Goal: Task Accomplishment & Management: Manage account settings

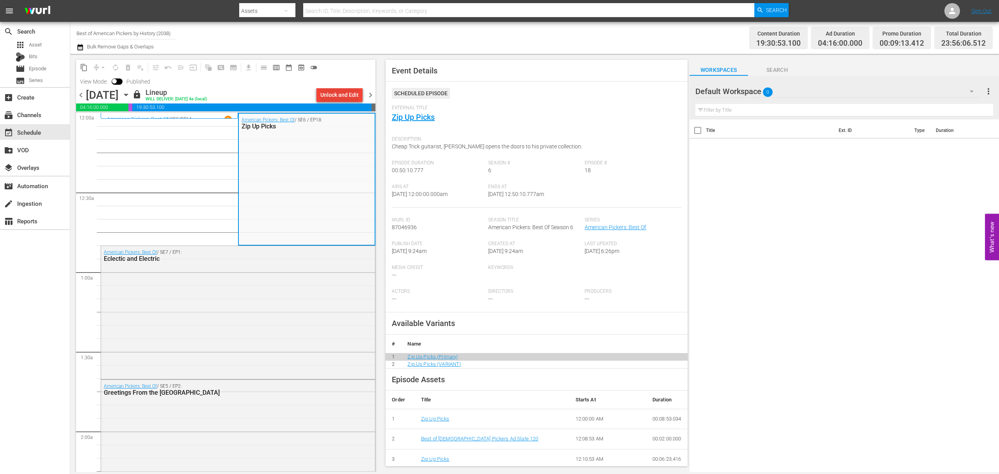
click at [338, 99] on div "Unlock and Edit" at bounding box center [340, 95] width 38 height 14
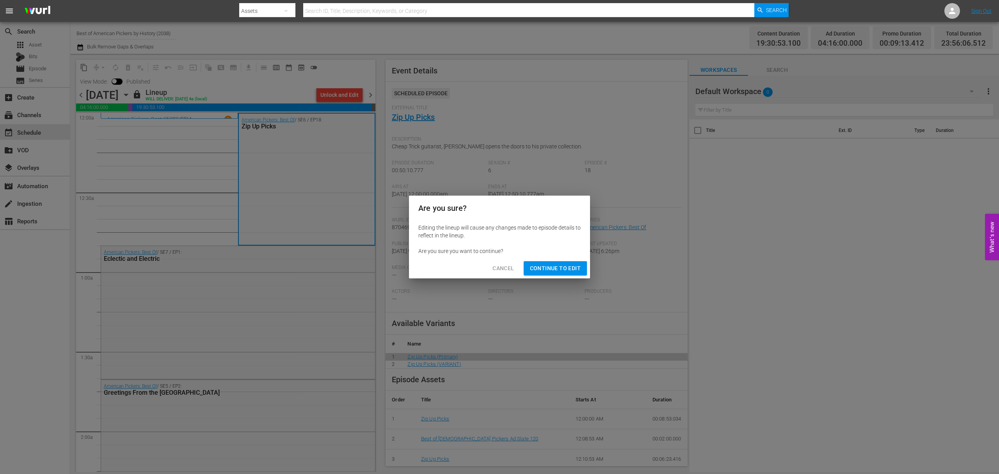
click at [566, 269] on span "Continue to Edit" at bounding box center [555, 269] width 51 height 10
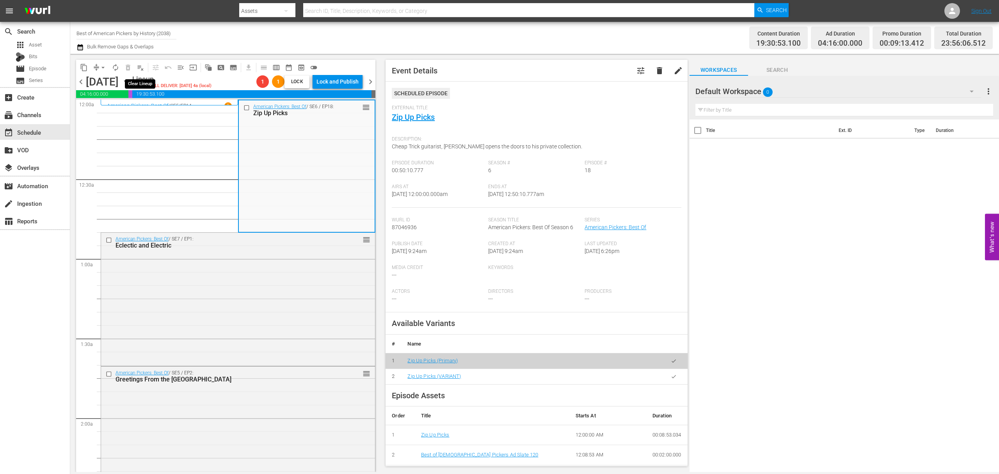
click at [143, 68] on span "playlist_remove_outlined" at bounding box center [141, 68] width 8 height 8
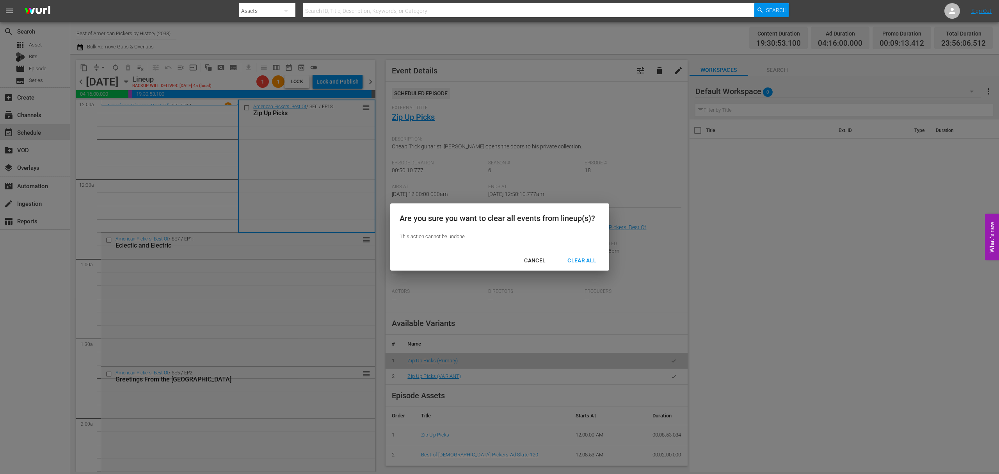
click at [587, 261] on div "Clear All" at bounding box center [581, 261] width 41 height 10
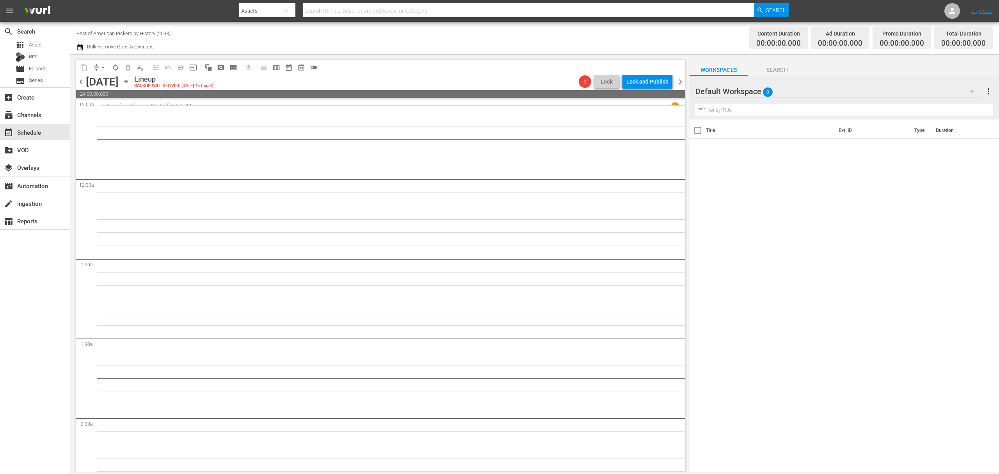
click at [681, 80] on span "chevron_right" at bounding box center [681, 82] width 10 height 10
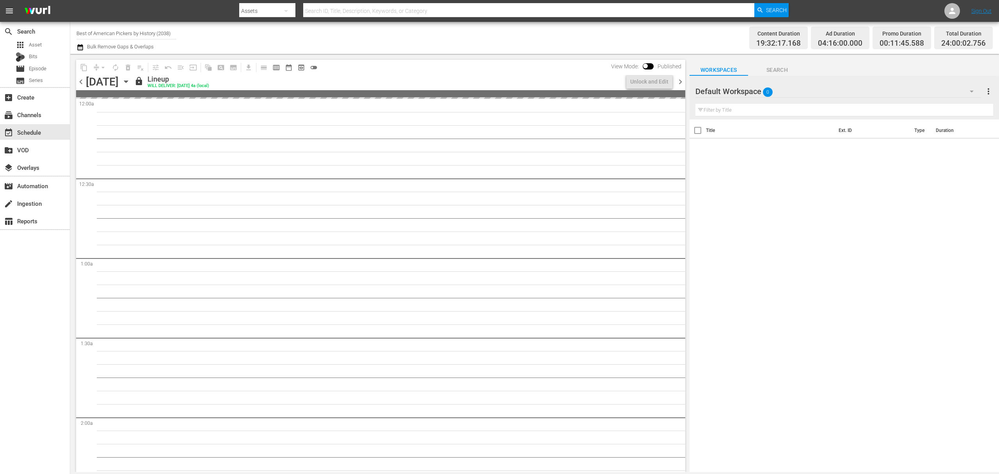
click at [681, 80] on span "chevron_right" at bounding box center [681, 82] width 10 height 10
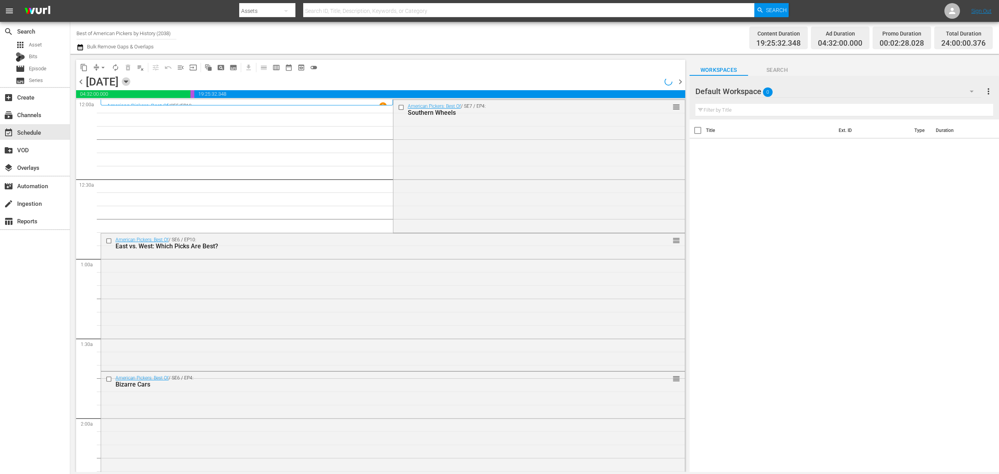
click at [130, 83] on icon "button" at bounding box center [126, 81] width 9 height 9
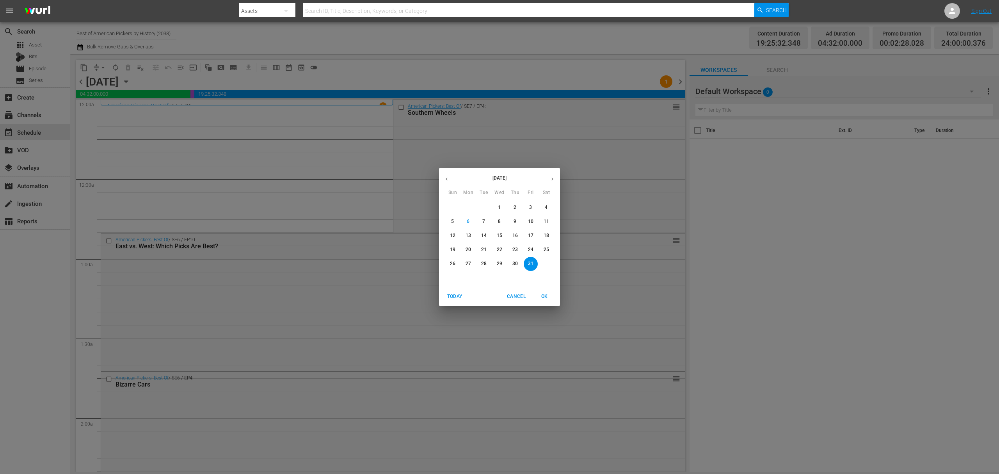
click at [485, 249] on p "21" at bounding box center [483, 249] width 5 height 7
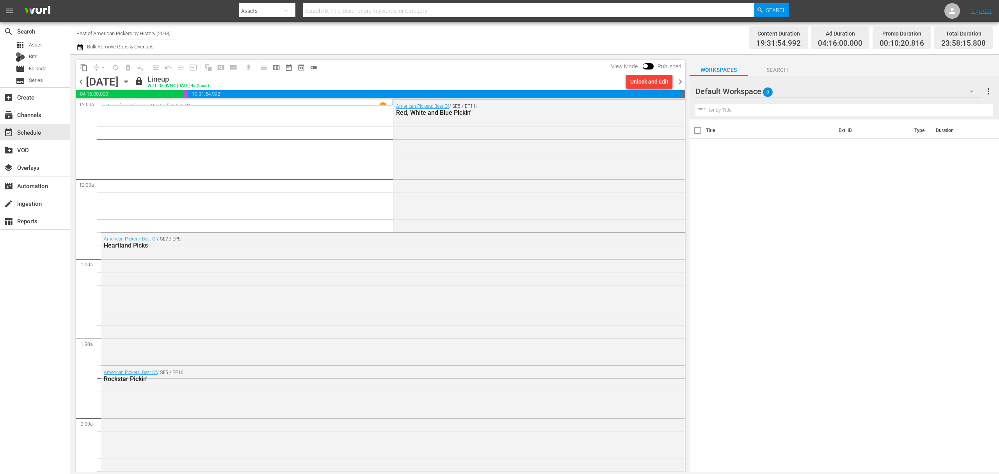
click at [681, 83] on span "chevron_right" at bounding box center [681, 82] width 10 height 10
click at [162, 34] on input "Best of American Pickers by History (2038)" at bounding box center [127, 33] width 100 height 19
click at [116, 34] on input "best of pawn" at bounding box center [127, 33] width 100 height 19
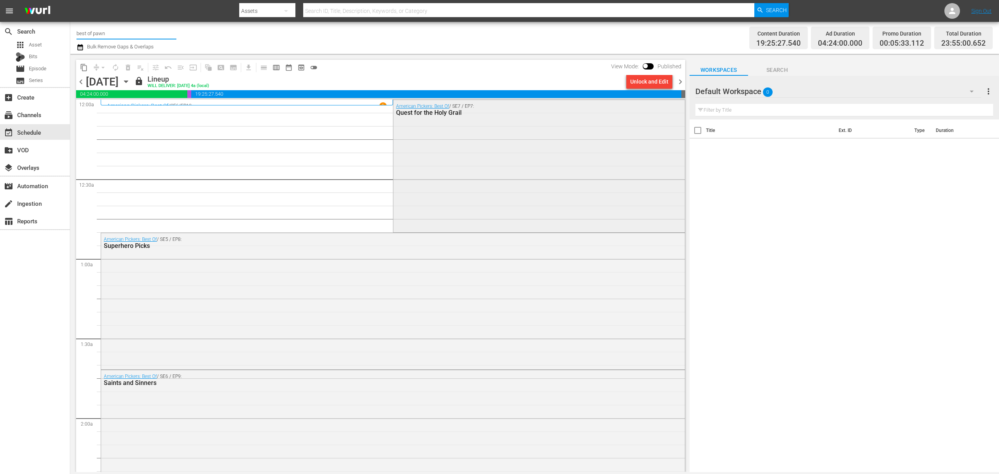
click at [445, 168] on div "American Pickers: Best Of / SE7 / EP7: Quest for the Holy Grail" at bounding box center [540, 165] width 292 height 131
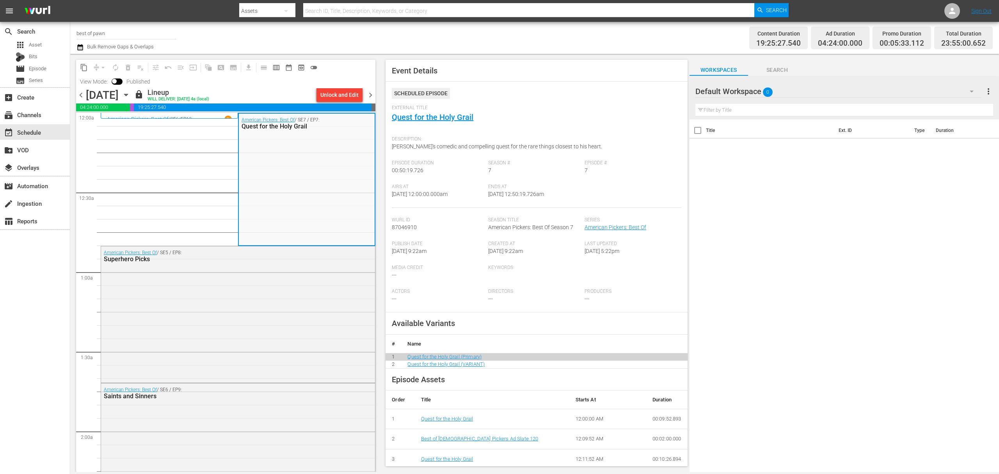
click at [128, 94] on icon "button" at bounding box center [126, 95] width 4 height 2
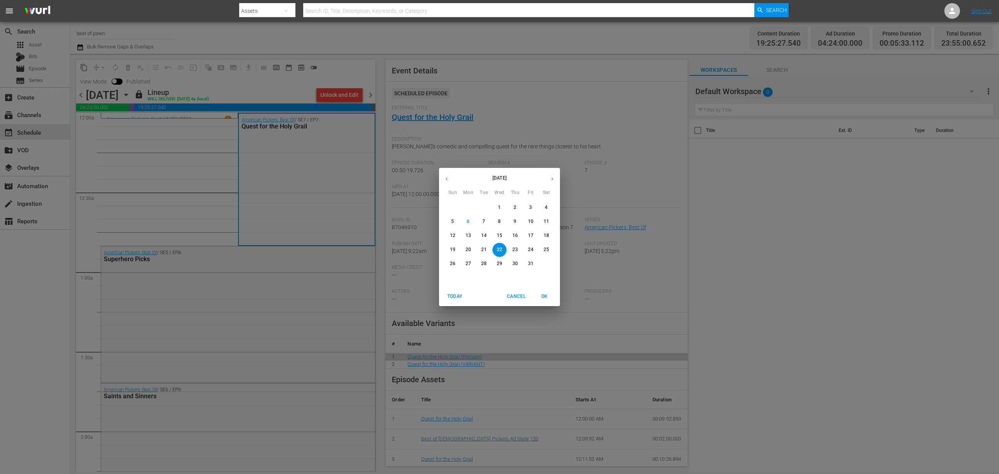
click at [472, 262] on span "27" at bounding box center [468, 263] width 14 height 7
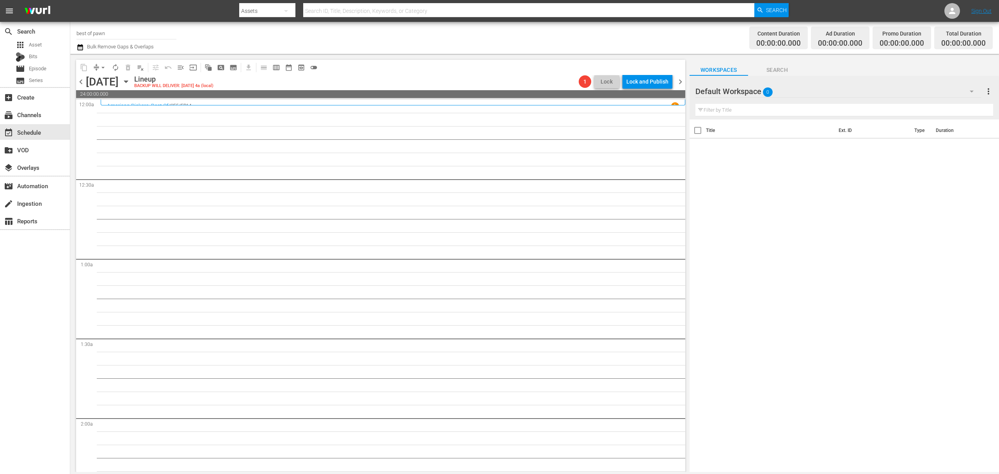
click at [683, 80] on span "chevron_right" at bounding box center [681, 82] width 10 height 10
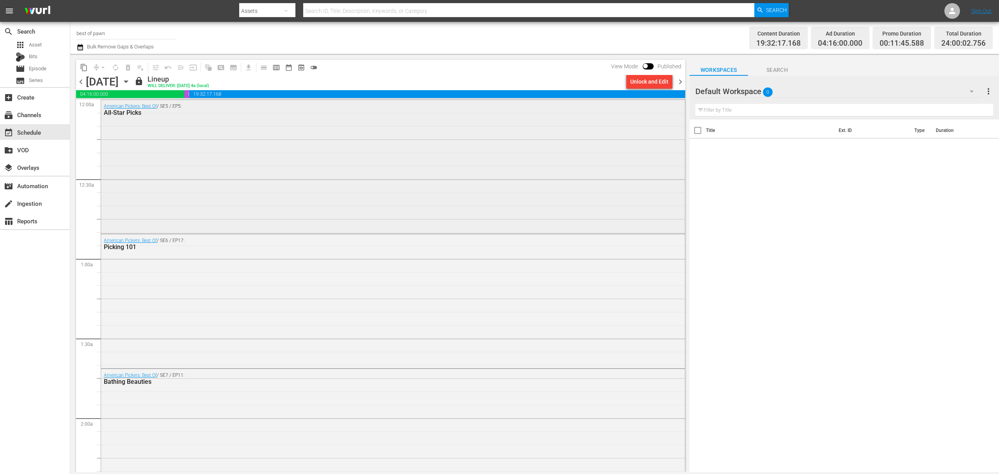
click at [280, 179] on div "American Pickers: Best Of / SE5 / EP5: All-Star Picks" at bounding box center [393, 166] width 584 height 132
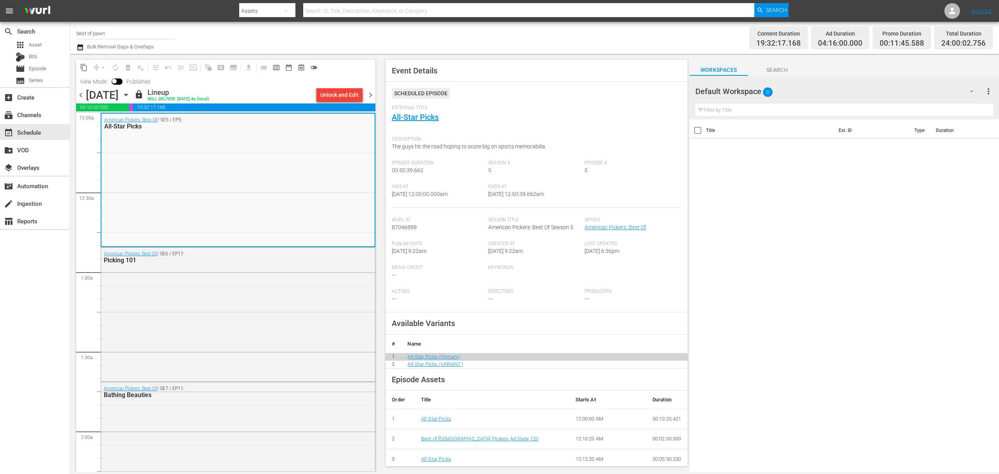
click at [130, 93] on icon "button" at bounding box center [126, 95] width 9 height 9
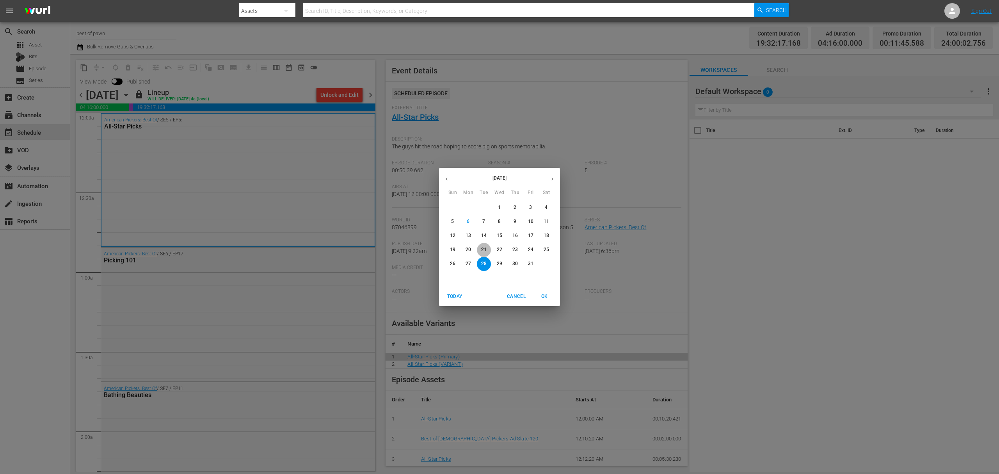
click at [482, 249] on p "21" at bounding box center [483, 249] width 5 height 7
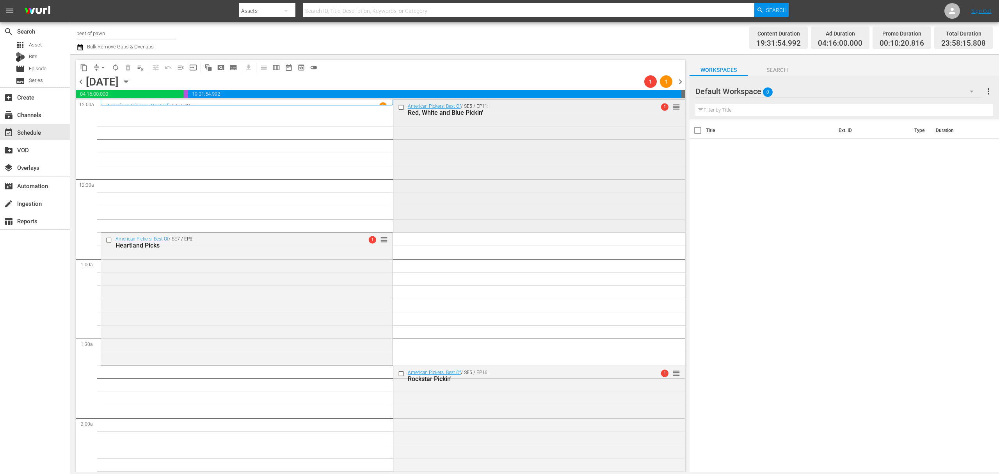
click at [461, 144] on div "American Pickers: Best Of / SE5 / EP11: Red, White and Blue Pickin' 1 reorder" at bounding box center [540, 165] width 292 height 130
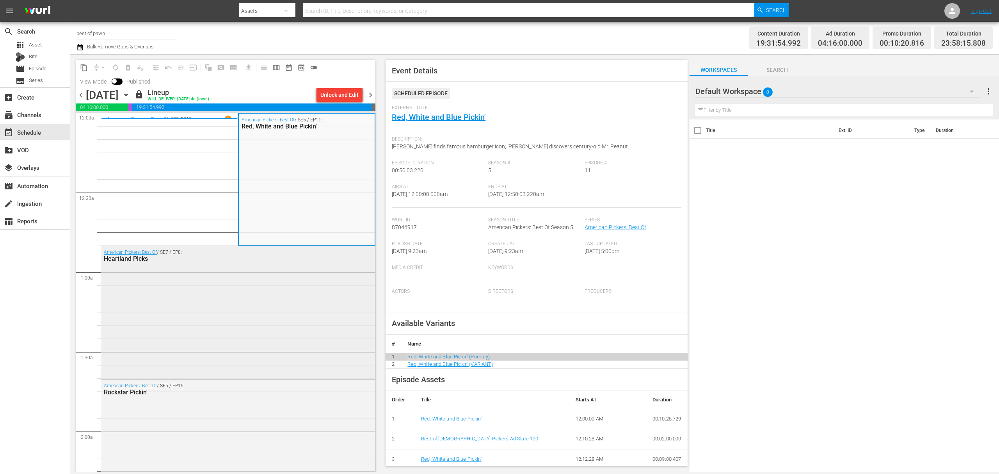
click at [252, 306] on div "American Pickers: Best Of / SE7 / EP8: Heartland Picks" at bounding box center [238, 311] width 274 height 131
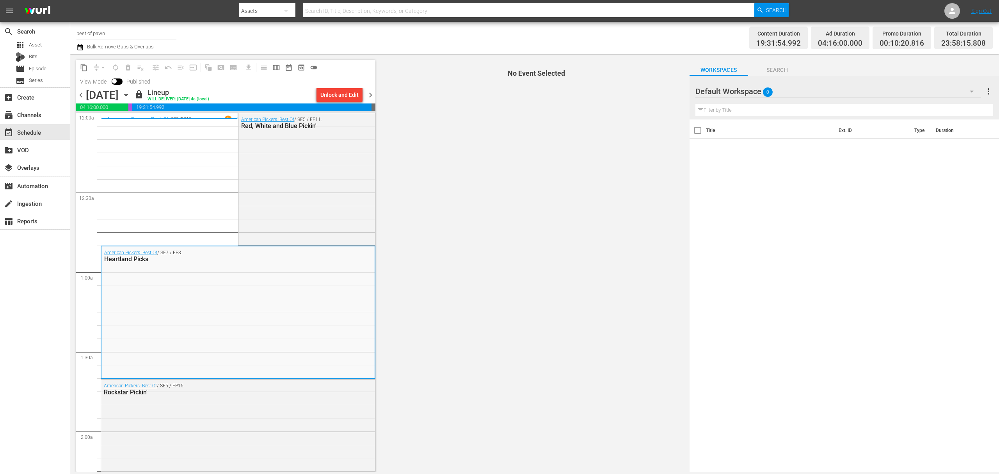
click at [372, 96] on span "chevron_right" at bounding box center [371, 95] width 10 height 10
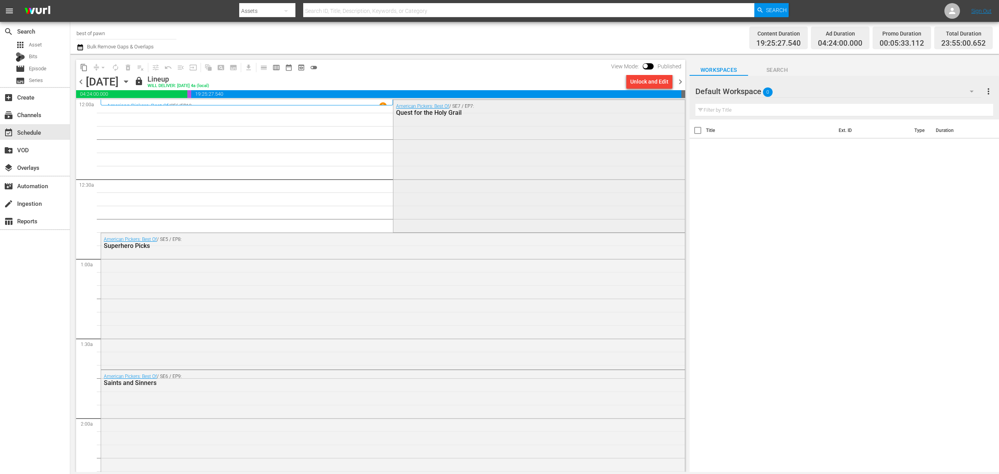
click at [432, 177] on div "American Pickers: Best Of / SE7 / EP7: Quest for the Holy Grail" at bounding box center [540, 165] width 292 height 131
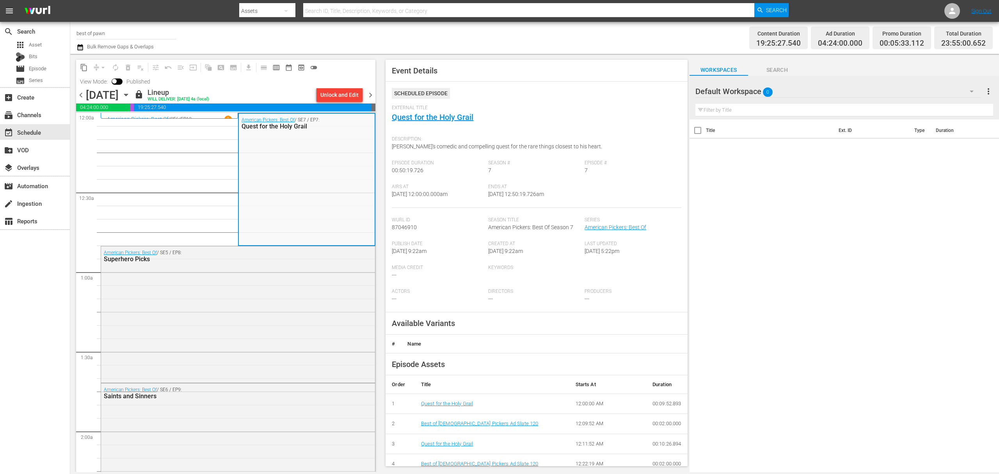
drag, startPoint x: 427, startPoint y: 119, endPoint x: 478, endPoint y: 123, distance: 51.7
click at [478, 123] on div "External Title Quest for the Holy Grail" at bounding box center [536, 118] width 289 height 27
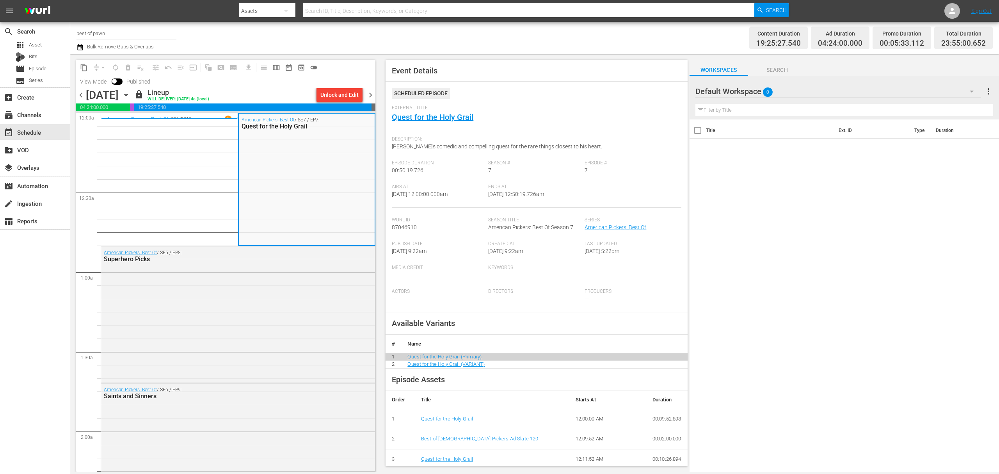
click at [374, 94] on span "chevron_right" at bounding box center [371, 95] width 10 height 10
click at [130, 94] on icon "button" at bounding box center [126, 95] width 9 height 9
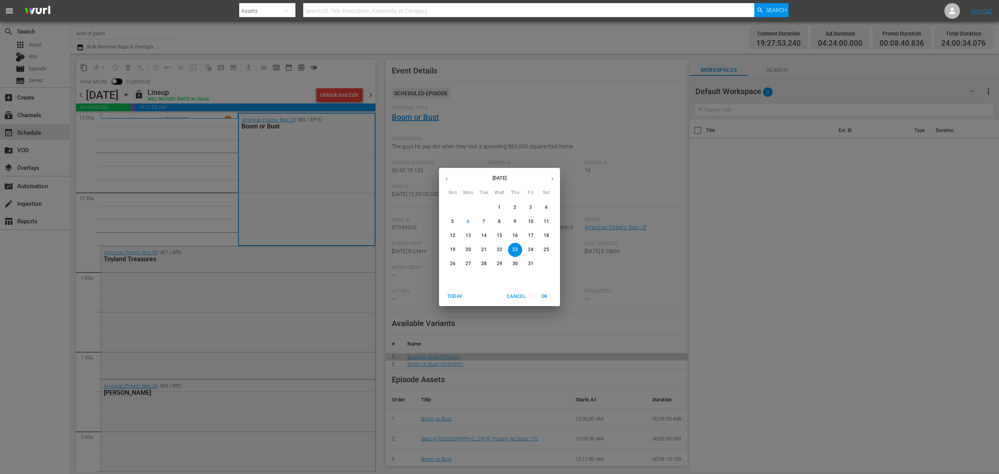
click at [469, 264] on p "27" at bounding box center [468, 263] width 5 height 7
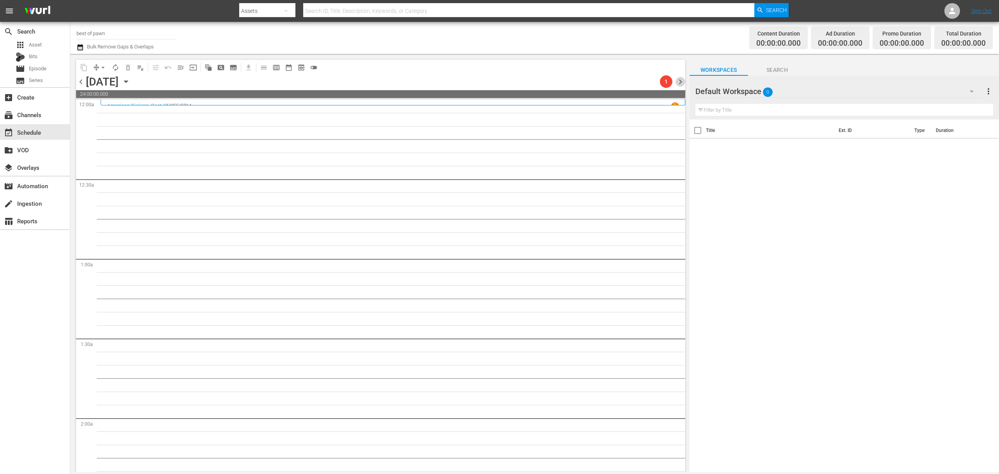
click at [681, 82] on span "chevron_right" at bounding box center [681, 82] width 10 height 10
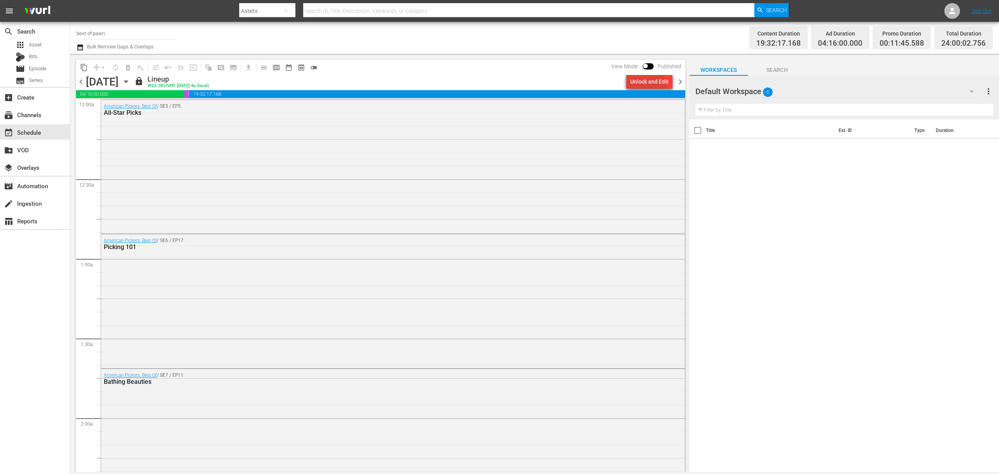
click at [649, 84] on div "Unlock and Edit" at bounding box center [650, 82] width 38 height 14
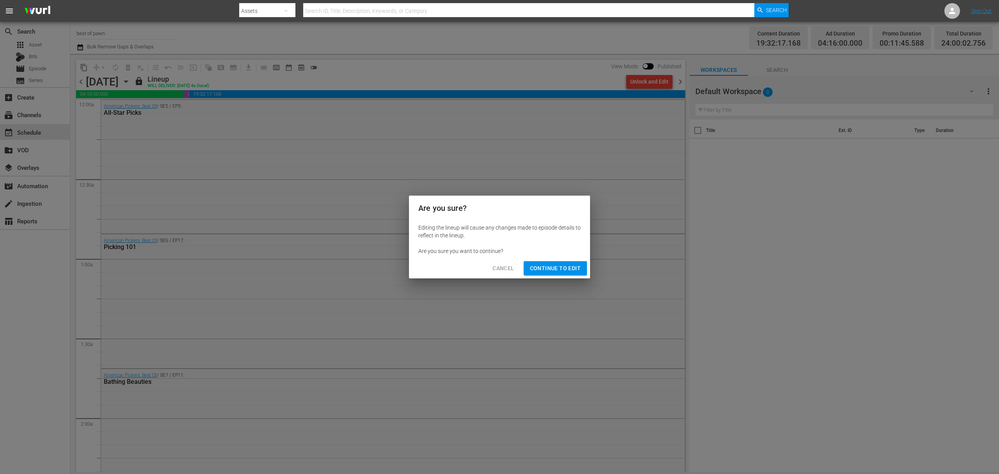
click at [555, 262] on button "Continue to Edit" at bounding box center [555, 268] width 63 height 14
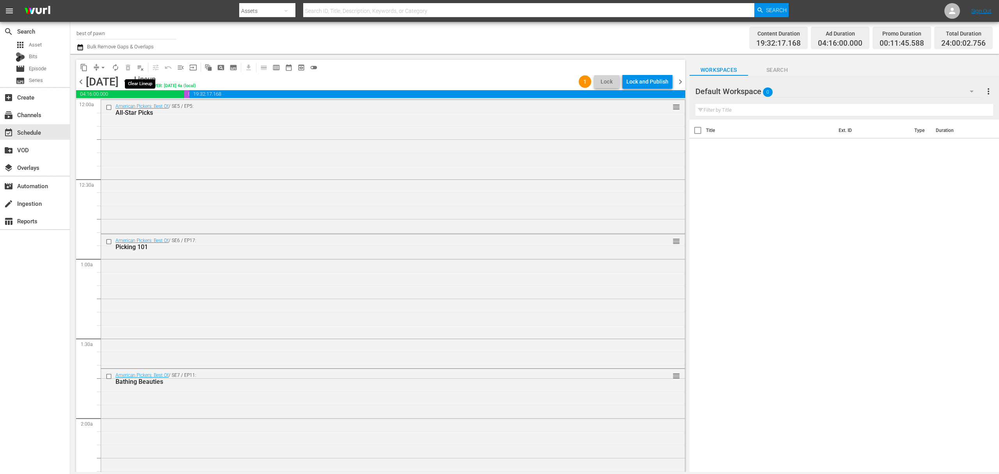
click at [143, 68] on span "playlist_remove_outlined" at bounding box center [141, 68] width 8 height 8
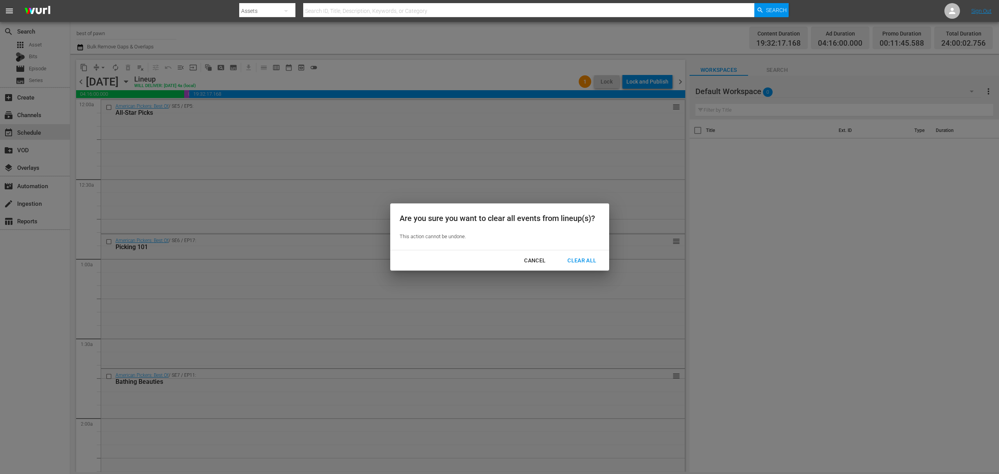
click at [581, 263] on div "Clear All" at bounding box center [581, 261] width 41 height 10
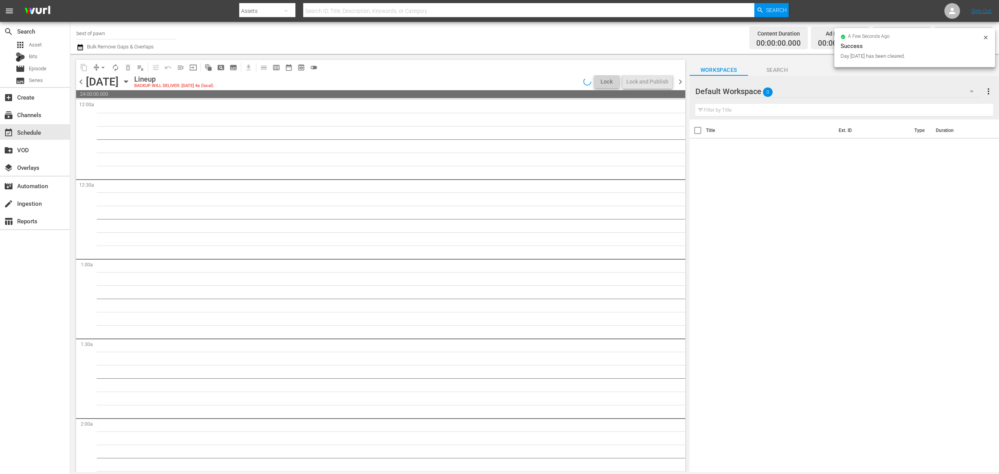
click at [679, 80] on span "chevron_right" at bounding box center [681, 82] width 10 height 10
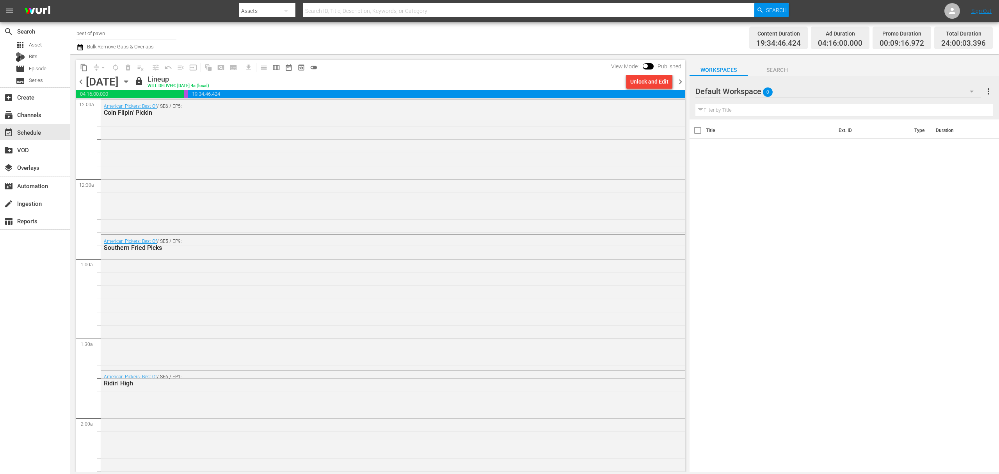
click at [648, 86] on div "Unlock and Edit" at bounding box center [650, 82] width 38 height 14
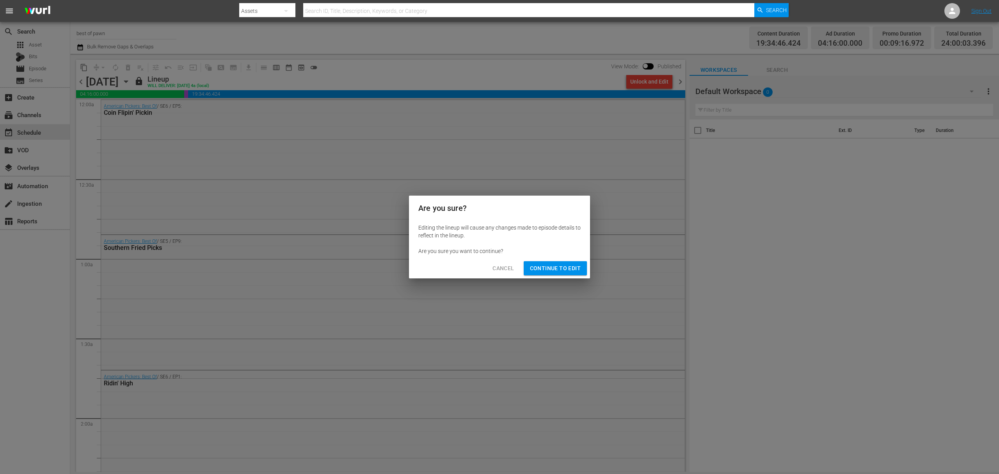
click at [549, 269] on span "Continue to Edit" at bounding box center [555, 269] width 51 height 10
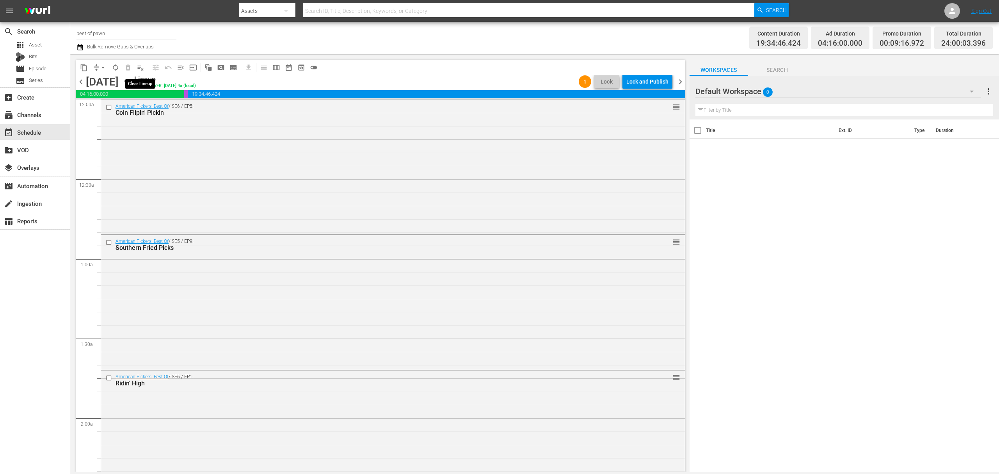
click at [141, 66] on span "playlist_remove_outlined" at bounding box center [141, 68] width 8 height 8
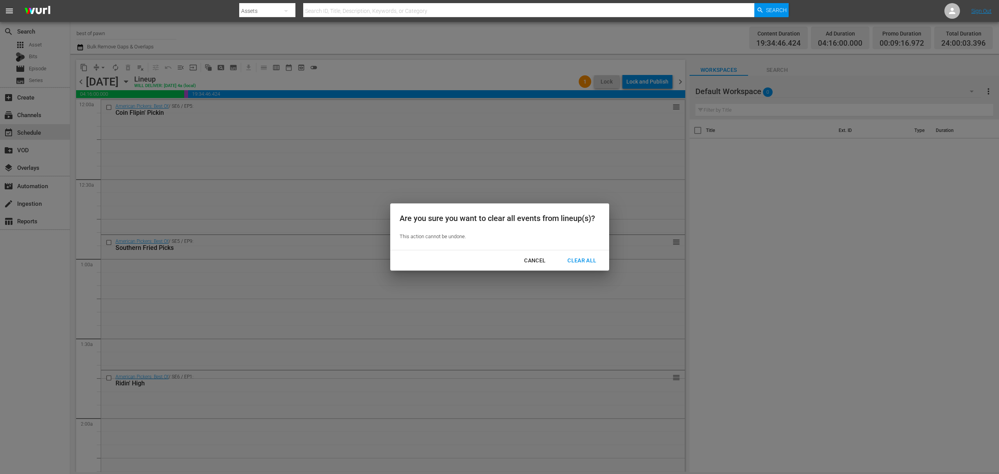
click at [581, 255] on button "Clear All" at bounding box center [582, 260] width 48 height 14
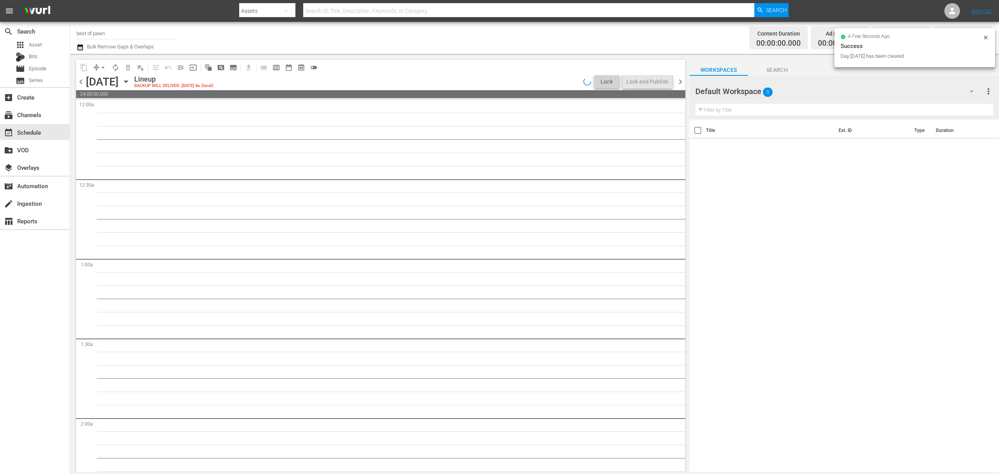
click at [681, 81] on span "chevron_right" at bounding box center [681, 82] width 10 height 10
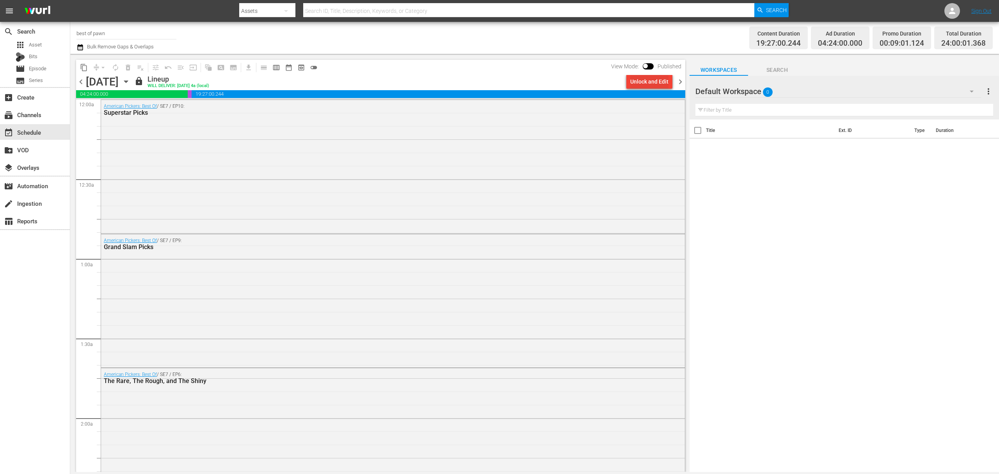
click at [645, 85] on div "Unlock and Edit" at bounding box center [650, 82] width 38 height 14
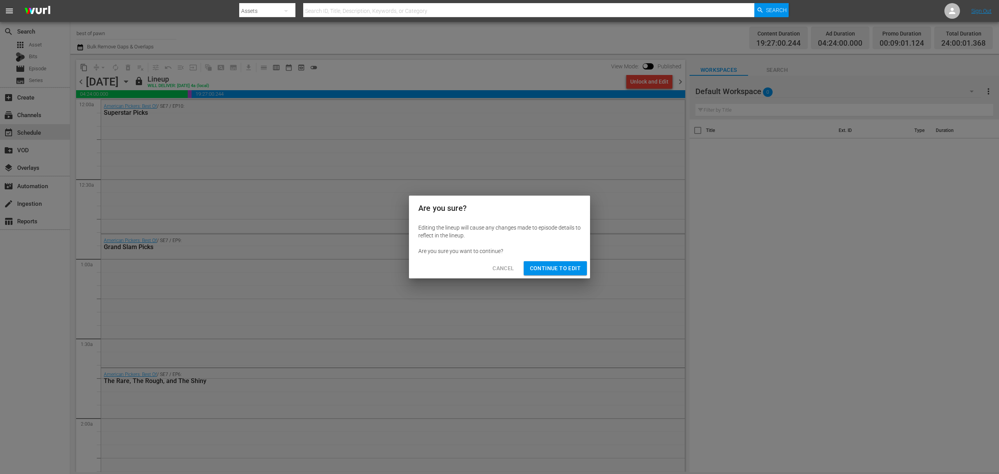
click at [554, 269] on span "Continue to Edit" at bounding box center [555, 269] width 51 height 10
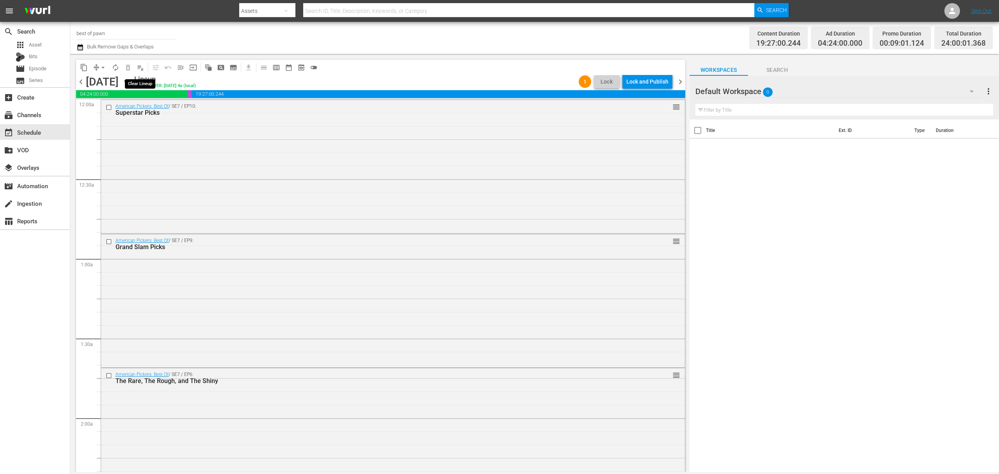
click at [141, 68] on span "playlist_remove_outlined" at bounding box center [141, 68] width 8 height 8
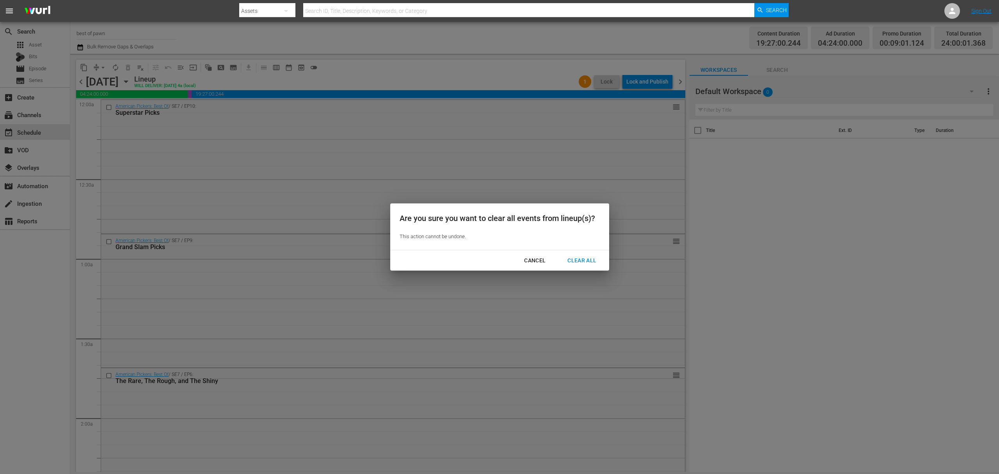
click at [570, 257] on div "Clear All" at bounding box center [581, 261] width 41 height 10
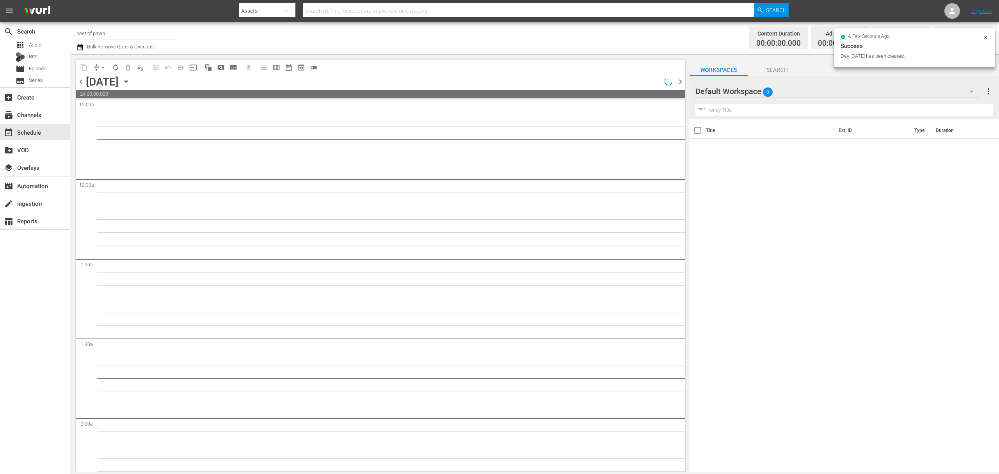
click at [678, 81] on span "chevron_right" at bounding box center [681, 82] width 10 height 10
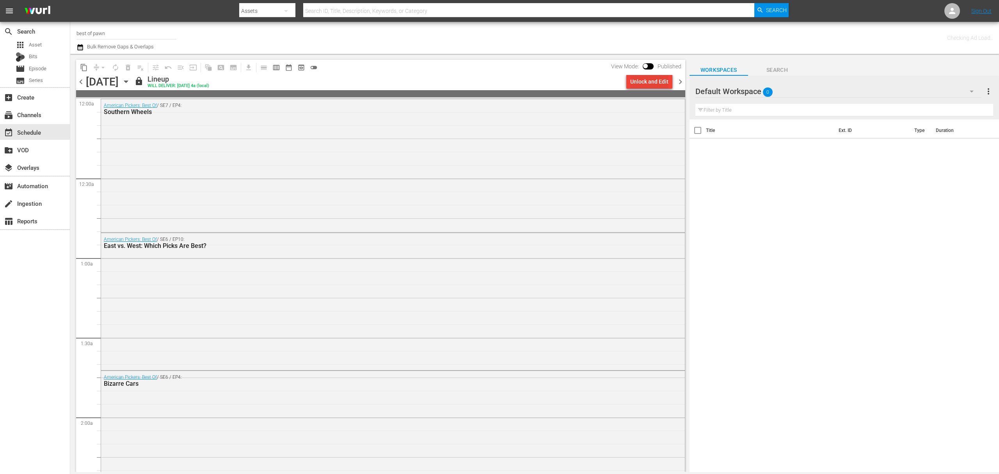
click at [650, 80] on div "Unlock and Edit" at bounding box center [650, 82] width 38 height 14
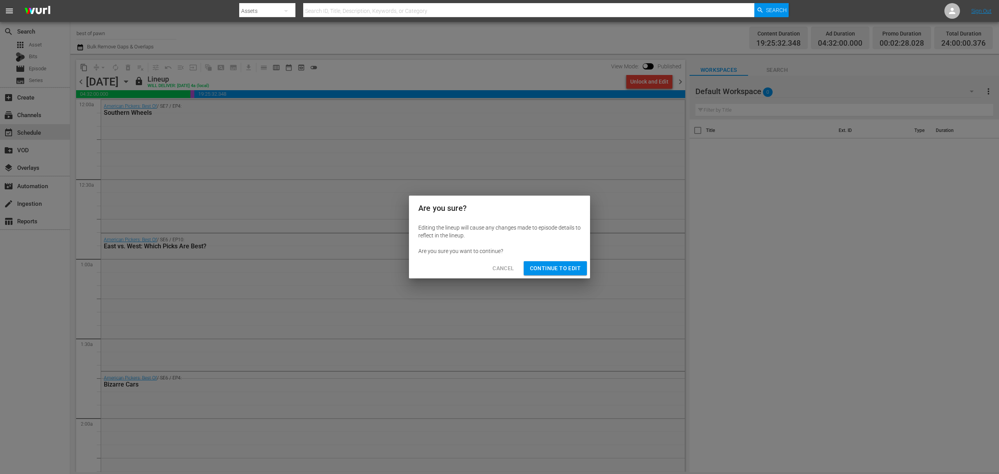
click at [566, 258] on div "Cancel Continue to Edit" at bounding box center [499, 268] width 181 height 21
click at [565, 265] on span "Continue to Edit" at bounding box center [555, 269] width 51 height 10
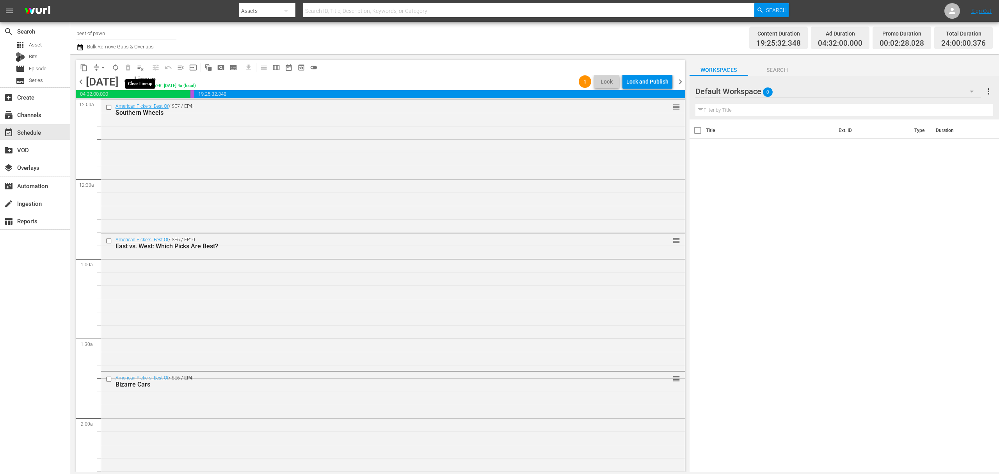
click at [142, 68] on span "playlist_remove_outlined" at bounding box center [141, 68] width 8 height 8
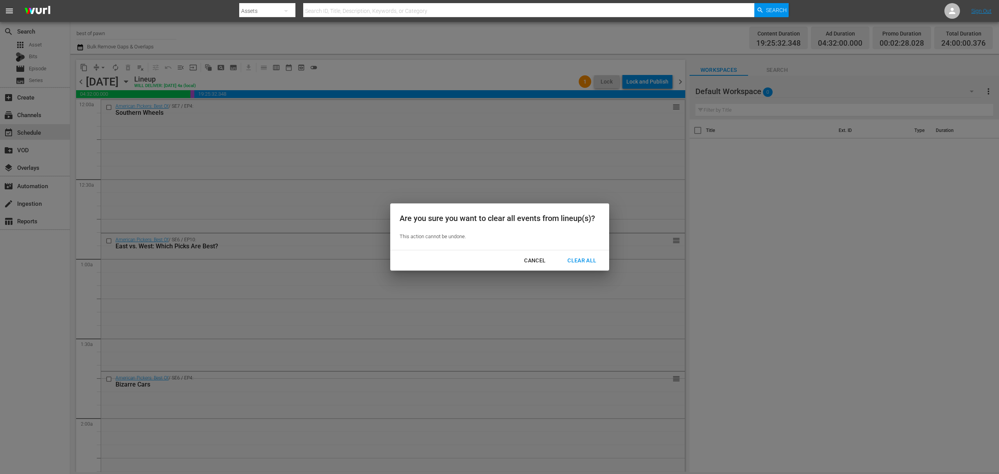
click at [585, 263] on div "Clear All" at bounding box center [581, 261] width 41 height 10
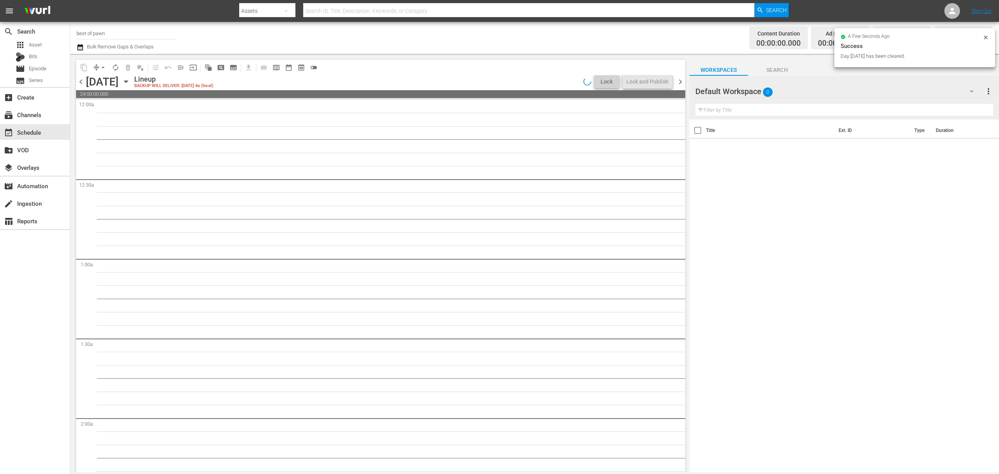
click at [682, 81] on span "chevron_right" at bounding box center [681, 82] width 10 height 10
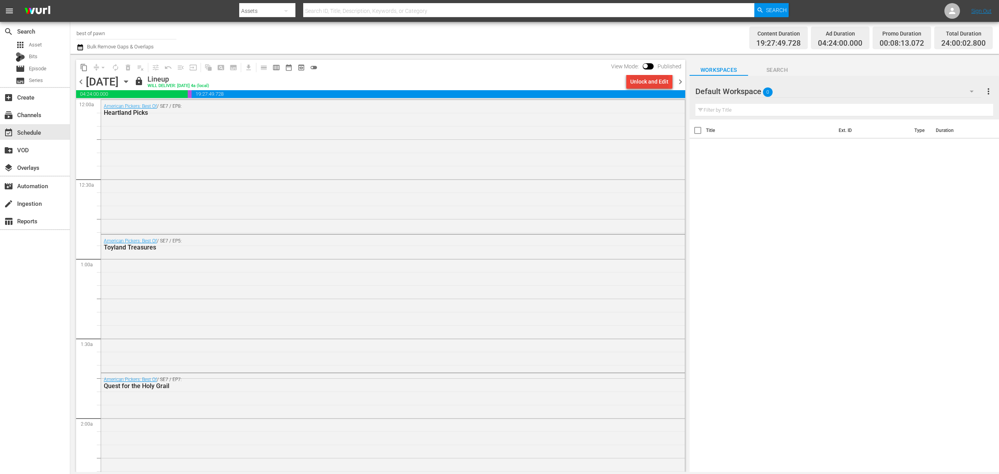
click at [636, 80] on div "Unlock and Edit" at bounding box center [650, 82] width 38 height 14
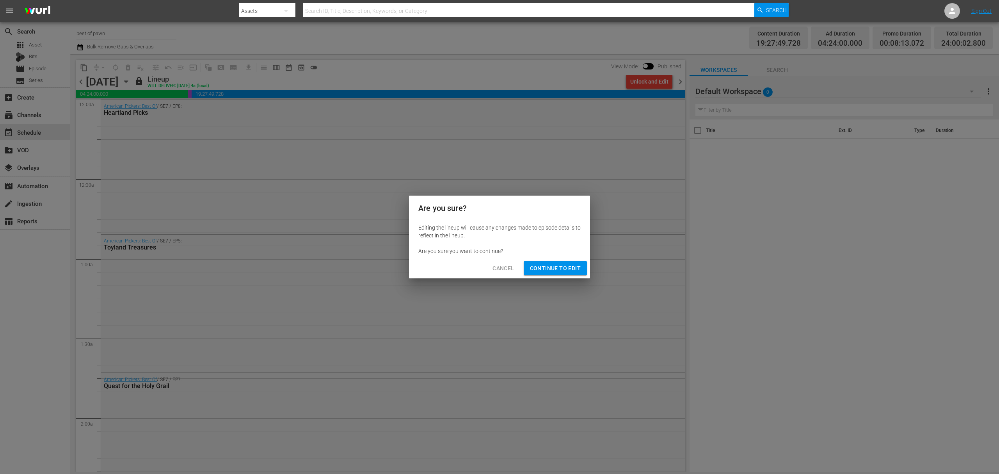
click at [552, 266] on span "Continue to Edit" at bounding box center [555, 269] width 51 height 10
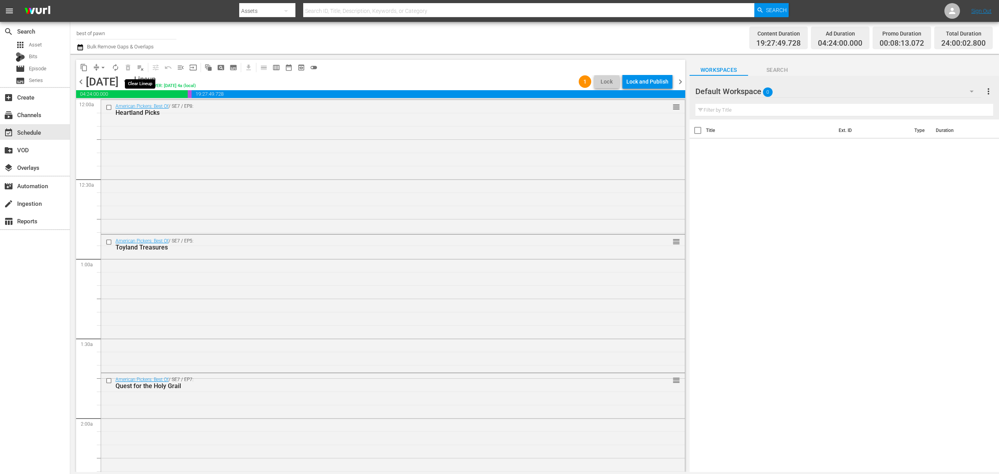
click at [141, 68] on span "playlist_remove_outlined" at bounding box center [141, 68] width 8 height 8
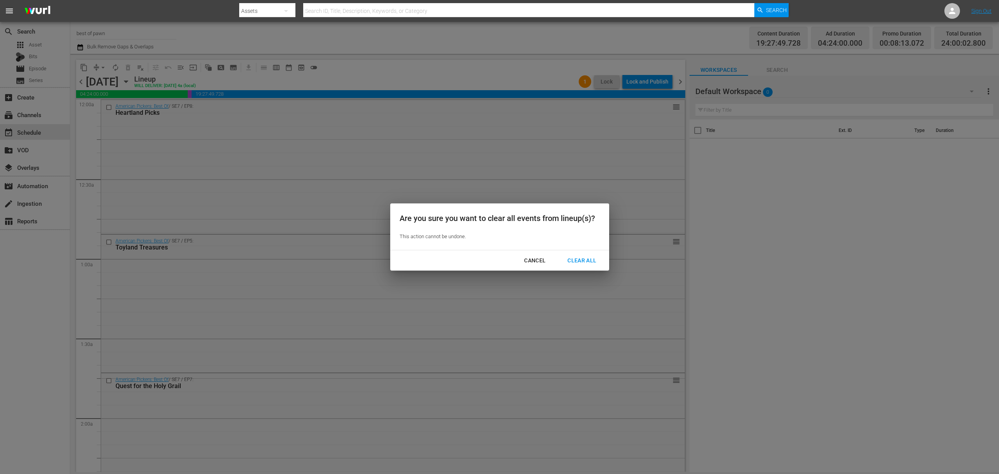
click at [579, 258] on div "Clear All" at bounding box center [581, 261] width 41 height 10
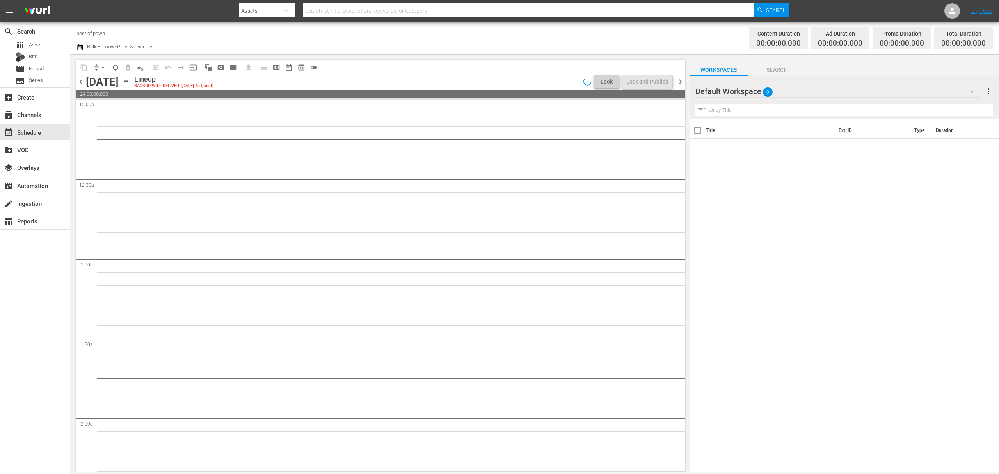
click at [682, 80] on span "chevron_right" at bounding box center [681, 82] width 10 height 10
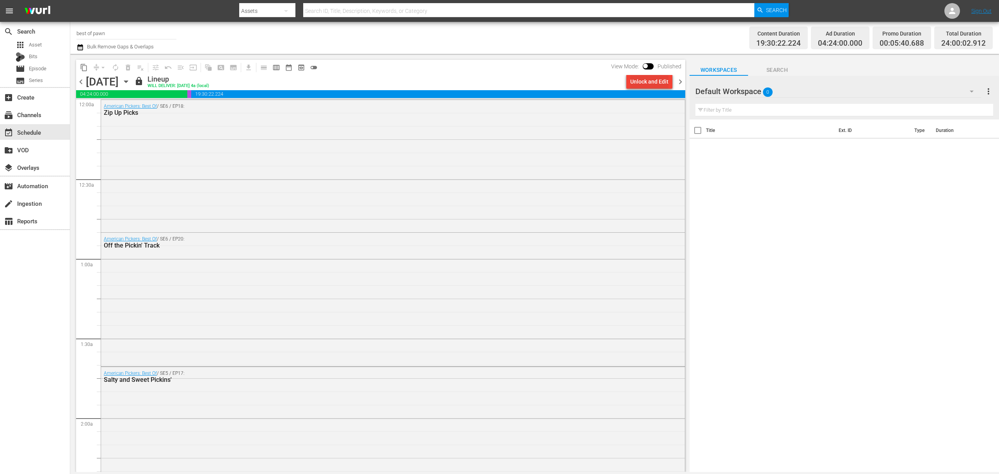
click at [654, 78] on div "Unlock and Edit" at bounding box center [650, 82] width 38 height 14
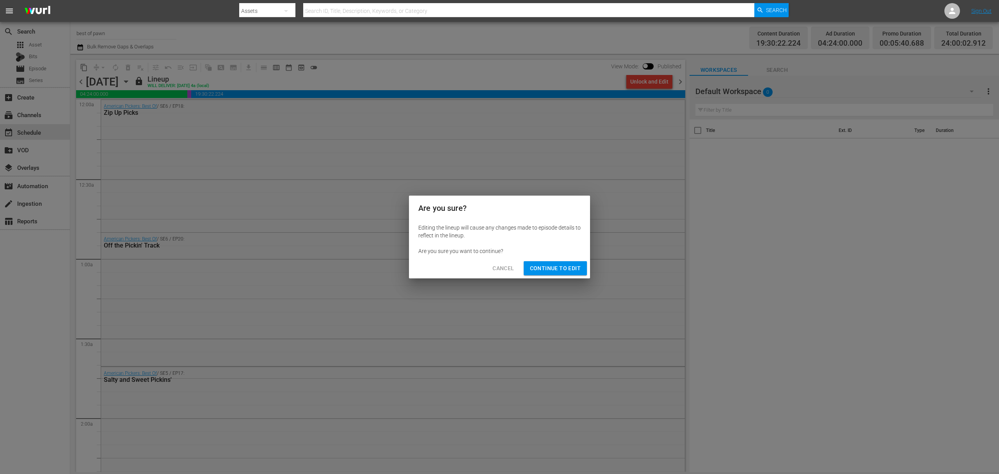
click at [543, 272] on span "Continue to Edit" at bounding box center [555, 269] width 51 height 10
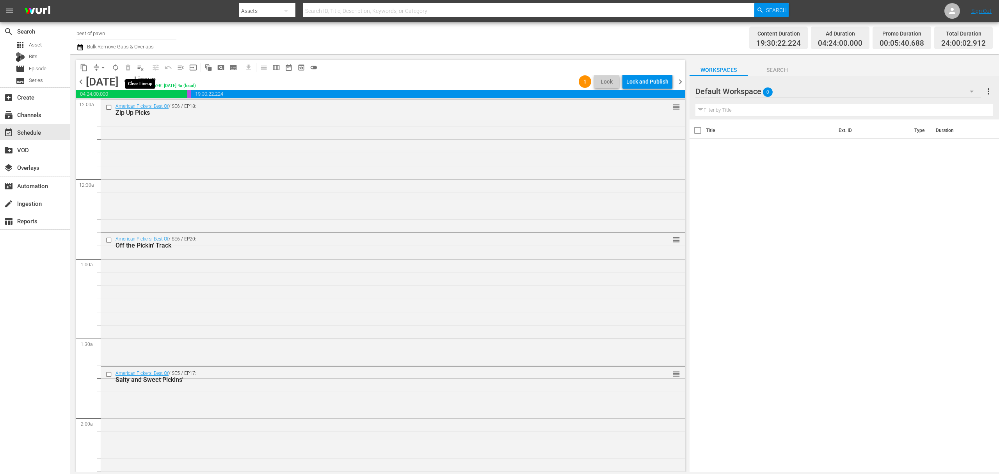
click at [137, 67] on span "playlist_remove_outlined" at bounding box center [141, 68] width 8 height 8
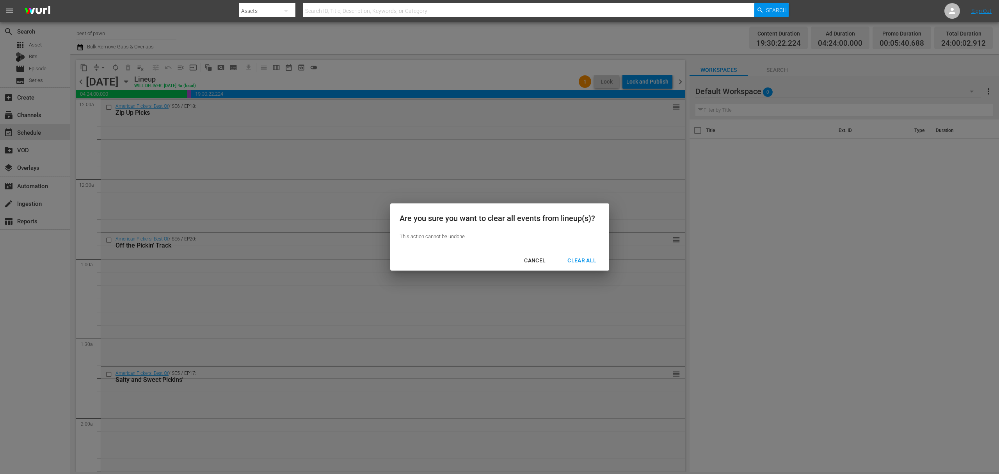
click at [575, 259] on div "Clear All" at bounding box center [581, 261] width 41 height 10
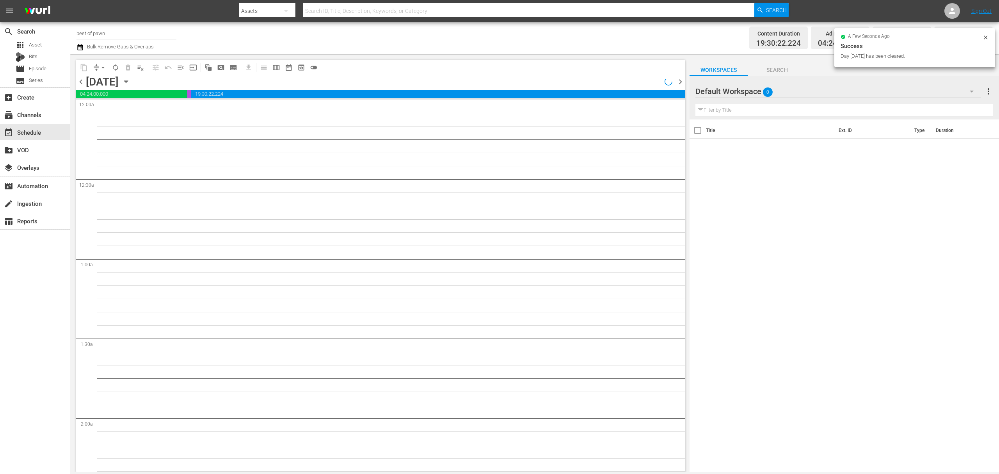
click at [679, 82] on span "chevron_right" at bounding box center [681, 82] width 10 height 10
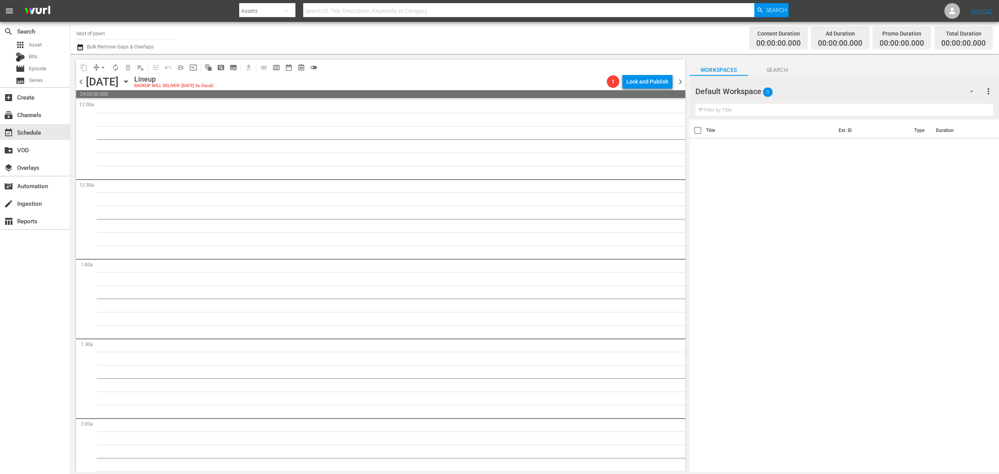
click at [128, 81] on icon "button" at bounding box center [126, 82] width 4 height 2
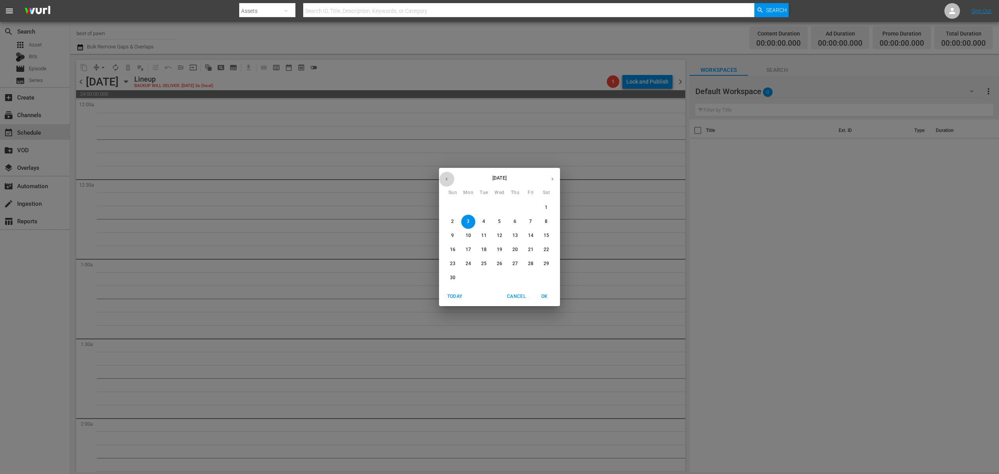
click at [447, 177] on icon "button" at bounding box center [447, 179] width 6 height 6
click at [469, 264] on p "27" at bounding box center [468, 263] width 5 height 7
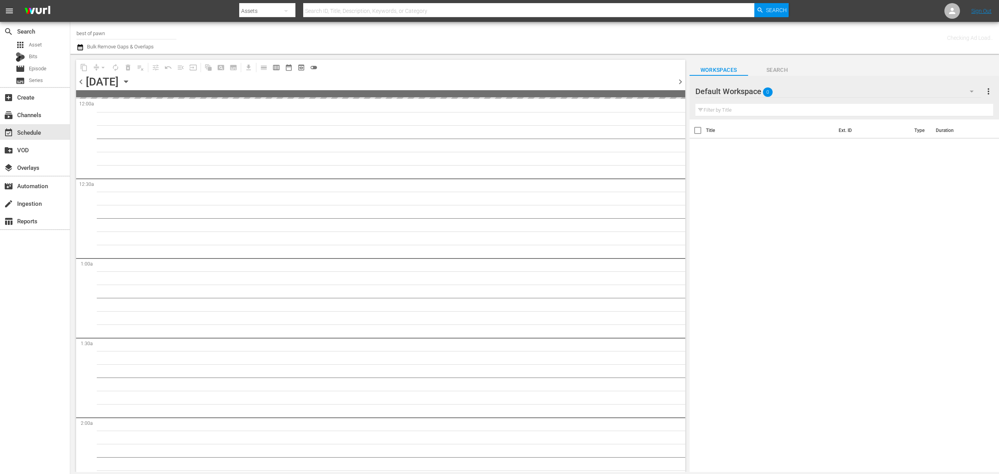
click at [114, 36] on input "best of pawn" at bounding box center [127, 33] width 100 height 19
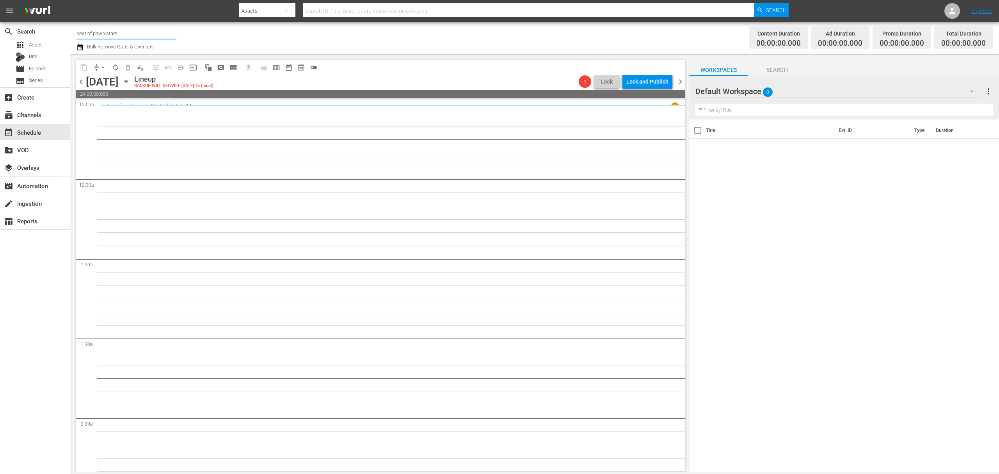
click at [121, 32] on input "best of pawn stars" at bounding box center [127, 33] width 100 height 19
click at [139, 62] on div "Best of Pawn Stars by History (2039 - ae_networks_bestofpawnstarsbyhistory_1)" at bounding box center [184, 55] width 202 height 19
type input "Best of Pawn Stars by History (2039 - ae_networks_bestofpawnstarsbyhistory_1)"
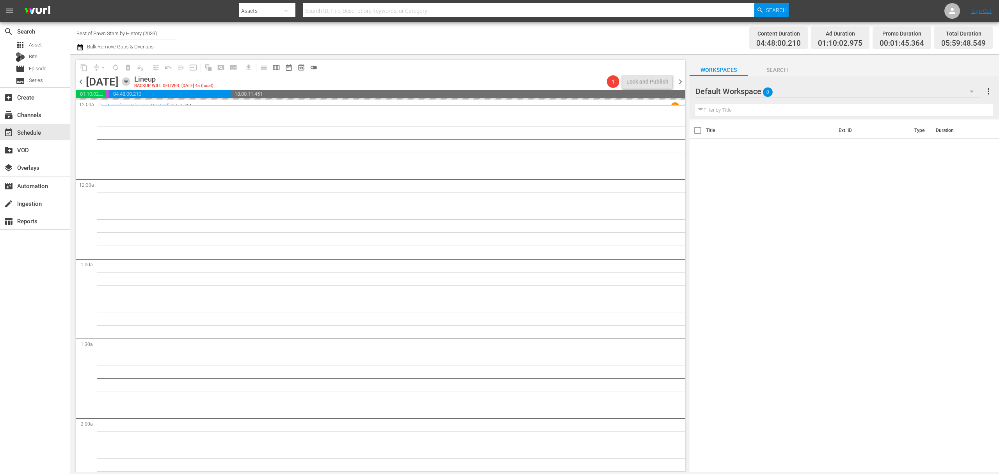
click at [130, 83] on icon "button" at bounding box center [126, 81] width 9 height 9
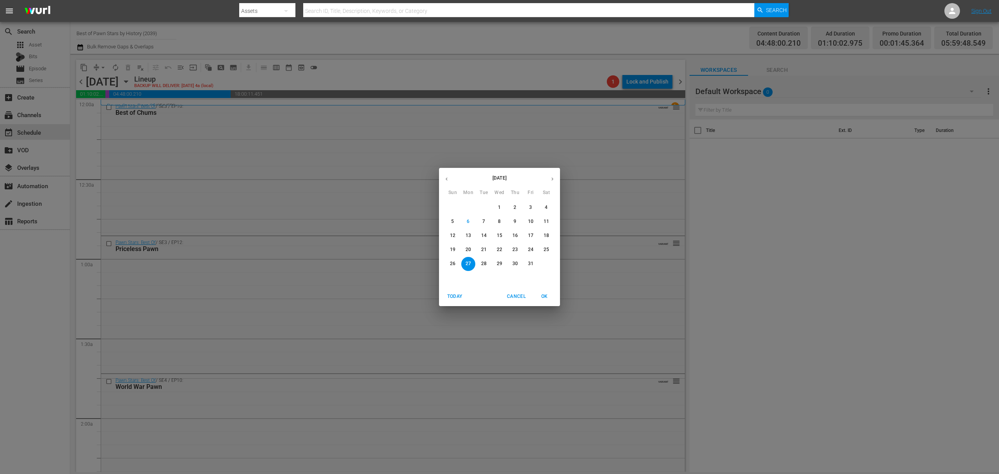
click at [265, 197] on div "October 2025 Sun Mon Tue Wed Thu Fri Sat 28 29 30 1 2 3 4 5 6 7 8 9 10 11 12 13…" at bounding box center [499, 237] width 999 height 474
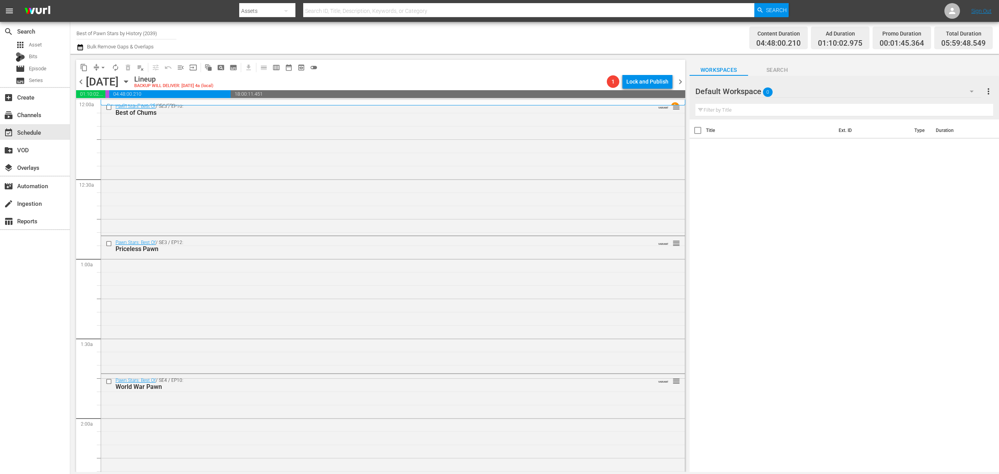
click at [84, 82] on span "chevron_left" at bounding box center [81, 82] width 10 height 10
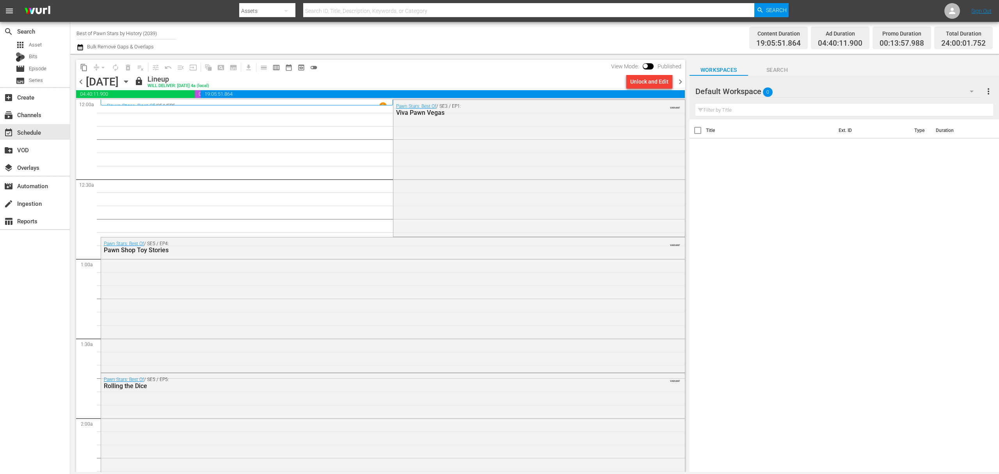
click at [464, 148] on div "Pawn Stars: Best Of / SE3 / EP1: Viva Pawn Vegas VARIANT" at bounding box center [540, 167] width 292 height 135
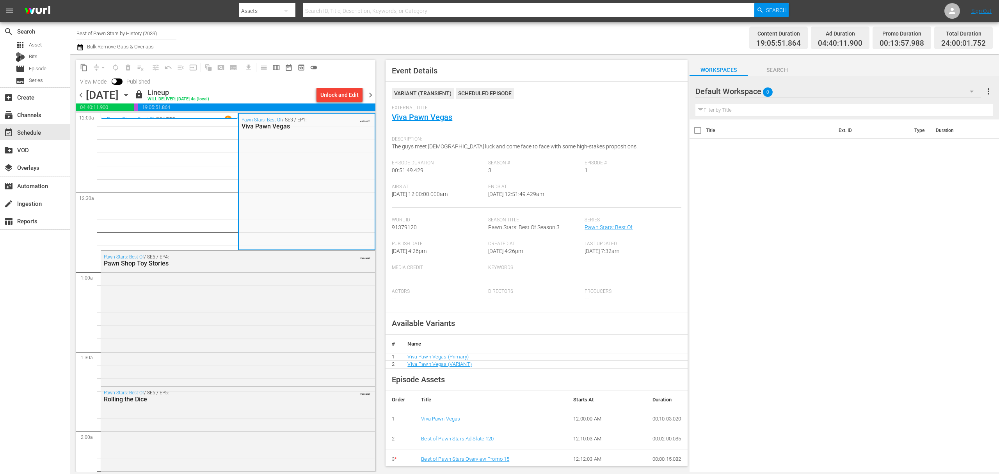
click at [374, 94] on span "chevron_right" at bounding box center [371, 95] width 10 height 10
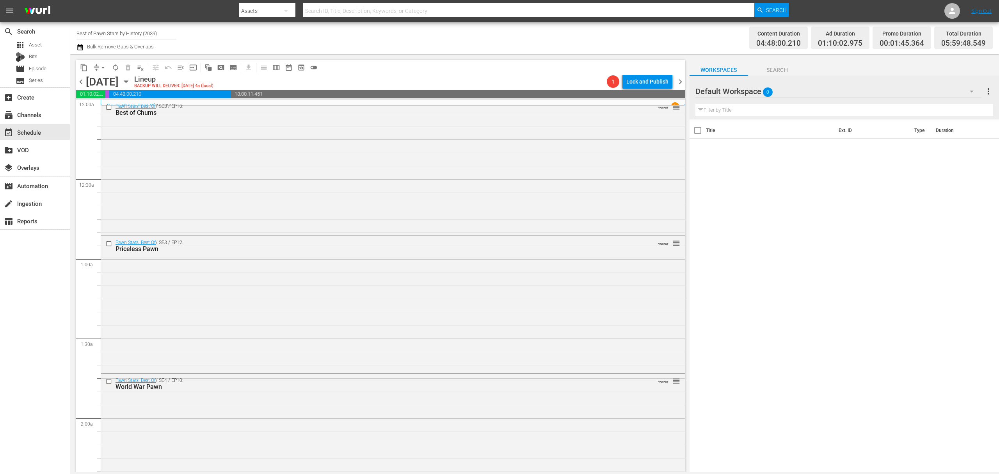
click at [680, 82] on span "chevron_right" at bounding box center [681, 82] width 10 height 10
click at [79, 82] on span "chevron_left" at bounding box center [81, 82] width 10 height 10
click at [339, 172] on div "Pawn Stars: Best Of / SE3 / EP10: Best of Chums VARIANT reorder" at bounding box center [393, 167] width 584 height 134
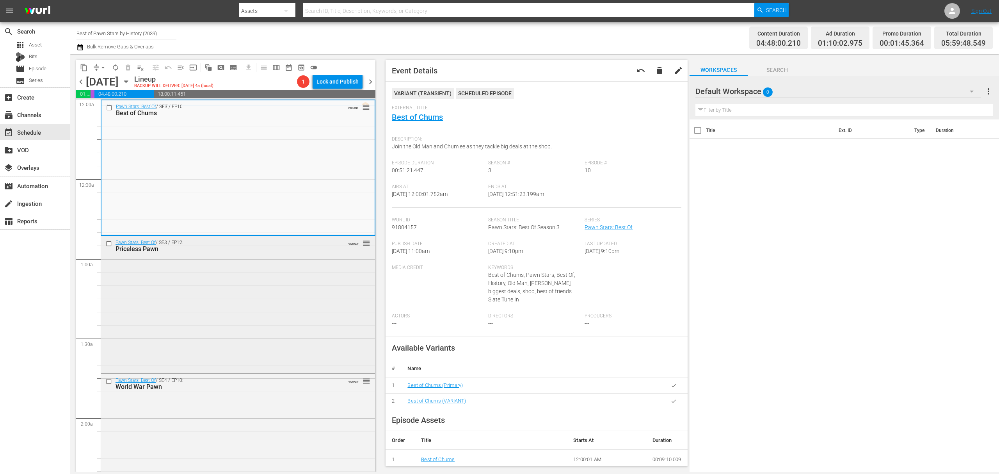
click at [265, 308] on div "Pawn Stars: Best Of / SE3 / EP12: Priceless Pawn VARIANT reorder" at bounding box center [238, 303] width 274 height 135
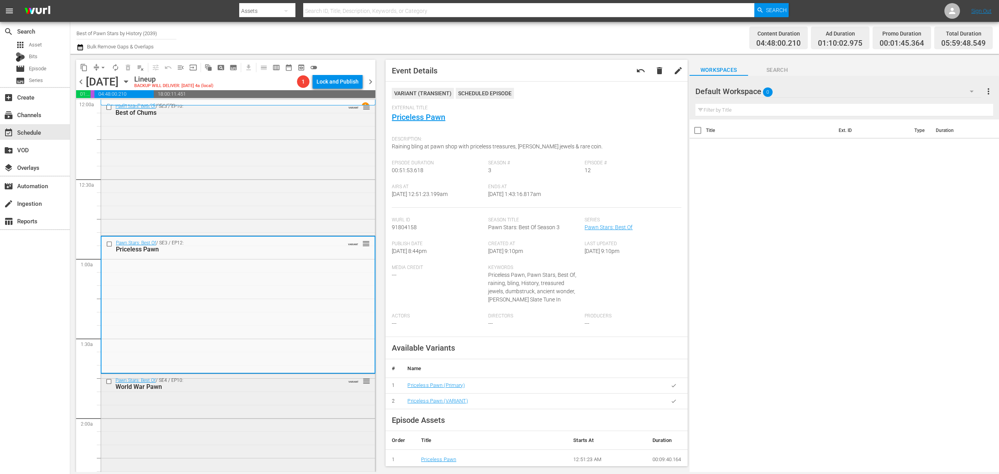
click at [232, 411] on div "Pawn Stars: Best Of / SE4 / EP10: World War Pawn VARIANT reorder" at bounding box center [238, 441] width 274 height 134
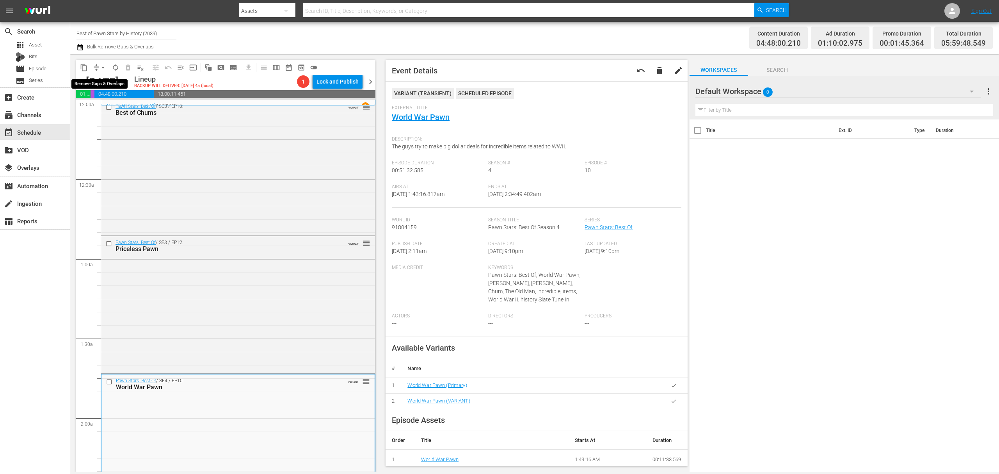
click at [102, 67] on span "arrow_drop_down" at bounding box center [103, 68] width 8 height 8
click at [102, 82] on li "Align to Midnight" at bounding box center [103, 83] width 82 height 13
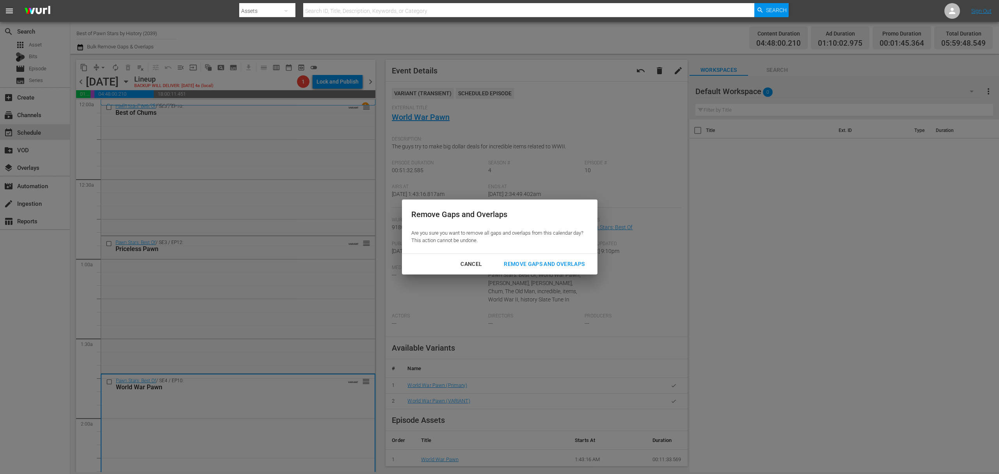
click at [543, 250] on div "Remove Gaps and Overlaps Are you sure you want to remove all gaps and overlaps …" at bounding box center [500, 227] width 196 height 54
click at [539, 262] on div "Remove Gaps and Overlaps" at bounding box center [544, 264] width 93 height 10
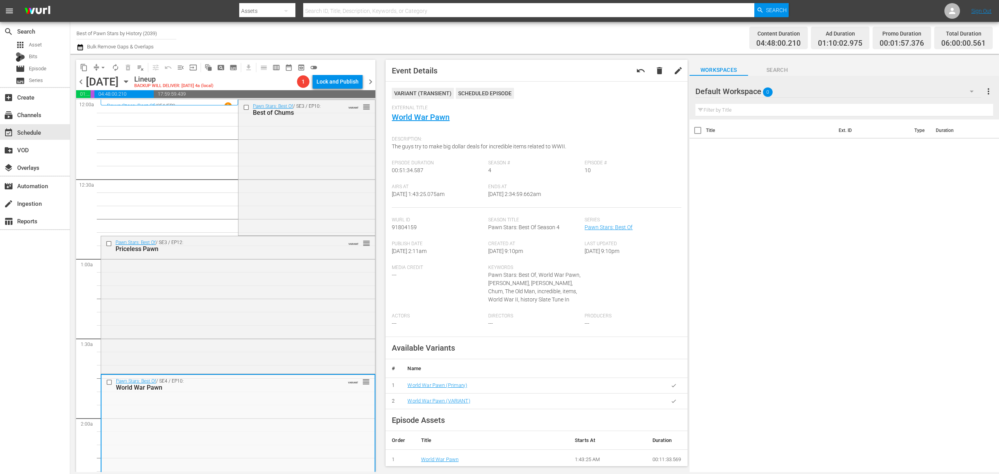
click at [117, 70] on span "autorenew_outlined" at bounding box center [116, 68] width 8 height 8
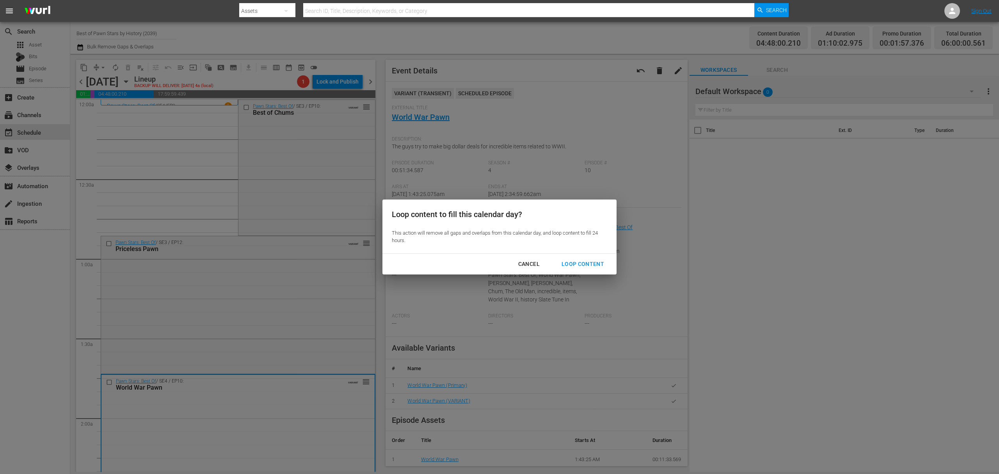
click at [593, 267] on div "Loop Content" at bounding box center [583, 264] width 55 height 10
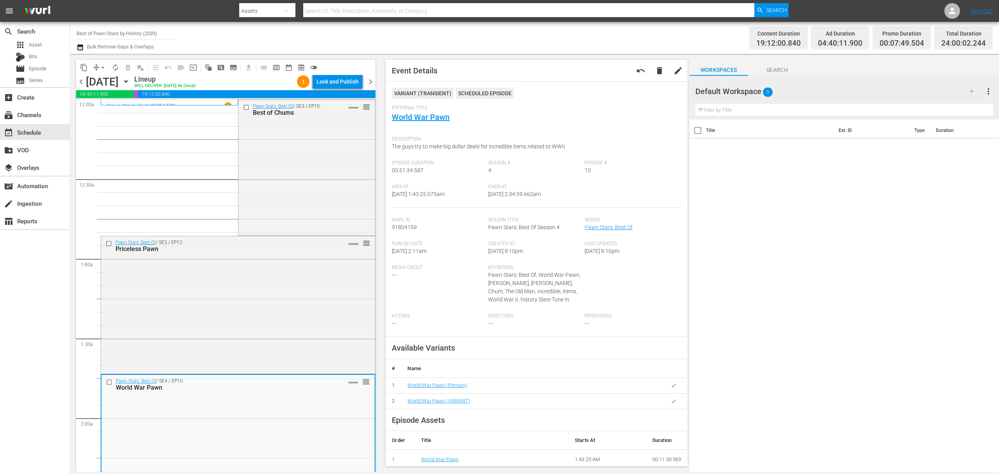
click at [338, 84] on div "Lock and Publish" at bounding box center [338, 82] width 42 height 14
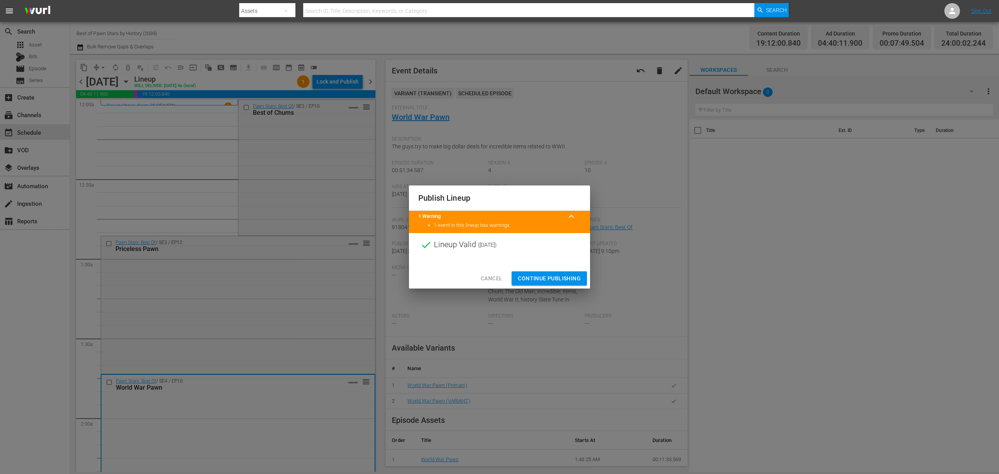
click at [533, 280] on span "Continue Publishing" at bounding box center [549, 279] width 63 height 10
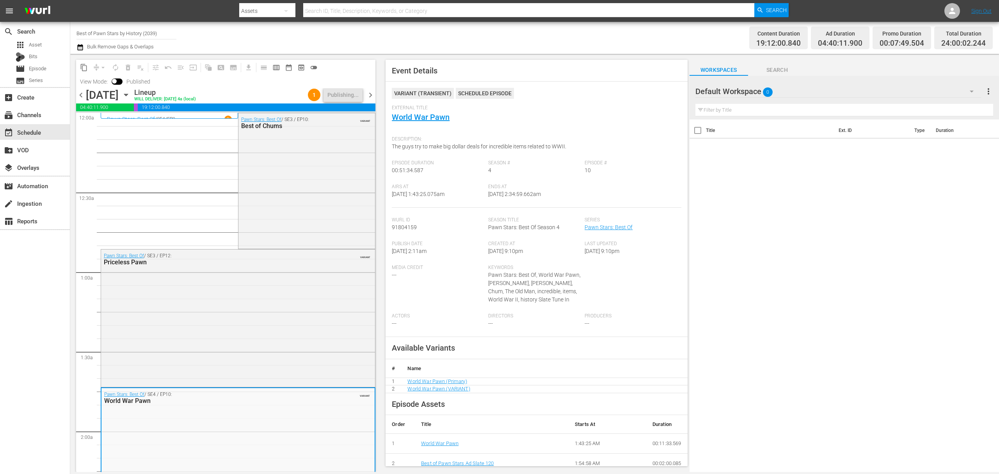
click at [369, 96] on span "chevron_right" at bounding box center [371, 95] width 10 height 10
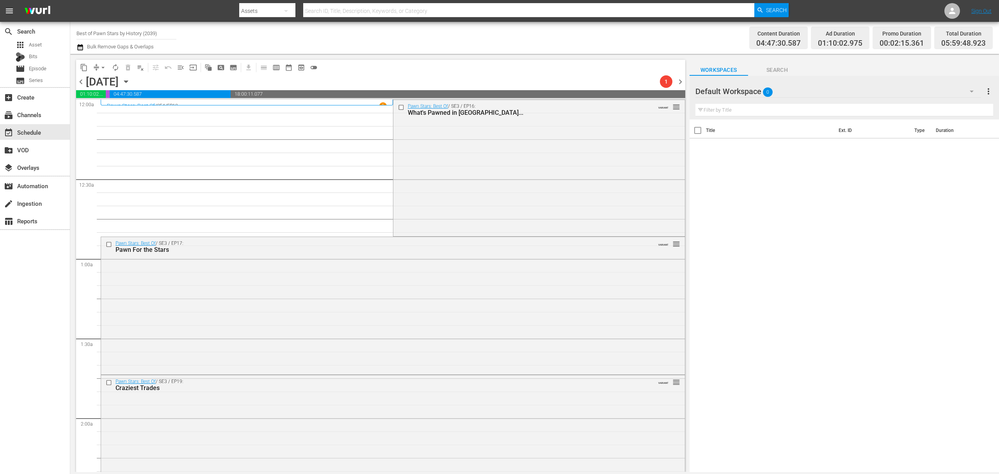
click at [79, 80] on span "chevron_left" at bounding box center [81, 82] width 10 height 10
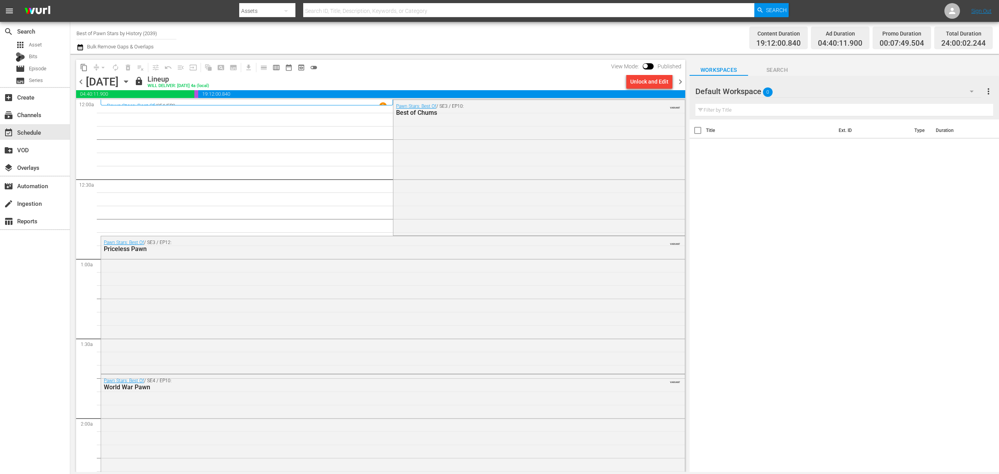
click at [685, 80] on span "chevron_right" at bounding box center [681, 82] width 10 height 10
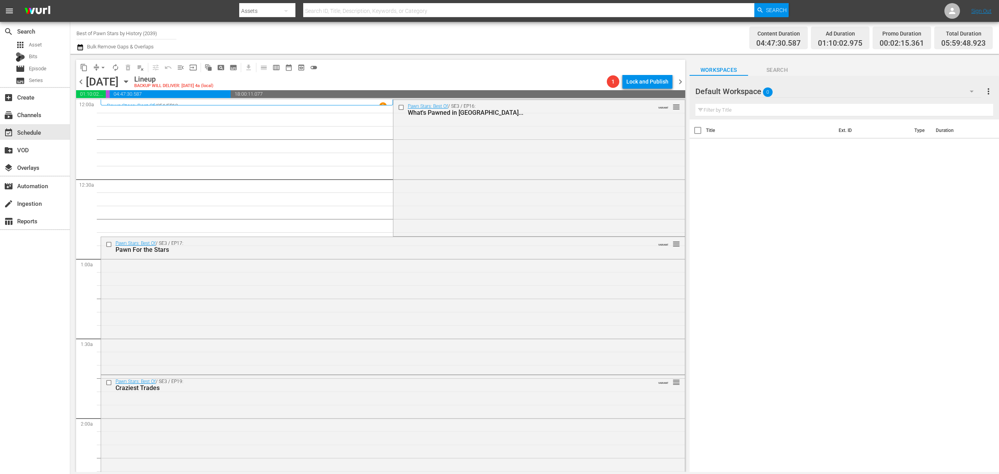
click at [445, 180] on div "Pawn Stars: Best Of / SE3 / EP16: What's Pawned in Vegas... VARIANT reorder" at bounding box center [540, 167] width 292 height 135
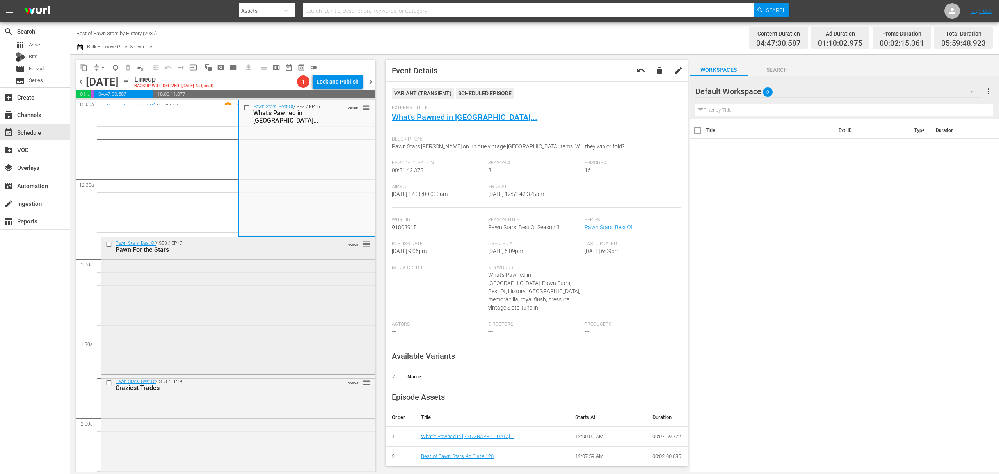
click at [237, 270] on div "Pawn Stars: Best Of / SE3 / EP17: Pawn For the Stars VARIANT reorder" at bounding box center [238, 305] width 274 height 136
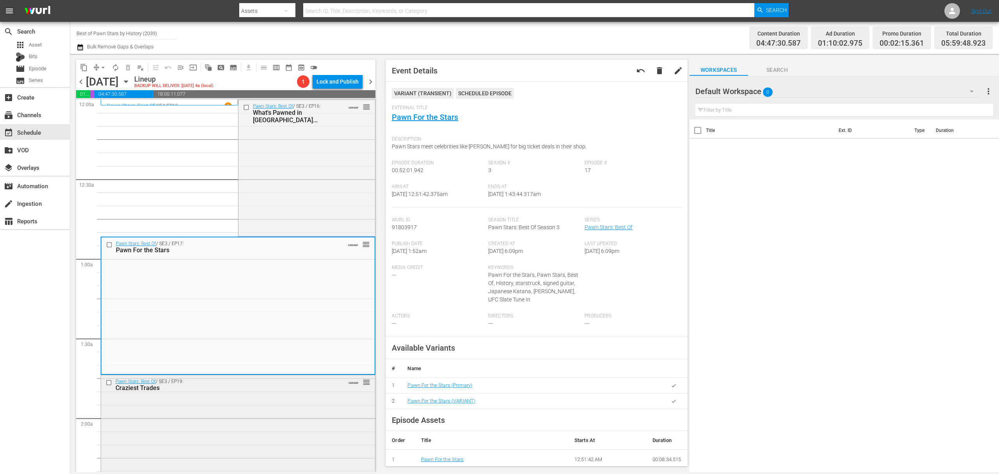
click at [271, 430] on div "Pawn Stars: Best Of / SE3 / EP19: Craziest Trades VARIANT reorder" at bounding box center [238, 442] width 274 height 135
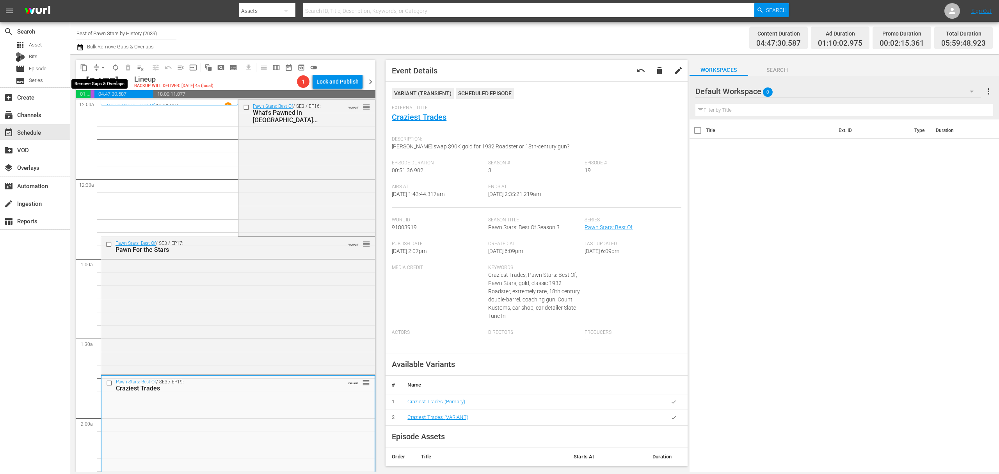
click at [102, 67] on span "arrow_drop_down" at bounding box center [103, 68] width 8 height 8
click at [102, 80] on li "Align to Midnight" at bounding box center [103, 83] width 82 height 13
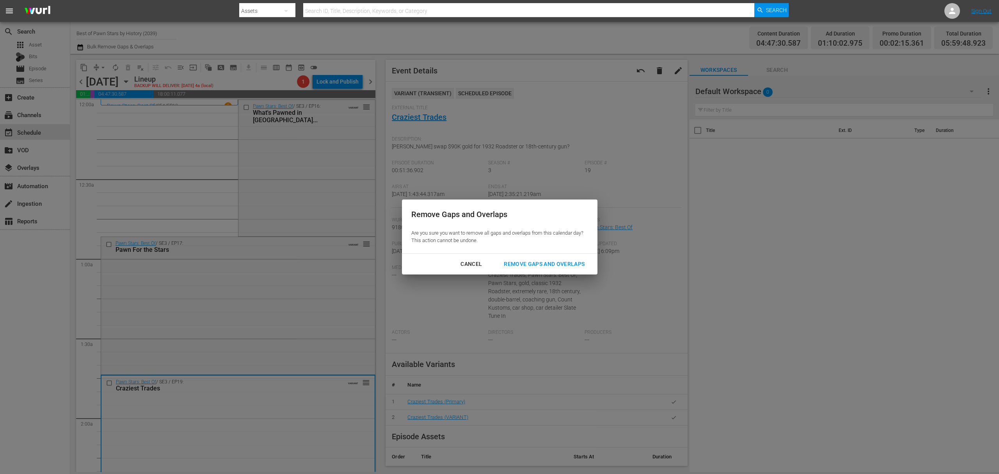
click at [534, 258] on button "Remove Gaps and Overlaps" at bounding box center [545, 264] width 100 height 14
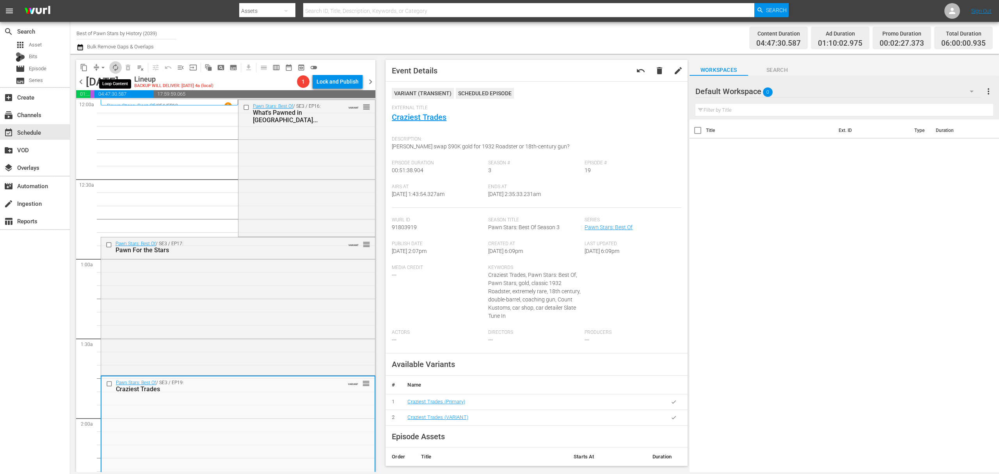
click at [121, 65] on button "autorenew_outlined" at bounding box center [115, 67] width 12 height 12
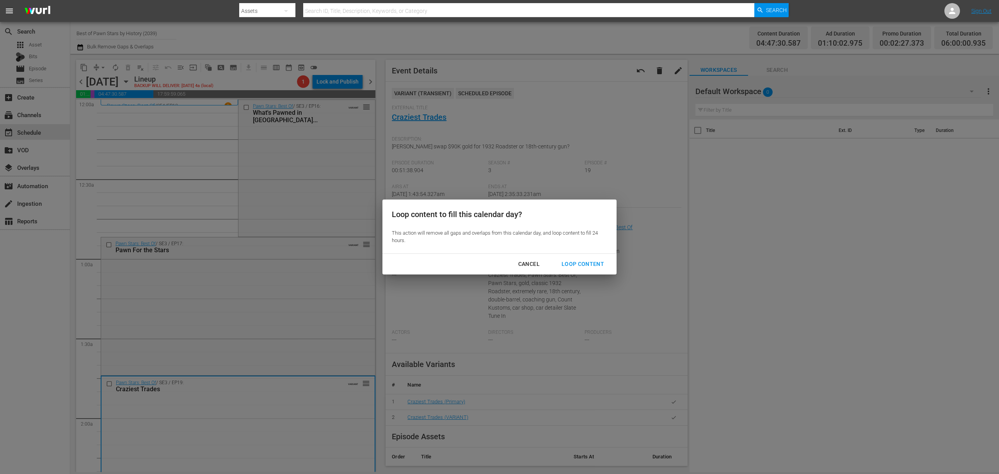
click at [581, 260] on div "Loop Content" at bounding box center [583, 264] width 55 height 10
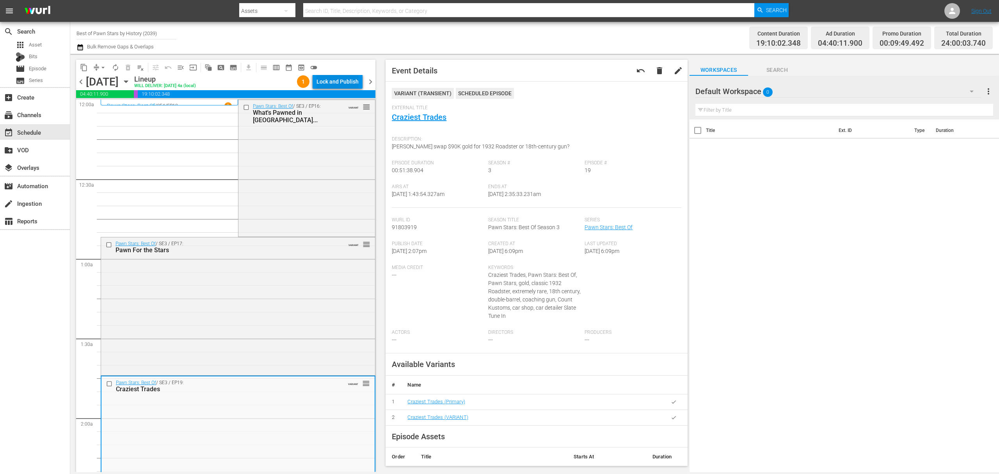
click at [336, 75] on div "Lock and Publish" at bounding box center [338, 82] width 42 height 14
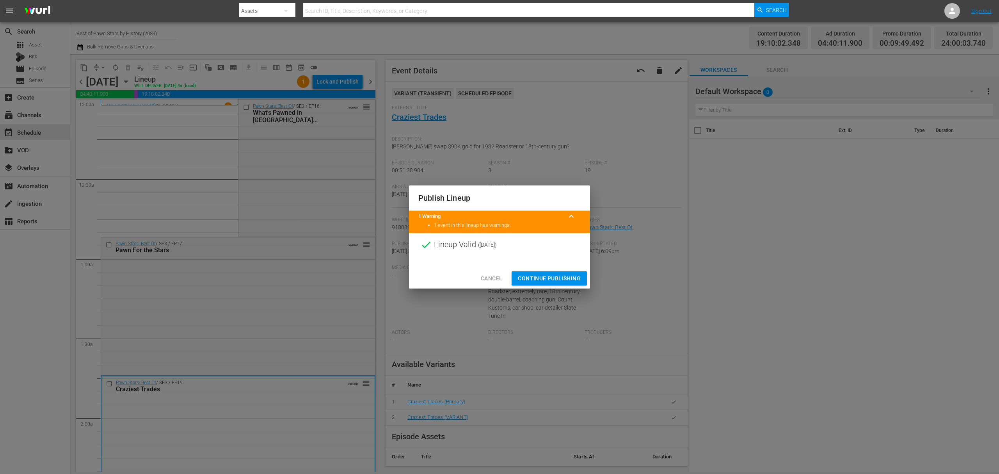
click at [541, 276] on span "Continue Publishing" at bounding box center [549, 279] width 63 height 10
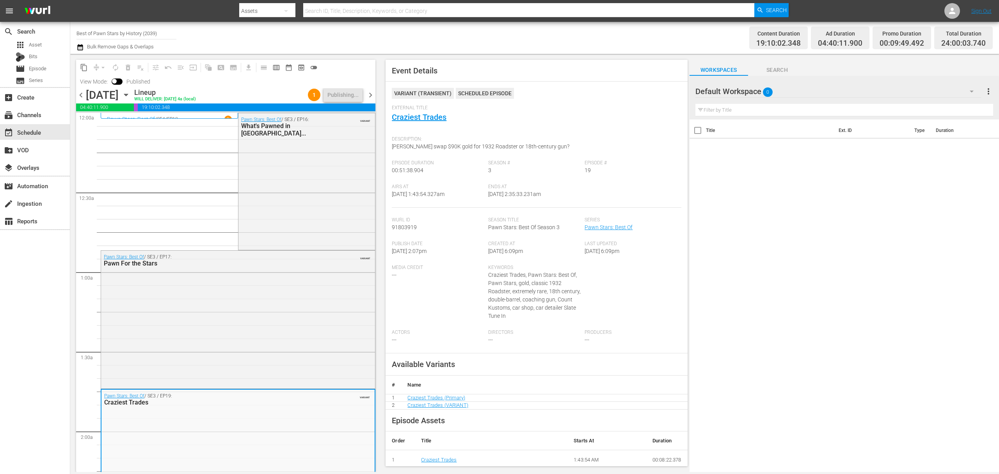
click at [130, 97] on icon "button" at bounding box center [126, 95] width 9 height 9
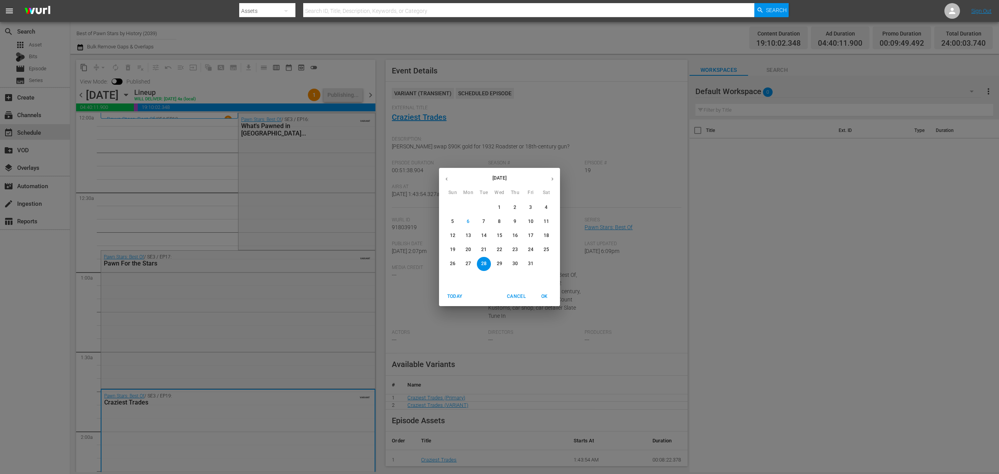
click at [543, 299] on span "OK" at bounding box center [544, 296] width 19 height 8
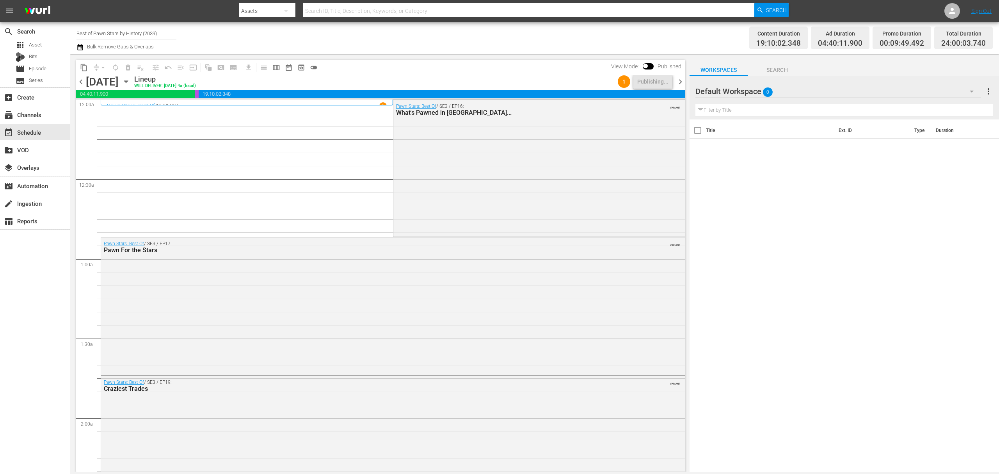
click at [130, 82] on icon "button" at bounding box center [126, 81] width 9 height 9
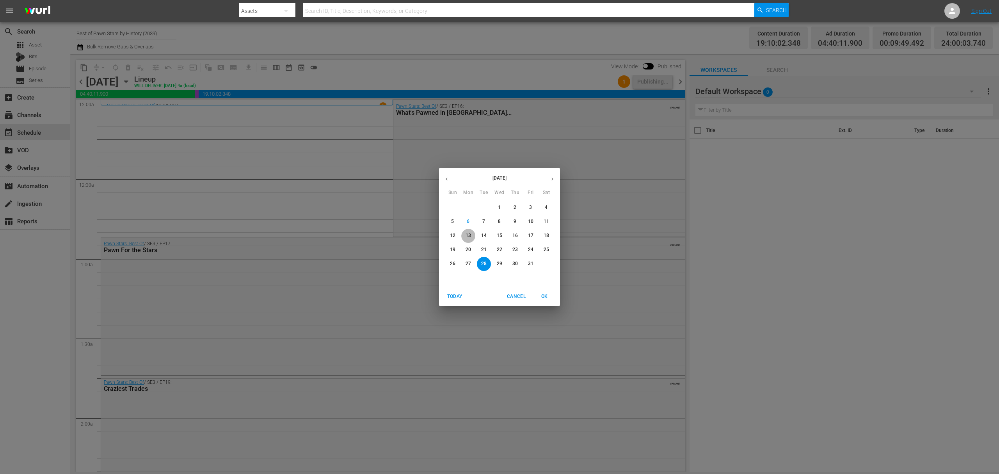
click at [470, 237] on p "13" at bounding box center [468, 235] width 5 height 7
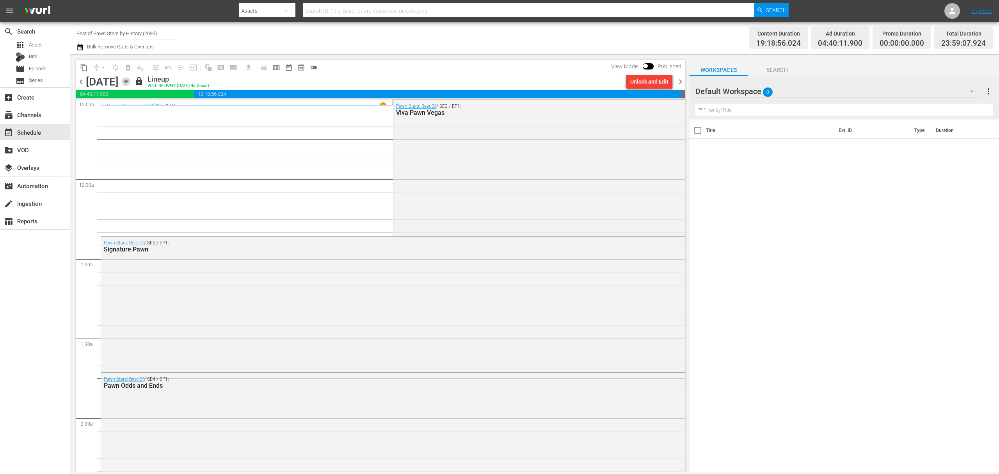
click at [130, 84] on icon "button" at bounding box center [126, 81] width 9 height 9
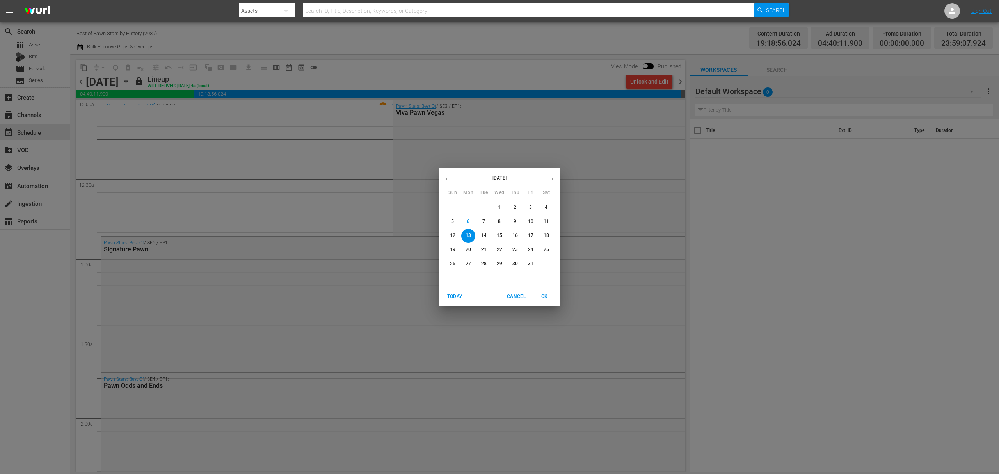
click at [462, 249] on span "20" at bounding box center [468, 249] width 14 height 7
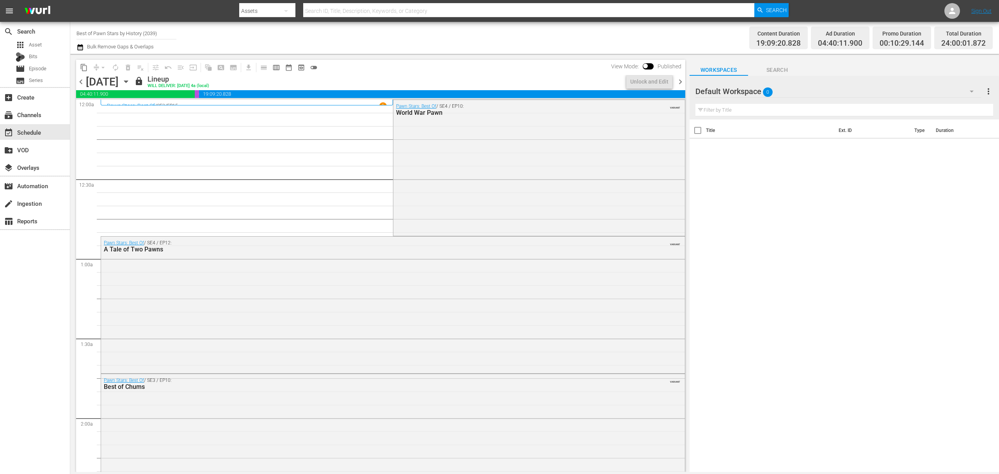
click at [130, 82] on icon "button" at bounding box center [126, 81] width 9 height 9
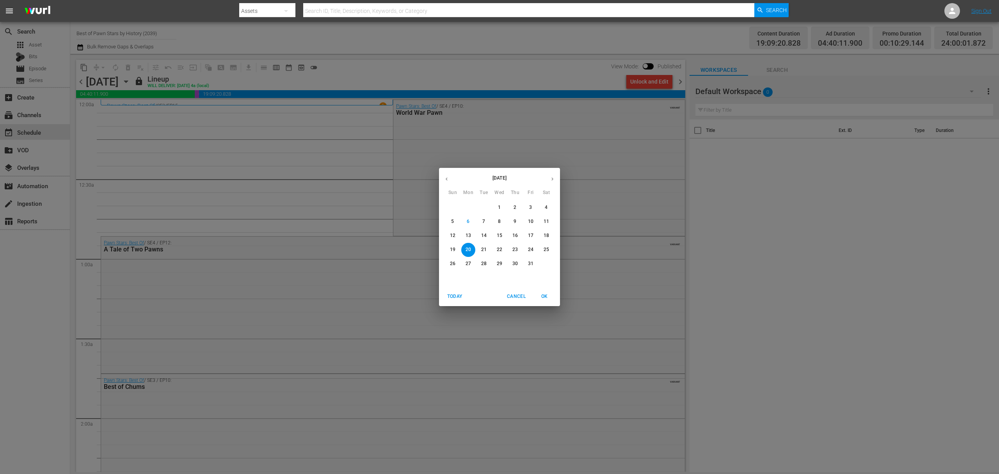
click at [515, 251] on p "23" at bounding box center [515, 249] width 5 height 7
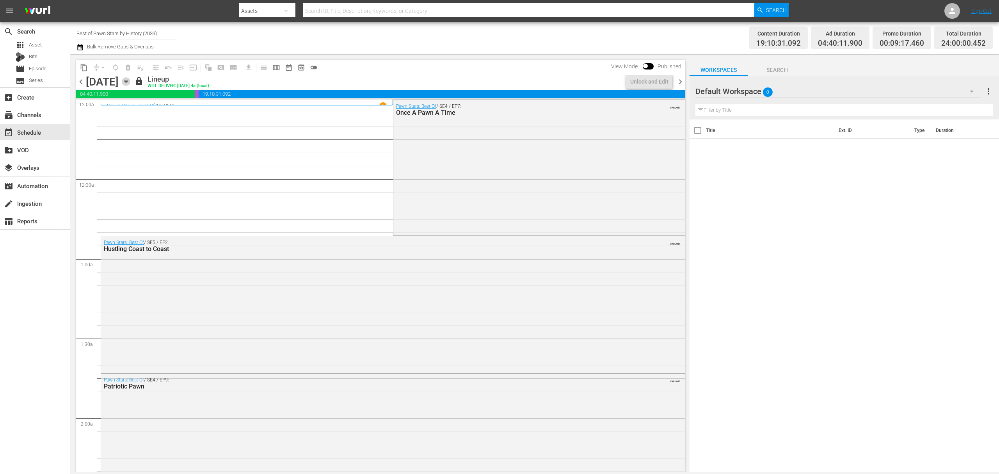
click at [130, 83] on icon "button" at bounding box center [126, 81] width 9 height 9
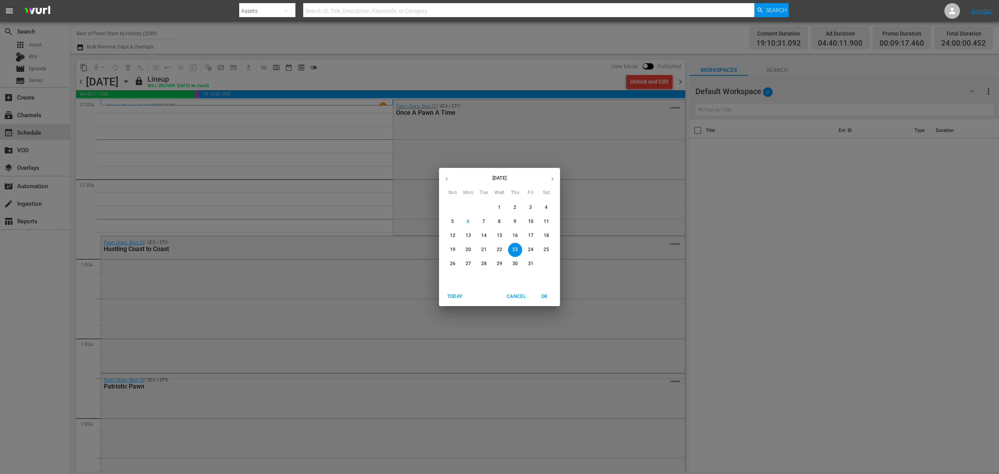
click at [483, 263] on p "28" at bounding box center [483, 263] width 5 height 7
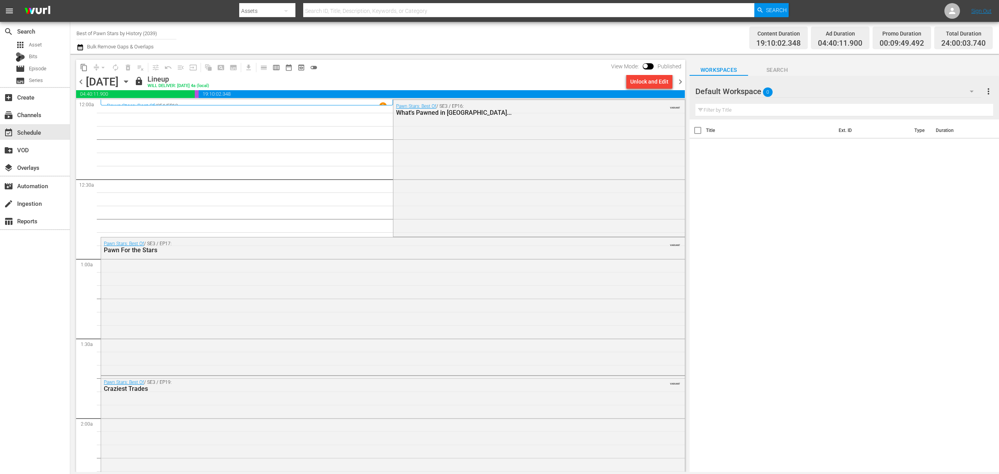
click at [683, 81] on span "chevron_right" at bounding box center [681, 82] width 10 height 10
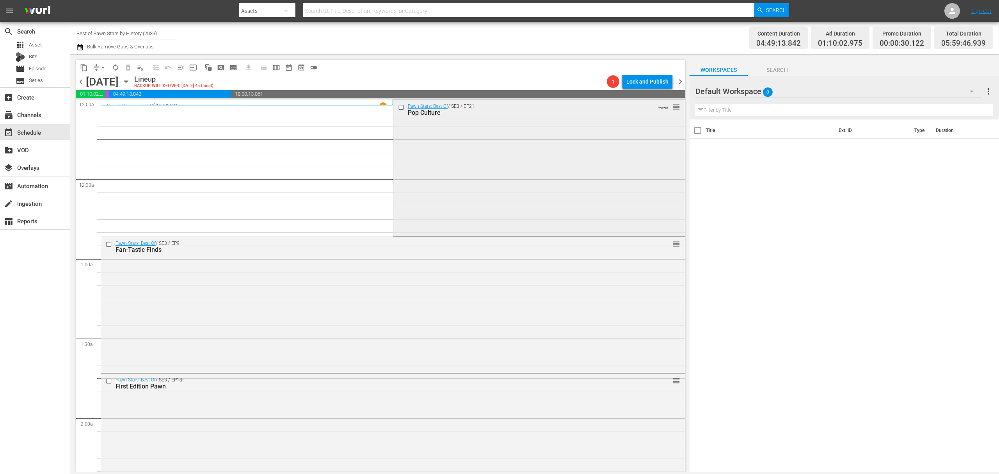
click at [454, 160] on div "Pawn Stars: Best Of / SE3 / EP21: Pop Culture VARIANT reorder" at bounding box center [540, 167] width 292 height 135
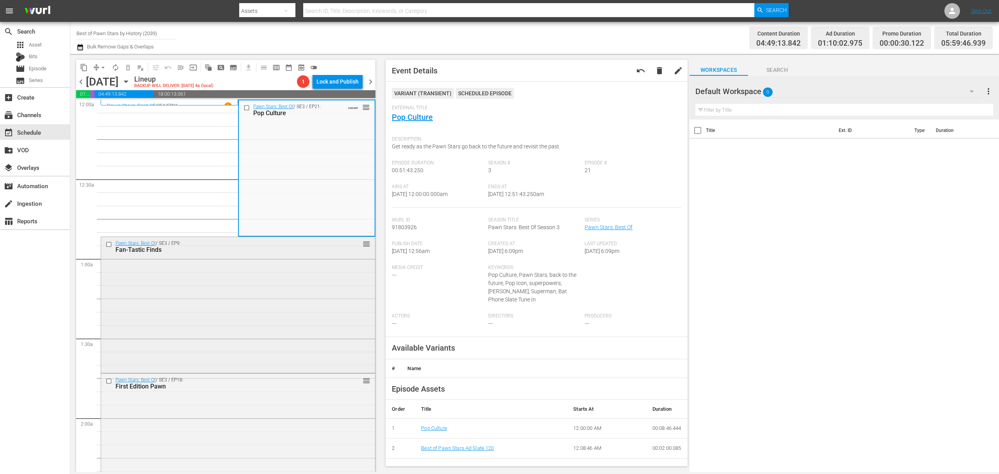
click at [261, 275] on div "Pawn Stars: Best Of / SE3 / EP9: Fan-Tastic Finds reorder" at bounding box center [238, 304] width 274 height 134
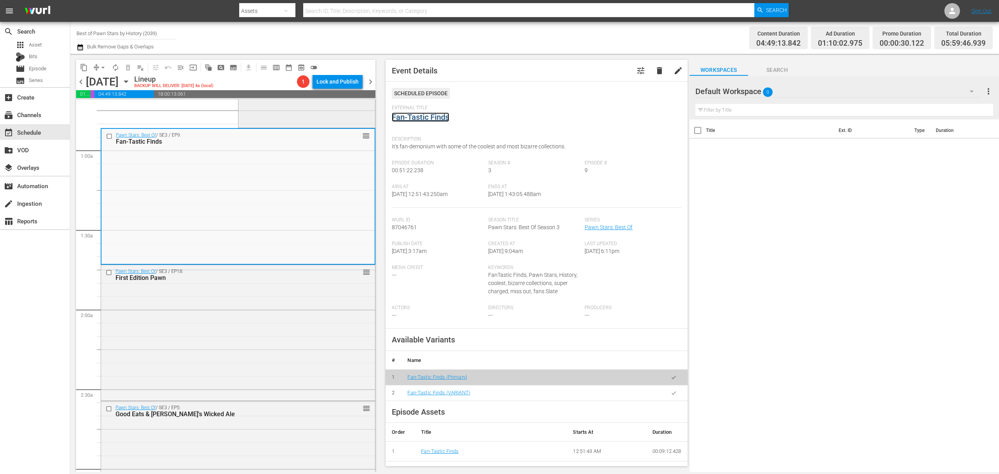
scroll to position [156, 0]
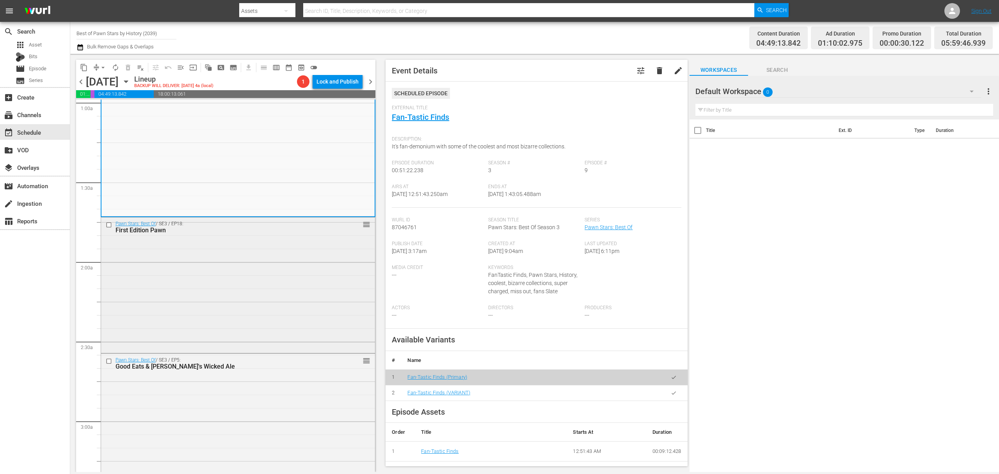
click at [283, 299] on div "Pawn Stars: Best Of / SE3 / EP18: First Edition Pawn reorder" at bounding box center [238, 284] width 274 height 134
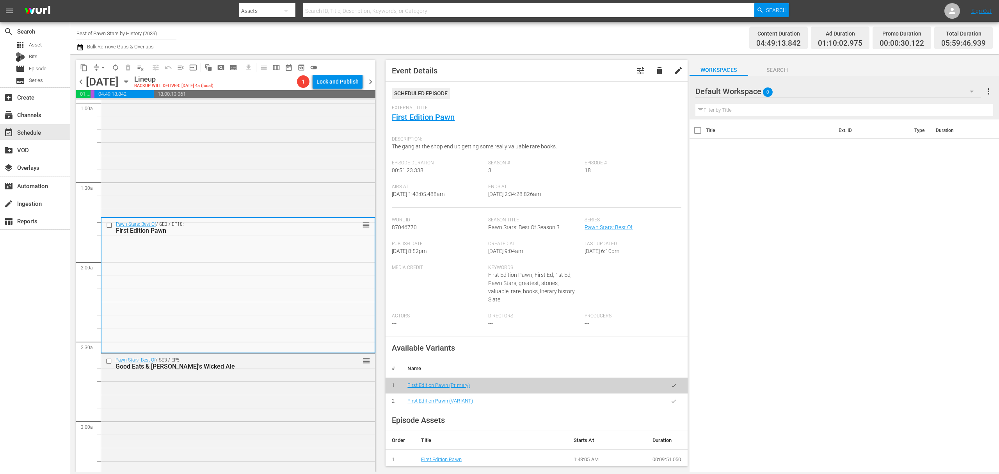
click at [96, 69] on span "compress" at bounding box center [97, 68] width 8 height 8
click at [96, 68] on span "compress" at bounding box center [97, 68] width 8 height 8
click at [96, 64] on span "compress" at bounding box center [97, 68] width 8 height 8
click at [98, 66] on button "arrow_drop_down" at bounding box center [103, 67] width 12 height 12
click at [102, 80] on li "Align to Midnight" at bounding box center [103, 83] width 82 height 13
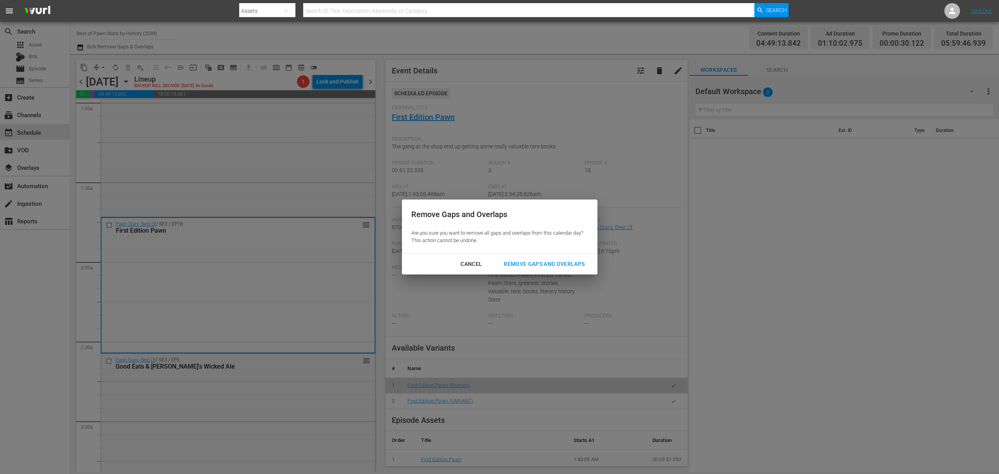
click at [571, 273] on div "Cancel Remove Gaps and Overlaps" at bounding box center [500, 264] width 196 height 21
click at [558, 255] on div "Cancel Remove Gaps and Overlaps" at bounding box center [500, 264] width 196 height 21
click at [558, 265] on div "Remove Gaps and Overlaps" at bounding box center [544, 264] width 93 height 10
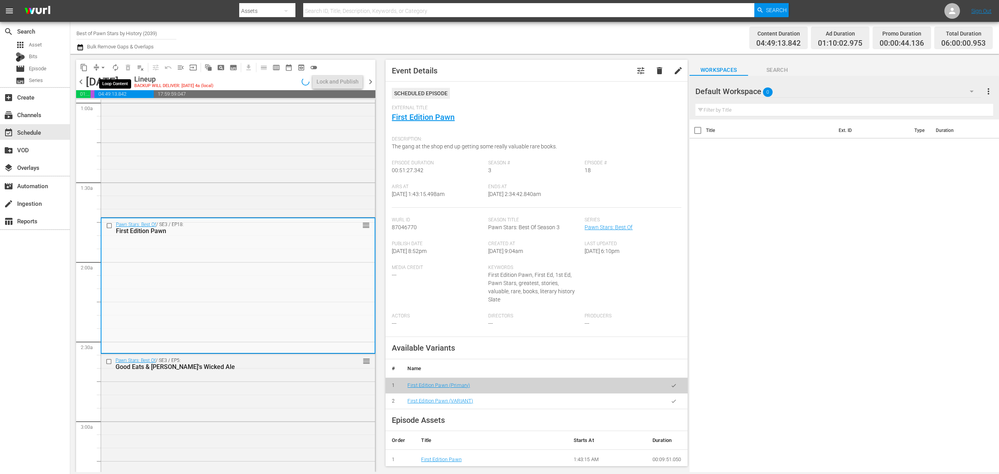
click at [116, 68] on span "autorenew_outlined" at bounding box center [116, 68] width 8 height 8
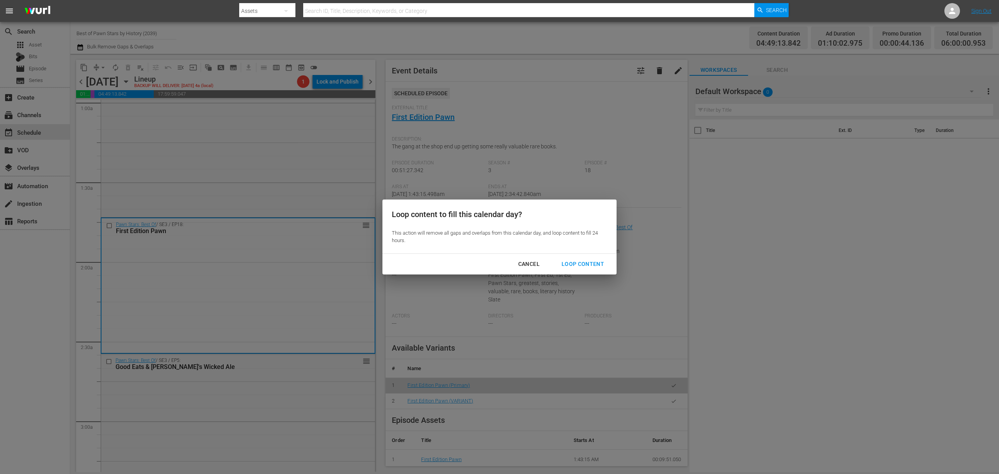
click at [582, 266] on div "Loop Content" at bounding box center [583, 264] width 55 height 10
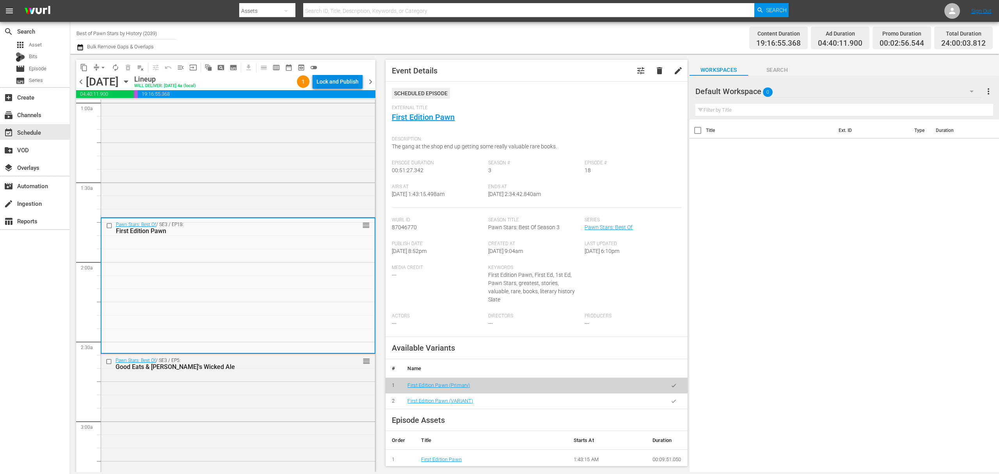
click at [330, 77] on div "Lock and Publish" at bounding box center [338, 82] width 42 height 14
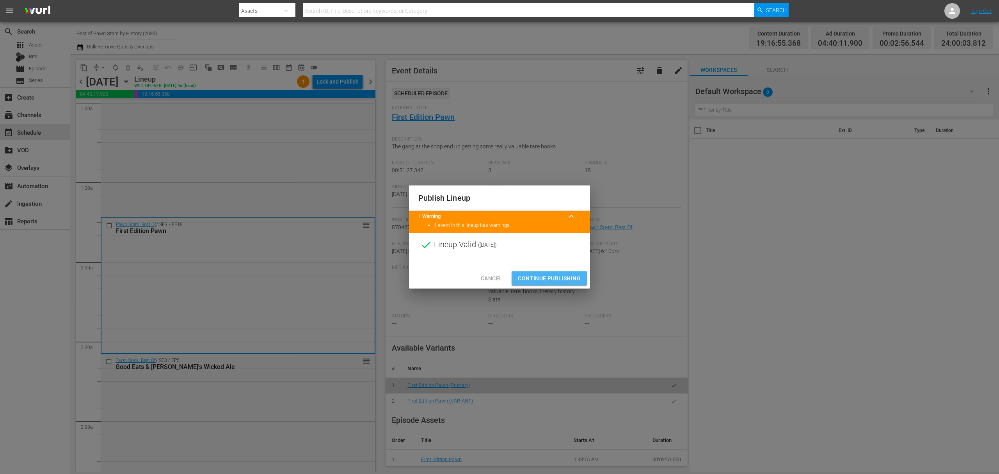
click at [540, 276] on span "Continue Publishing" at bounding box center [549, 279] width 63 height 10
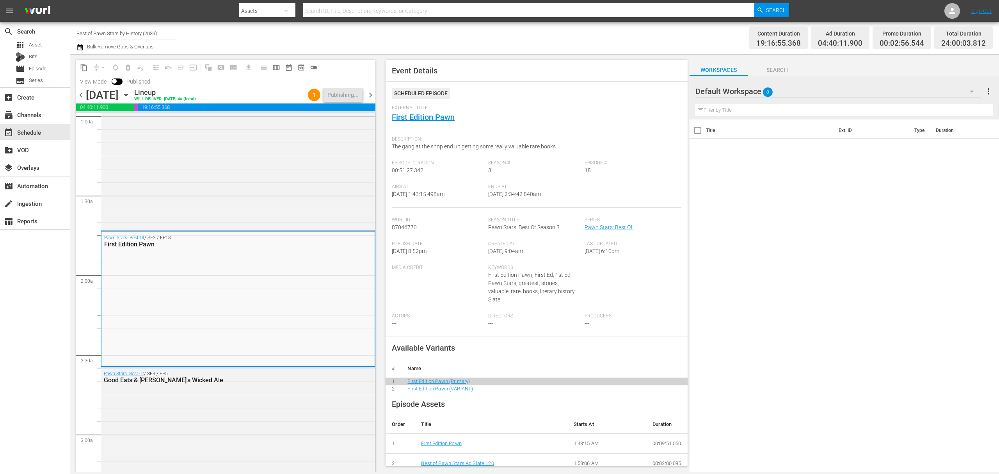
click at [130, 94] on icon "button" at bounding box center [126, 95] width 9 height 9
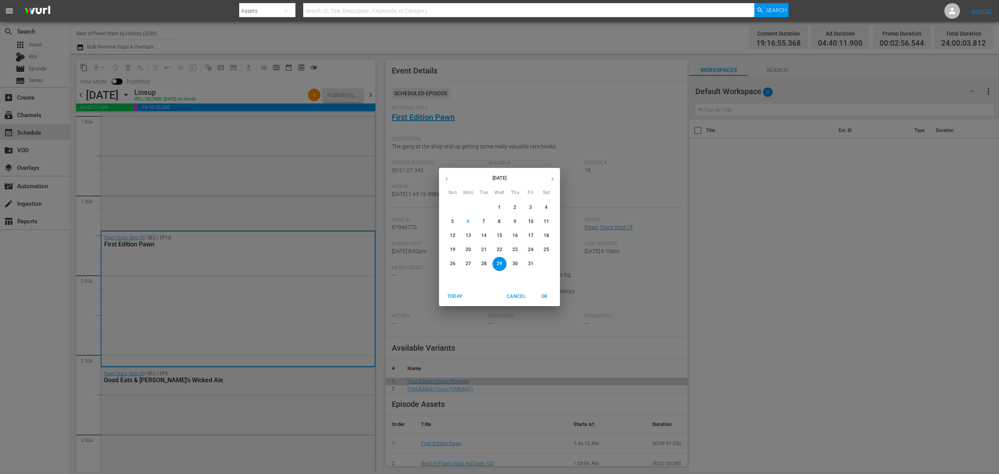
click at [469, 266] on p "27" at bounding box center [468, 263] width 5 height 7
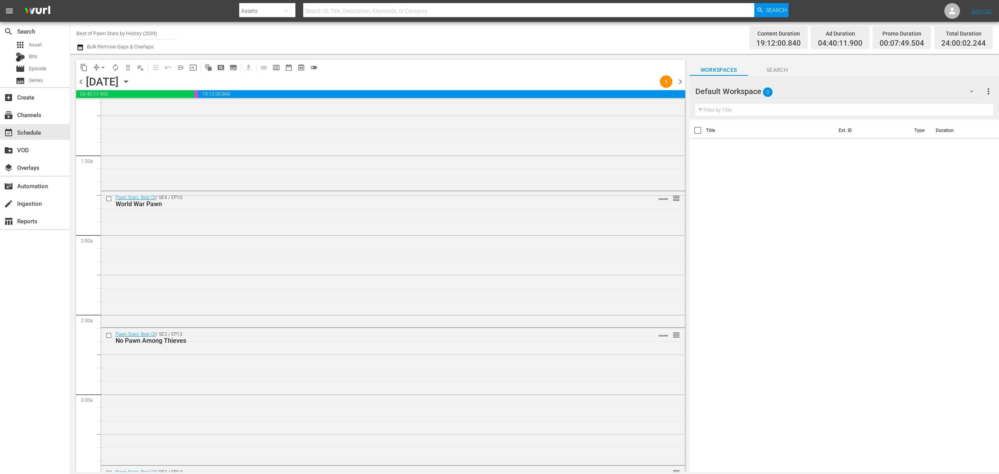
scroll to position [156, 0]
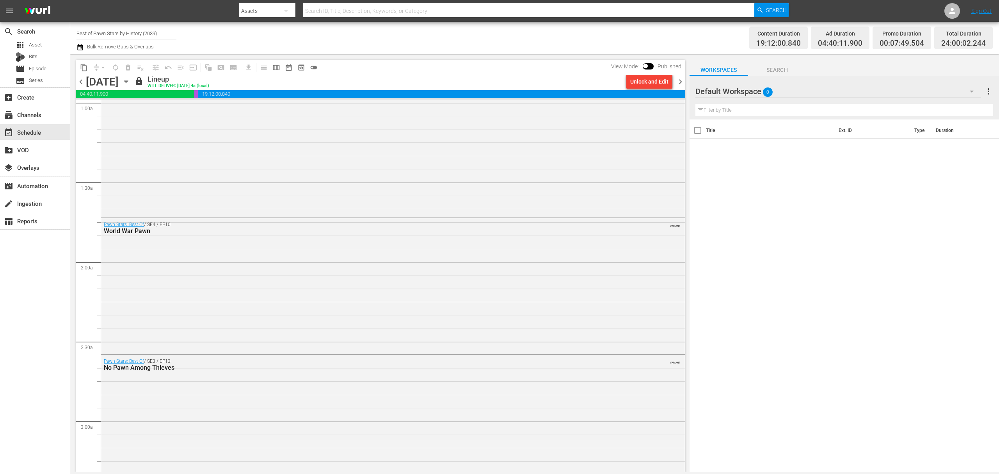
click at [679, 82] on span "chevron_right" at bounding box center [681, 82] width 10 height 10
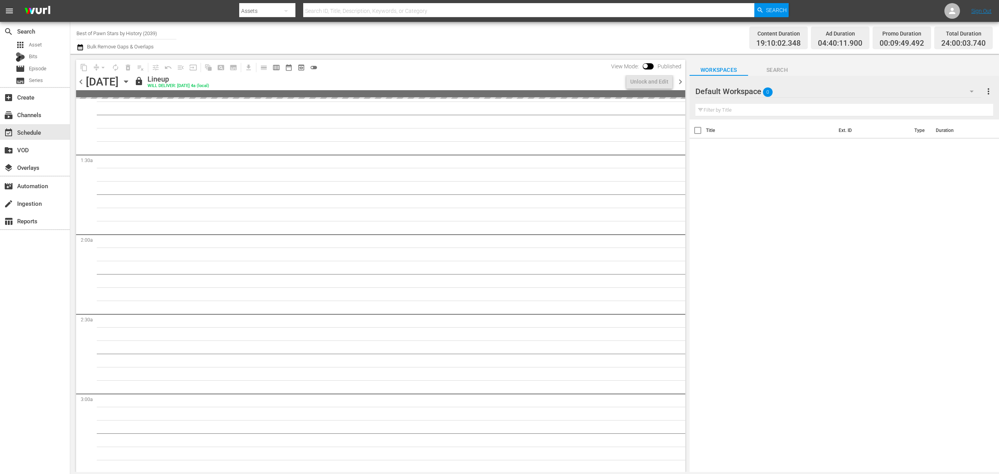
scroll to position [156, 0]
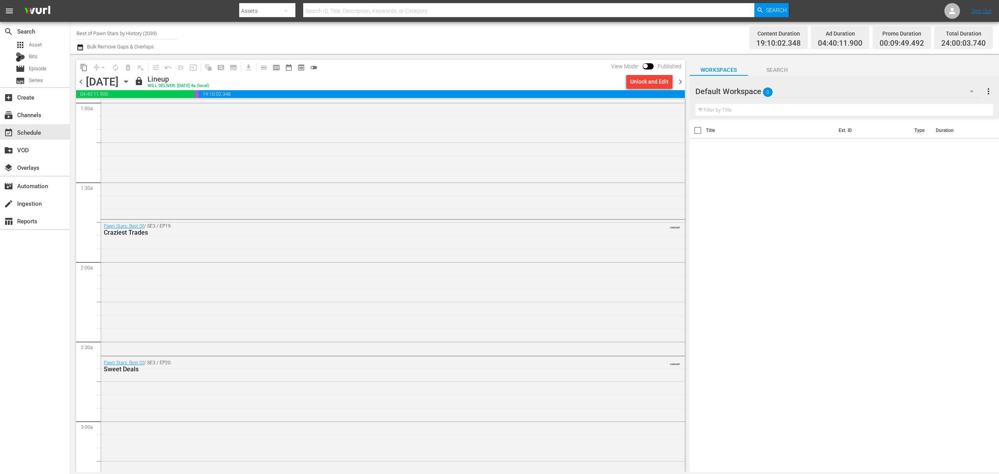
click at [679, 82] on span "chevron_right" at bounding box center [681, 82] width 10 height 10
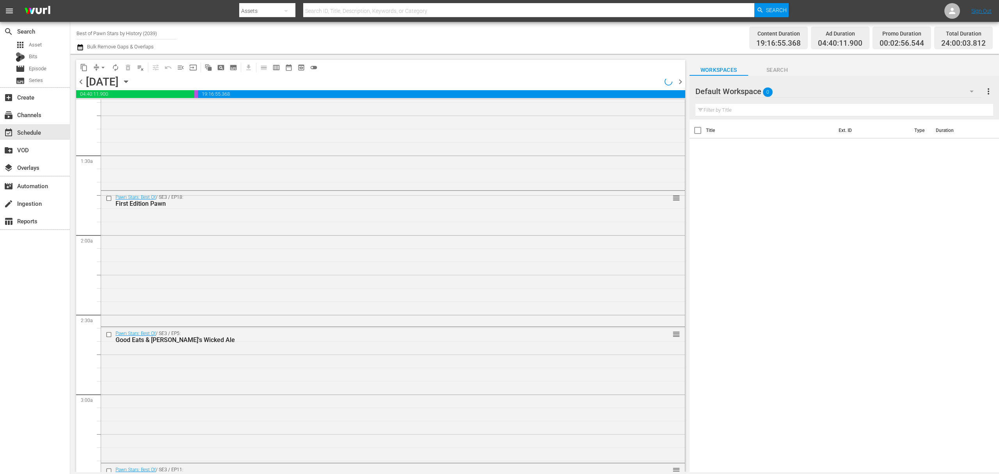
scroll to position [156, 0]
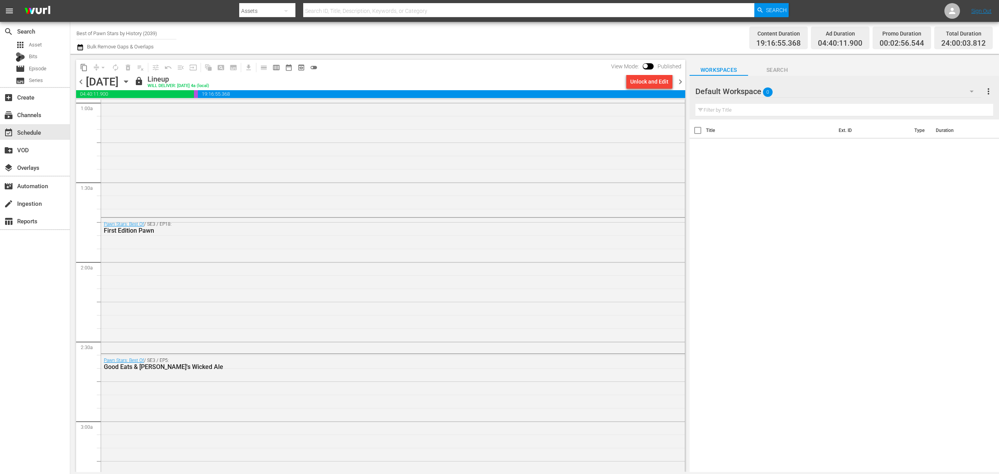
click at [678, 82] on span "chevron_right" at bounding box center [681, 82] width 10 height 10
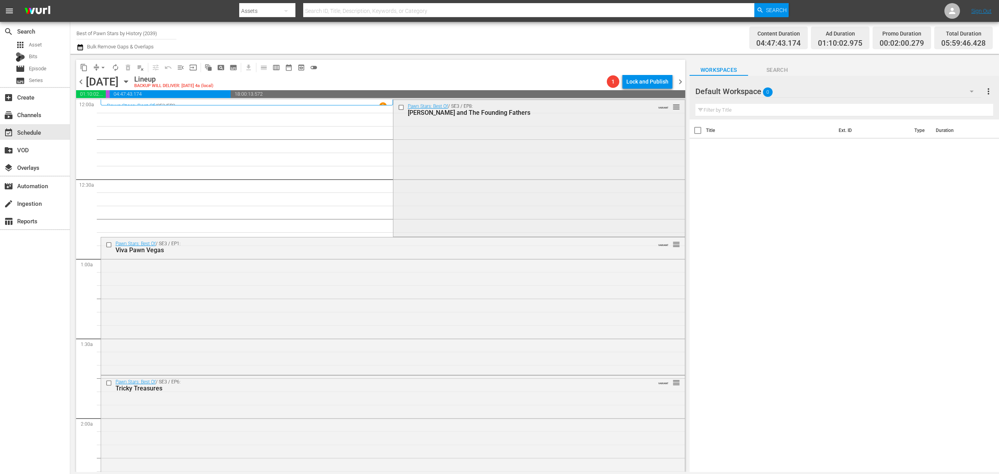
click at [551, 159] on div "Pawn Stars: Best Of / SE3 / EP8: Rick and The Founding Fathers VARIANT reorder" at bounding box center [540, 167] width 292 height 135
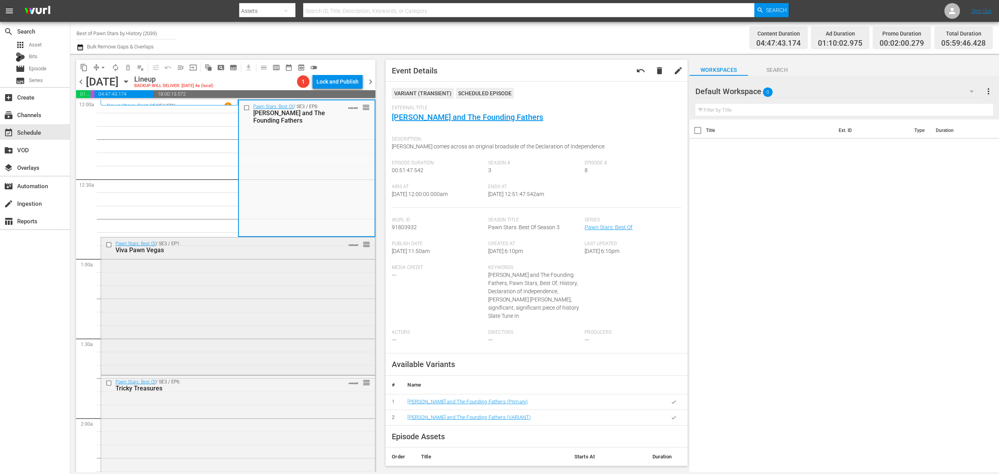
click at [287, 276] on div "Pawn Stars: Best Of / SE3 / EP1: Viva Pawn Vegas VARIANT reorder" at bounding box center [238, 305] width 274 height 136
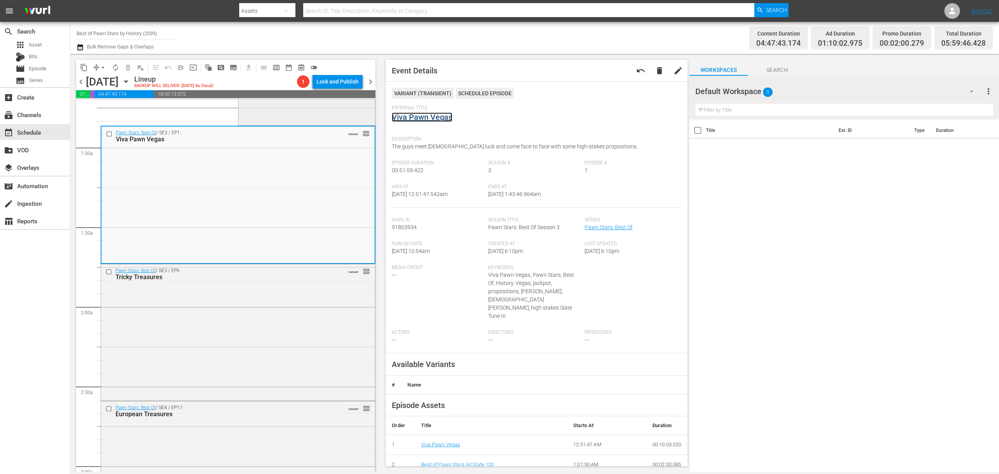
scroll to position [156, 0]
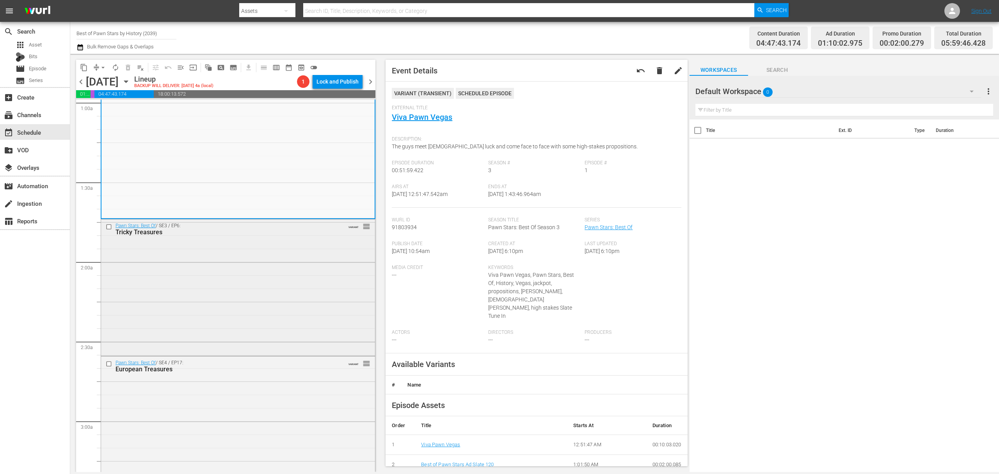
click at [297, 256] on div "Pawn Stars: Best Of / SE3 / EP6: Tricky Treasures VARIANT reorder" at bounding box center [238, 286] width 274 height 135
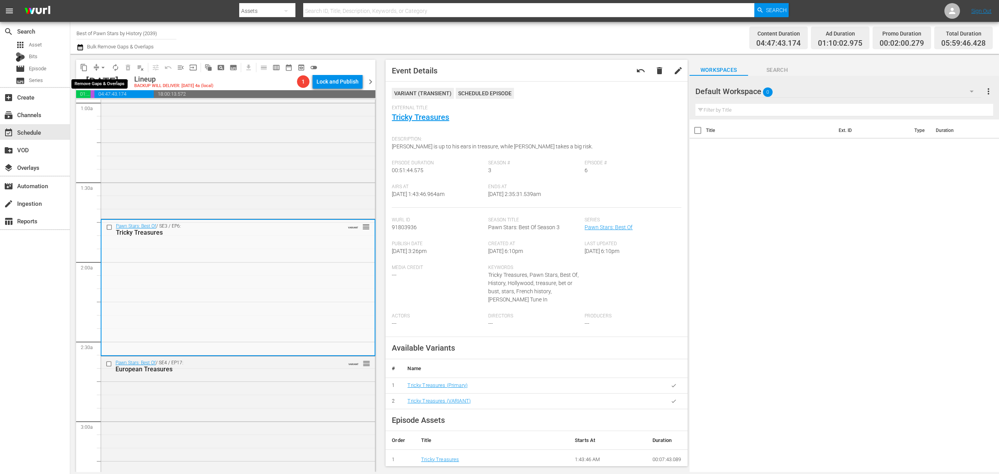
click at [101, 68] on span "arrow_drop_down" at bounding box center [103, 68] width 8 height 8
click at [101, 78] on li "Align to Midnight" at bounding box center [103, 83] width 82 height 13
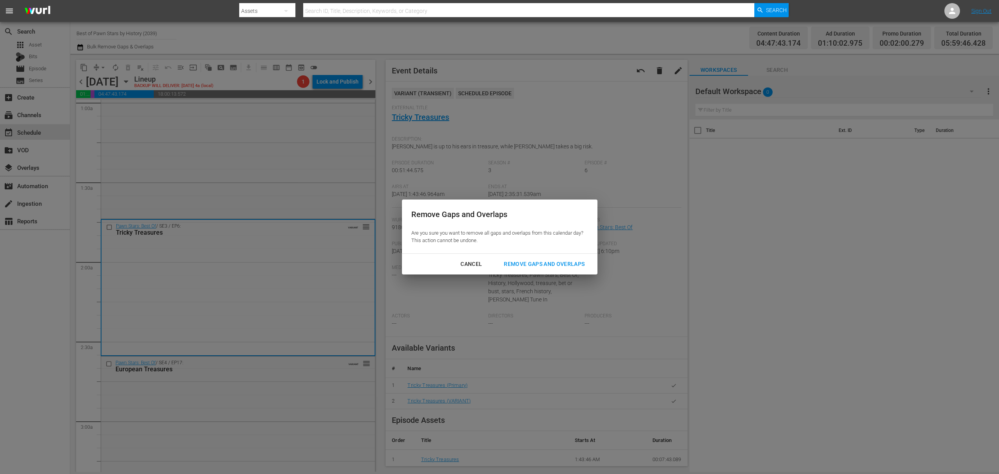
click at [554, 254] on div "Cancel Remove Gaps and Overlaps" at bounding box center [500, 264] width 196 height 21
click at [551, 263] on div "Remove Gaps and Overlaps" at bounding box center [544, 264] width 93 height 10
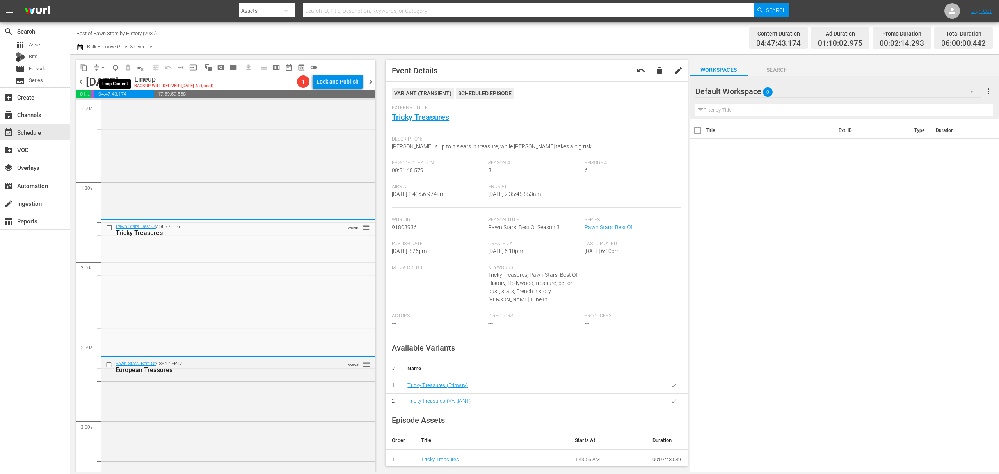
click at [116, 69] on span "autorenew_outlined" at bounding box center [116, 68] width 8 height 8
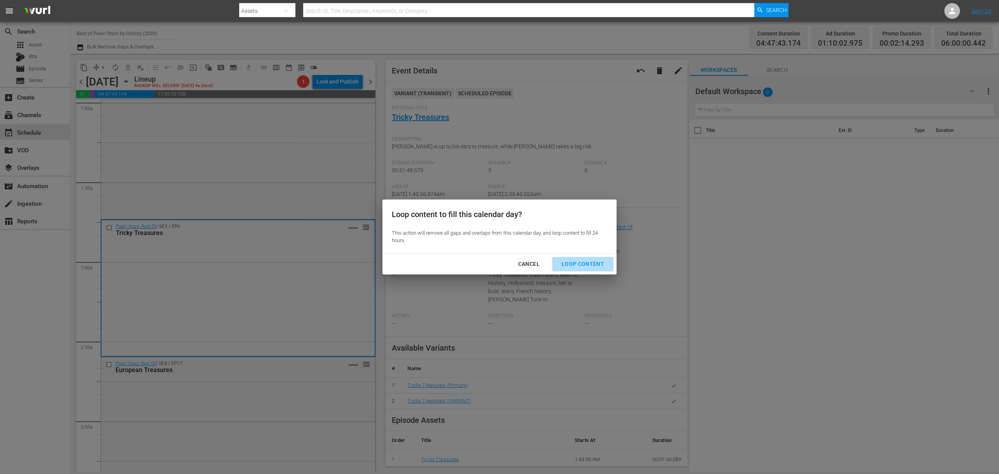
click at [591, 264] on div "Loop Content" at bounding box center [583, 264] width 55 height 10
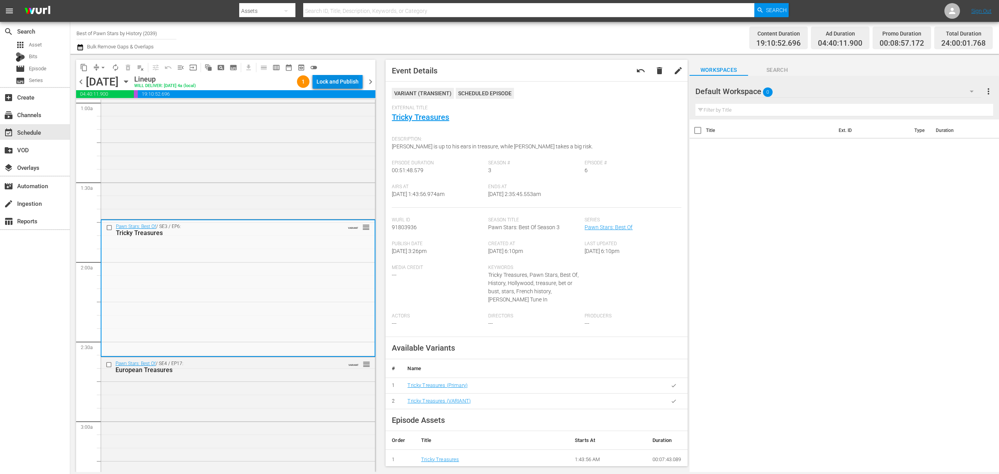
click at [342, 84] on div "Lock and Publish" at bounding box center [338, 82] width 42 height 14
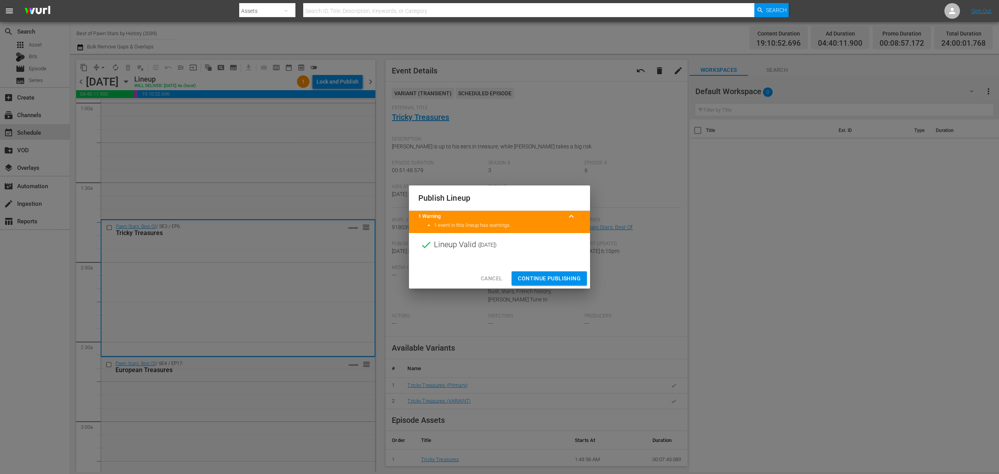
click at [555, 281] on span "Continue Publishing" at bounding box center [549, 279] width 63 height 10
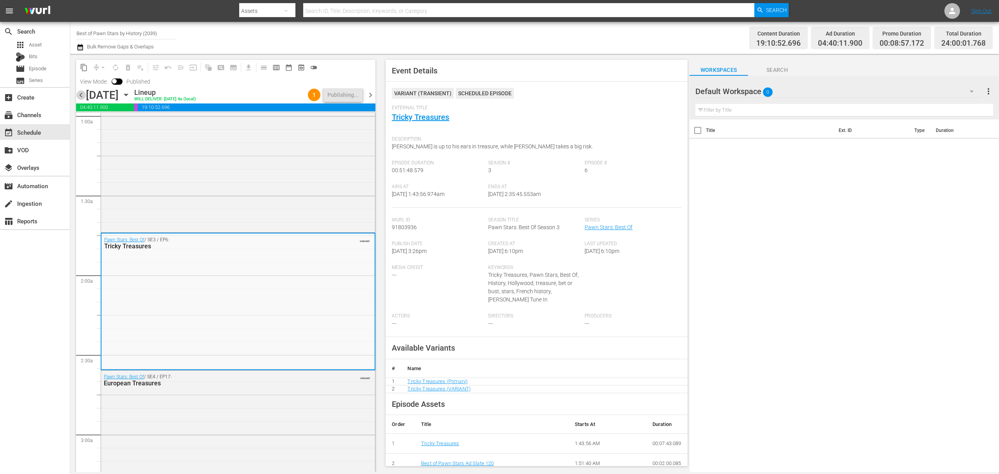
click at [82, 93] on span "chevron_left" at bounding box center [81, 95] width 10 height 10
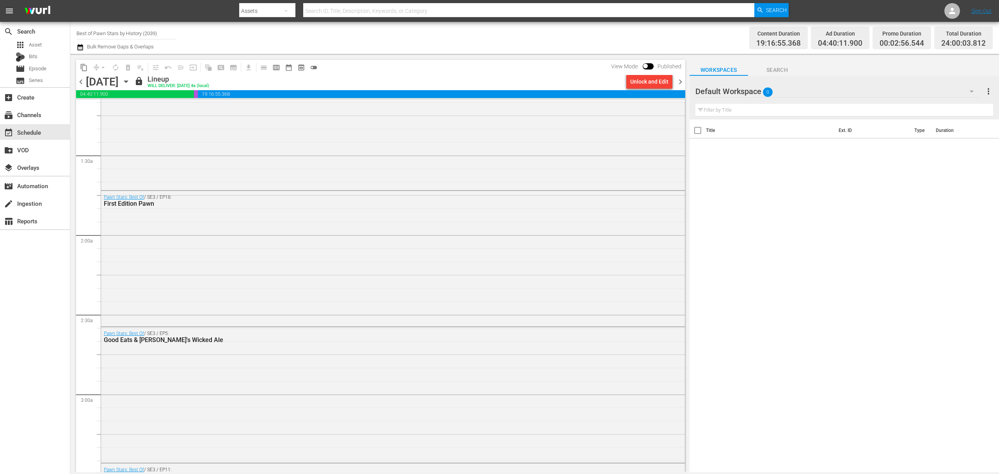
scroll to position [156, 0]
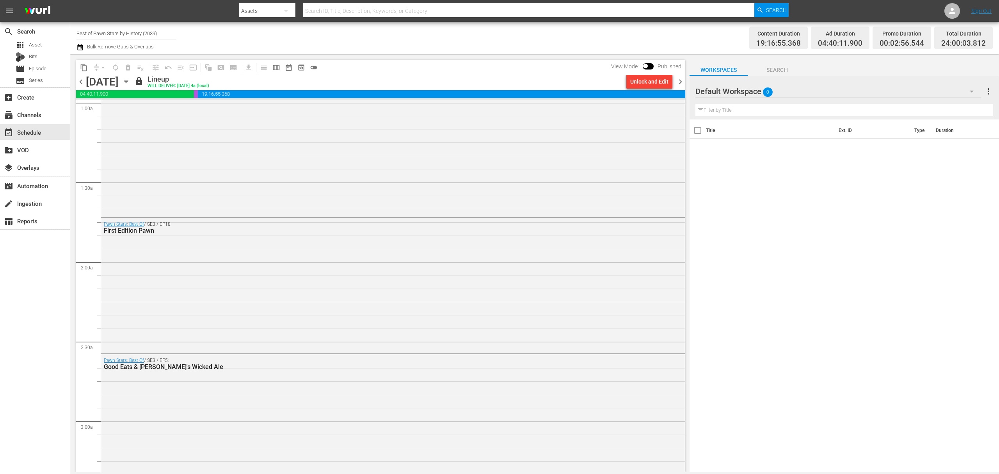
click at [681, 80] on span "chevron_right" at bounding box center [681, 82] width 10 height 10
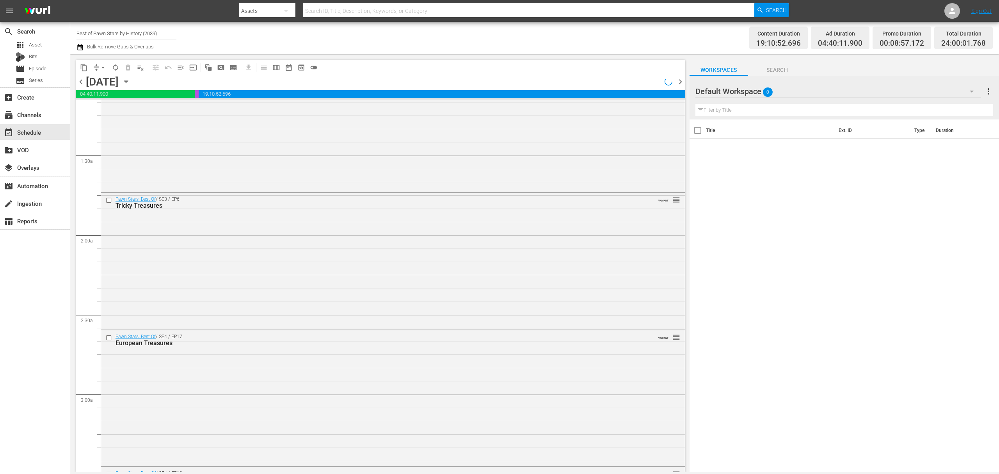
scroll to position [156, 0]
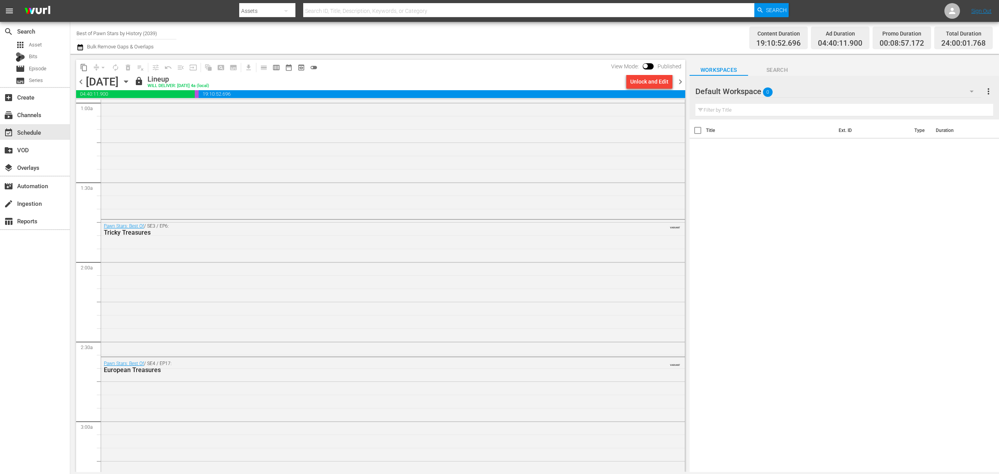
click at [685, 82] on div "content_copy compress arrow_drop_down autorenew_outlined delete_forever_outline…" at bounding box center [378, 263] width 617 height 418
click at [684, 82] on span "chevron_right" at bounding box center [681, 82] width 10 height 10
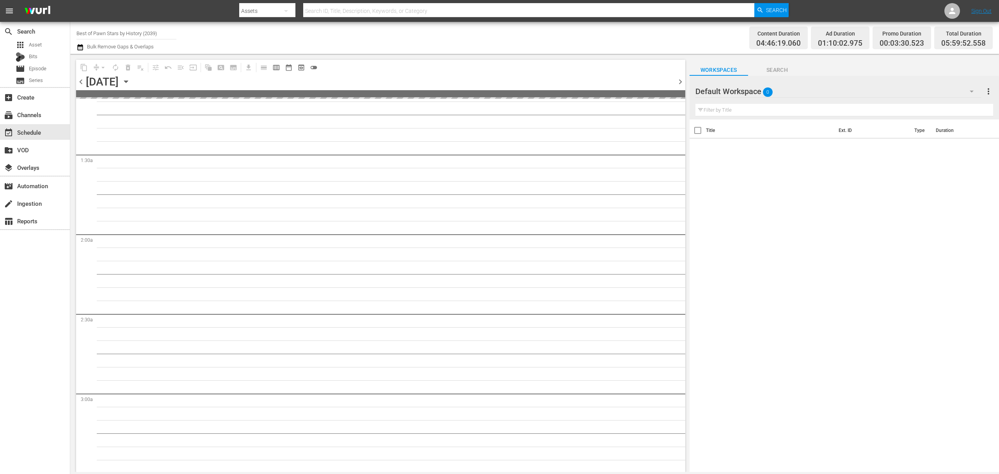
scroll to position [156, 0]
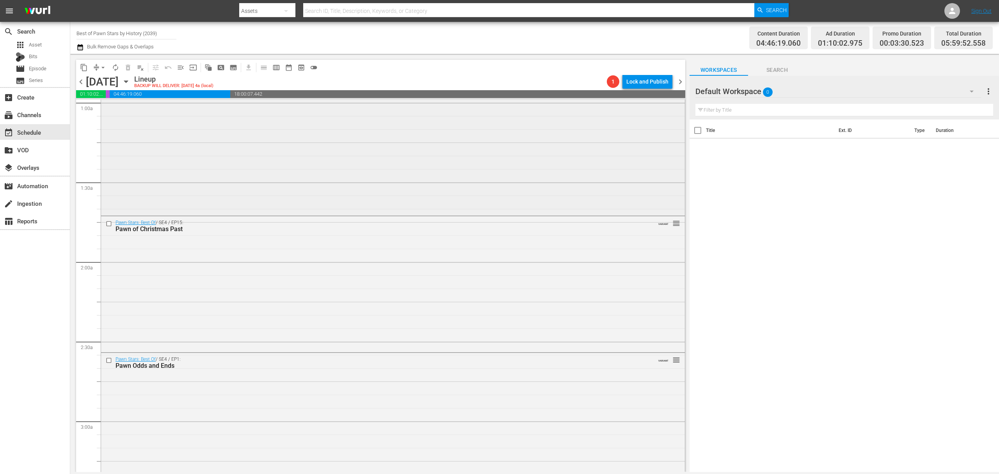
click at [369, 165] on div "Pawn Stars: Best Of / SE4 / EP13: Pawn King of Vegas VARIANT reorder" at bounding box center [393, 146] width 584 height 135
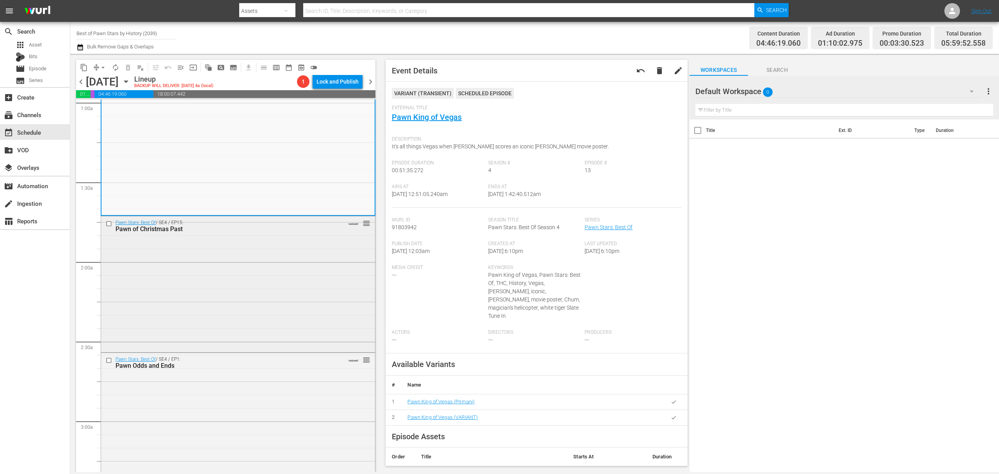
click at [266, 299] on div "Pawn Stars: Best Of / SE4 / EP15: Pawn of Christmas Past VARIANT reorder" at bounding box center [238, 283] width 274 height 134
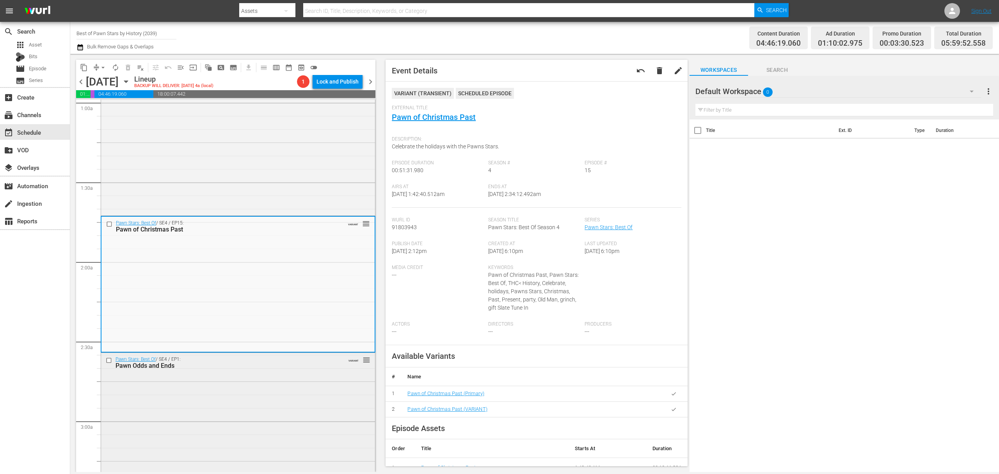
click at [265, 402] on div "Pawn Stars: Best Of / SE4 / EP1: Pawn Odds and Ends VARIANT reorder" at bounding box center [238, 420] width 274 height 135
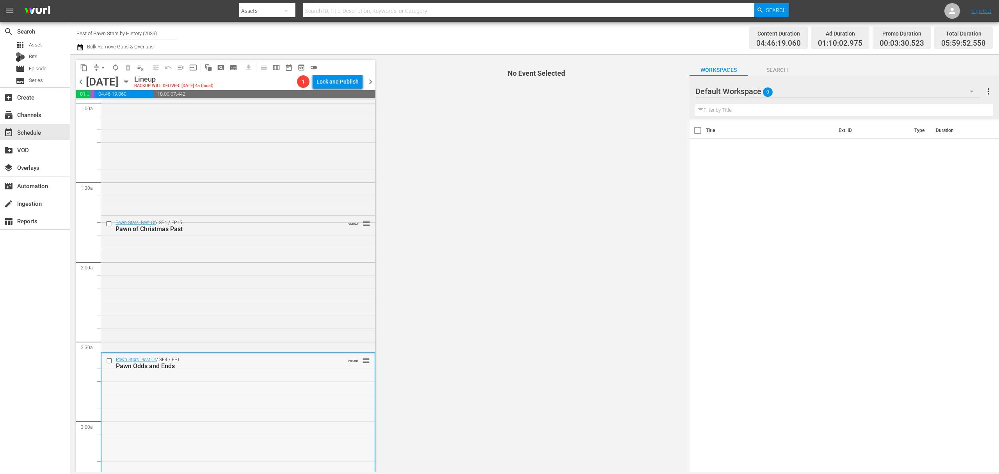
click at [286, 395] on div "Pawn Stars: Best Of / SE4 / EP1: Pawn Odds and Ends VARIANT reorder" at bounding box center [238, 420] width 273 height 135
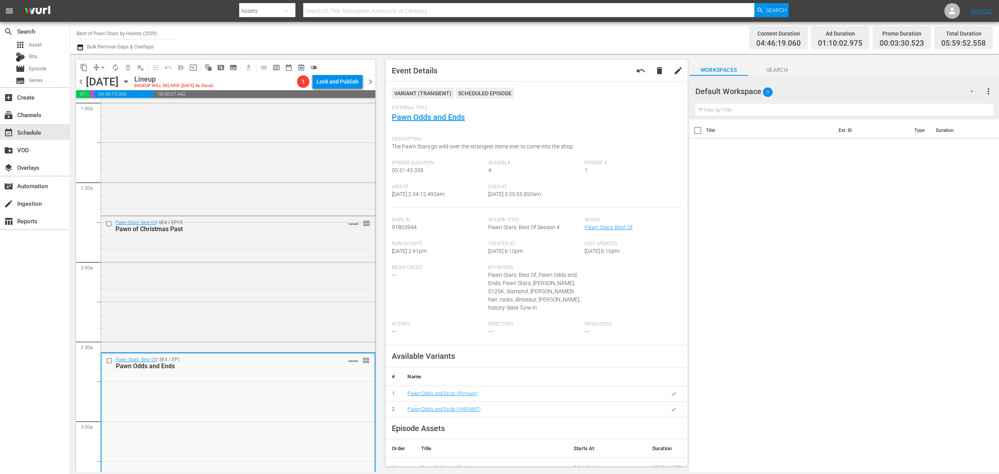
click at [95, 62] on button "compress" at bounding box center [96, 67] width 12 height 12
click at [108, 77] on div "Friday, October 31st" at bounding box center [102, 81] width 33 height 13
click at [102, 66] on span "arrow_drop_down" at bounding box center [103, 68] width 8 height 8
click at [102, 77] on li "Align to Midnight" at bounding box center [103, 83] width 82 height 13
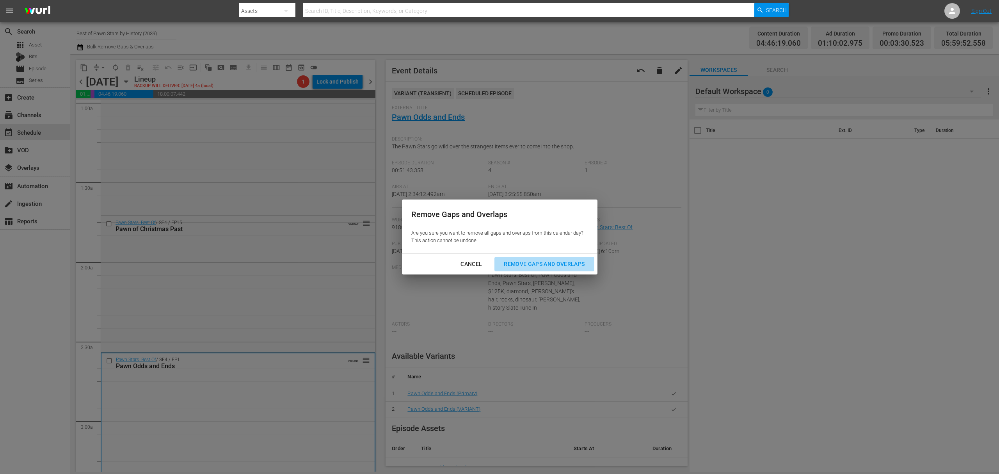
click at [540, 266] on div "Remove Gaps and Overlaps" at bounding box center [544, 264] width 93 height 10
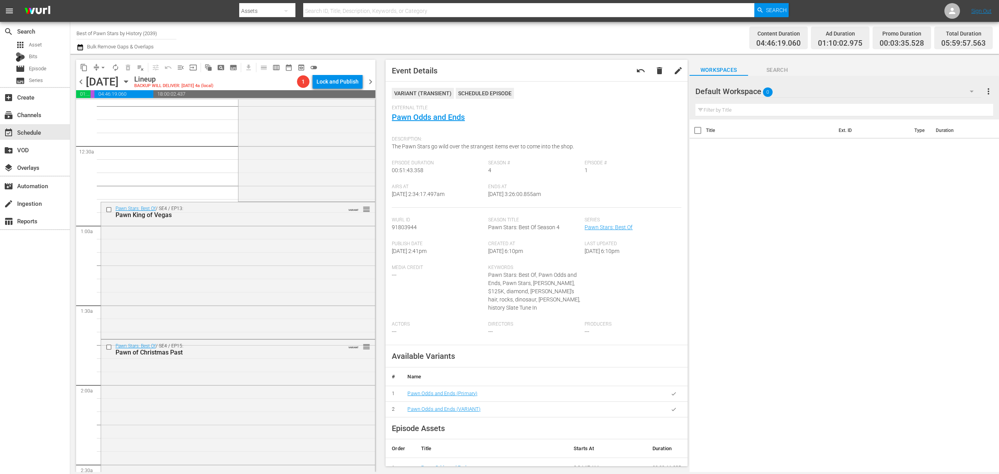
scroll to position [0, 0]
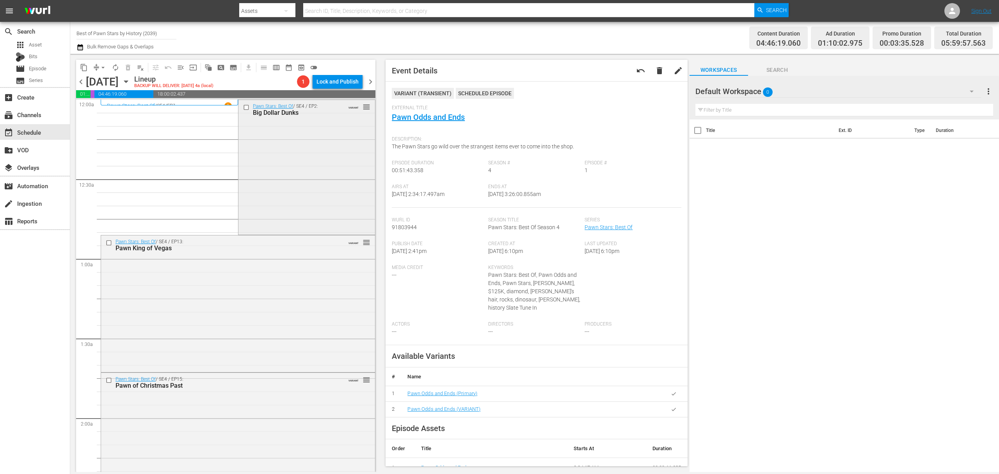
click at [305, 172] on div "Pawn Stars: Best Of / SE4 / EP2: Big Dollar Dunks VARIANT reorder" at bounding box center [307, 166] width 137 height 133
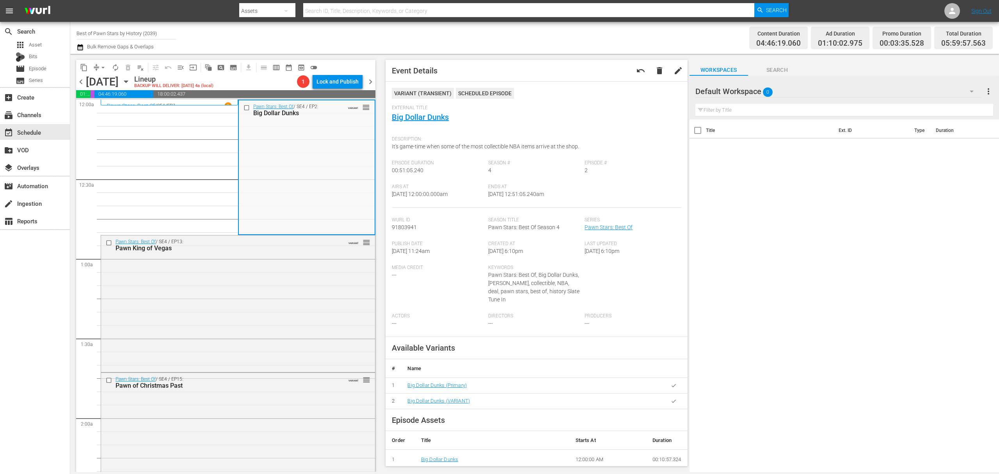
drag, startPoint x: 416, startPoint y: 110, endPoint x: 405, endPoint y: 135, distance: 26.9
click at [405, 135] on div "Description: It's game-time when some of the most collectible NBA items arrive …" at bounding box center [536, 146] width 289 height 28
click at [285, 281] on div "Pawn Stars: Best Of / SE4 / EP13: Pawn King of Vegas VARIANT reorder" at bounding box center [238, 302] width 274 height 135
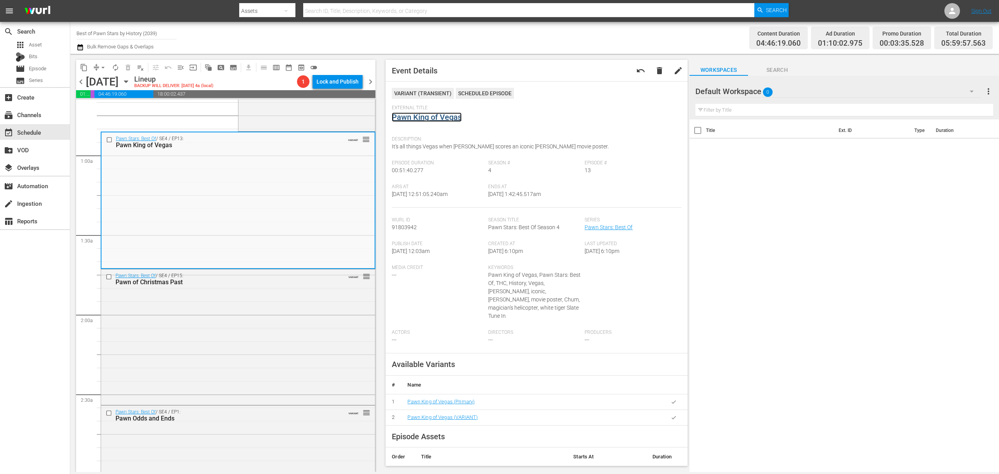
scroll to position [104, 0]
click at [101, 68] on span "arrow_drop_down" at bounding box center [103, 68] width 8 height 8
click at [214, 205] on div "Pawn Stars: Best Of / SE4 / EP13: Pawn King of Vegas VARIANT reorder" at bounding box center [238, 199] width 273 height 135
click at [96, 66] on span "compress" at bounding box center [97, 68] width 8 height 8
click at [101, 65] on span "arrow_drop_down" at bounding box center [103, 68] width 8 height 8
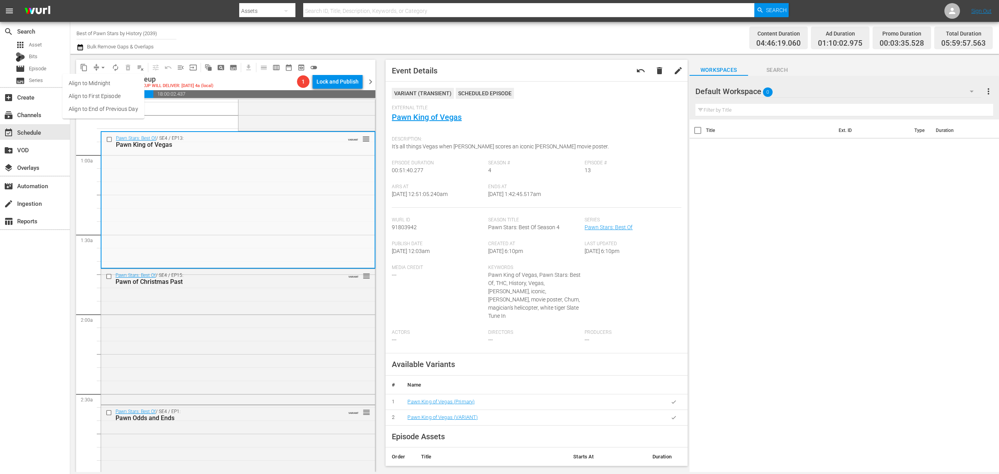
click at [100, 80] on li "Align to Midnight" at bounding box center [103, 83] width 82 height 13
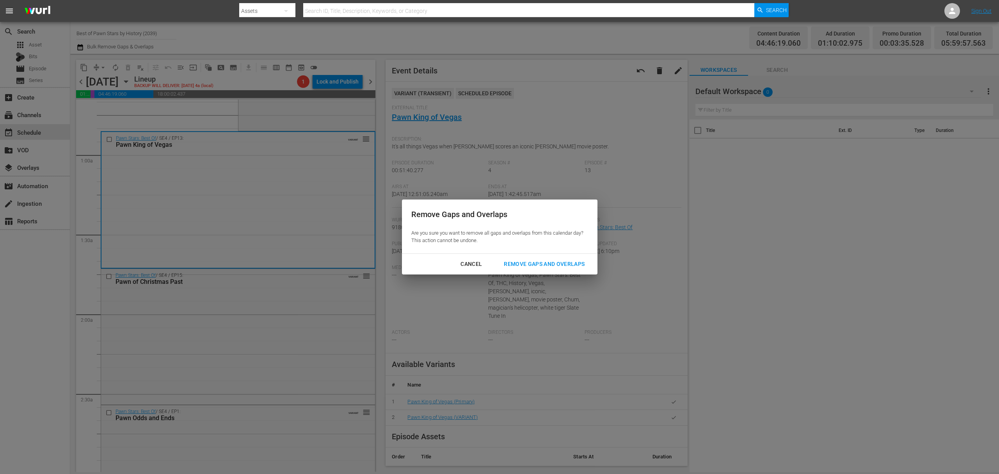
click at [525, 262] on div "Remove Gaps and Overlaps" at bounding box center [544, 264] width 93 height 10
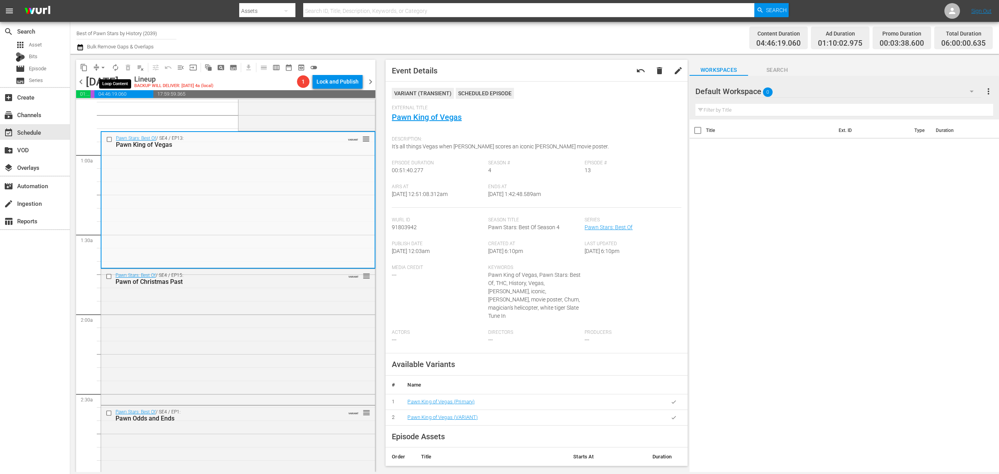
click at [114, 66] on span "autorenew_outlined" at bounding box center [116, 68] width 8 height 8
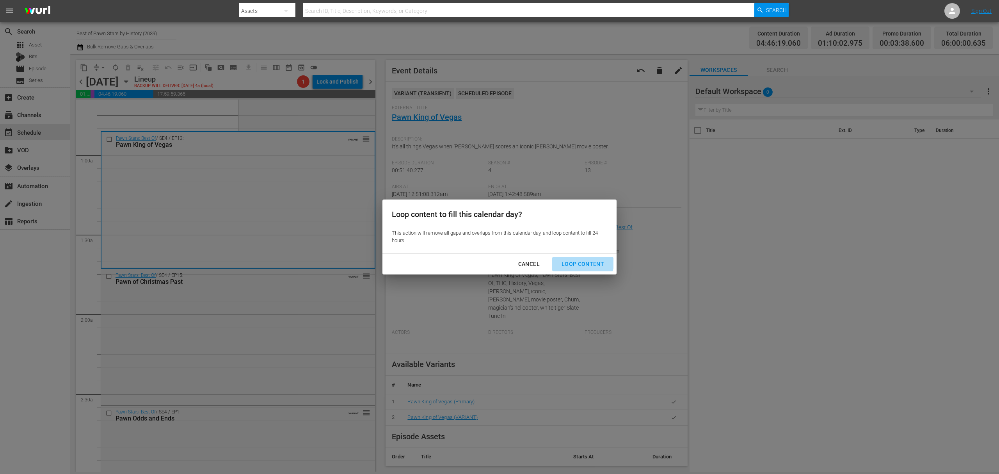
click at [580, 261] on div "Loop Content" at bounding box center [583, 264] width 55 height 10
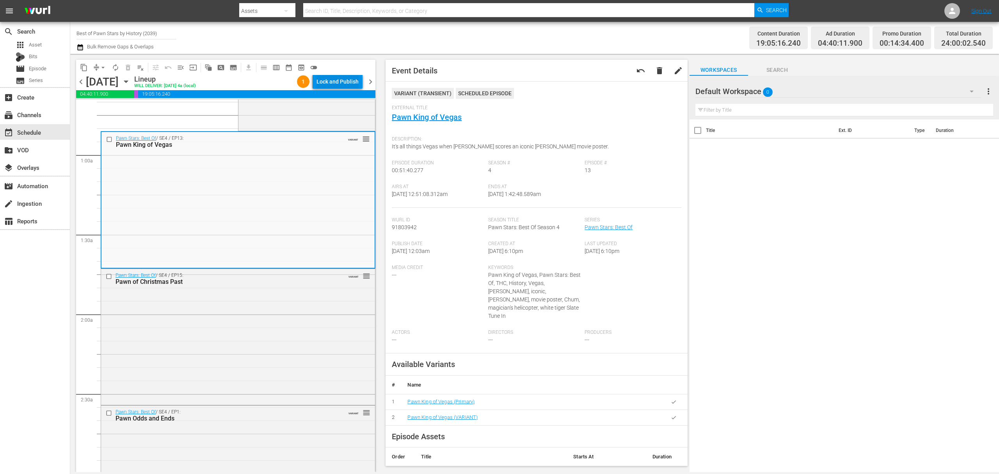
click at [334, 84] on div "Lock and Publish" at bounding box center [338, 82] width 42 height 14
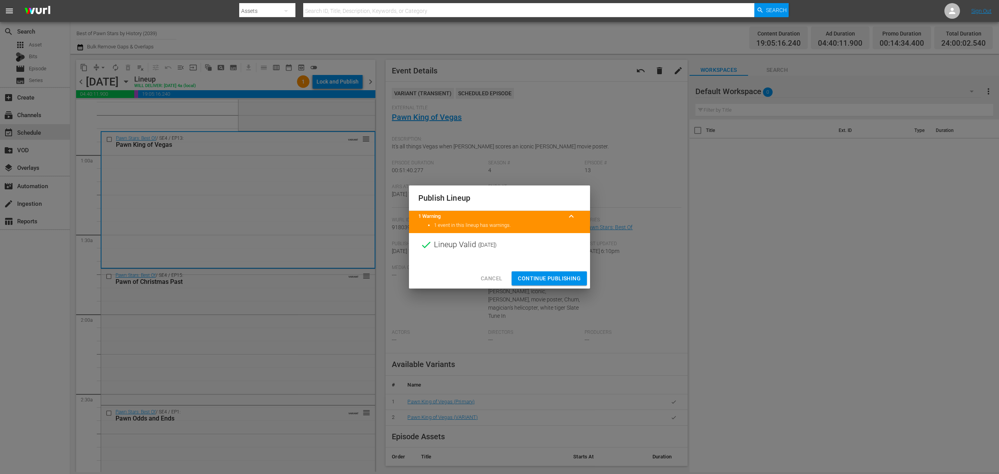
click at [550, 272] on button "Continue Publishing" at bounding box center [549, 278] width 75 height 14
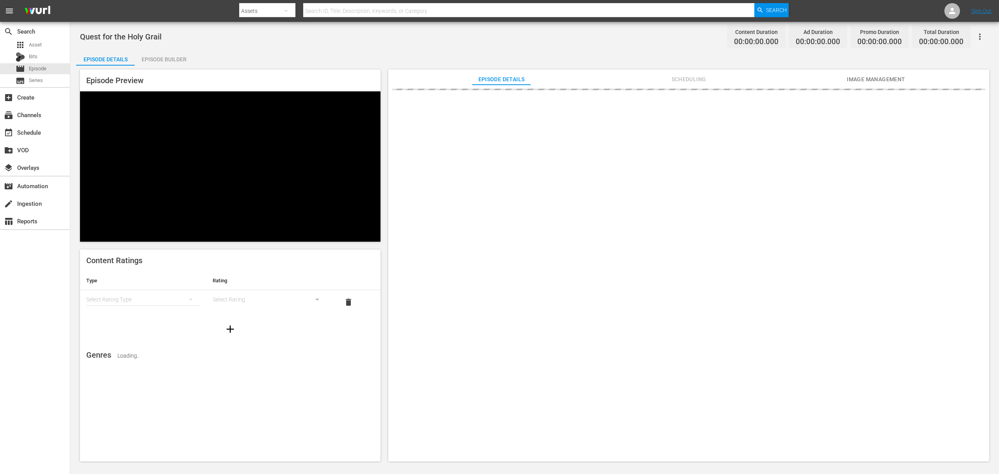
click at [170, 61] on div "Episode Builder" at bounding box center [164, 59] width 59 height 19
click at [167, 56] on div "Episode Builder" at bounding box center [164, 59] width 59 height 19
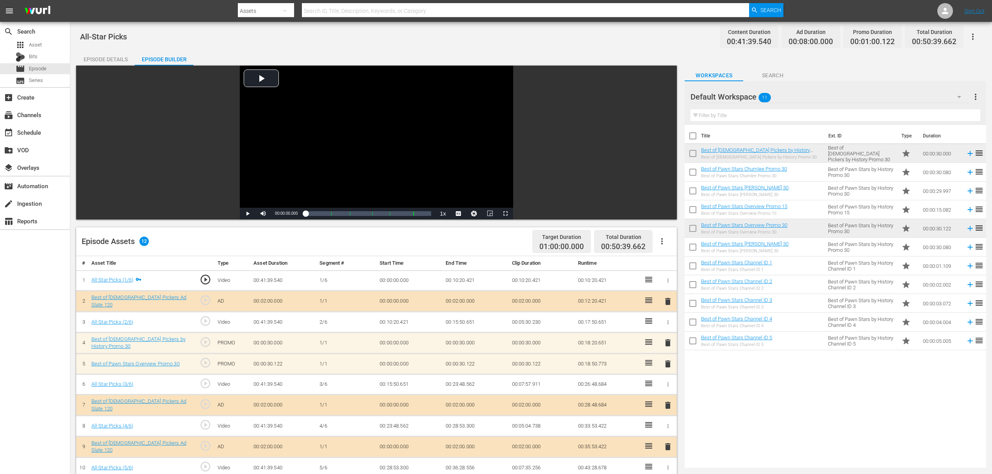
click at [108, 57] on div "Episode Details" at bounding box center [105, 59] width 59 height 19
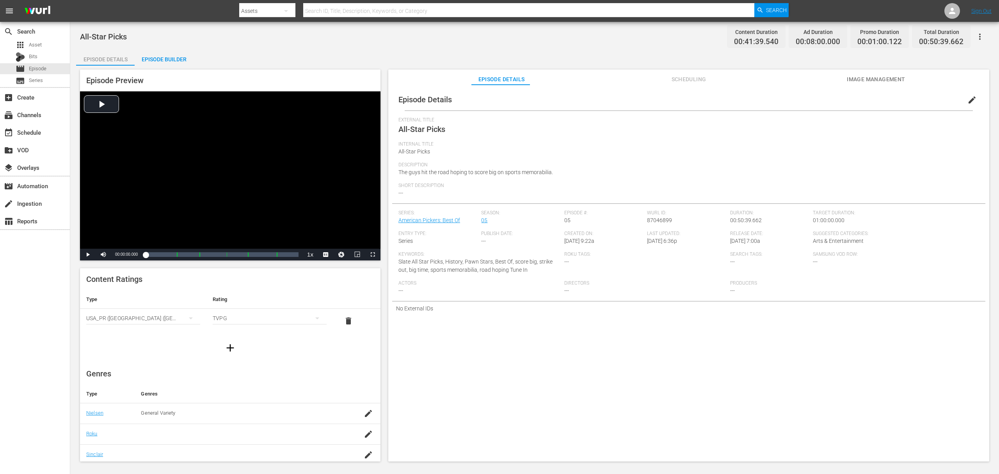
click at [120, 65] on div at bounding box center [105, 65] width 59 height 1
click at [120, 62] on div "Episode Details" at bounding box center [105, 59] width 59 height 19
click at [102, 50] on div "Episode Details" at bounding box center [105, 59] width 59 height 19
click at [102, 52] on div "Episode Details" at bounding box center [105, 59] width 59 height 19
click at [162, 53] on div "Episode Builder" at bounding box center [164, 59] width 59 height 19
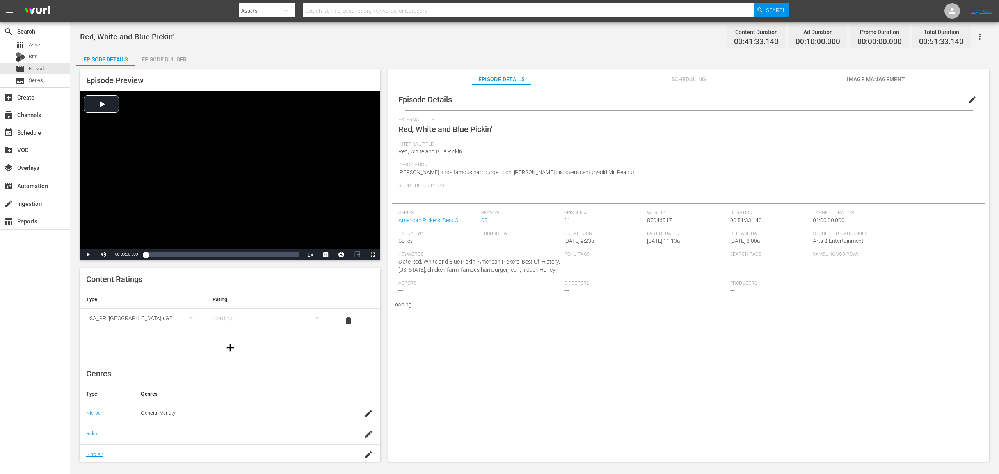
click at [167, 56] on div "Episode Builder" at bounding box center [164, 59] width 59 height 19
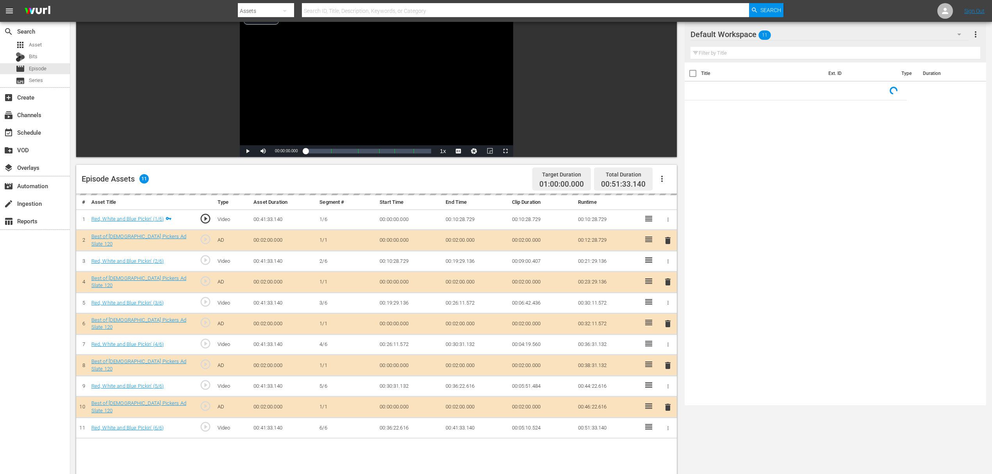
scroll to position [203, 0]
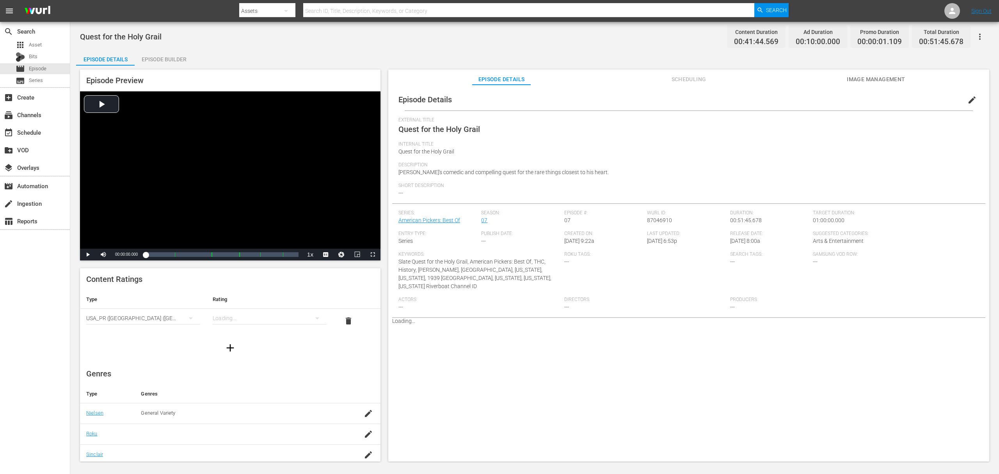
click at [162, 59] on div "Episode Builder" at bounding box center [164, 59] width 59 height 19
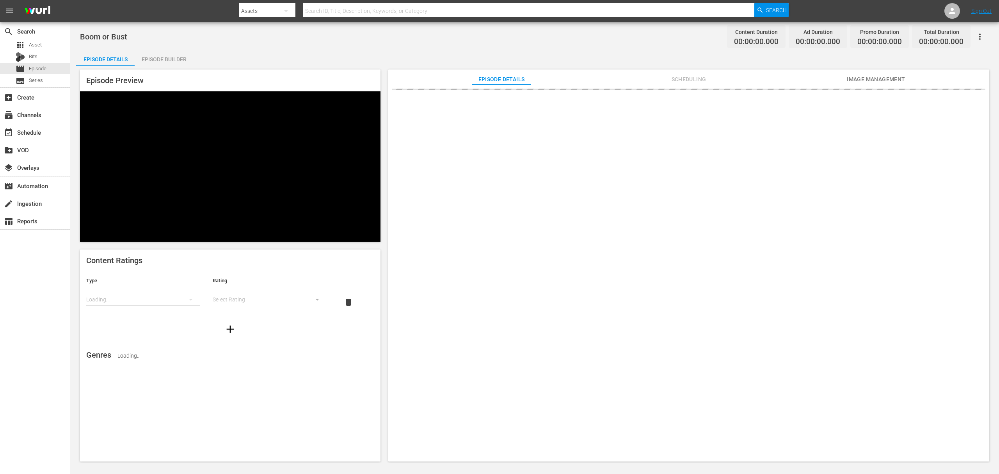
click at [176, 55] on div "Episode Builder" at bounding box center [164, 59] width 59 height 19
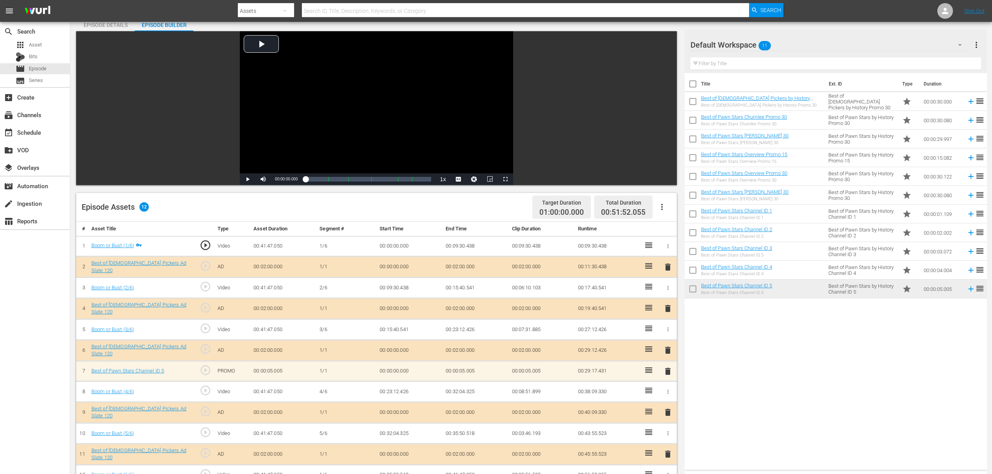
scroll to position [104, 0]
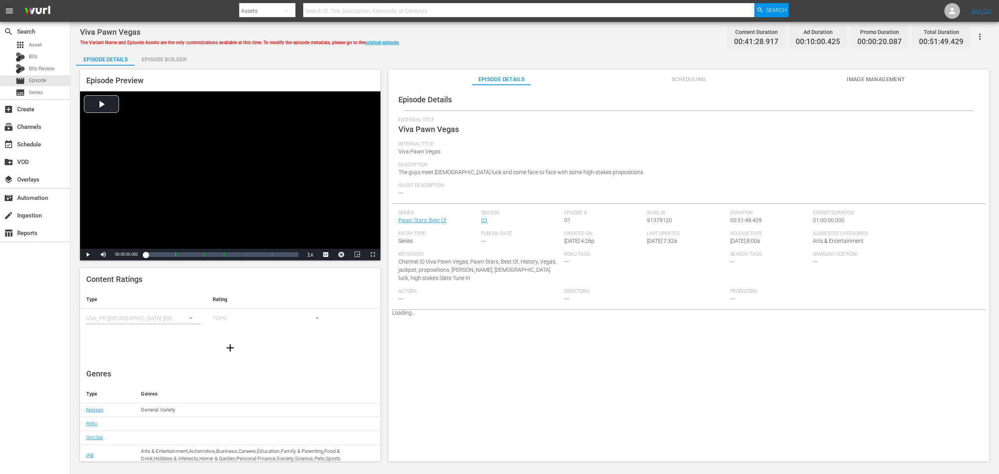
click at [166, 61] on div "Episode Builder" at bounding box center [164, 59] width 59 height 19
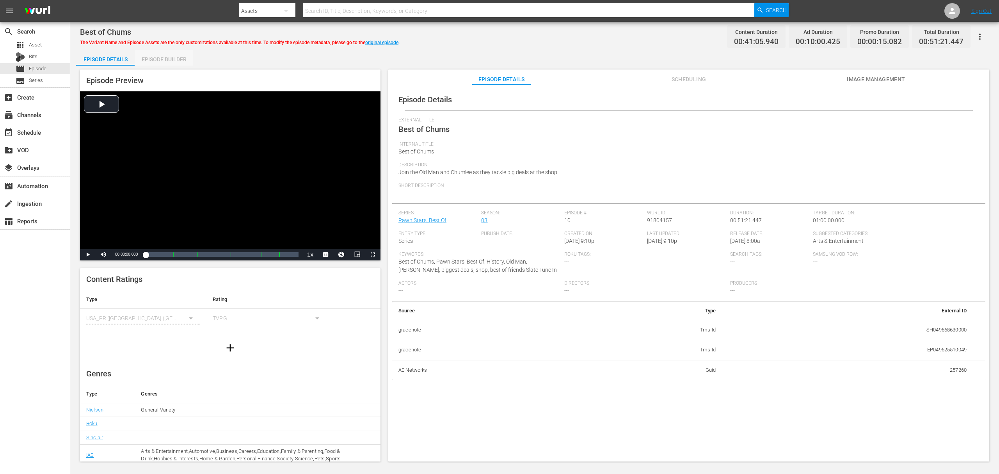
click at [159, 60] on div "Episode Builder" at bounding box center [164, 59] width 59 height 19
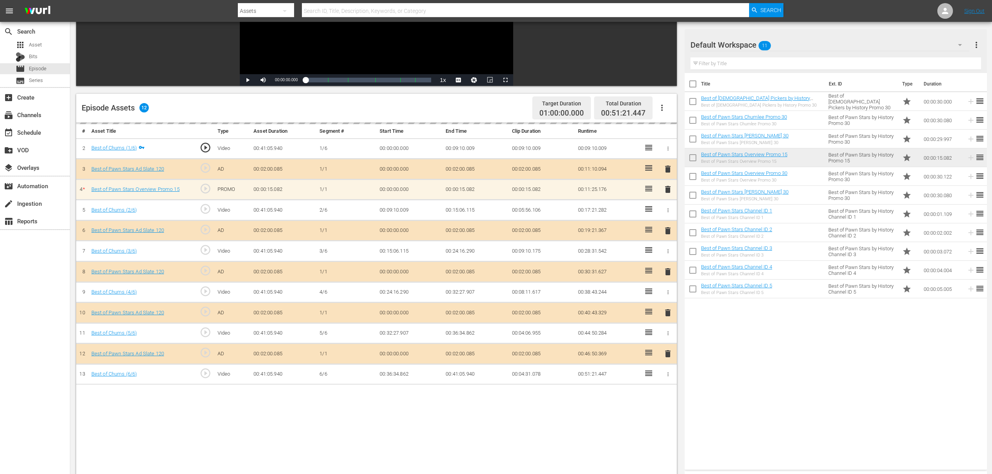
scroll to position [203, 0]
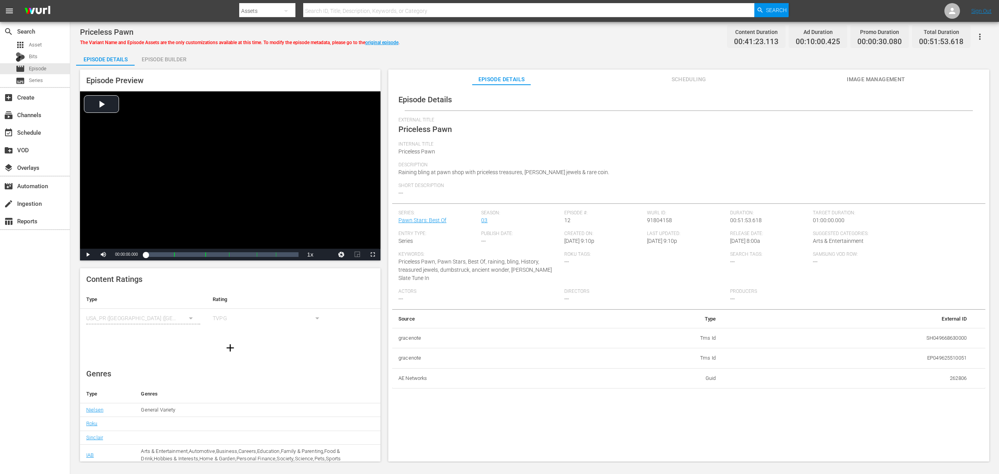
click at [153, 63] on div "Episode Builder" at bounding box center [164, 59] width 59 height 19
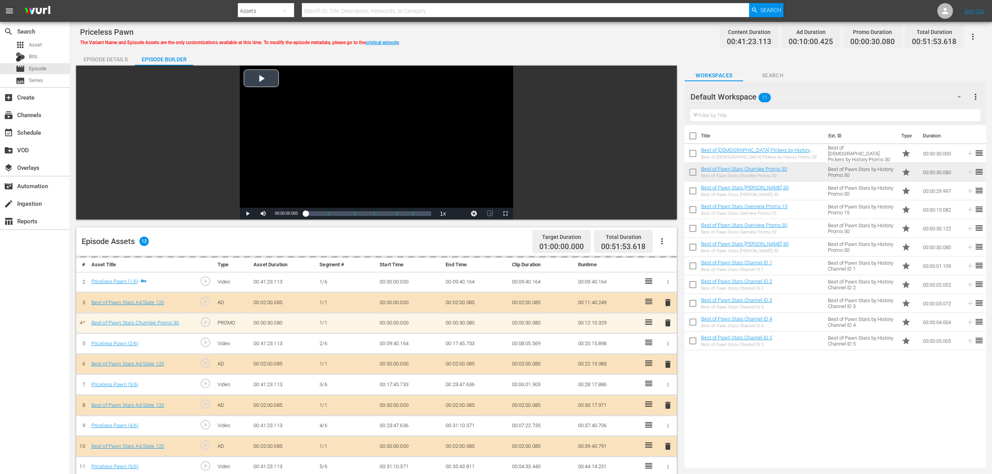
scroll to position [203, 0]
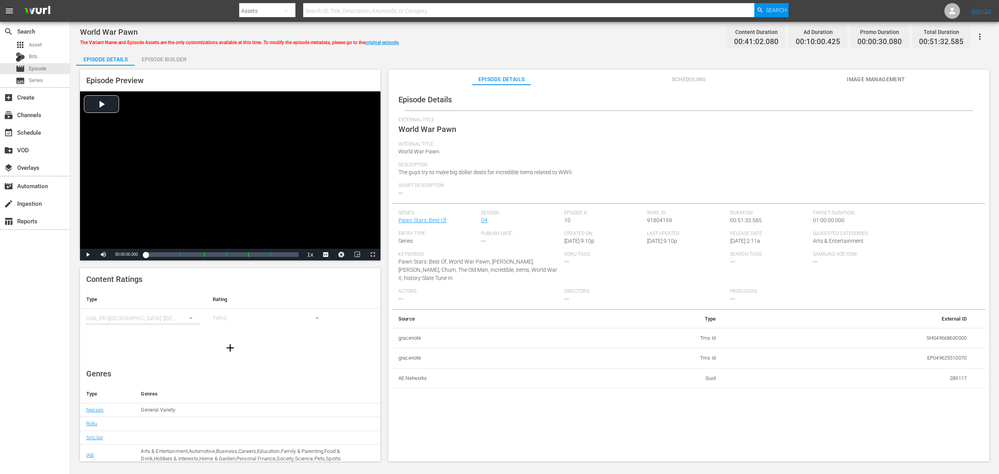
click at [169, 54] on div "Episode Builder" at bounding box center [164, 59] width 59 height 19
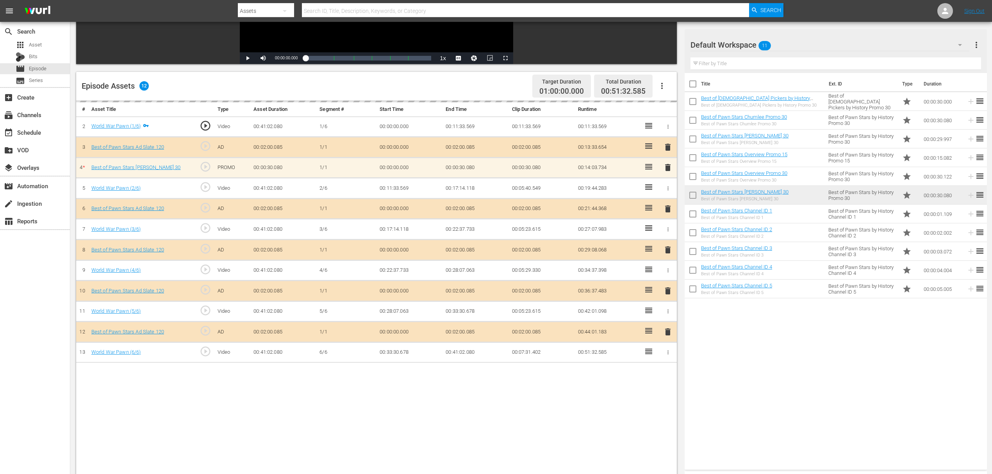
scroll to position [156, 0]
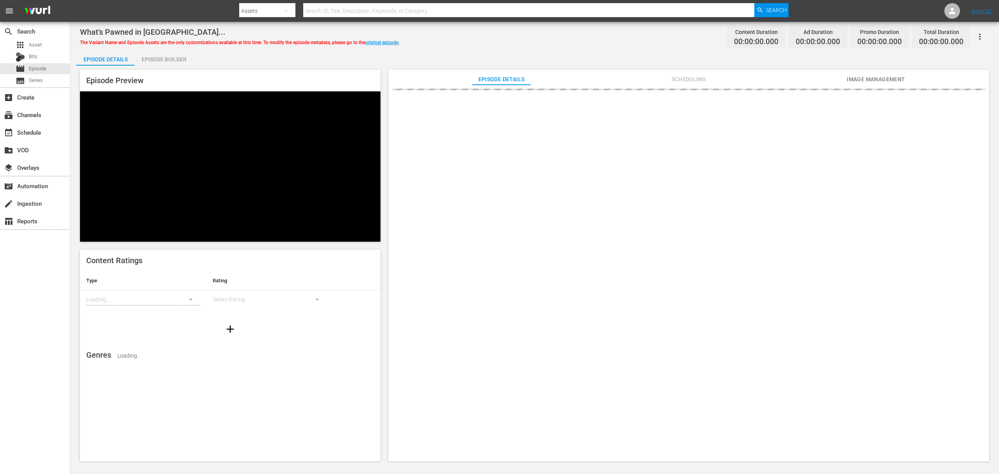
click at [154, 56] on div "Episode Builder" at bounding box center [164, 59] width 59 height 19
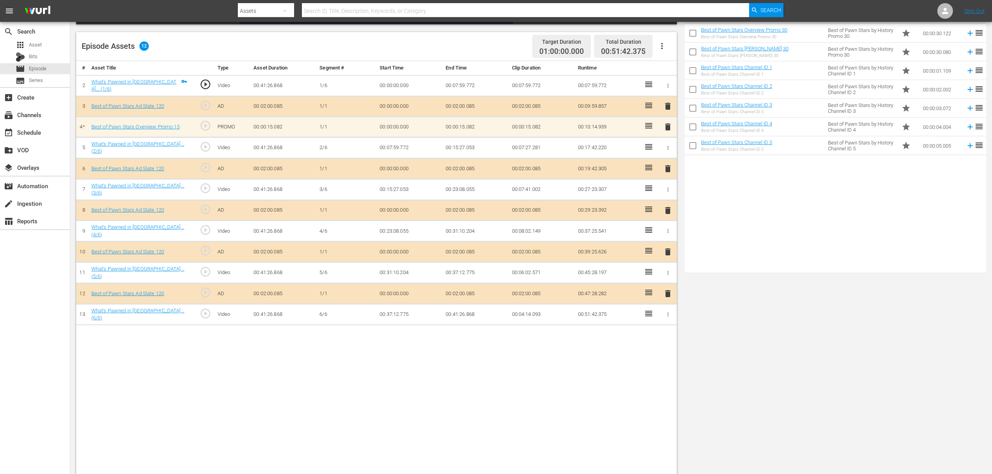
scroll to position [203, 0]
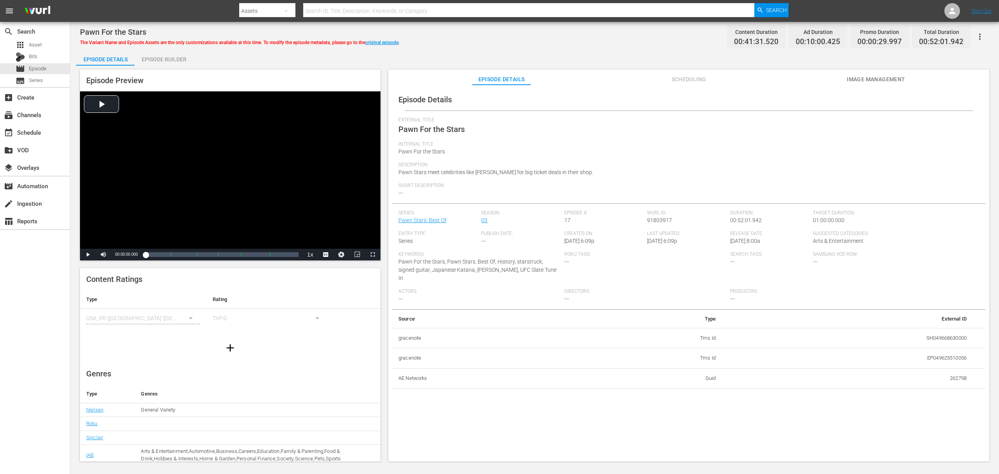
click at [160, 61] on div "Episode Builder" at bounding box center [164, 59] width 59 height 19
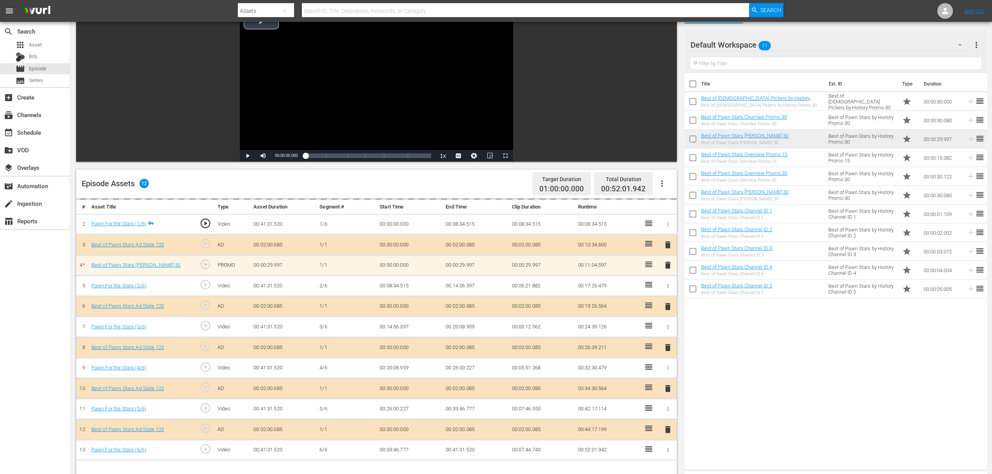
scroll to position [156, 0]
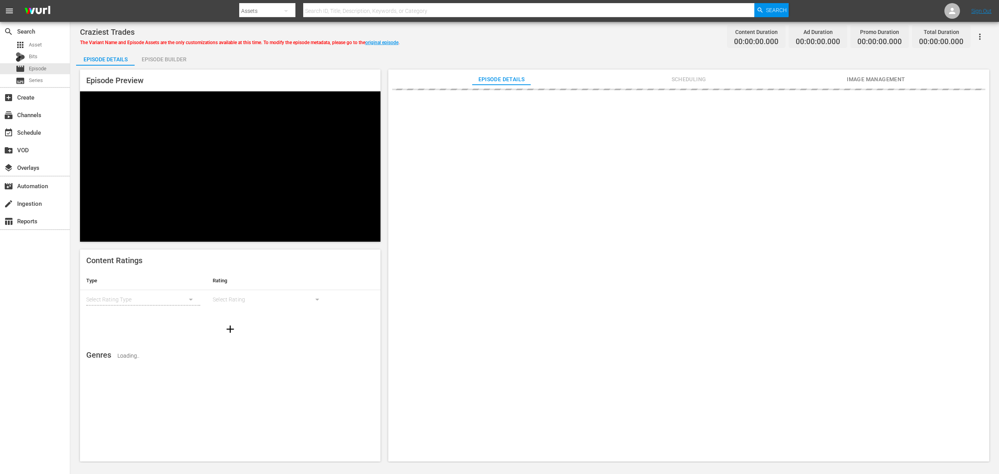
click at [146, 55] on div "Episode Builder" at bounding box center [164, 59] width 59 height 19
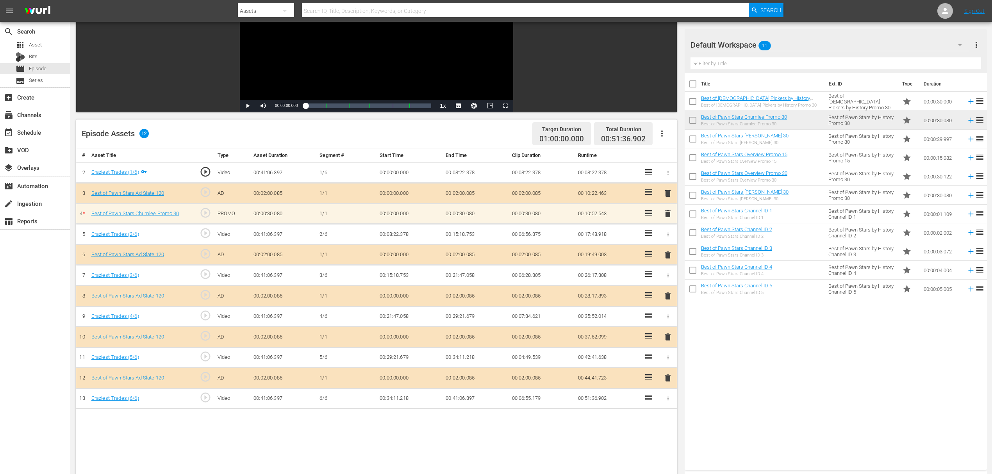
scroll to position [203, 0]
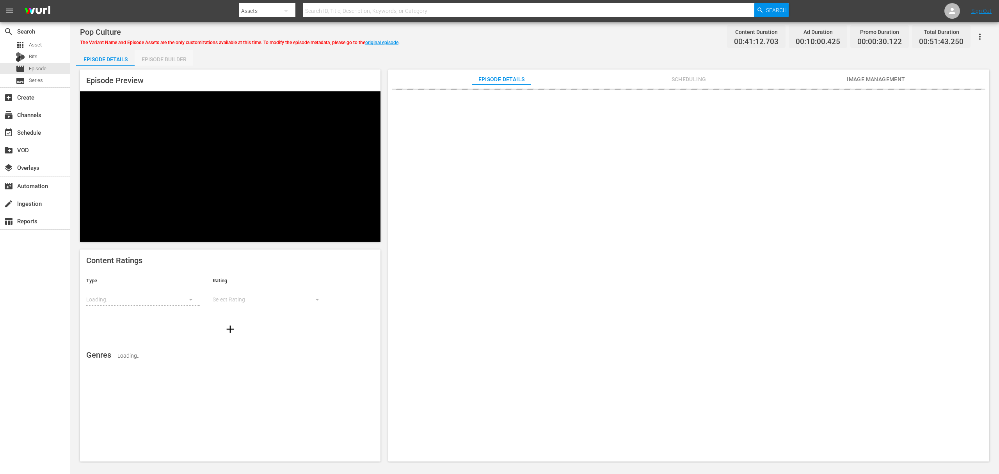
click at [161, 59] on div "Episode Builder" at bounding box center [164, 59] width 59 height 19
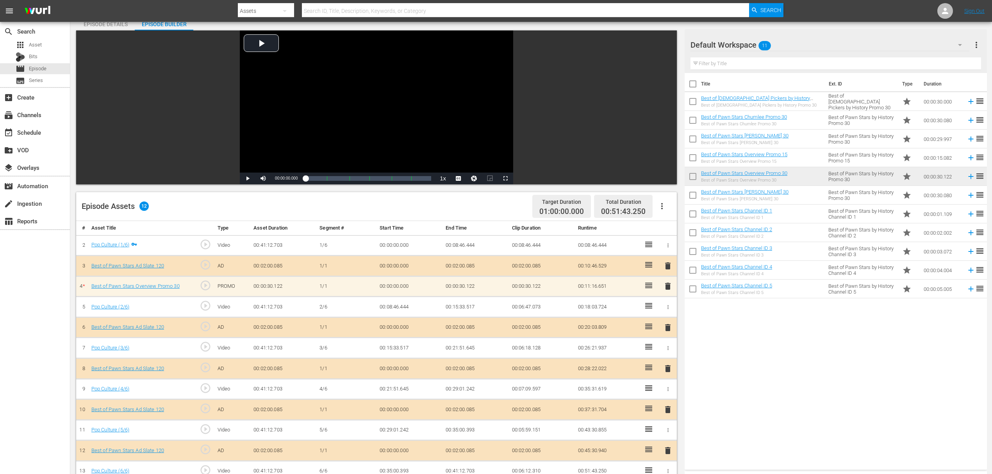
scroll to position [156, 0]
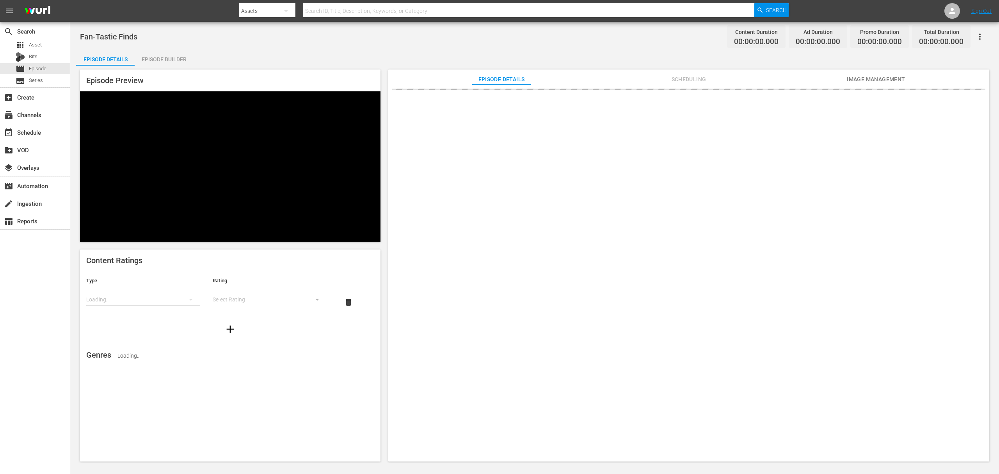
click at [173, 57] on div "Episode Builder" at bounding box center [164, 59] width 59 height 19
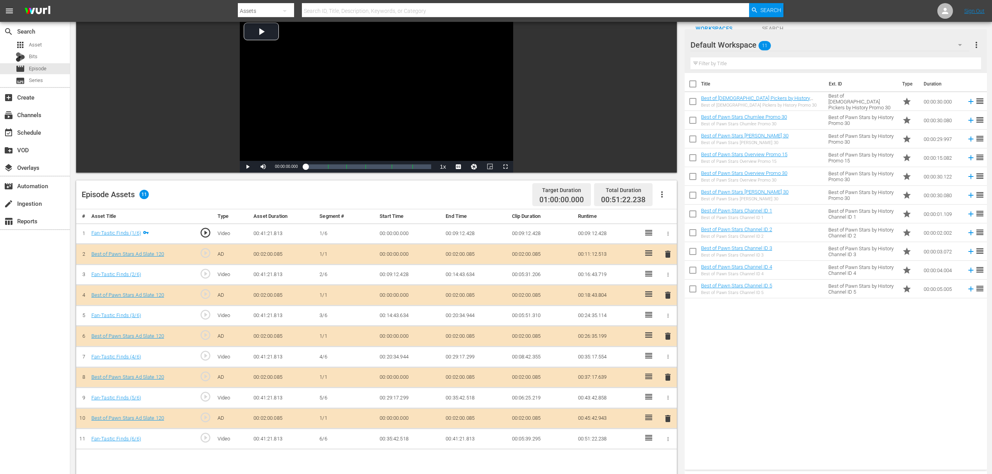
scroll to position [104, 0]
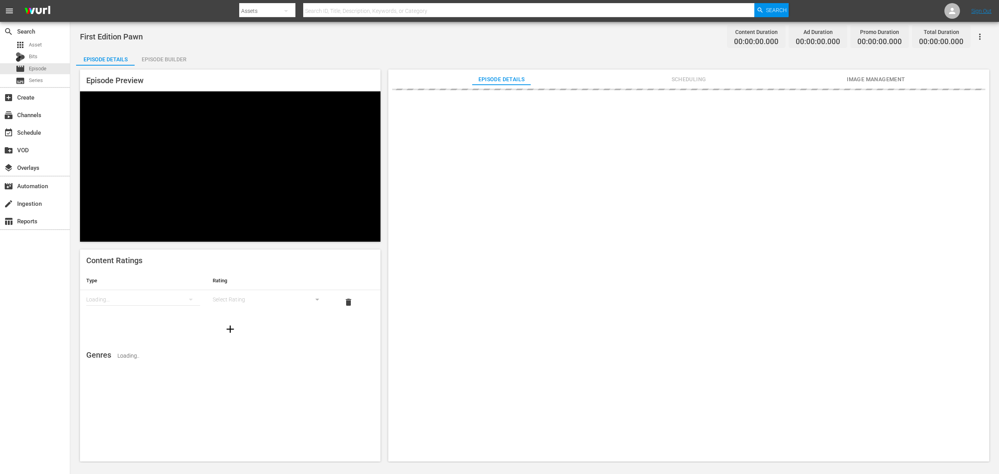
click at [163, 55] on div "Episode Builder" at bounding box center [164, 59] width 59 height 19
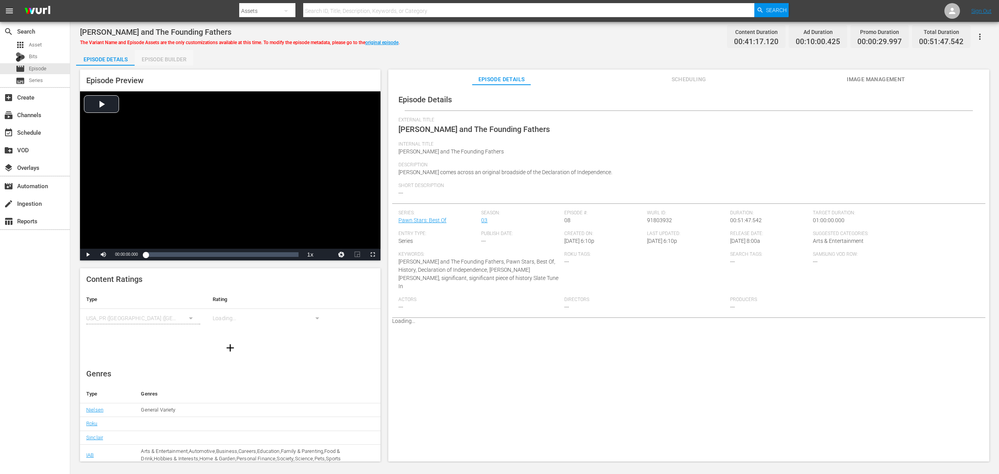
click at [167, 58] on div "Episode Builder" at bounding box center [164, 59] width 59 height 19
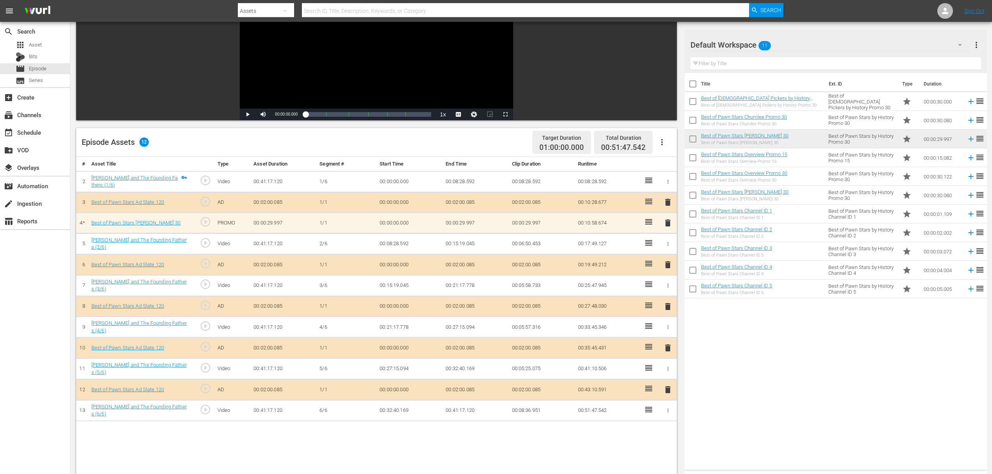
scroll to position [104, 0]
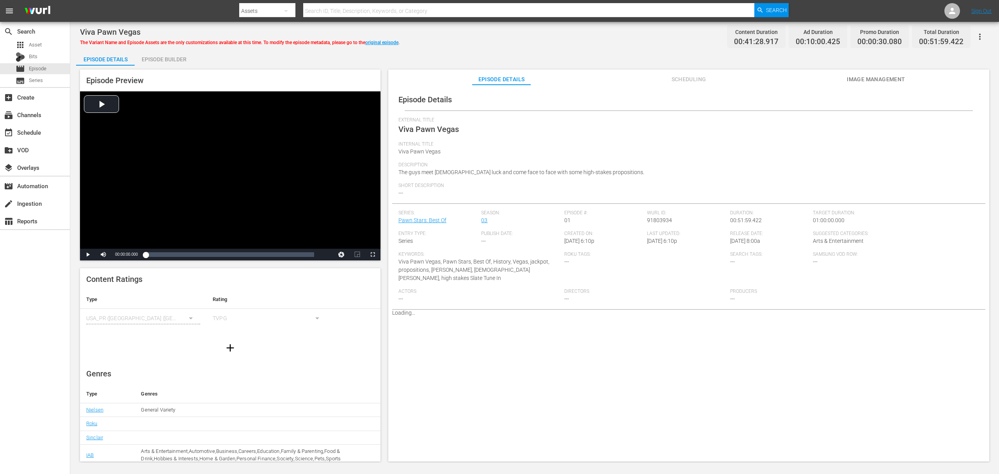
click at [177, 64] on div "Episode Builder" at bounding box center [164, 59] width 59 height 19
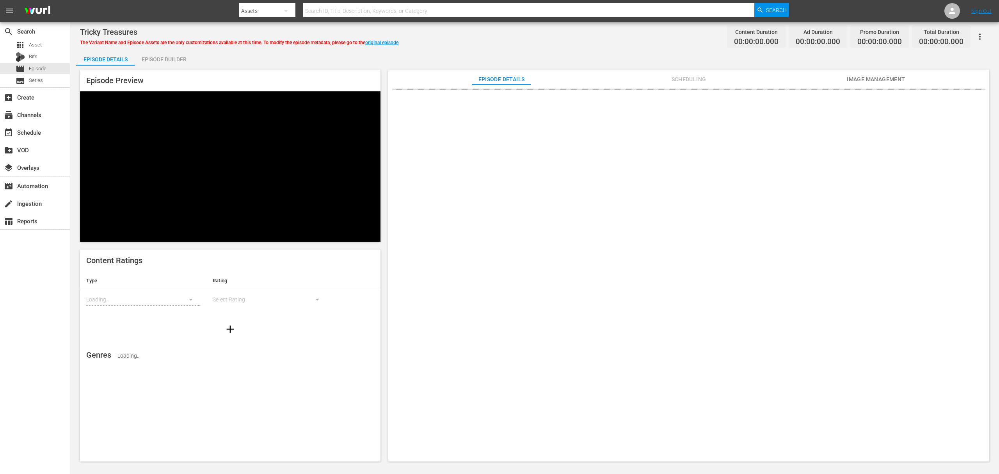
click at [154, 55] on div "Episode Builder" at bounding box center [164, 59] width 59 height 19
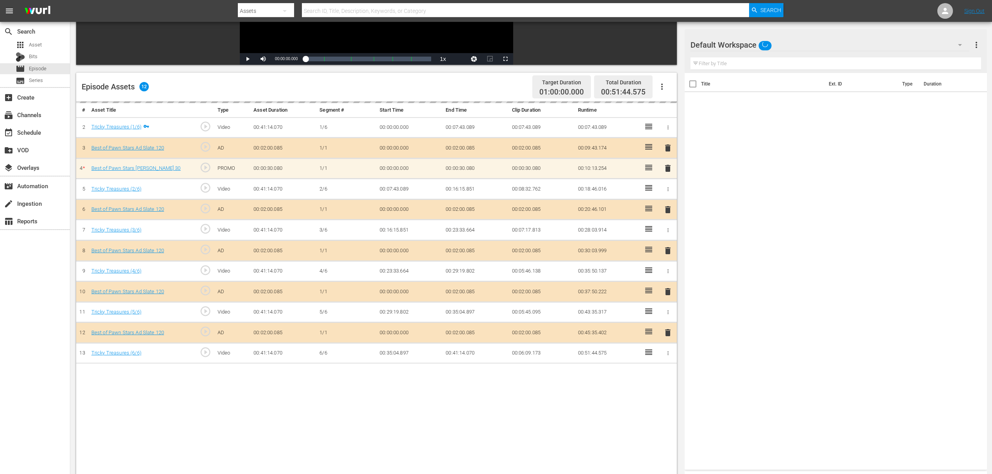
scroll to position [156, 0]
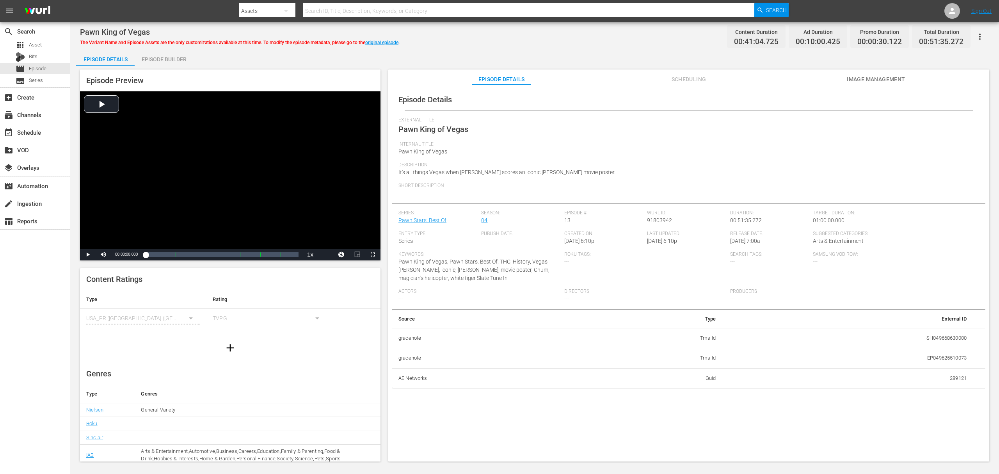
click at [180, 59] on div "Episode Builder" at bounding box center [164, 59] width 59 height 19
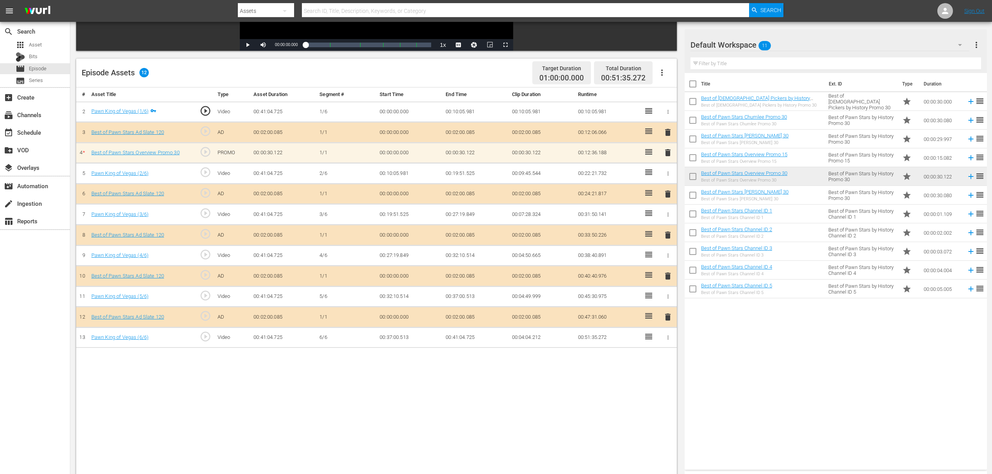
scroll to position [203, 0]
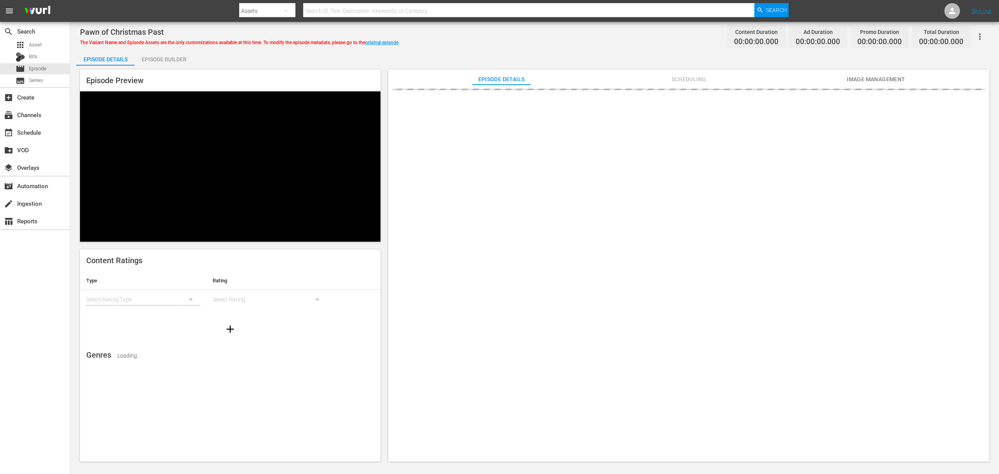
click at [172, 59] on div "Episode Builder" at bounding box center [164, 59] width 59 height 19
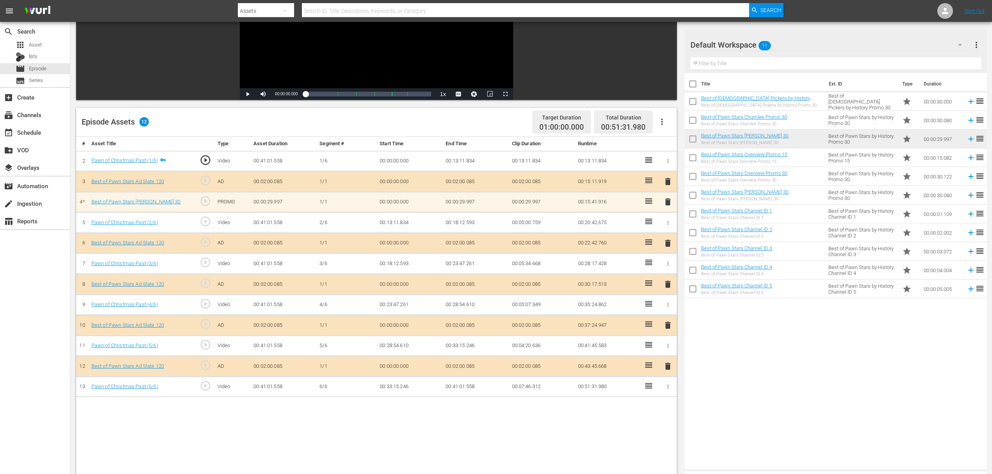
scroll to position [156, 0]
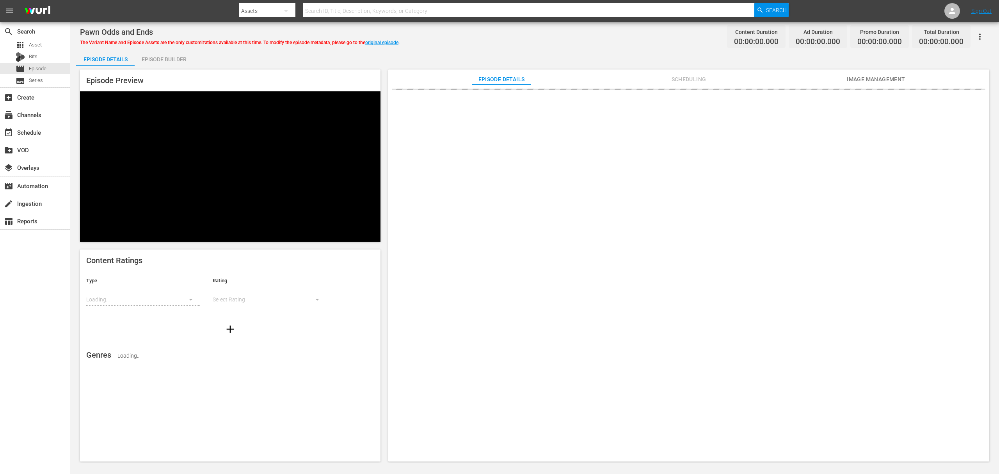
click at [164, 64] on div "Episode Builder" at bounding box center [164, 59] width 59 height 19
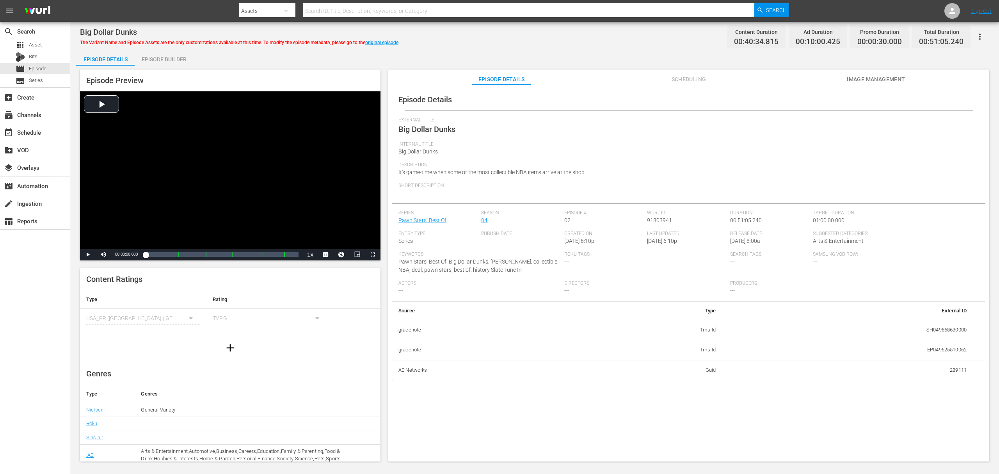
click at [173, 58] on div "Episode Builder" at bounding box center [164, 59] width 59 height 19
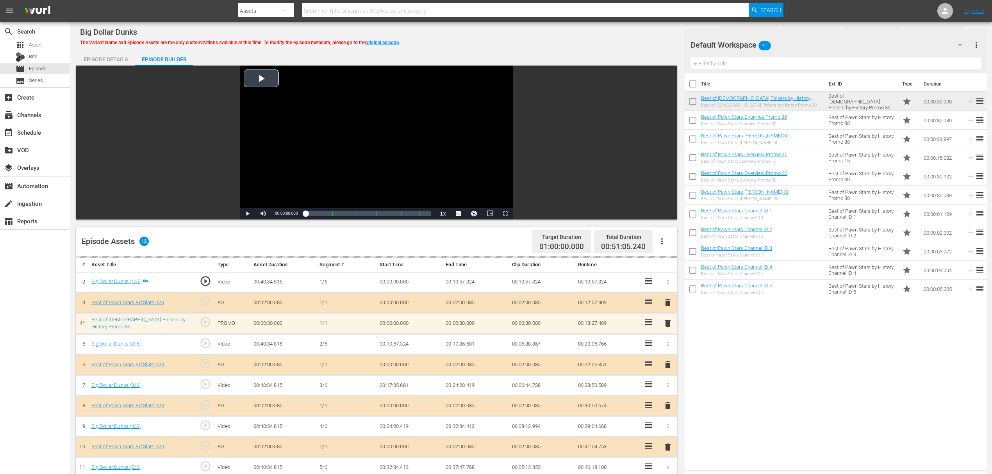
scroll to position [203, 0]
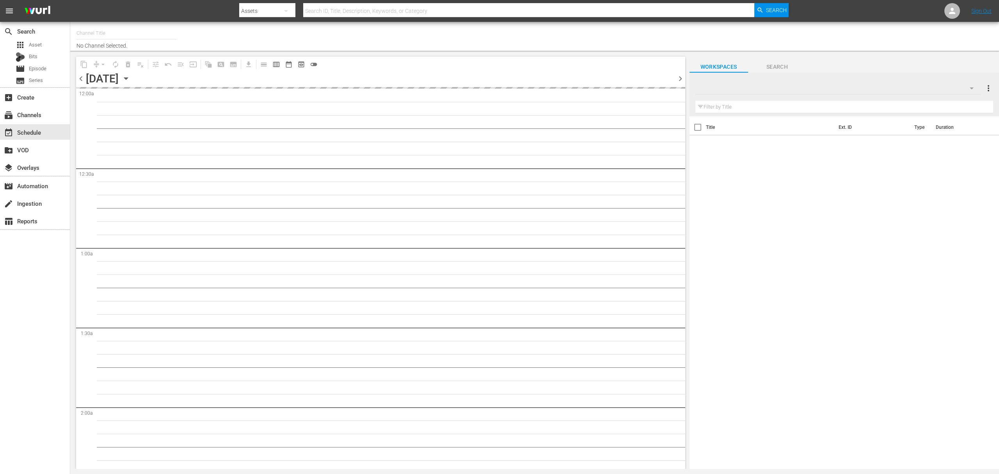
type input "Best of Pawn Stars by History (2039)"
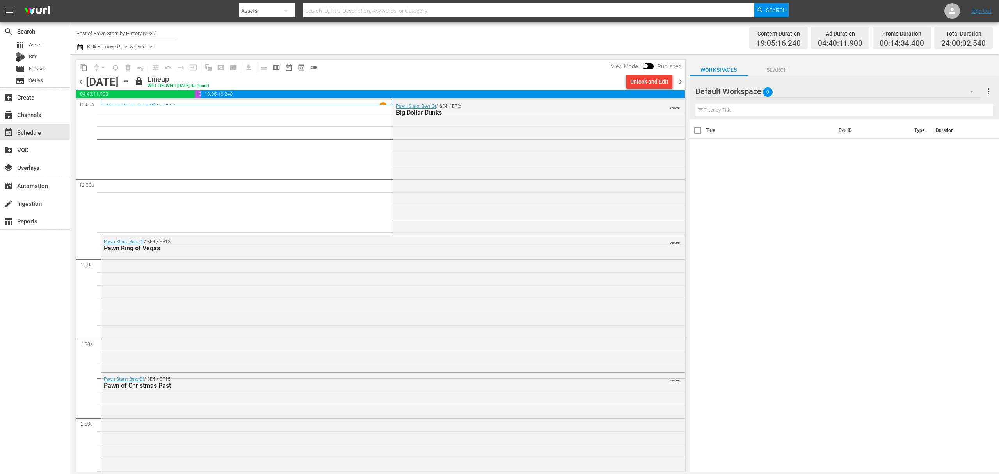
click at [683, 81] on span "chevron_right" at bounding box center [681, 82] width 10 height 10
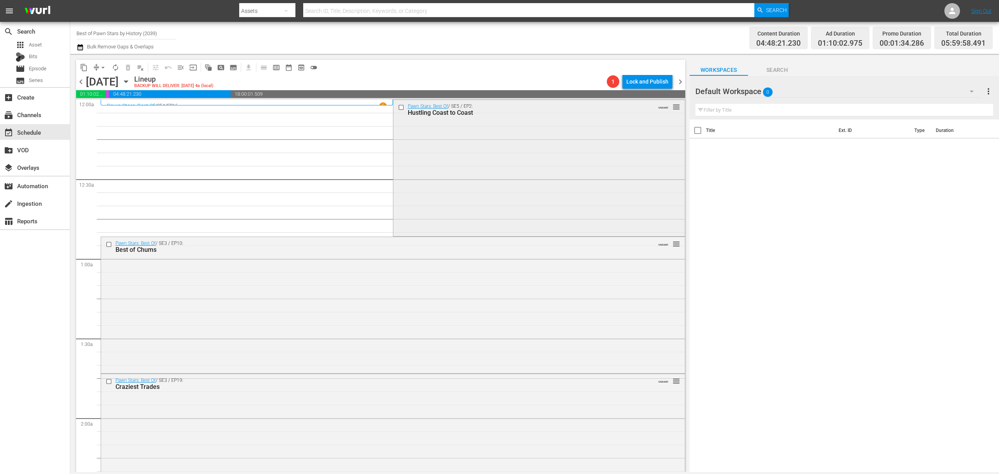
click at [493, 167] on div "Pawn Stars: Best Of / SE5 / EP2: Hustling Coast to Coast VARIANT reorder" at bounding box center [540, 167] width 292 height 135
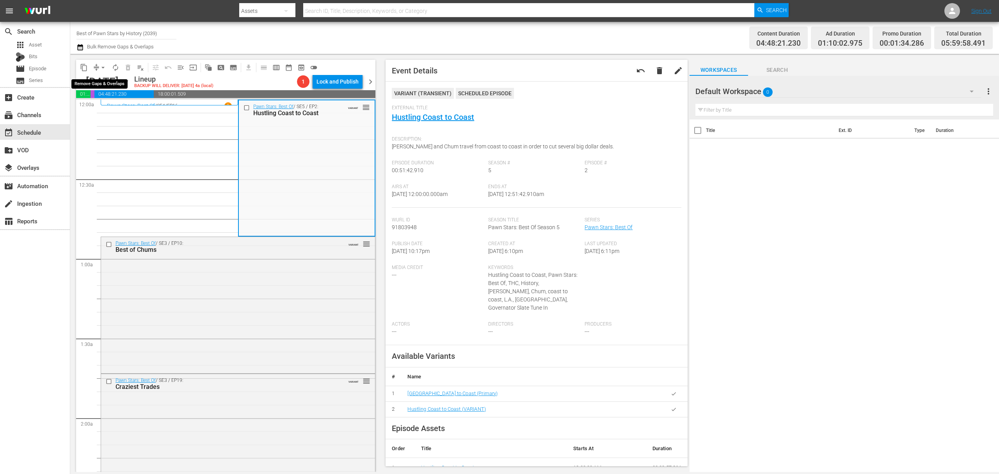
click at [105, 66] on span "arrow_drop_down" at bounding box center [103, 68] width 8 height 8
click at [104, 80] on li "Align to Midnight" at bounding box center [103, 83] width 82 height 13
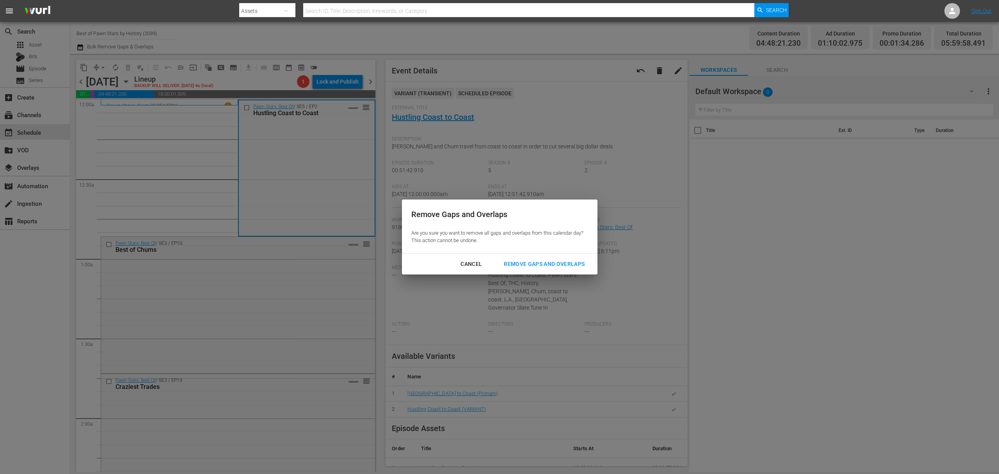
click at [535, 255] on div "Cancel Remove Gaps and Overlaps" at bounding box center [500, 264] width 196 height 21
click at [540, 272] on div "Cancel Remove Gaps and Overlaps" at bounding box center [500, 264] width 196 height 21
click at [543, 266] on div "Remove Gaps and Overlaps" at bounding box center [544, 264] width 93 height 10
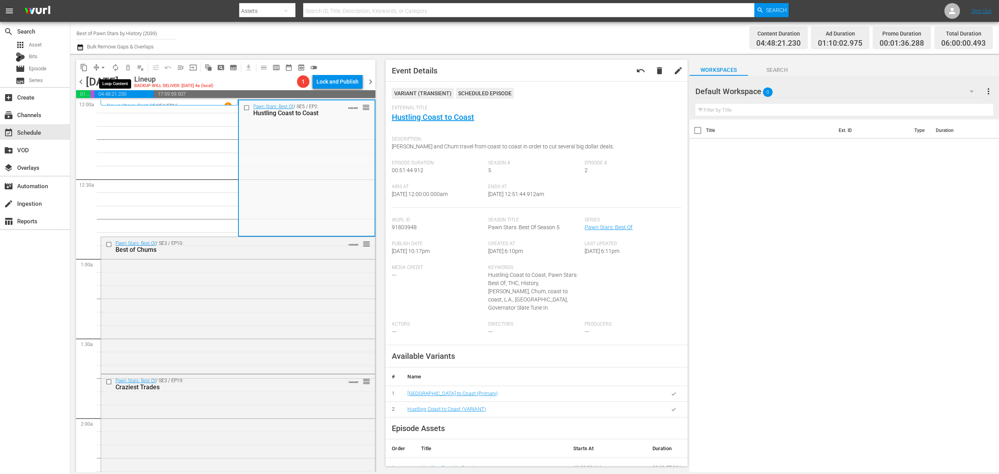
click at [116, 67] on span "autorenew_outlined" at bounding box center [116, 68] width 8 height 8
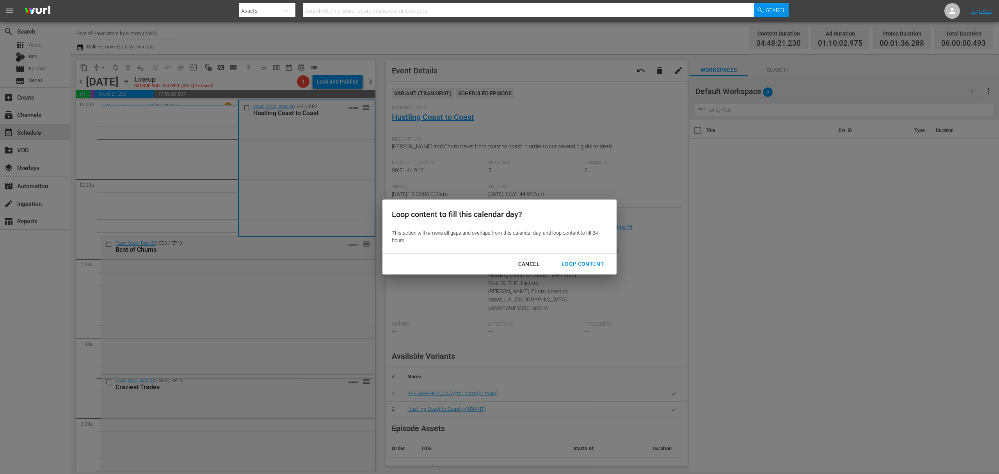
click at [579, 262] on div "Loop Content" at bounding box center [583, 264] width 55 height 10
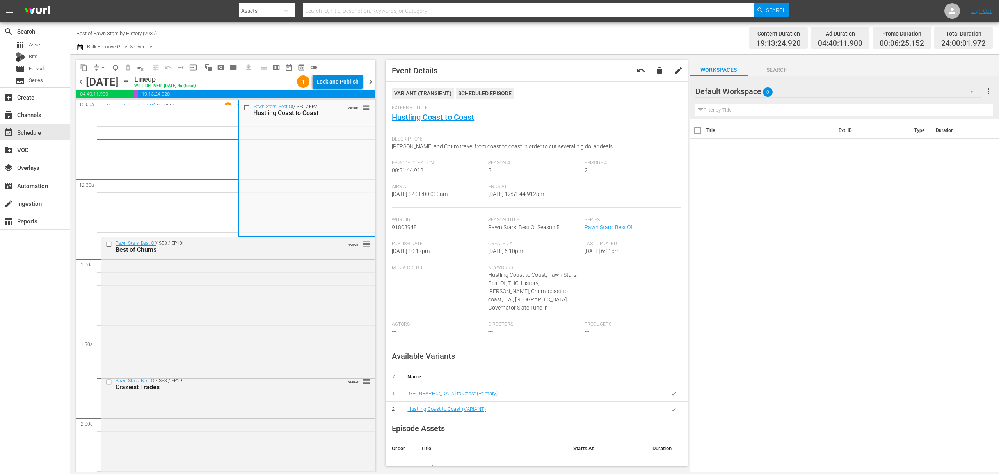
click at [340, 82] on div "Lock and Publish" at bounding box center [338, 82] width 42 height 14
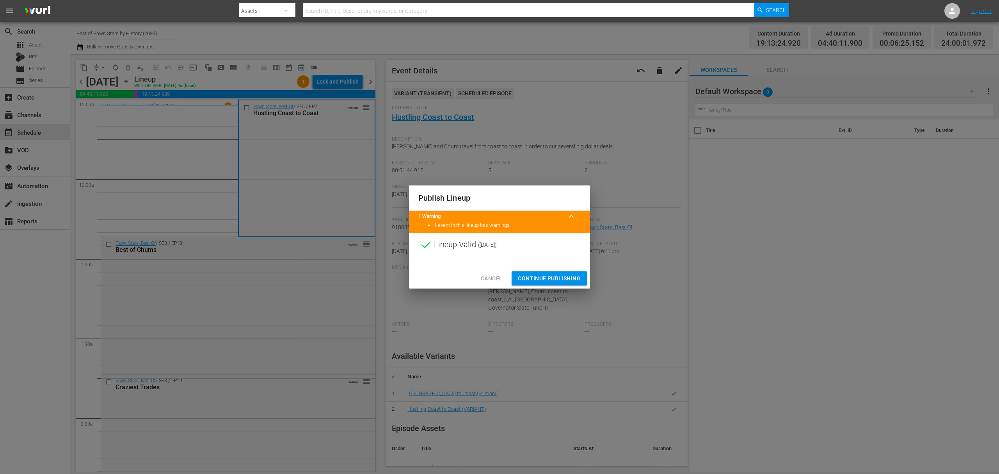
click at [547, 275] on span "Continue Publishing" at bounding box center [549, 279] width 63 height 10
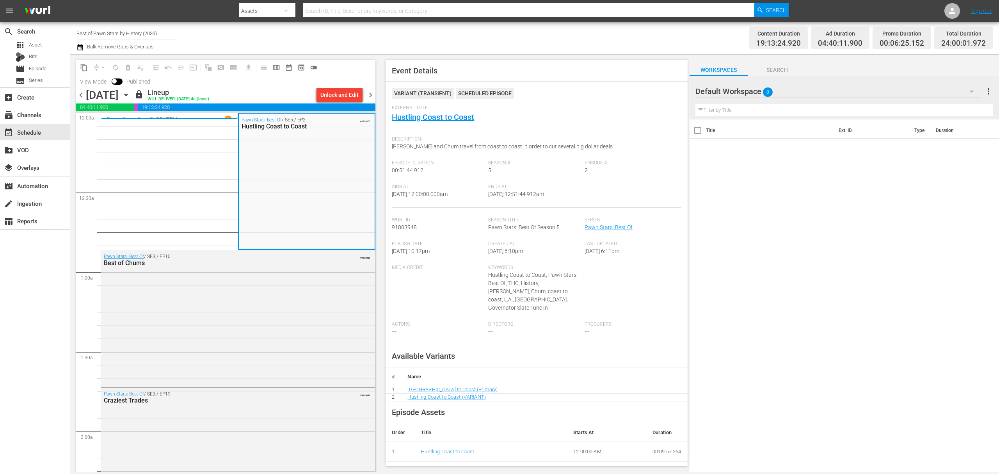
click at [373, 96] on span "chevron_right" at bounding box center [371, 95] width 10 height 10
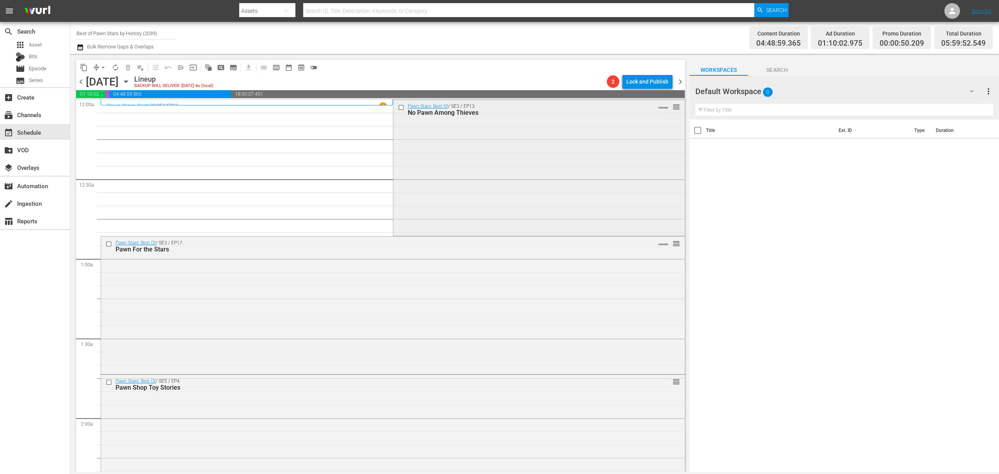
click at [483, 186] on div "Pawn Stars: Best Of / SE3 / EP13: No Pawn Among Thieves VARIANT reorder" at bounding box center [540, 167] width 292 height 135
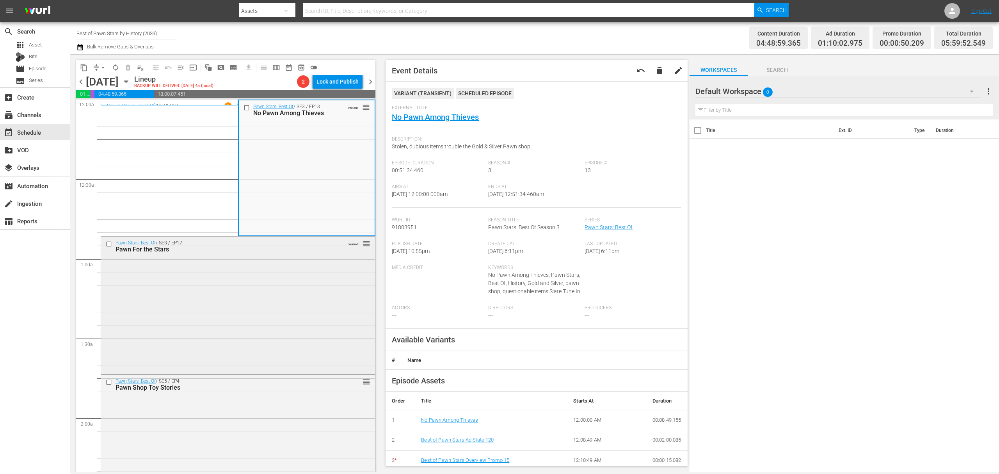
click at [325, 291] on div "Pawn Stars: Best Of / SE3 / EP17: Pawn For the Stars VARIANT reorder" at bounding box center [238, 305] width 274 height 136
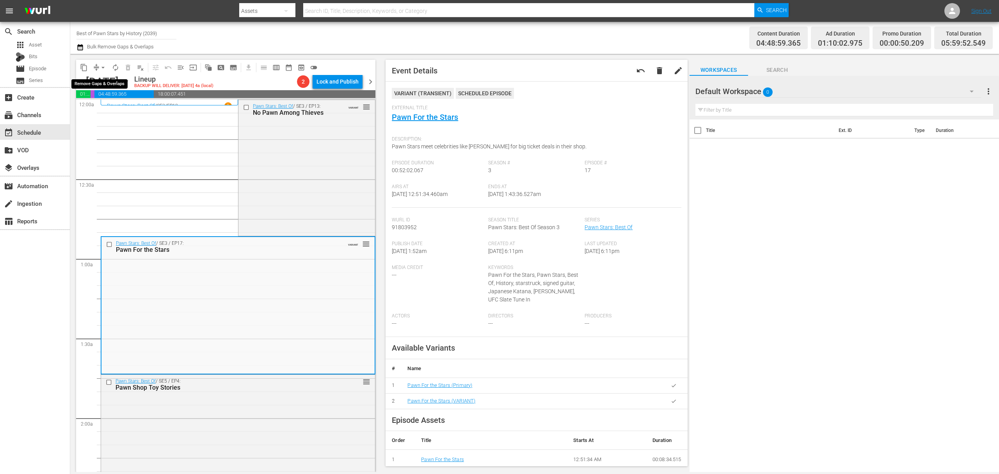
click at [97, 66] on button "arrow_drop_down" at bounding box center [103, 67] width 12 height 12
click at [99, 77] on li "Align to Midnight" at bounding box center [103, 83] width 82 height 13
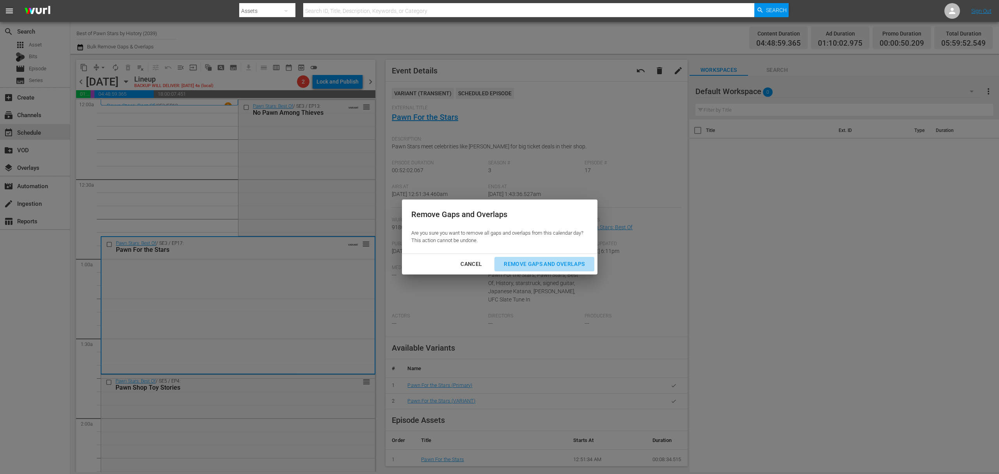
click at [563, 258] on button "Remove Gaps and Overlaps" at bounding box center [545, 264] width 100 height 14
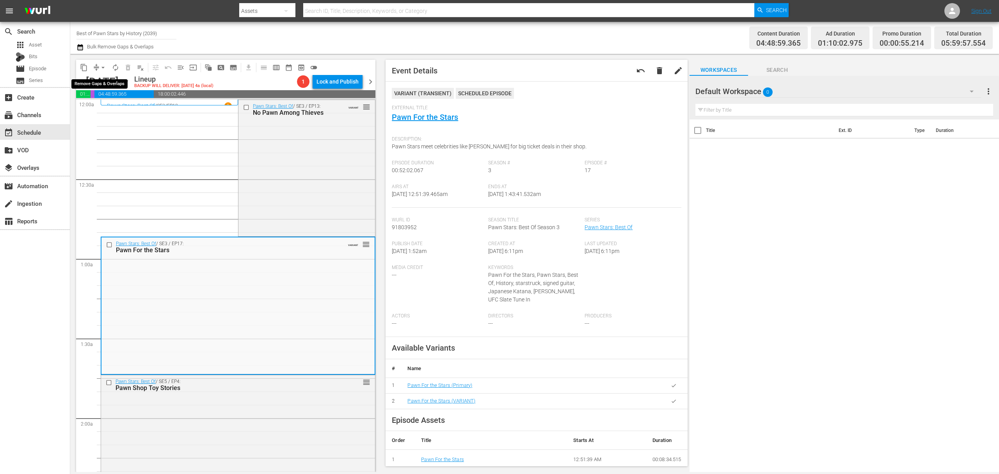
click at [102, 66] on span "arrow_drop_down" at bounding box center [103, 68] width 8 height 8
click at [102, 80] on li "Align to Midnight" at bounding box center [103, 83] width 82 height 13
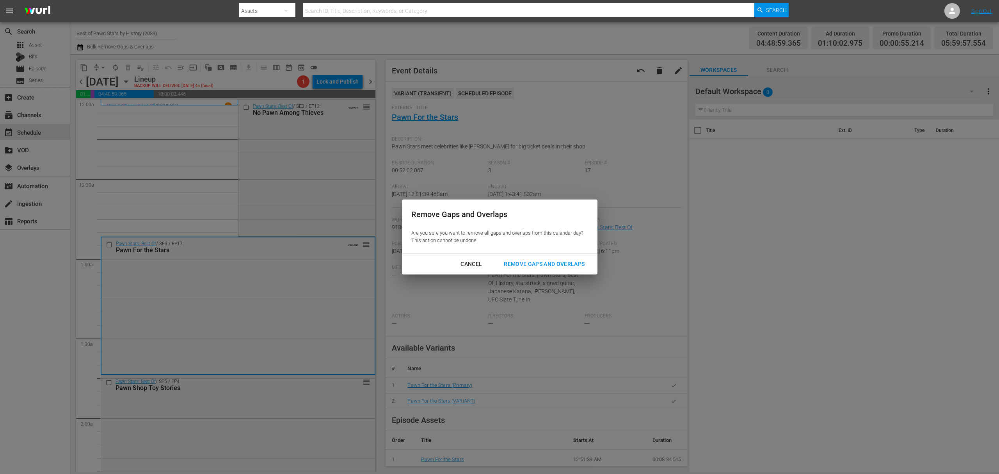
click at [540, 269] on button "Remove Gaps and Overlaps" at bounding box center [545, 264] width 100 height 14
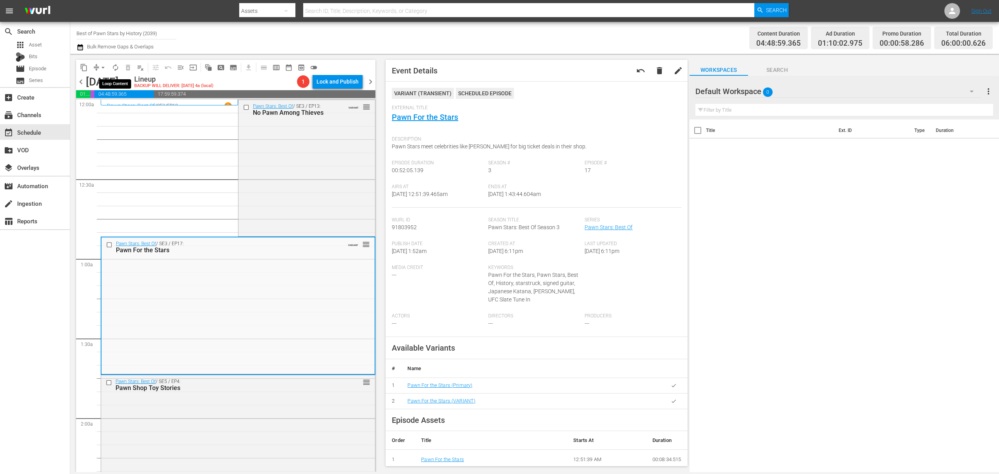
click at [116, 68] on span "autorenew_outlined" at bounding box center [116, 68] width 8 height 8
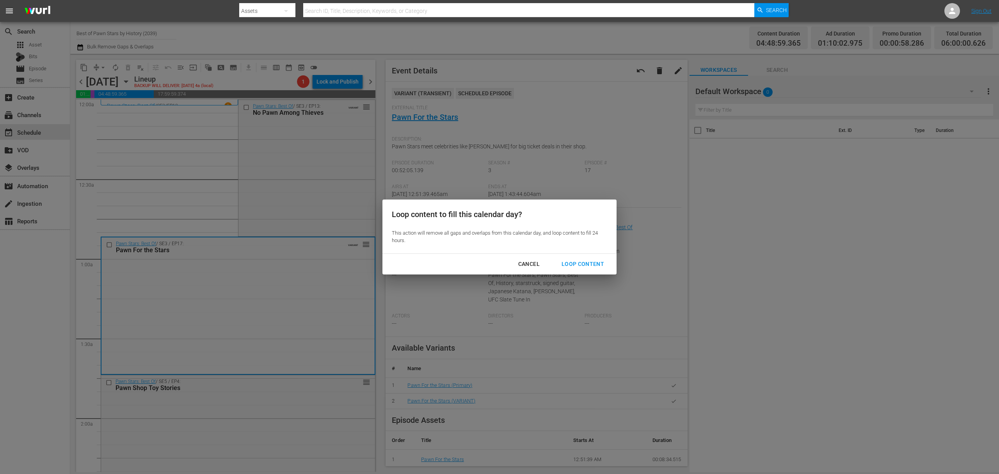
click at [593, 262] on div "Loop Content" at bounding box center [583, 264] width 55 height 10
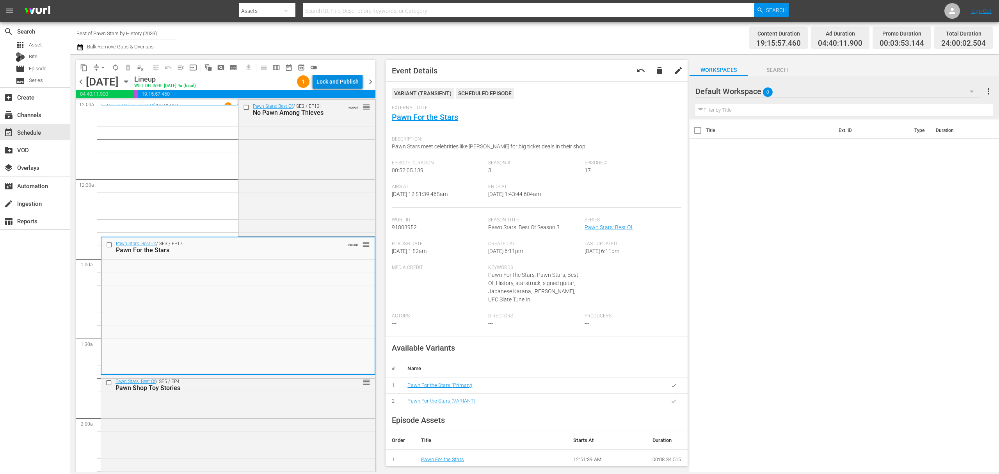
click at [328, 79] on div "Lock and Publish" at bounding box center [338, 82] width 42 height 14
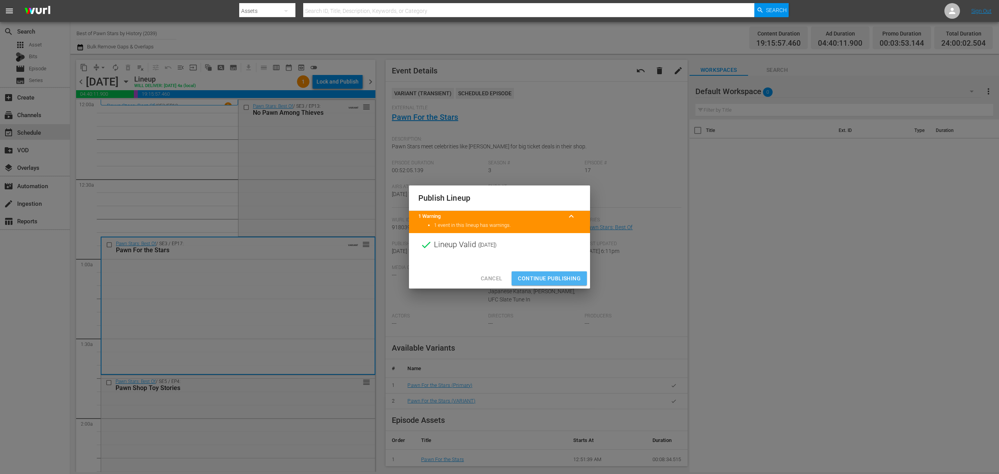
click at [554, 272] on button "Continue Publishing" at bounding box center [549, 278] width 75 height 14
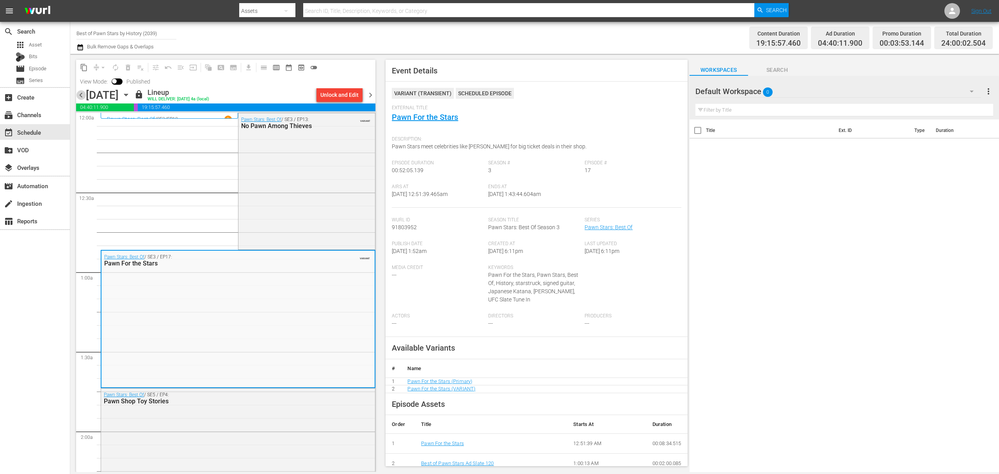
click at [80, 94] on span "chevron_left" at bounding box center [81, 95] width 10 height 10
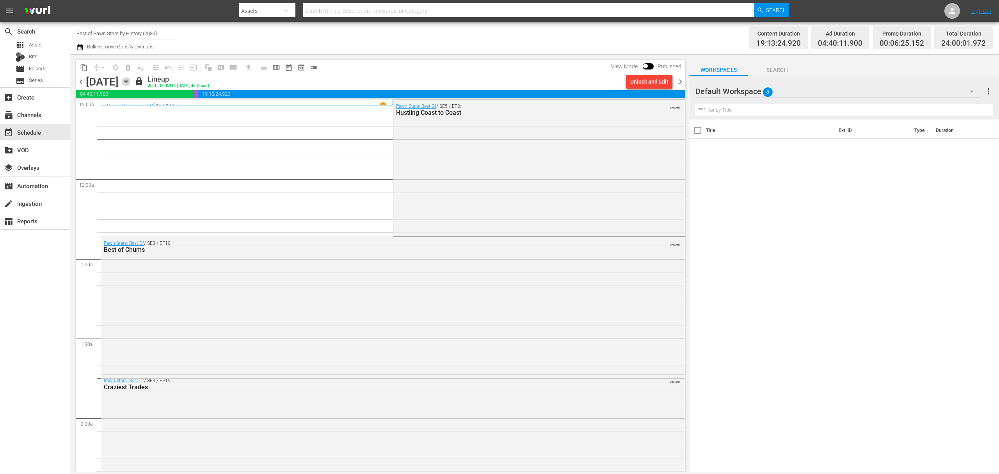
click at [130, 78] on icon "button" at bounding box center [126, 81] width 9 height 9
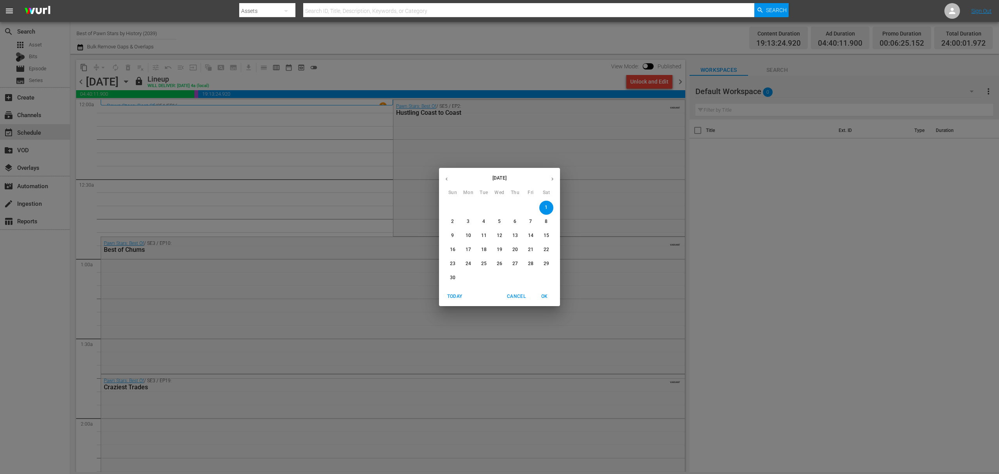
click at [447, 182] on icon "button" at bounding box center [447, 179] width 6 height 6
click at [471, 263] on p "27" at bounding box center [468, 263] width 5 height 7
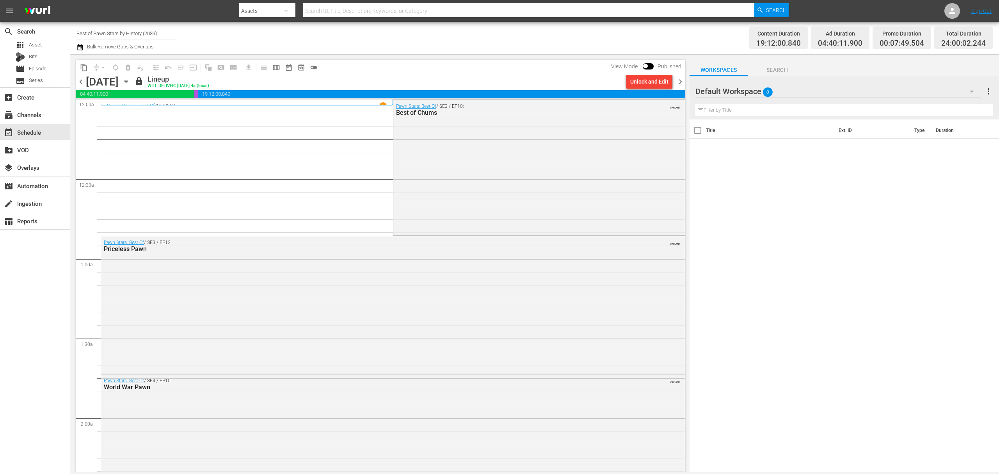
click at [679, 86] on span "chevron_right" at bounding box center [681, 82] width 10 height 10
click at [682, 78] on span "chevron_right" at bounding box center [681, 82] width 10 height 10
click at [679, 82] on span "chevron_right" at bounding box center [681, 82] width 10 height 10
click at [678, 85] on span "chevron_right" at bounding box center [681, 82] width 10 height 10
click at [682, 82] on span "chevron_right" at bounding box center [681, 82] width 10 height 10
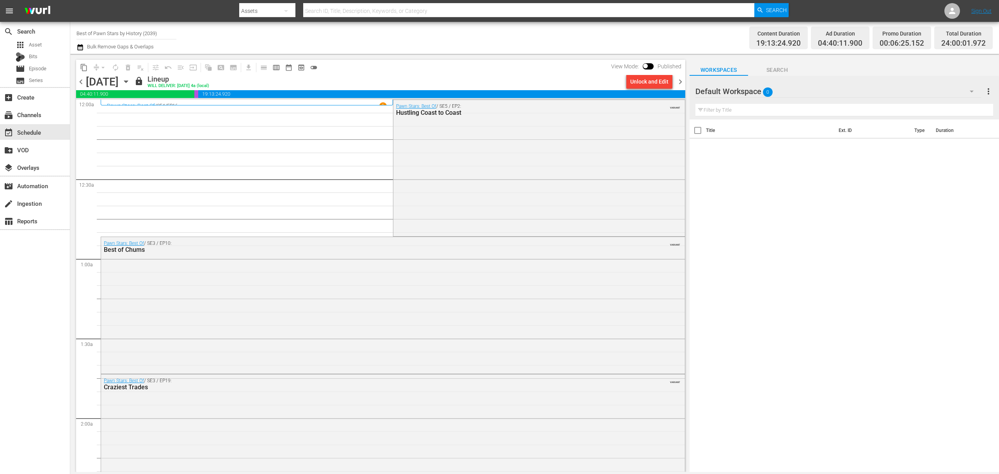
click at [682, 82] on span "chevron_right" at bounding box center [681, 82] width 10 height 10
click at [44, 48] on div "apps Asset" at bounding box center [35, 44] width 70 height 11
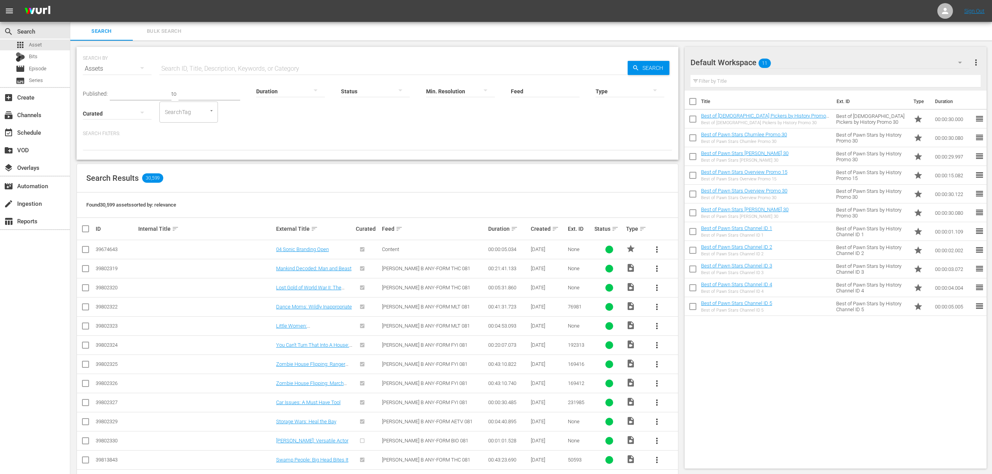
click at [171, 26] on button "Bulk Search" at bounding box center [164, 31] width 62 height 19
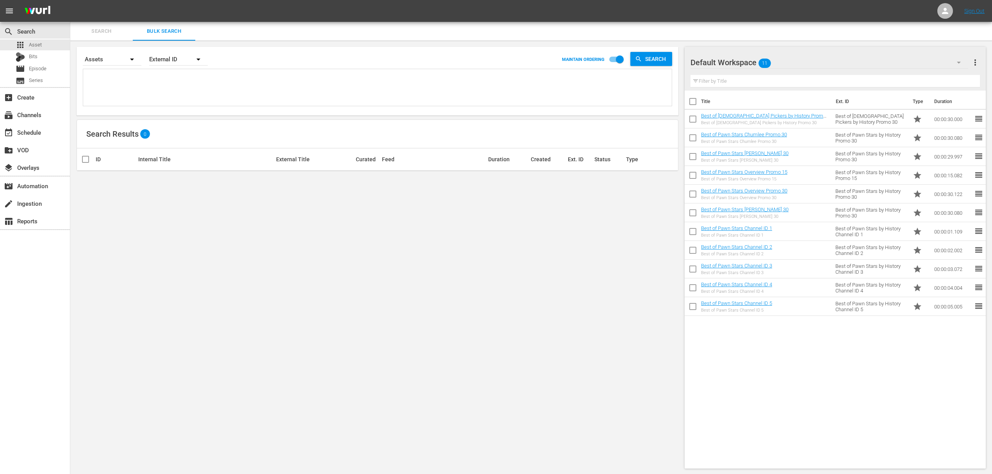
click at [688, 98] on input "checkbox" at bounding box center [692, 103] width 16 height 16
checkbox input "true"
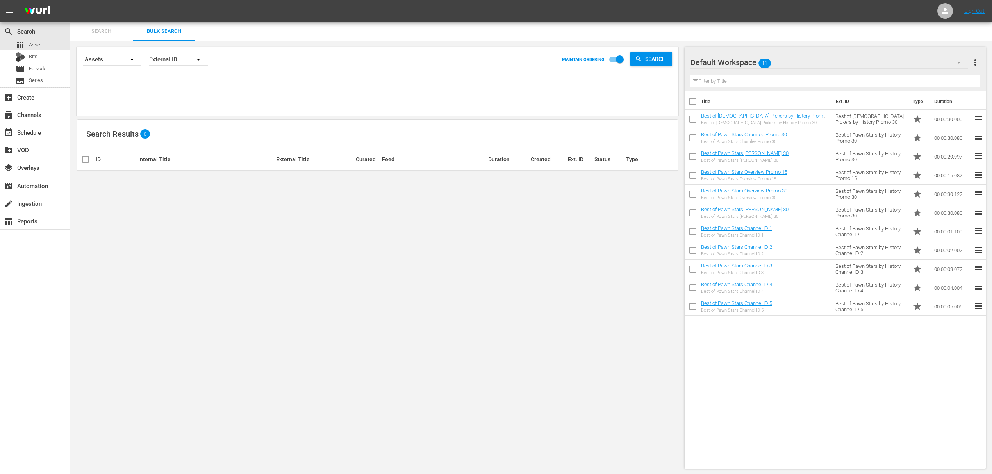
checkbox input "true"
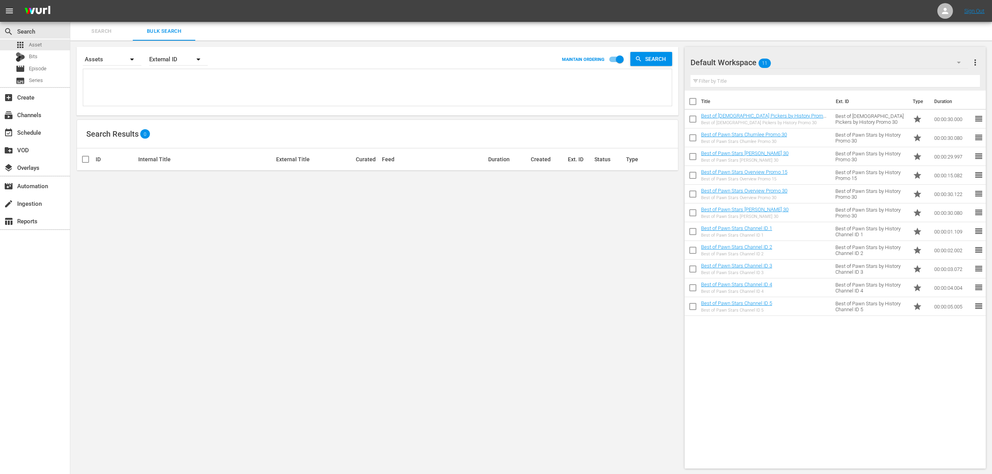
checkbox input "true"
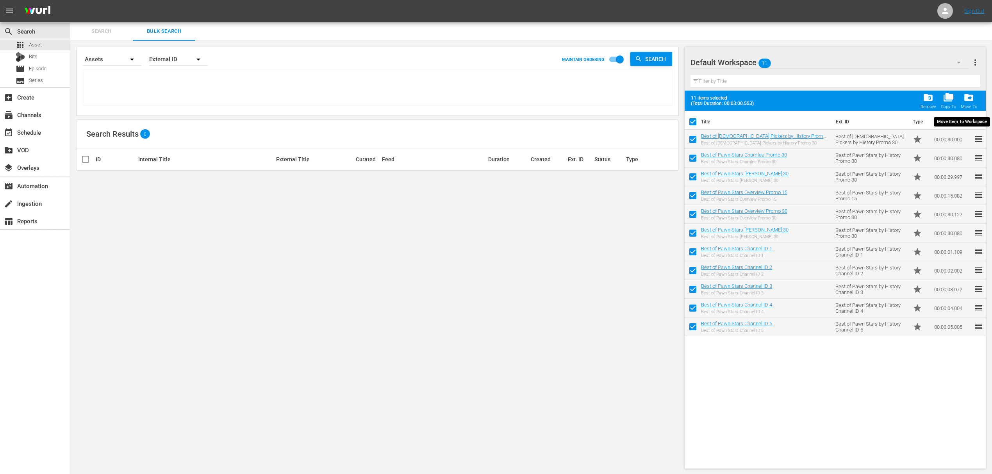
click at [969, 96] on span "drive_file_move" at bounding box center [968, 97] width 11 height 11
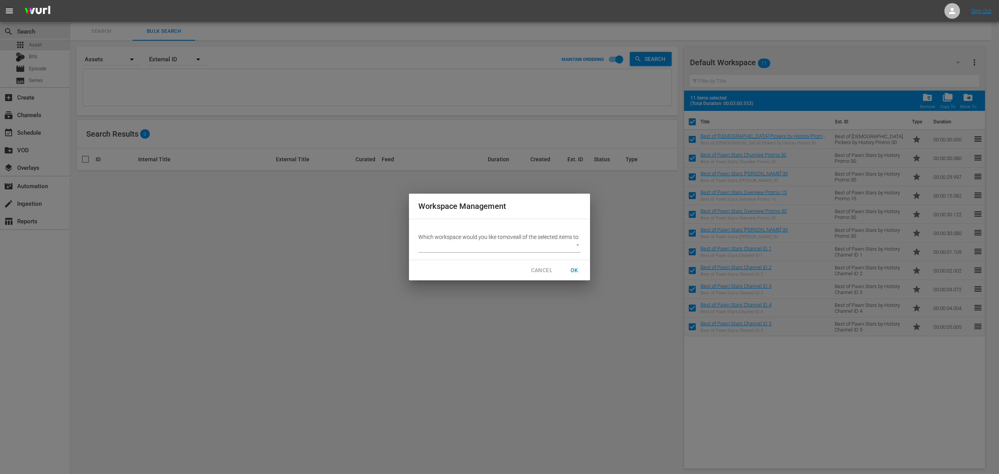
click at [577, 248] on body "menu Sign Out search Search apps Asset Bits movie Episode subtitles Series add_…" at bounding box center [499, 237] width 999 height 474
click at [442, 265] on li "Other (14)" at bounding box center [438, 263] width 38 height 13
type input "2264"
click at [577, 273] on span "OK" at bounding box center [574, 270] width 12 height 10
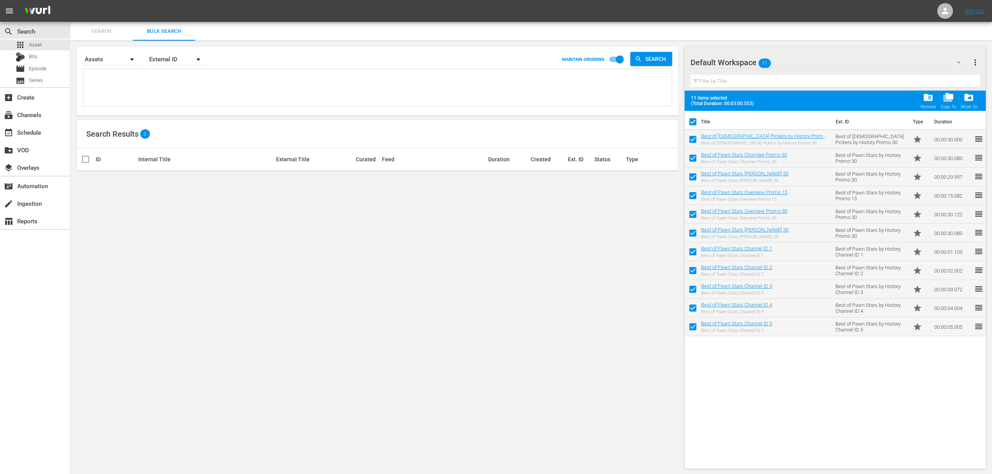
checkbox input "false"
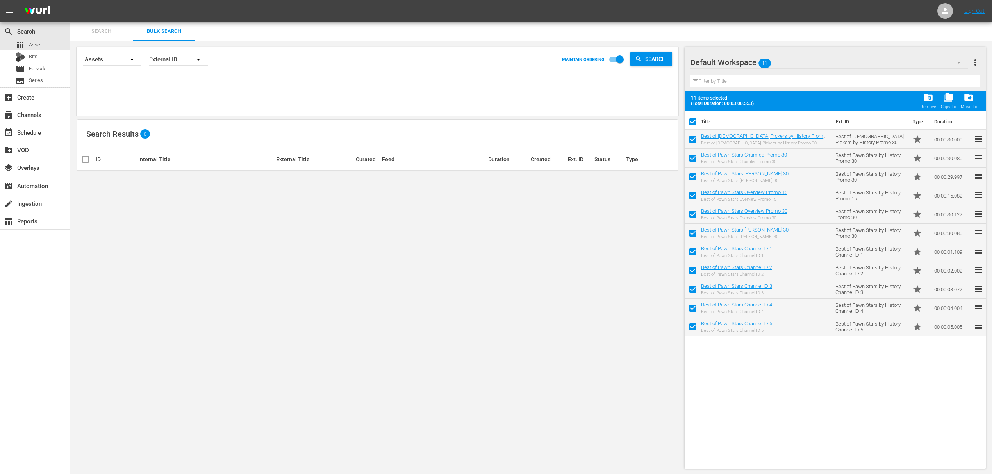
checkbox input "false"
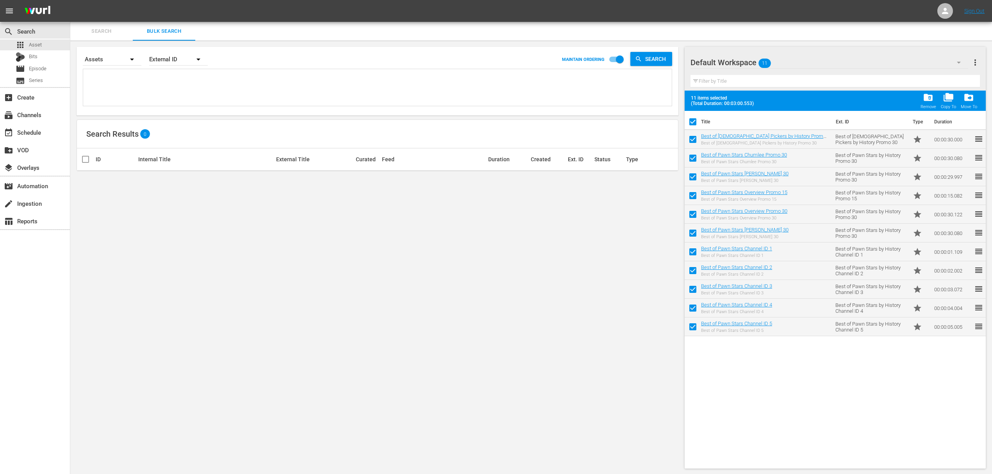
checkbox input "false"
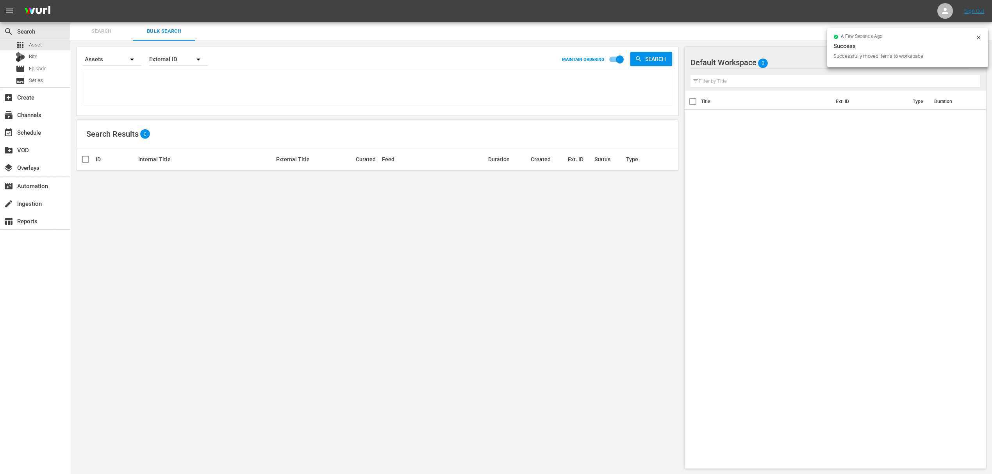
click at [786, 58] on div "Default Workspace 0" at bounding box center [829, 63] width 278 height 22
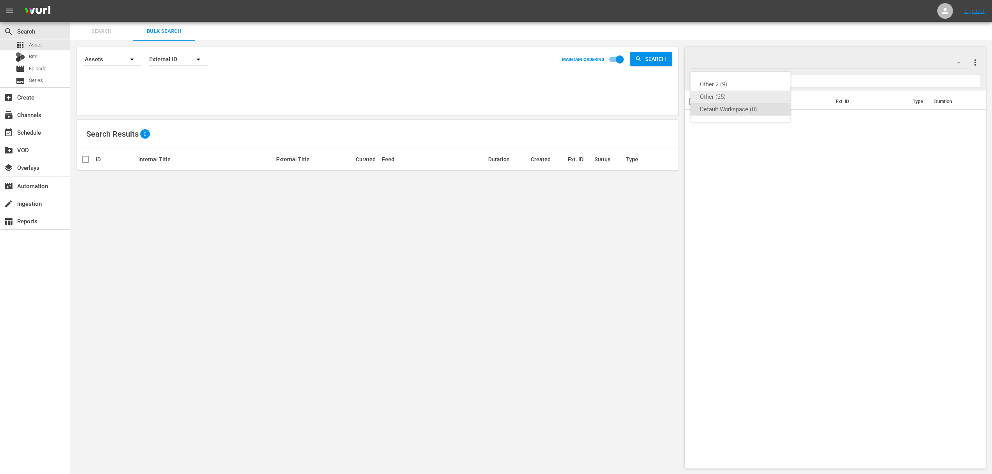
click at [719, 99] on div "Other (25)" at bounding box center [740, 97] width 81 height 12
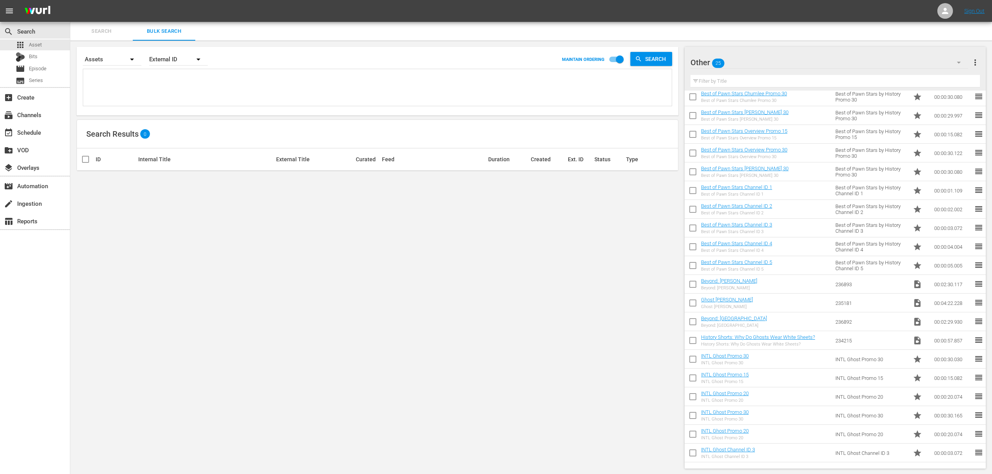
scroll to position [113, 0]
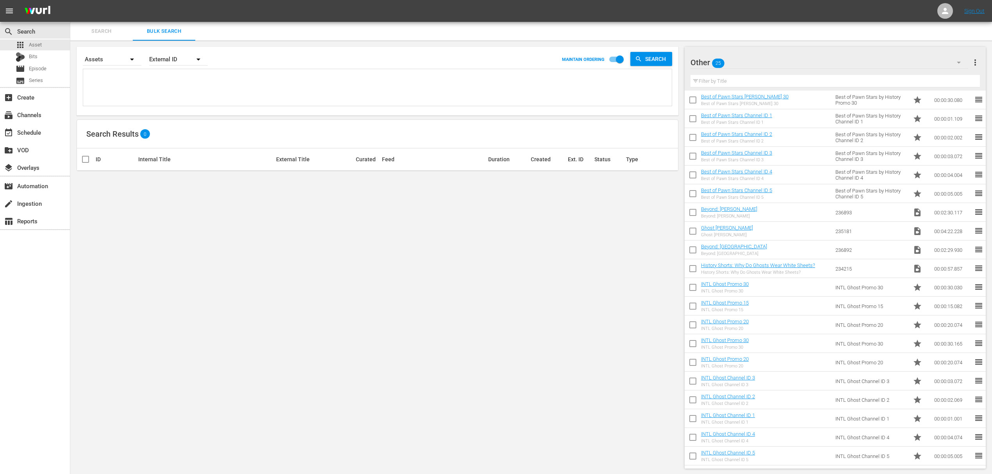
click at [695, 215] on input "checkbox" at bounding box center [692, 214] width 16 height 16
checkbox input "true"
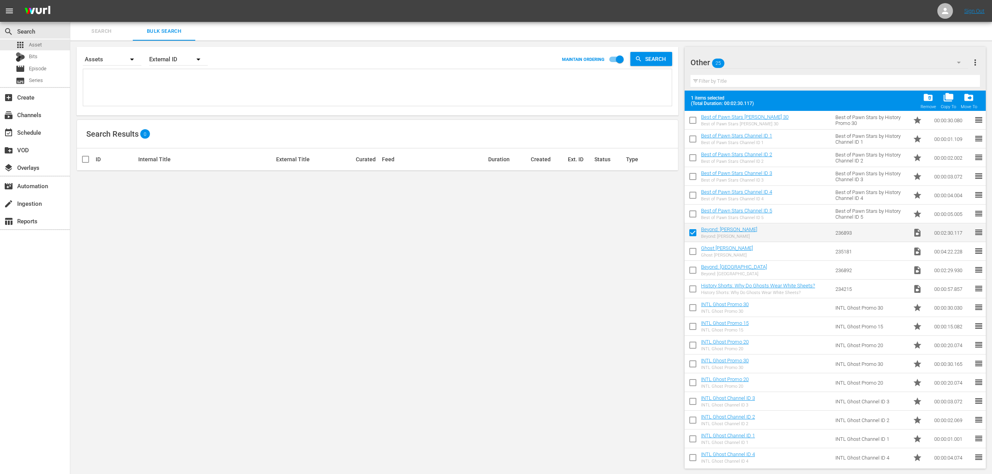
click at [691, 255] on input "checkbox" at bounding box center [692, 253] width 16 height 16
checkbox input "true"
click at [693, 269] on input "checkbox" at bounding box center [692, 272] width 16 height 16
checkbox input "true"
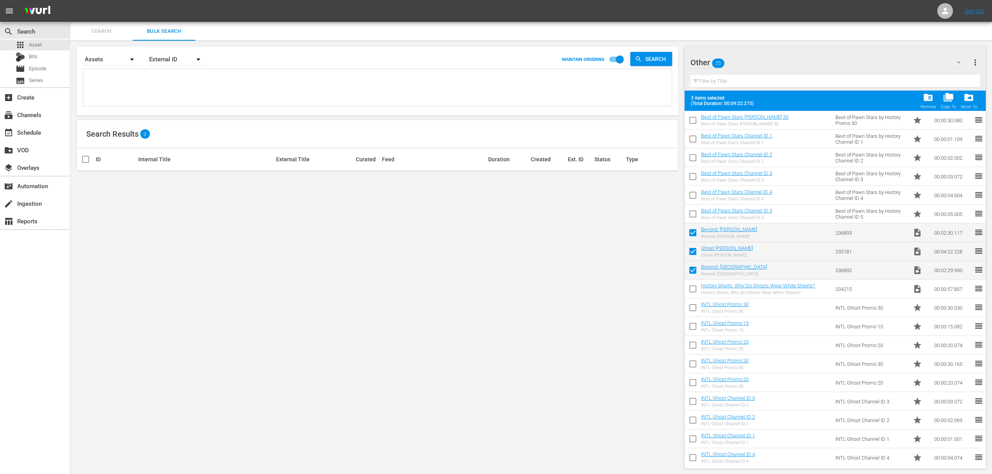
click at [693, 290] on input "checkbox" at bounding box center [692, 290] width 16 height 16
checkbox input "true"
click at [695, 309] on input "checkbox" at bounding box center [692, 309] width 16 height 16
checkbox input "true"
click at [694, 323] on input "checkbox" at bounding box center [692, 328] width 16 height 16
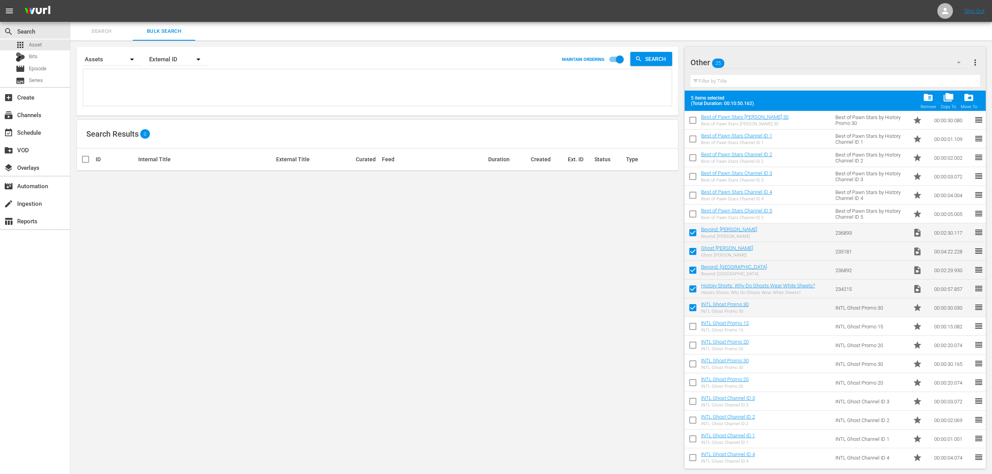
checkbox input "true"
click at [692, 347] on input "checkbox" at bounding box center [692, 346] width 16 height 16
checkbox input "true"
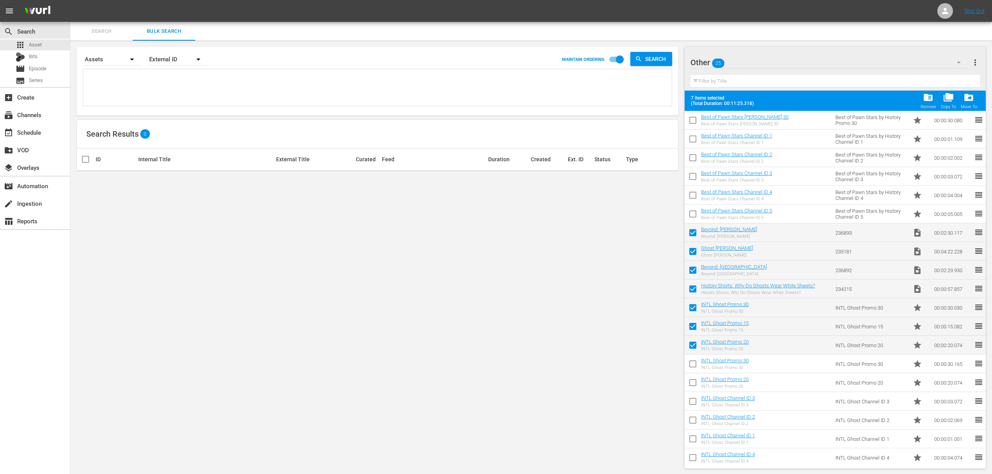
click at [691, 365] on input "checkbox" at bounding box center [692, 365] width 16 height 16
checkbox input "true"
click at [692, 383] on input "checkbox" at bounding box center [692, 384] width 16 height 16
checkbox input "true"
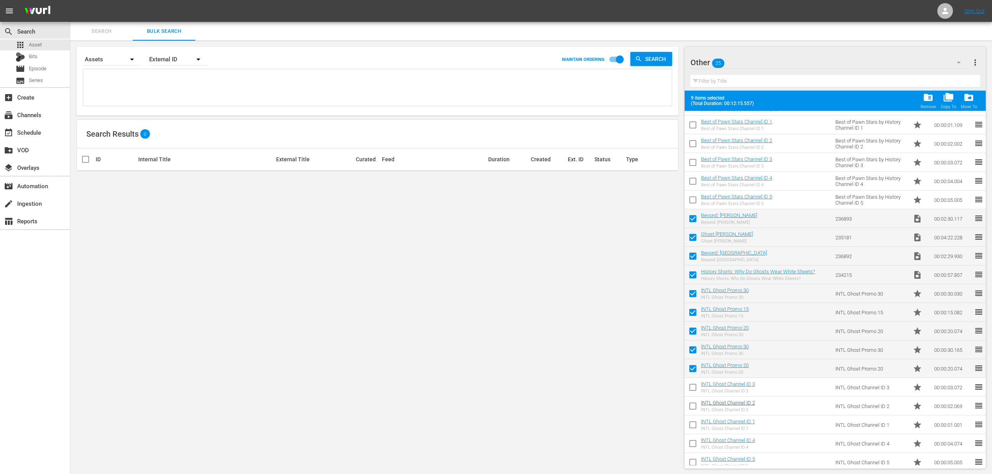
scroll to position [133, 0]
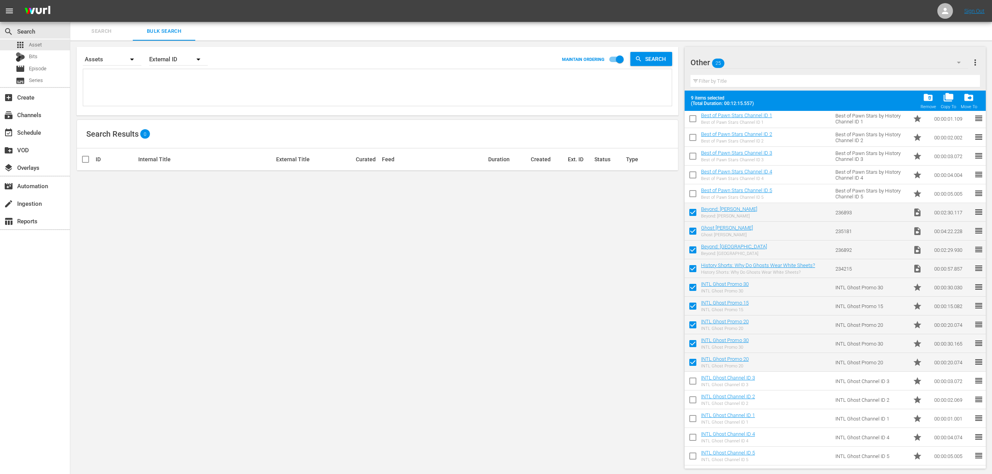
click at [694, 383] on input "checkbox" at bounding box center [692, 382] width 16 height 16
checkbox input "true"
click at [693, 401] on input "checkbox" at bounding box center [692, 401] width 16 height 16
checkbox input "true"
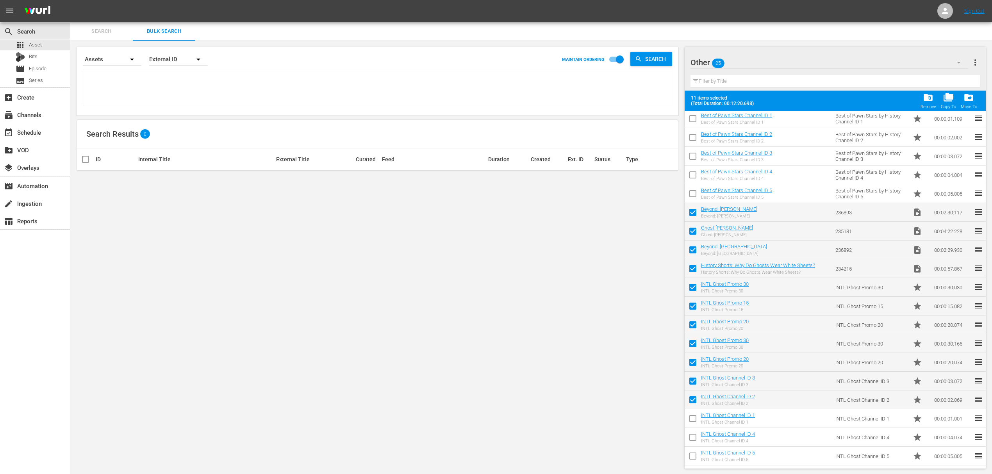
click at [692, 419] on input "checkbox" at bounding box center [692, 420] width 16 height 16
checkbox input "true"
click at [692, 441] on input "checkbox" at bounding box center [692, 439] width 16 height 16
checkbox input "true"
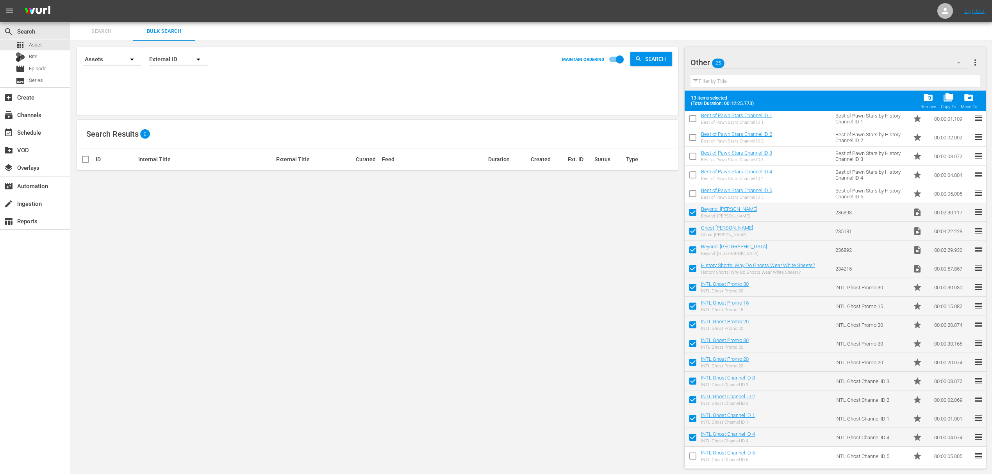
click at [694, 458] on input "checkbox" at bounding box center [692, 457] width 16 height 16
checkbox input "true"
click at [970, 99] on span "drive_file_move" at bounding box center [968, 97] width 11 height 11
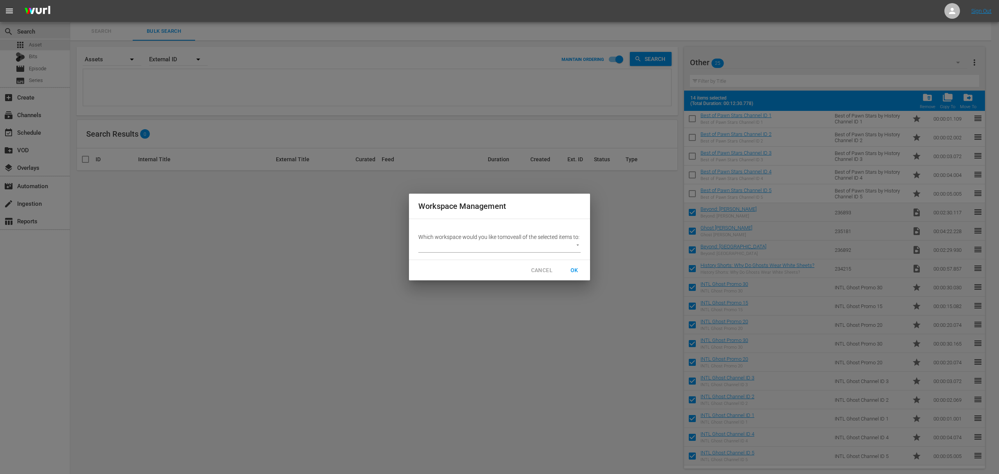
click at [578, 249] on body "menu Sign Out search Search apps Asset Bits movie Episode subtitles Series add_…" at bounding box center [499, 237] width 999 height 474
click at [447, 266] on li "Default Workspace (0)" at bounding box center [453, 263] width 68 height 13
type input "1410"
click at [572, 273] on span "OK" at bounding box center [574, 270] width 12 height 10
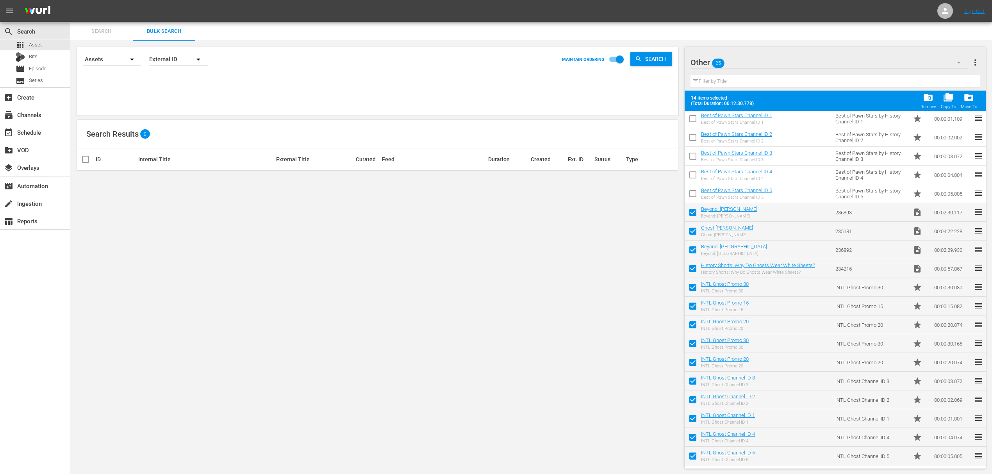
checkbox input "false"
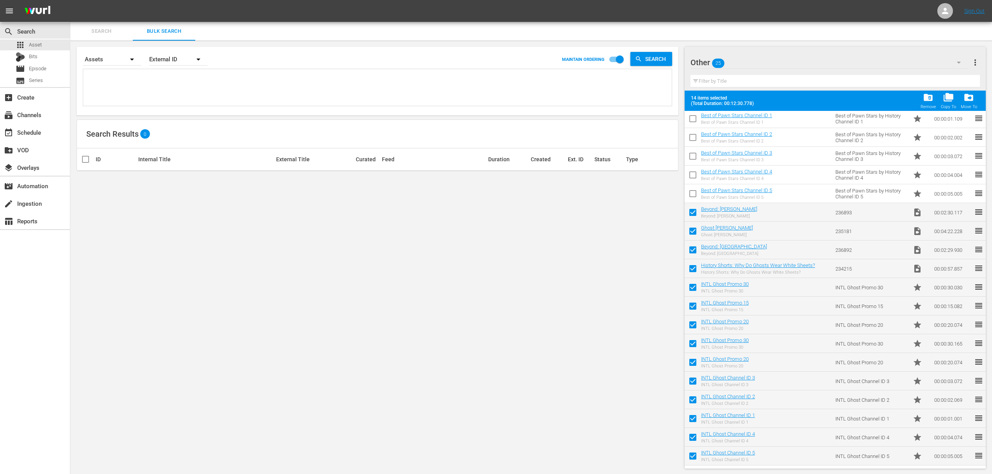
checkbox input "false"
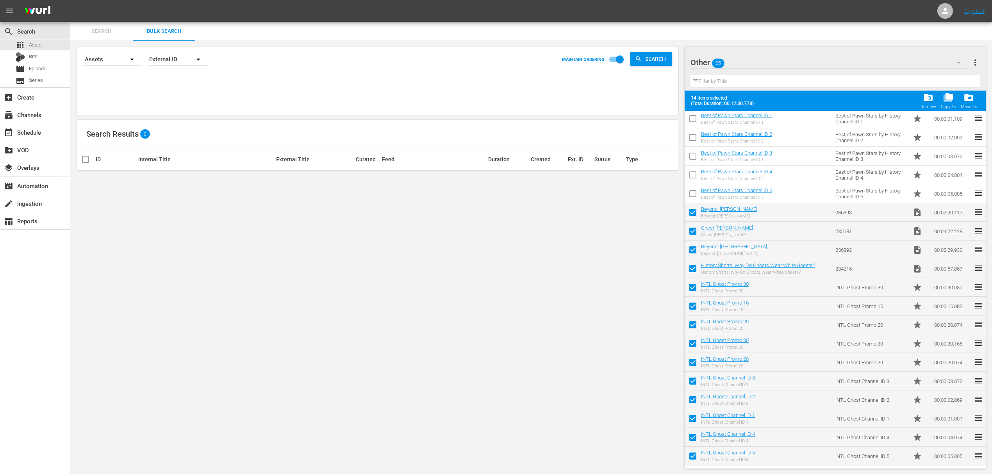
checkbox input "false"
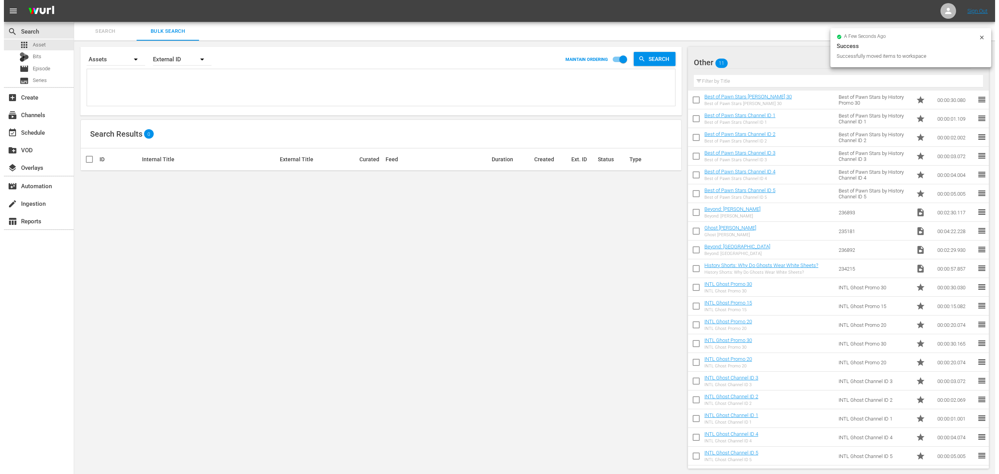
scroll to position [0, 0]
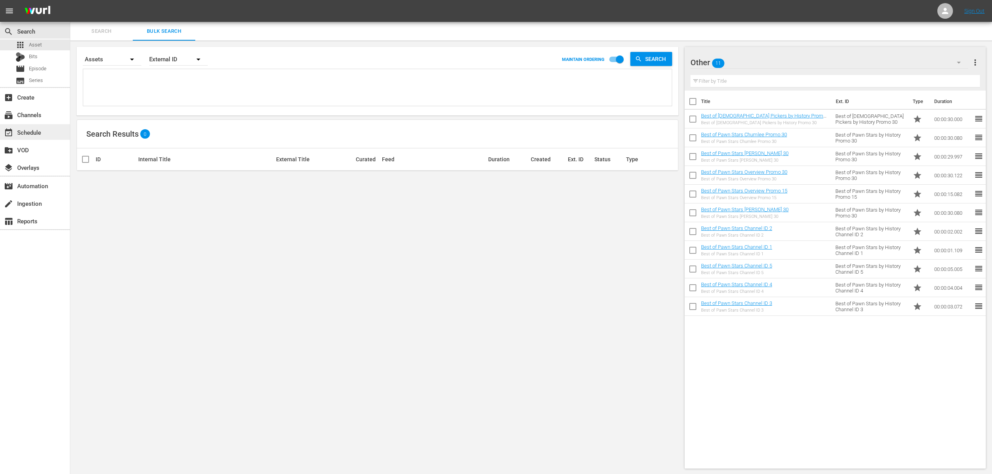
click at [29, 133] on div "event_available Schedule" at bounding box center [22, 131] width 44 height 7
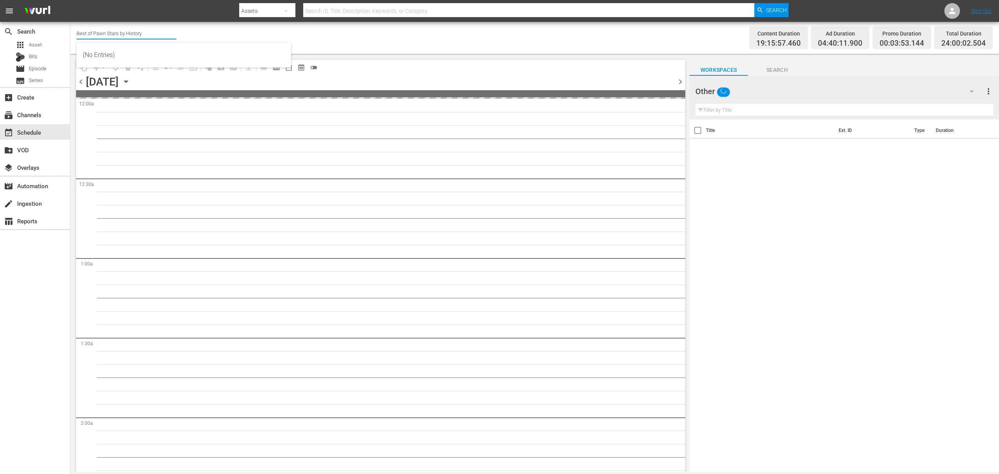
click at [128, 35] on input "Best of Pawn Stars by History" at bounding box center [127, 33] width 100 height 19
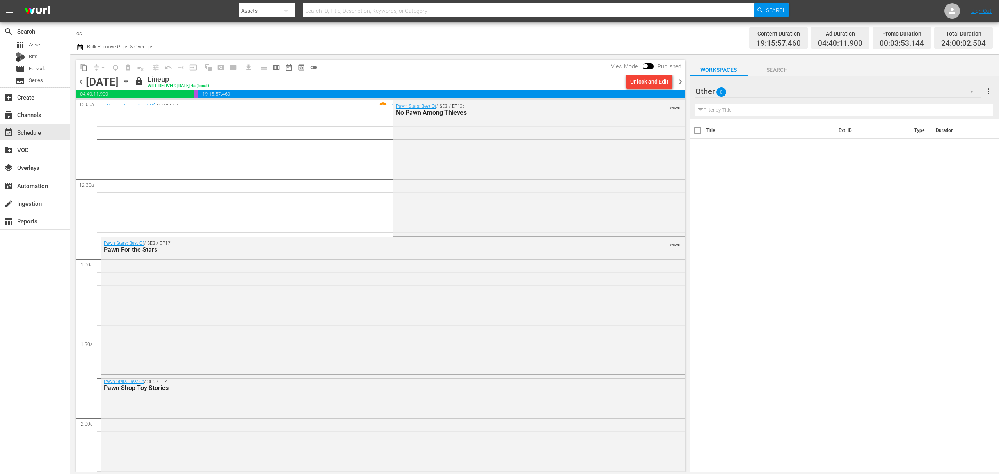
type input "o"
click at [150, 52] on div "Ghost INTL (1820 - ae_networks_ghost_1)" at bounding box center [184, 55] width 202 height 19
type input "Ghost INTL (1820 - ae_networks_ghost_1)"
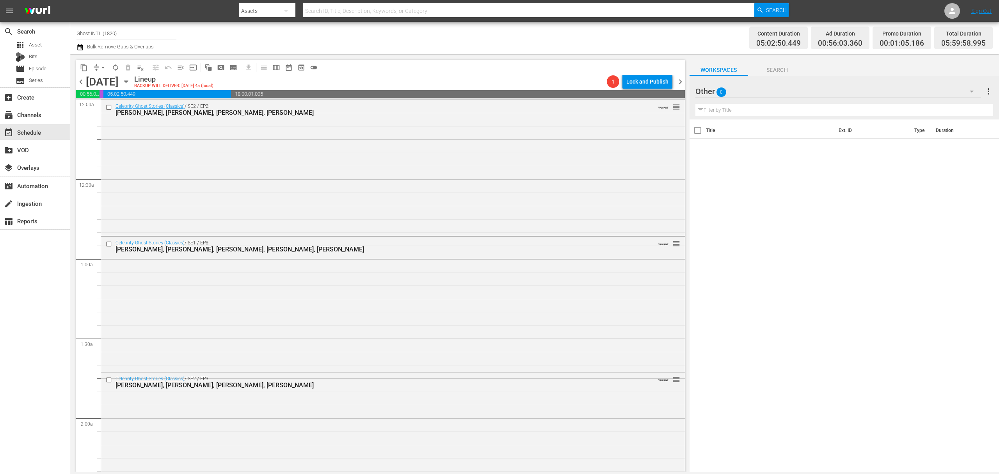
click at [128, 81] on icon "button" at bounding box center [126, 82] width 4 height 2
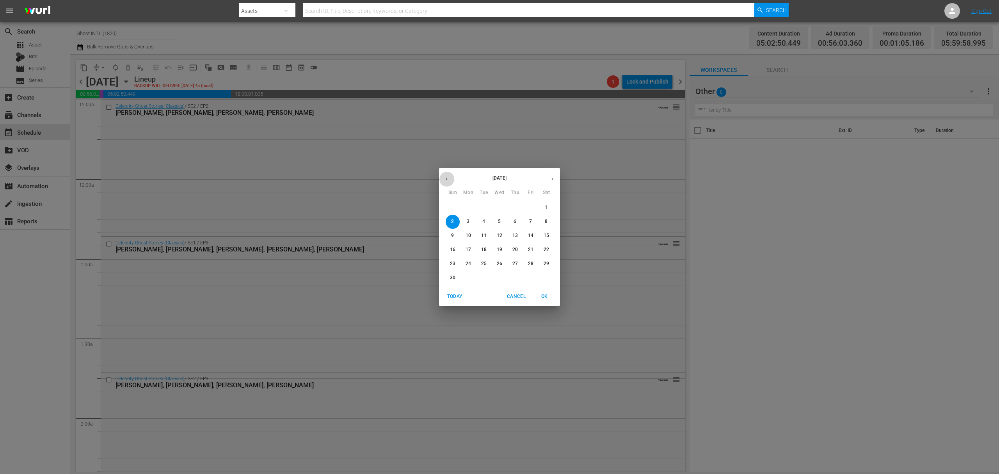
click at [447, 183] on button "button" at bounding box center [446, 178] width 15 height 15
click at [472, 265] on span "27" at bounding box center [468, 263] width 14 height 7
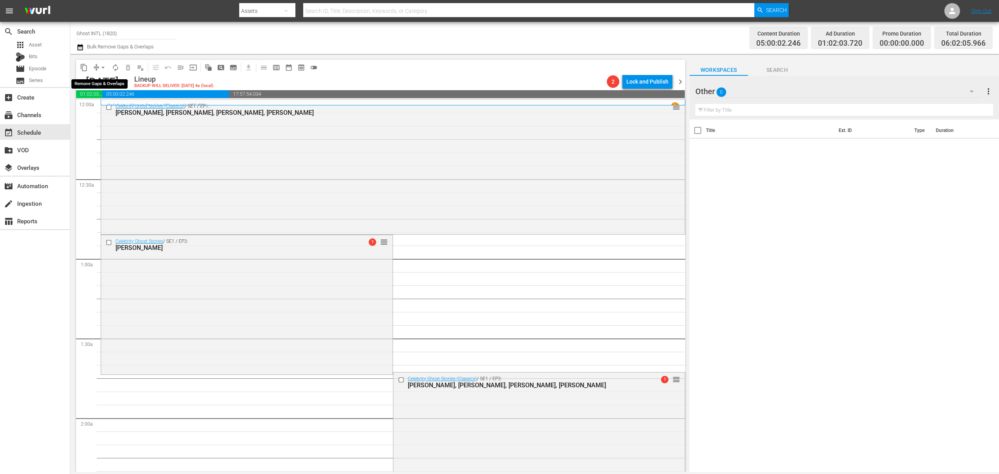
click at [101, 68] on span "arrow_drop_down" at bounding box center [103, 68] width 8 height 8
click at [102, 77] on ul "Align to Midnight Align to First Episode Align to End of Previous Day" at bounding box center [103, 96] width 82 height 45
click at [103, 82] on li "Align to Midnight" at bounding box center [103, 83] width 82 height 13
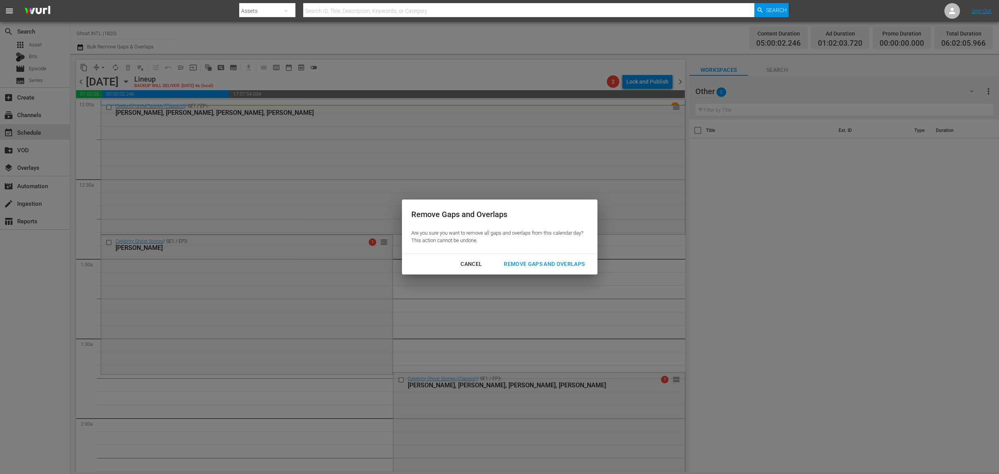
click at [563, 263] on div "Remove Gaps and Overlaps" at bounding box center [544, 264] width 93 height 10
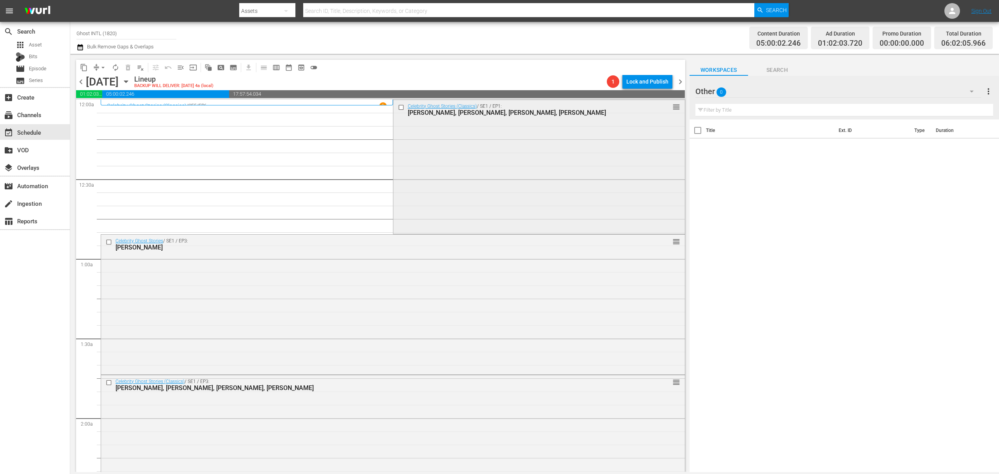
click at [490, 199] on div "Celebrity Ghost Stories (Classics) / SE1 / EP1: Joan Rivers, David Carradine, S…" at bounding box center [540, 166] width 292 height 133
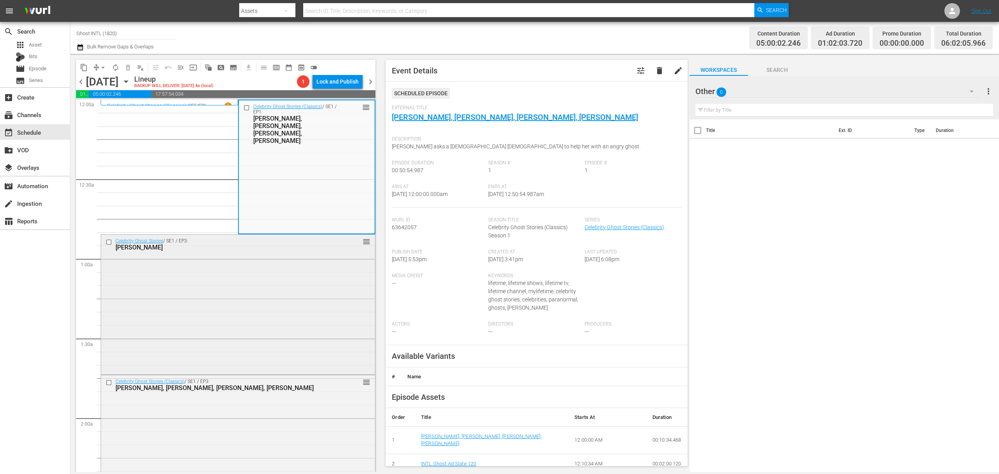
click at [258, 272] on div "Celebrity Ghost Stories / SE1 / EP3: Paula Abdul reorder" at bounding box center [238, 304] width 274 height 138
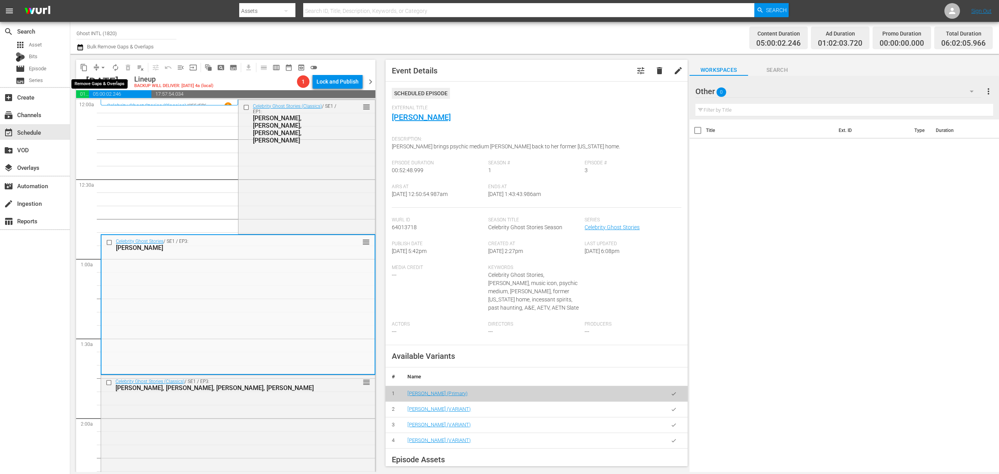
click at [98, 66] on button "arrow_drop_down" at bounding box center [103, 67] width 12 height 12
click at [99, 85] on li "Align to Midnight" at bounding box center [103, 83] width 82 height 13
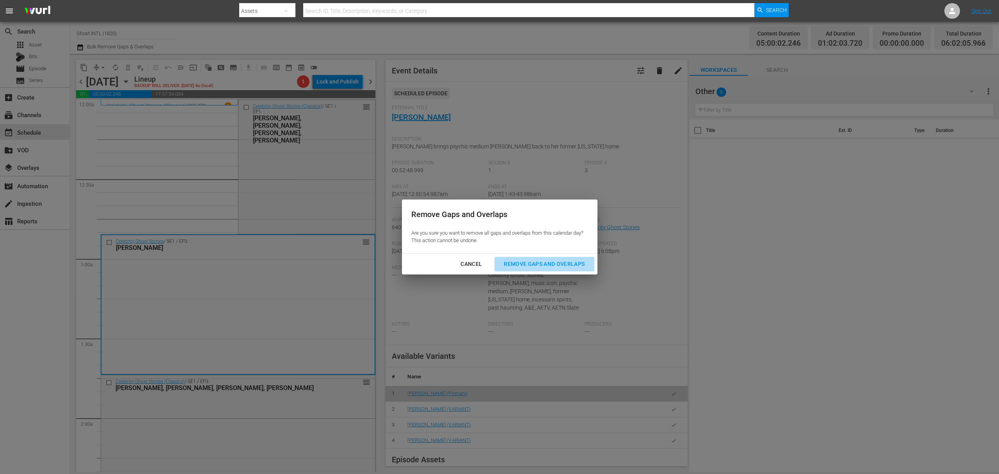
click at [549, 265] on div "Remove Gaps and Overlaps" at bounding box center [544, 264] width 93 height 10
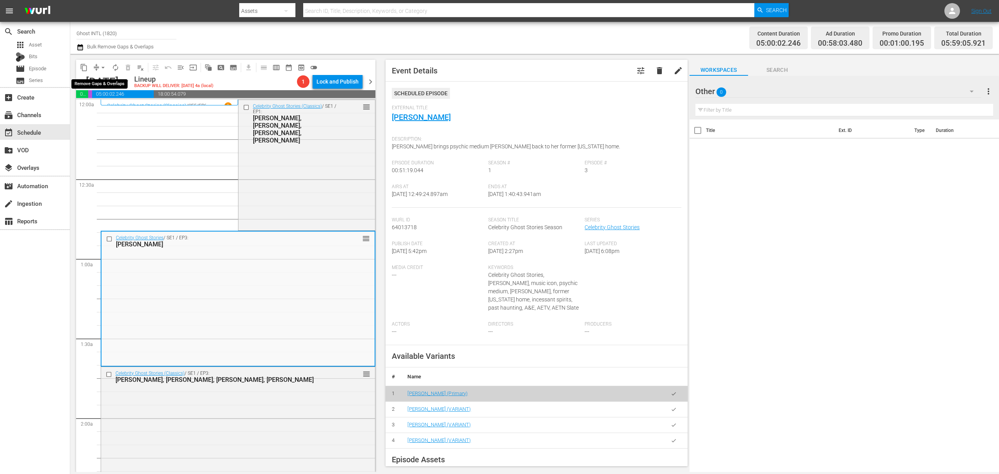
click at [99, 69] on span "arrow_drop_down" at bounding box center [103, 68] width 8 height 8
click at [105, 80] on li "Align to Midnight" at bounding box center [103, 83] width 82 height 13
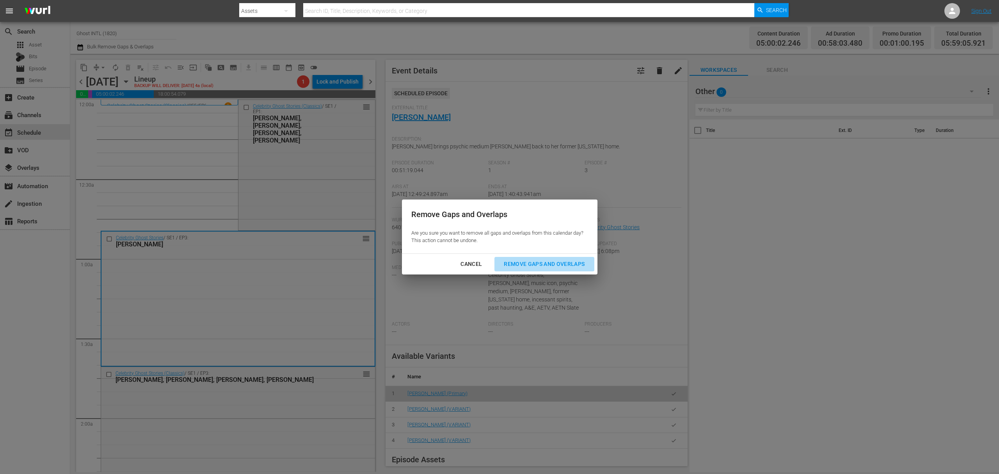
click at [534, 260] on div "Remove Gaps and Overlaps" at bounding box center [544, 264] width 93 height 10
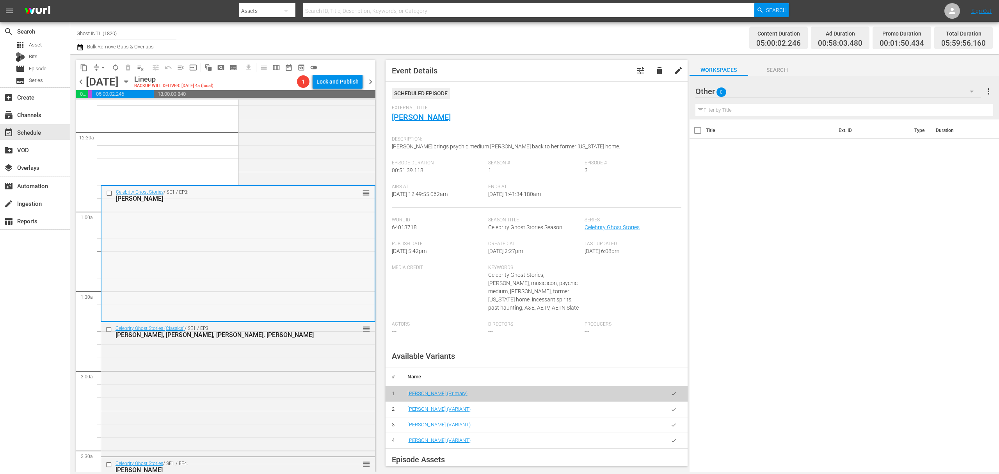
scroll to position [104, 0]
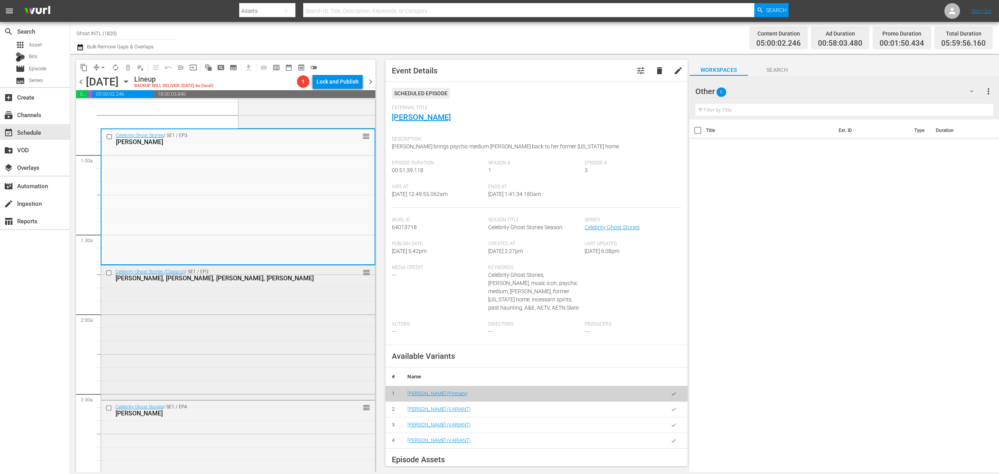
click at [274, 327] on div "Celebrity Ghost Stories (Classics) / SE1 / EP3: Carrie Fisher, Rue McClanahan, …" at bounding box center [238, 331] width 274 height 133
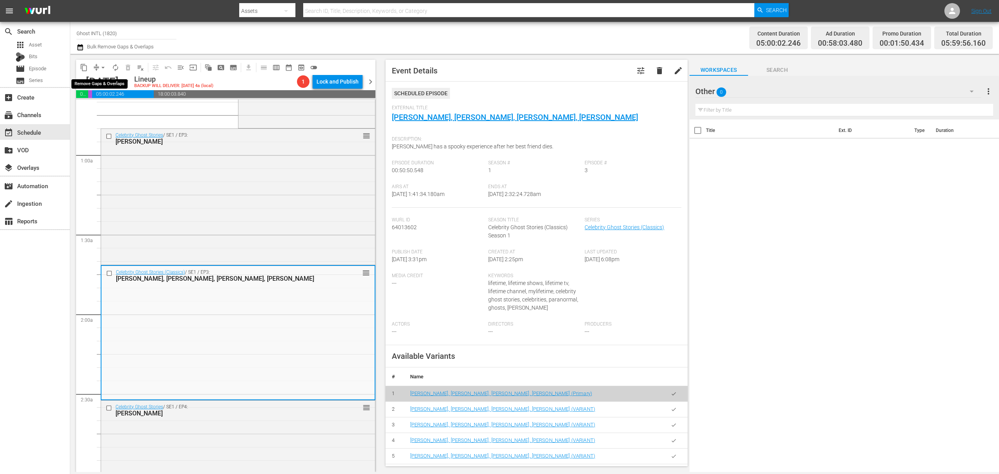
click at [98, 65] on button "arrow_drop_down" at bounding box center [103, 67] width 12 height 12
click at [97, 78] on li "Align to Midnight" at bounding box center [103, 83] width 82 height 13
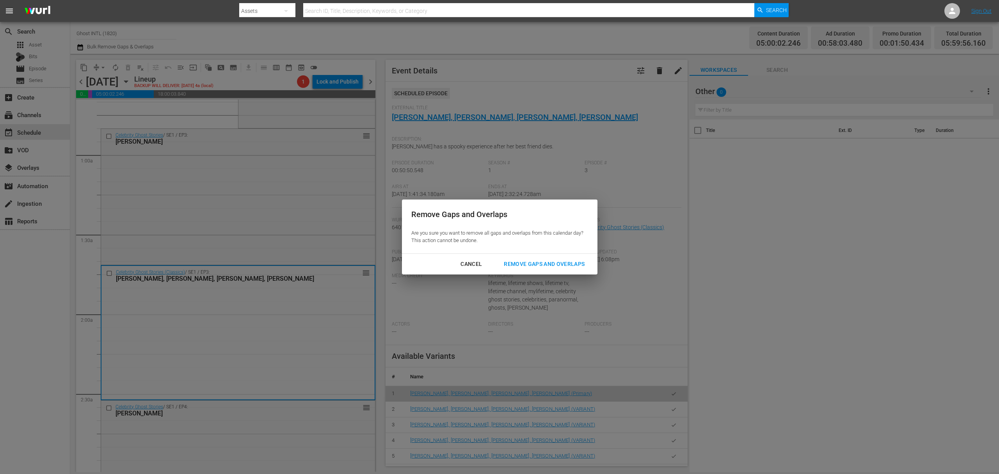
click at [533, 261] on div "Remove Gaps and Overlaps" at bounding box center [544, 264] width 93 height 10
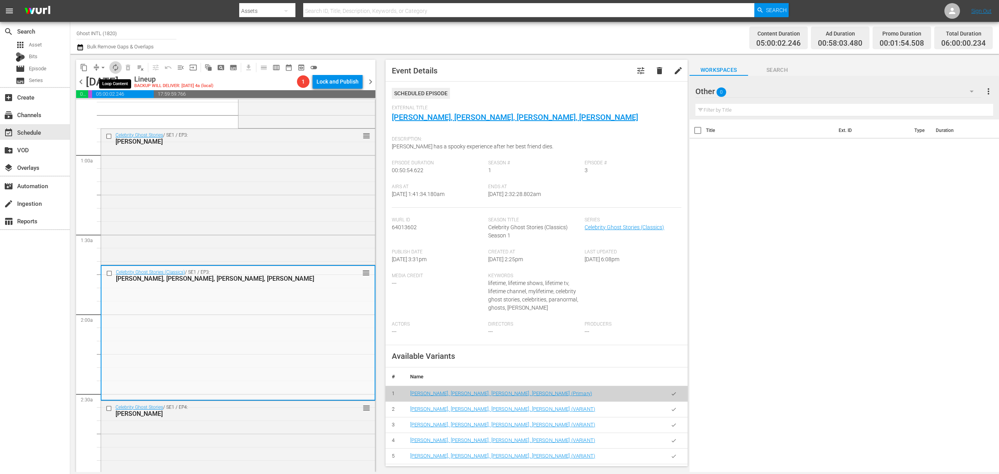
click at [116, 68] on span "autorenew_outlined" at bounding box center [116, 68] width 8 height 8
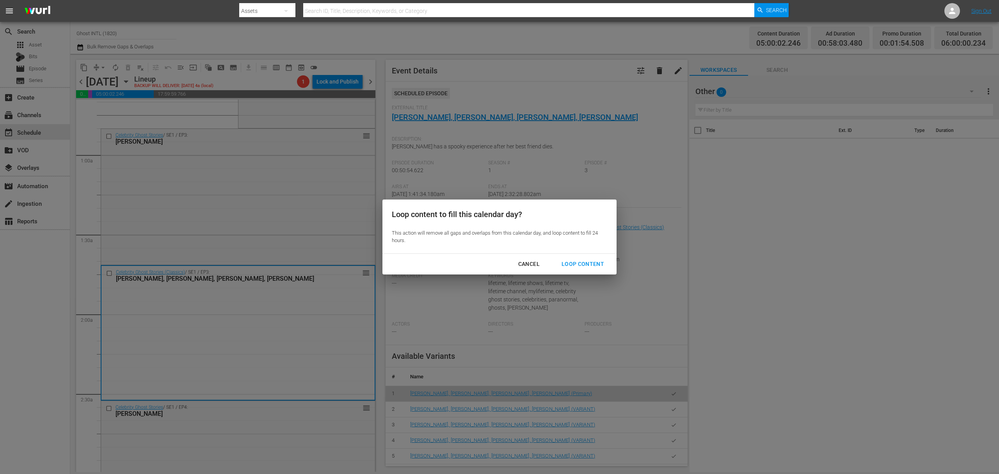
click at [580, 260] on div "Loop Content" at bounding box center [583, 264] width 55 height 10
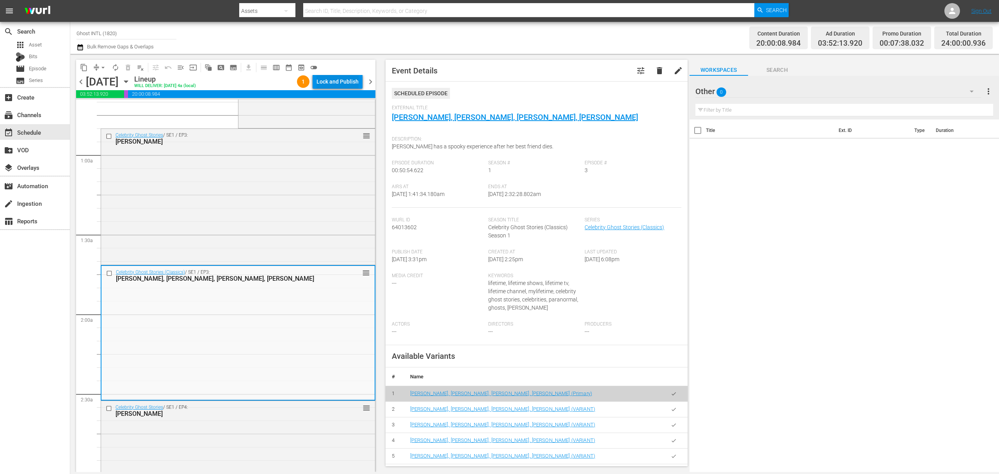
click at [347, 80] on div "Lock and Publish" at bounding box center [338, 82] width 42 height 14
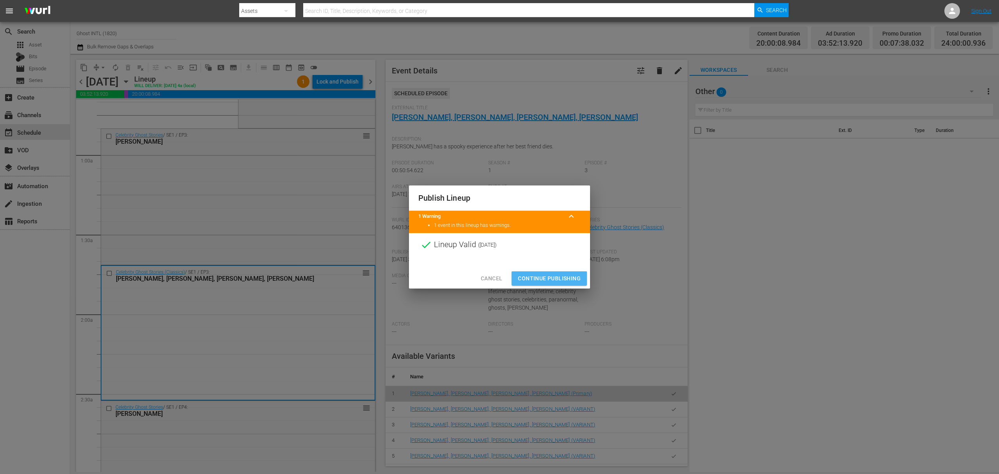
click at [553, 274] on span "Continue Publishing" at bounding box center [549, 279] width 63 height 10
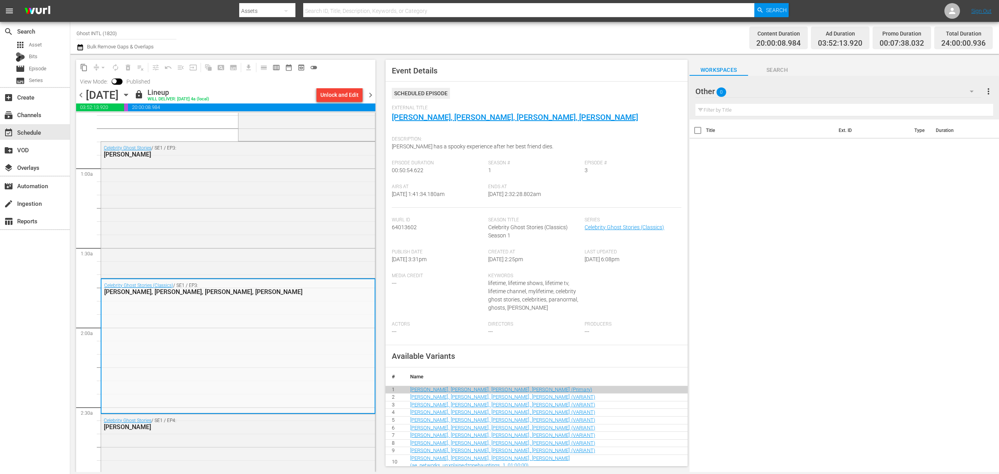
click at [839, 266] on div "Title Ext. ID Type Duration" at bounding box center [845, 296] width 310 height 354
click at [369, 94] on span "chevron_right" at bounding box center [371, 95] width 10 height 10
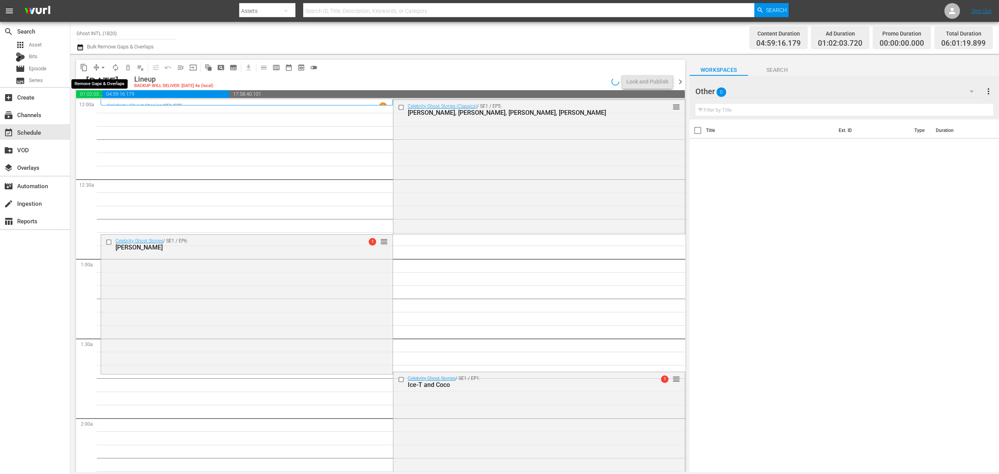
click at [98, 66] on button "arrow_drop_down" at bounding box center [103, 67] width 12 height 12
click at [96, 78] on li "Align to Midnight" at bounding box center [103, 83] width 82 height 13
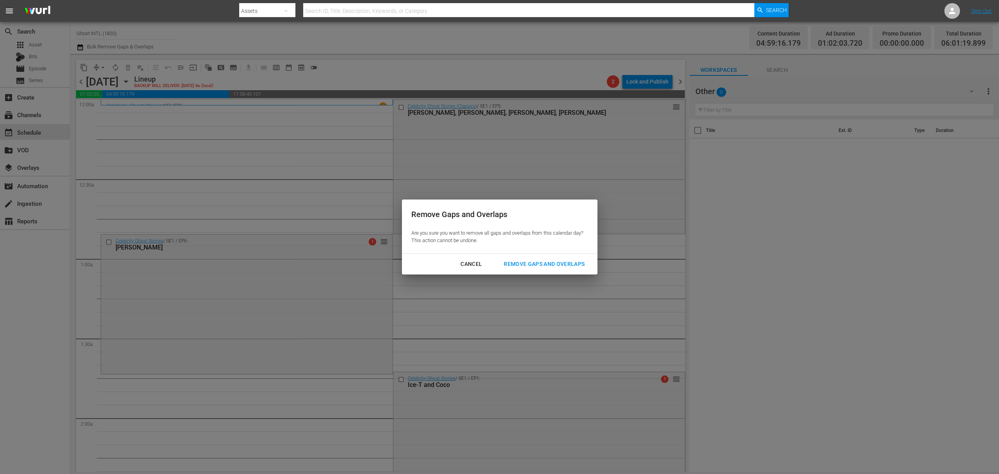
click at [564, 268] on div "Remove Gaps and Overlaps" at bounding box center [544, 264] width 93 height 10
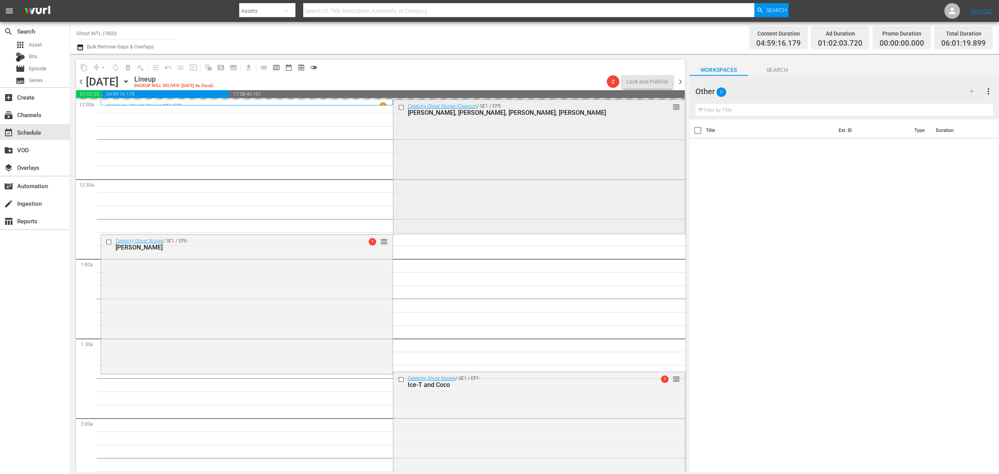
click at [534, 173] on div "Celebrity Ghost Stories (Classics) / SE1 / EP5: Lisa Rinna, Jeffrey Ross, Vince…" at bounding box center [540, 166] width 292 height 132
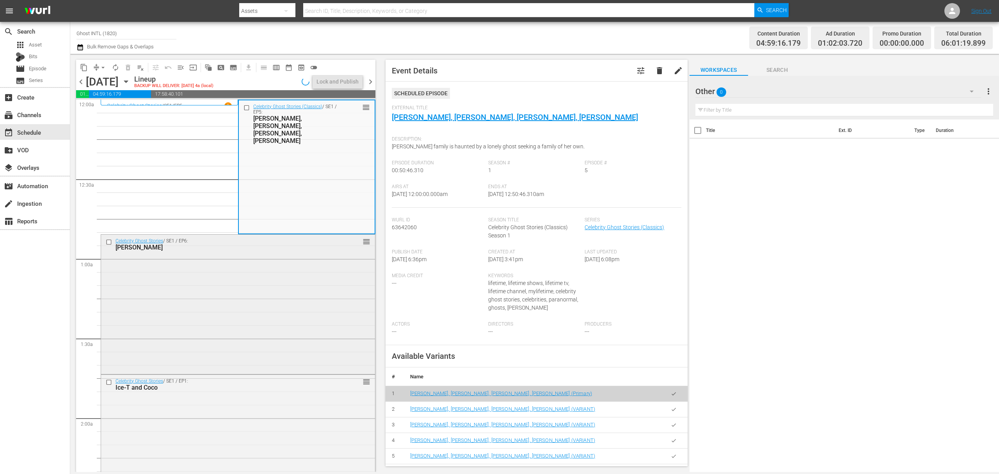
click at [283, 313] on div "Celebrity Ghost Stories / SE1 / EP6: Taye Diggs reorder" at bounding box center [238, 303] width 274 height 137
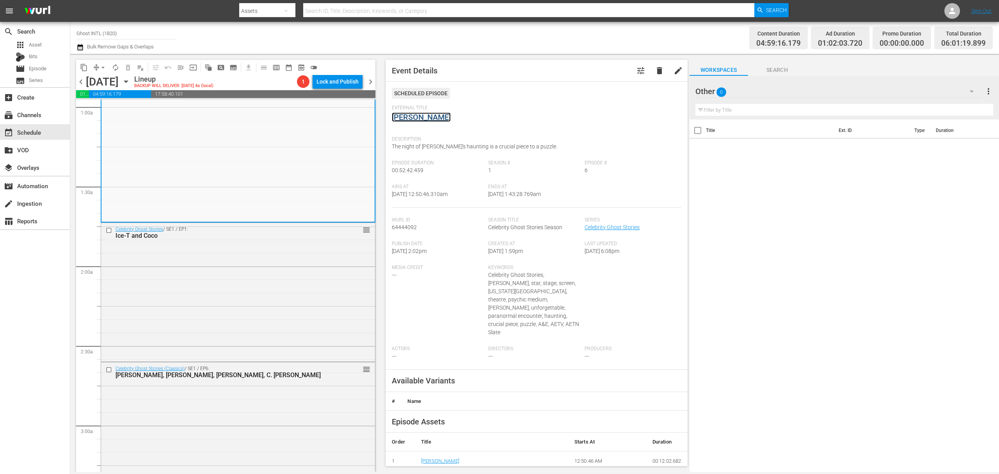
scroll to position [156, 0]
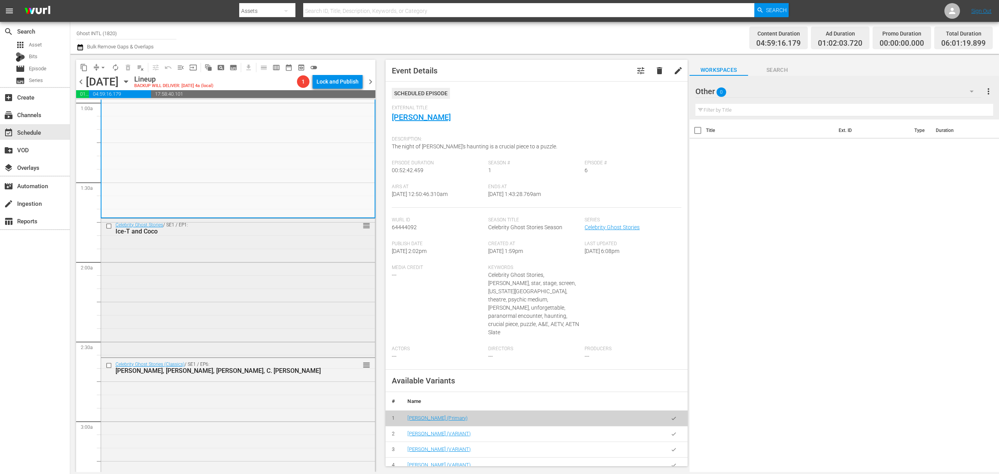
click at [303, 286] on div "Celebrity Ghost Stories / SE1 / EP1: Ice-T and Coco reorder" at bounding box center [238, 287] width 274 height 137
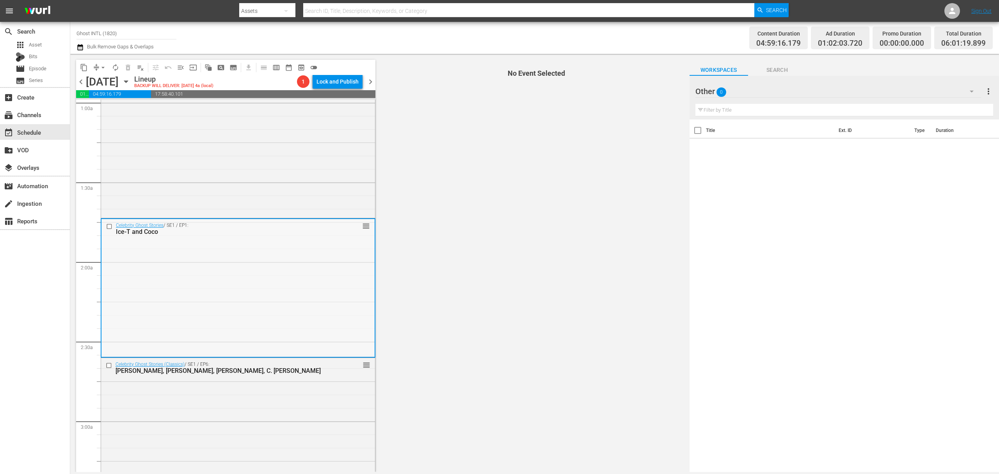
click at [326, 241] on div "Celebrity Ghost Stories / SE1 / EP1: Ice-T and Coco reorder" at bounding box center [238, 287] width 273 height 137
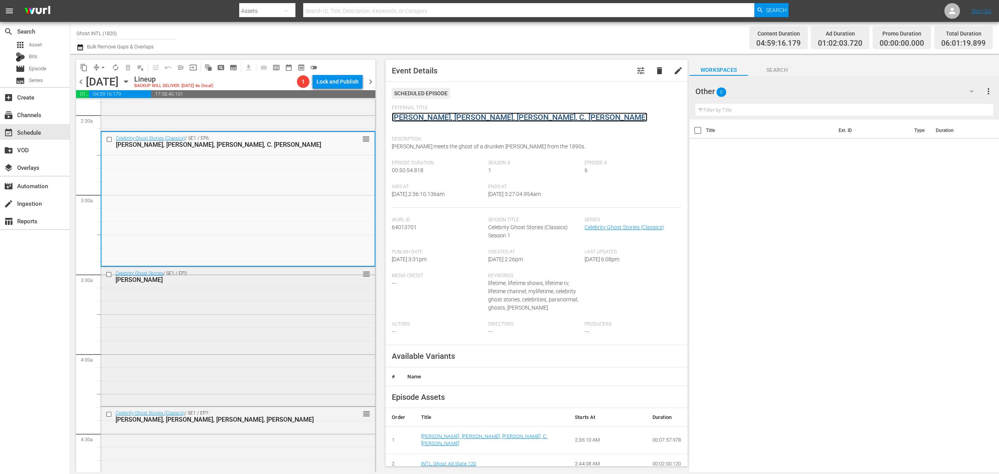
scroll to position [364, 0]
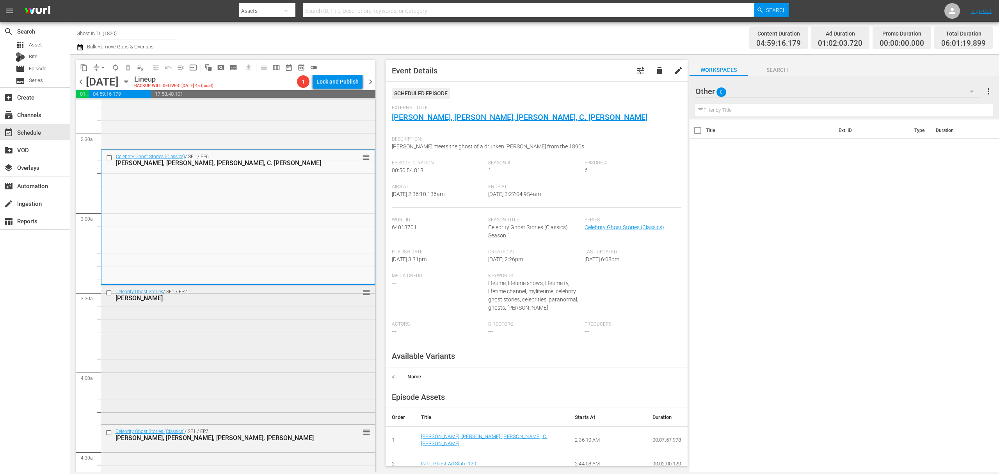
click at [263, 333] on div "Celebrity Ghost Stories / SE1 / EP2: Terry Bradshaw reorder" at bounding box center [238, 353] width 274 height 137
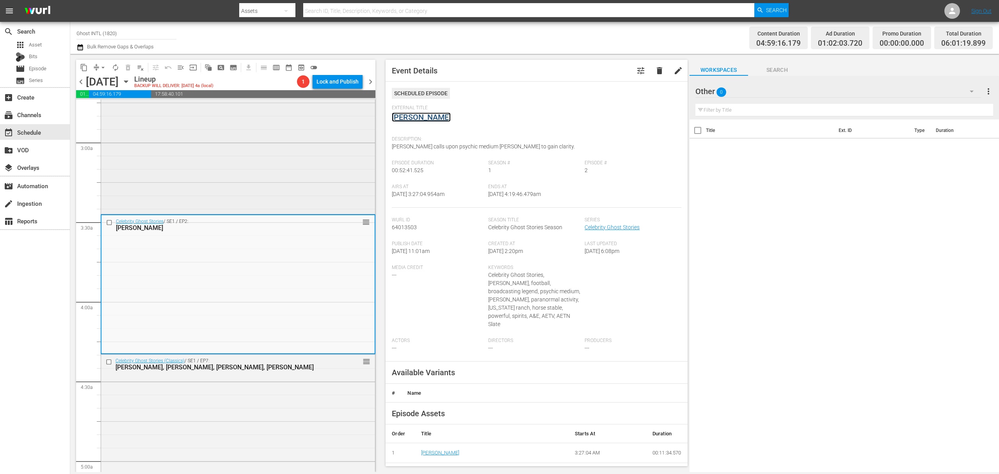
scroll to position [572, 0]
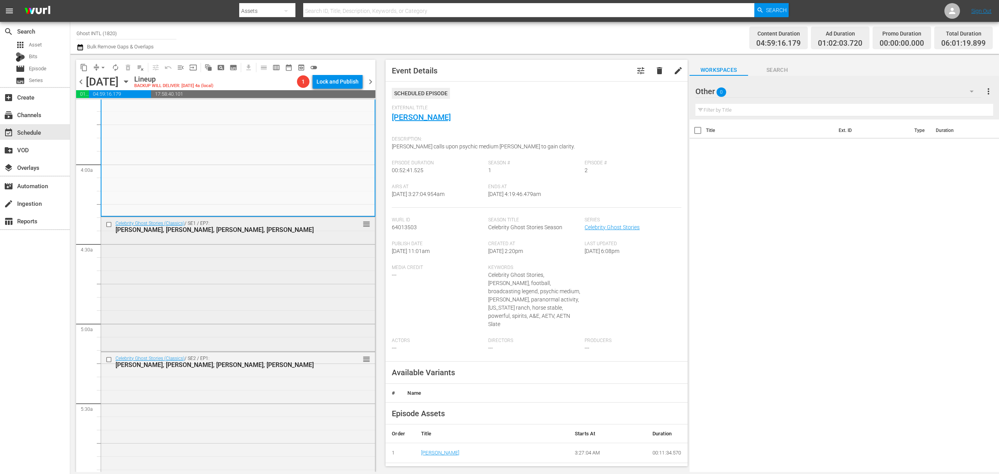
click at [311, 265] on div "Celebrity Ghost Stories (Classics) / SE1 / EP7: Justine Bateman, Traci Lords, J…" at bounding box center [238, 283] width 274 height 133
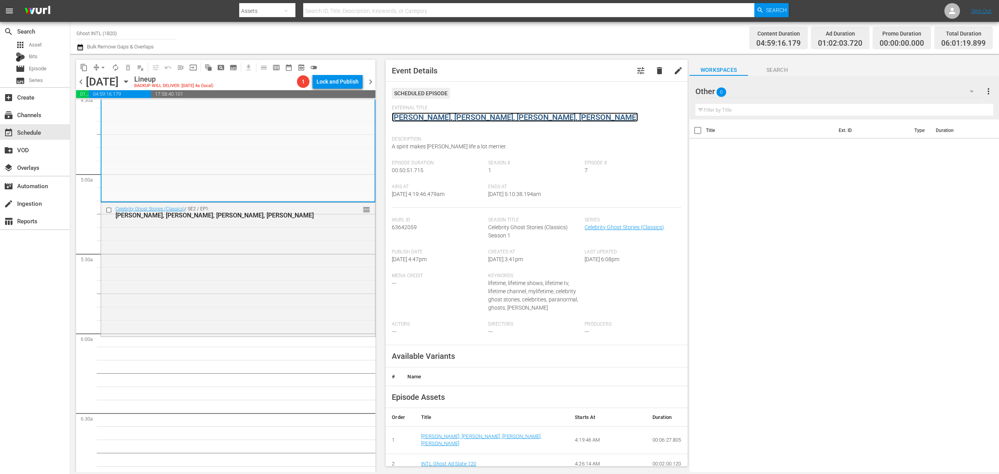
scroll to position [781, 0]
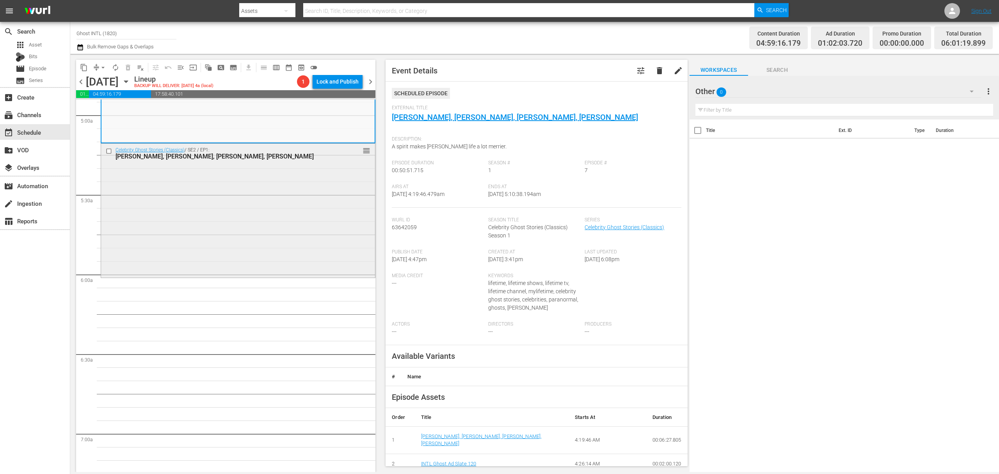
click at [284, 195] on div "Celebrity Ghost Stories (Classics) / SE2 / EP1: Michael Imperioli, Joan Collins…" at bounding box center [238, 210] width 274 height 132
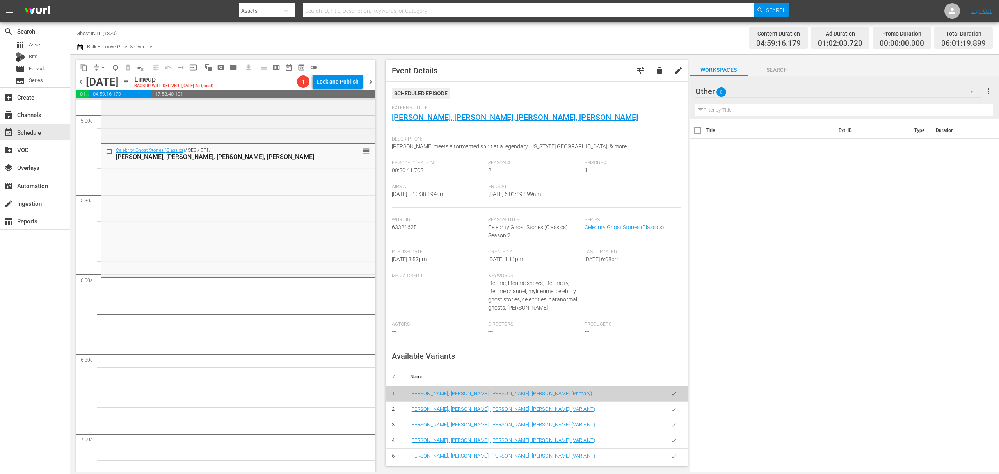
click at [97, 69] on button "arrow_drop_down" at bounding box center [103, 67] width 12 height 12
click at [100, 84] on li "Align to Midnight" at bounding box center [103, 83] width 82 height 13
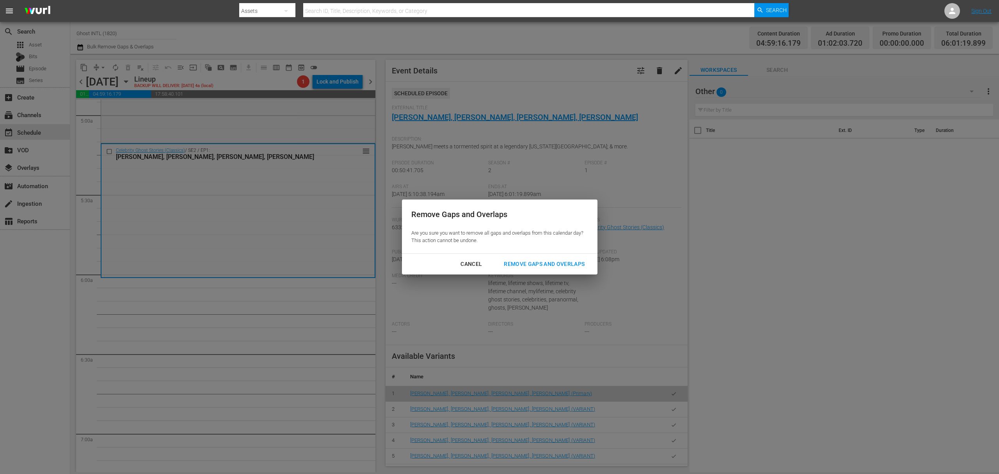
click at [541, 264] on div "Remove Gaps and Overlaps" at bounding box center [544, 264] width 93 height 10
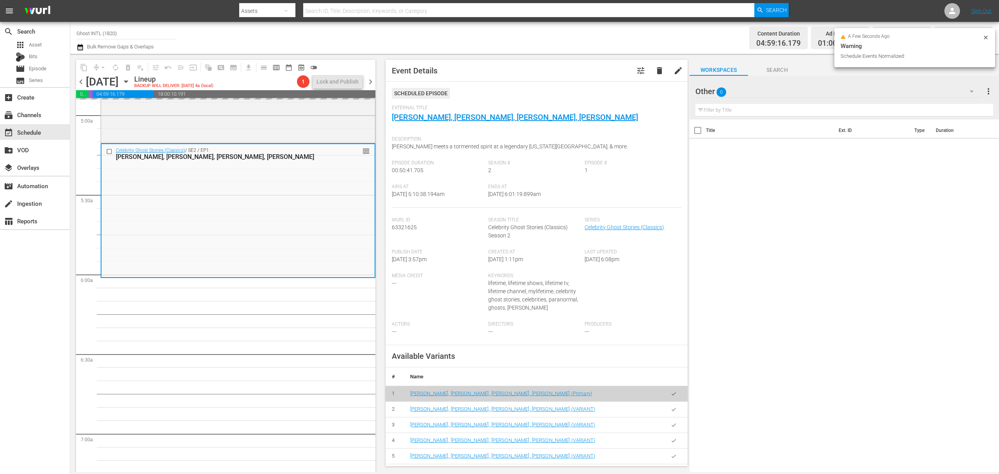
scroll to position [794, 0]
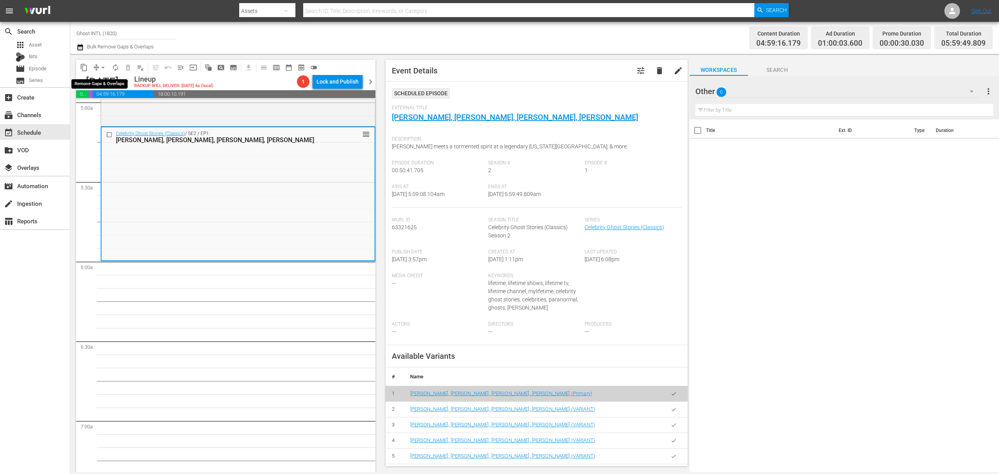
click at [98, 68] on button "arrow_drop_down" at bounding box center [103, 67] width 12 height 12
click at [100, 82] on li "Align to Midnight" at bounding box center [103, 83] width 82 height 13
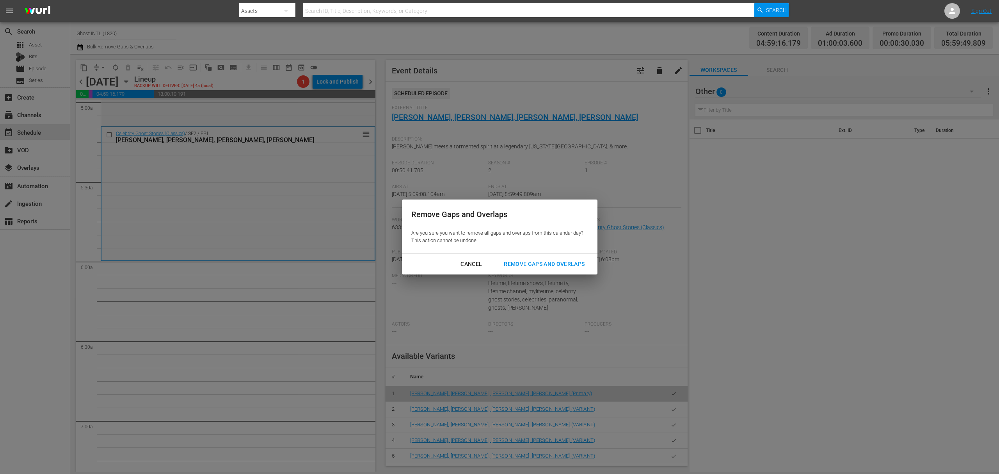
click at [581, 259] on div "Remove Gaps and Overlaps" at bounding box center [544, 264] width 93 height 10
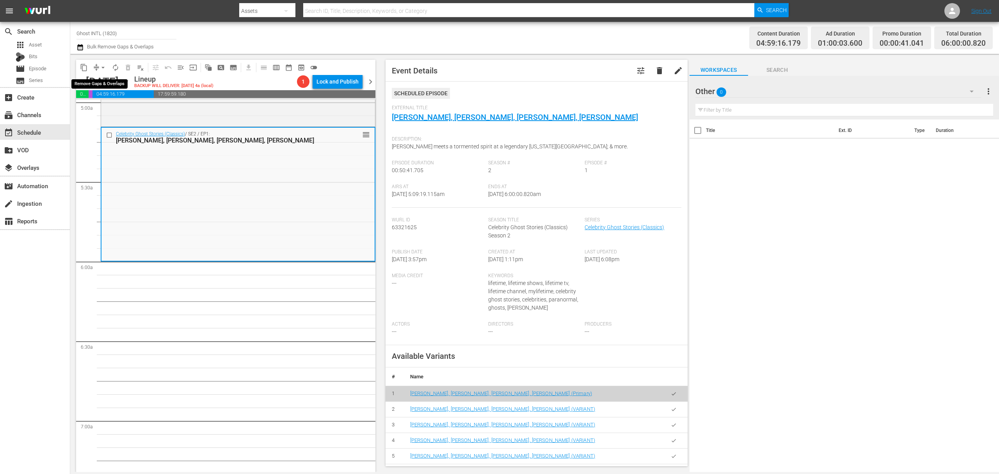
click at [113, 68] on span "autorenew_outlined" at bounding box center [116, 68] width 8 height 8
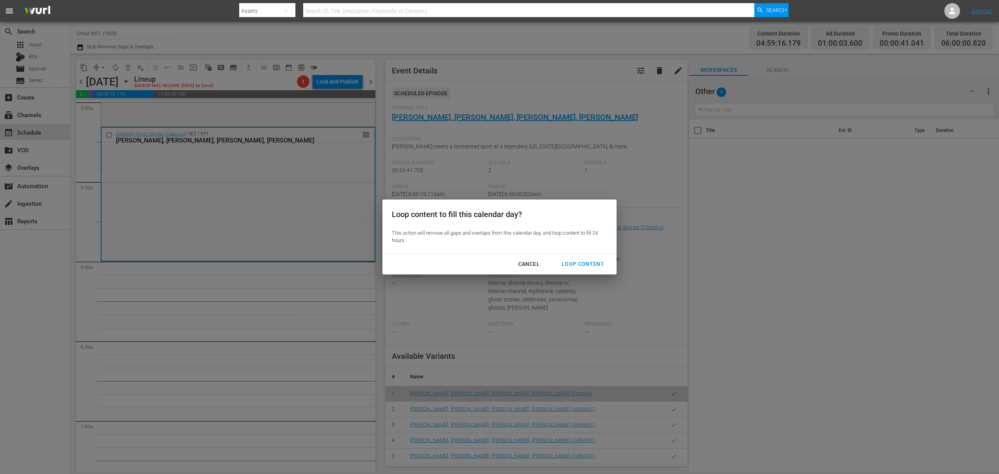
click at [586, 255] on div "Cancel Loop Content" at bounding box center [500, 264] width 234 height 21
click at [584, 263] on div "Loop Content" at bounding box center [583, 264] width 55 height 10
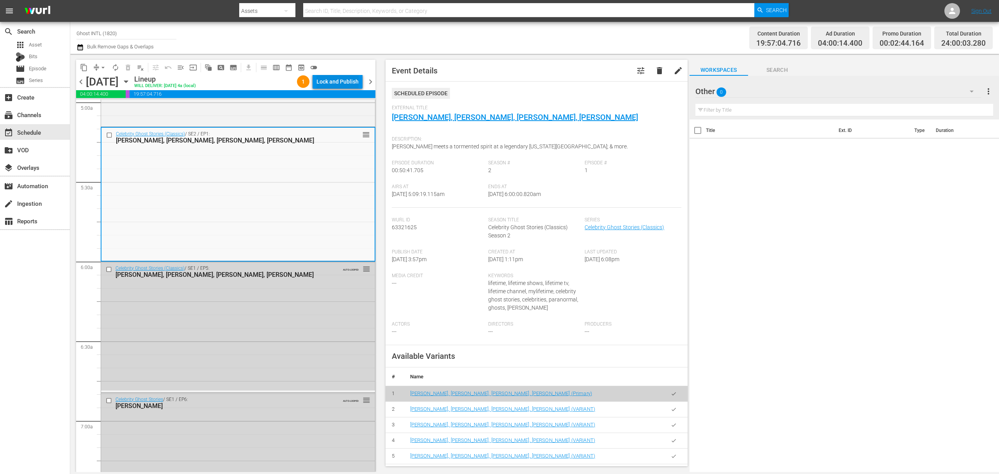
click at [344, 85] on div "Lock and Publish" at bounding box center [338, 82] width 42 height 14
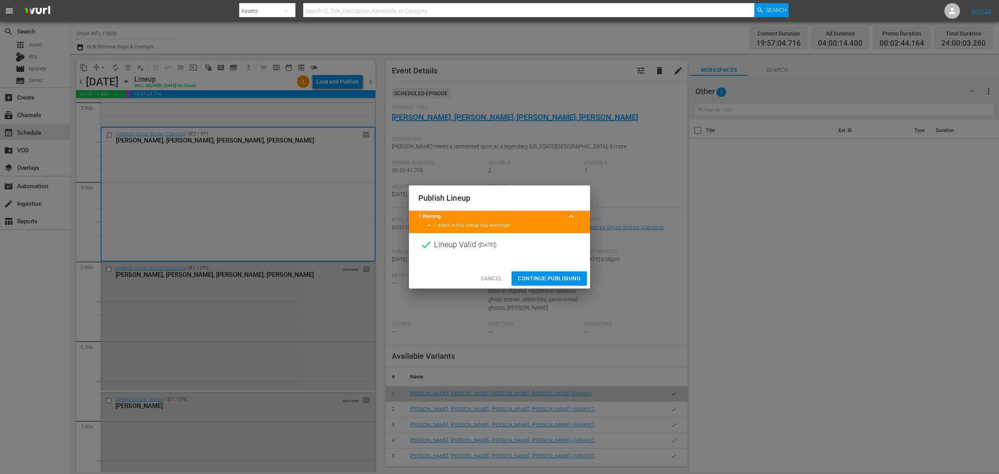
click at [550, 280] on span "Continue Publishing" at bounding box center [549, 279] width 63 height 10
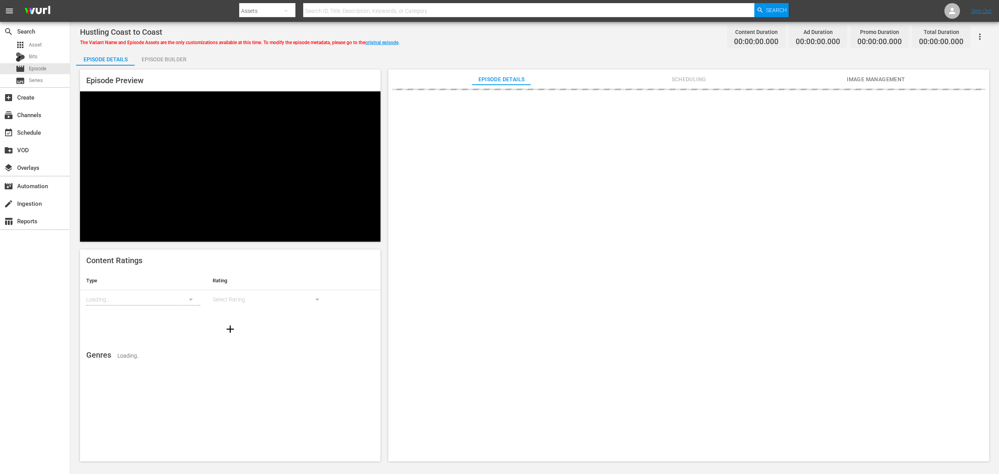
click at [172, 61] on div "Episode Builder" at bounding box center [164, 59] width 59 height 19
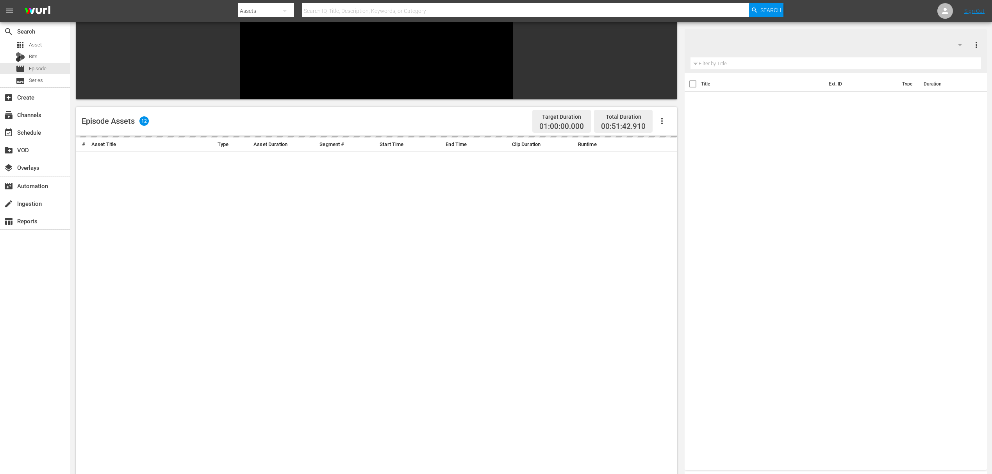
scroll to position [108, 0]
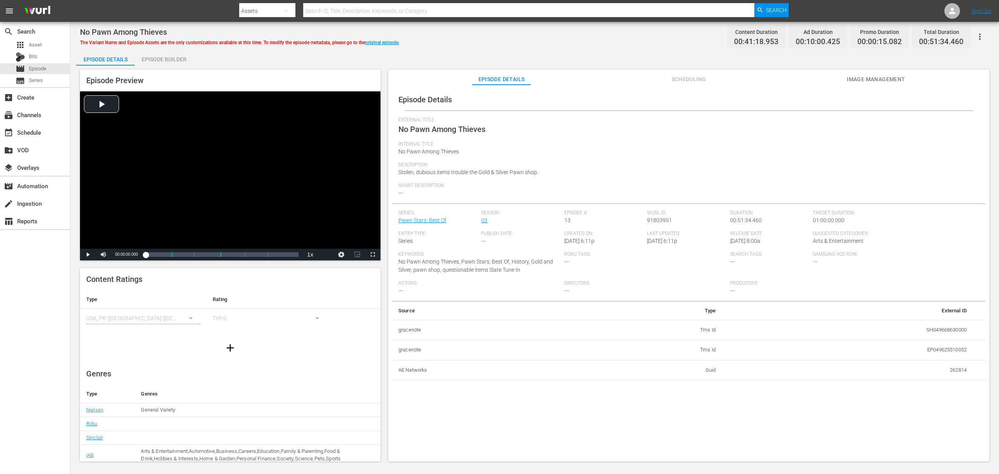
drag, startPoint x: 174, startPoint y: 55, endPoint x: 175, endPoint y: 60, distance: 4.8
click at [174, 55] on div "Episode Builder" at bounding box center [164, 59] width 59 height 19
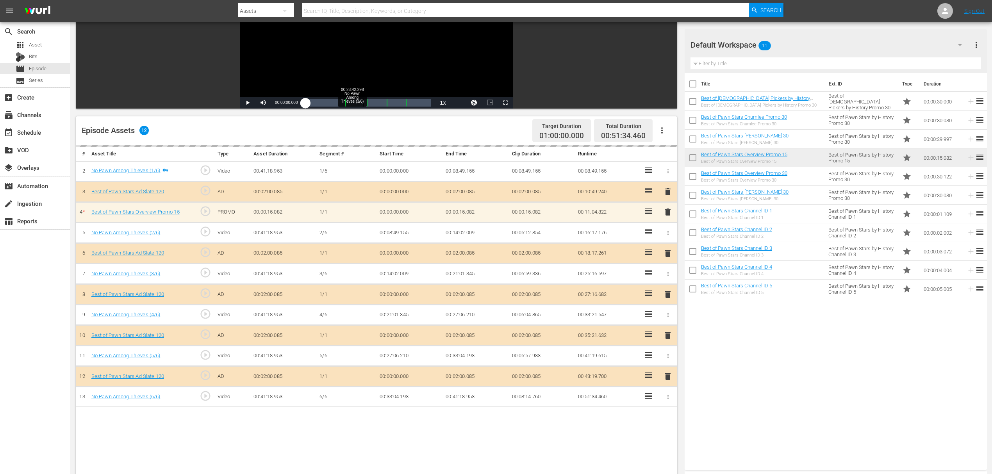
scroll to position [156, 0]
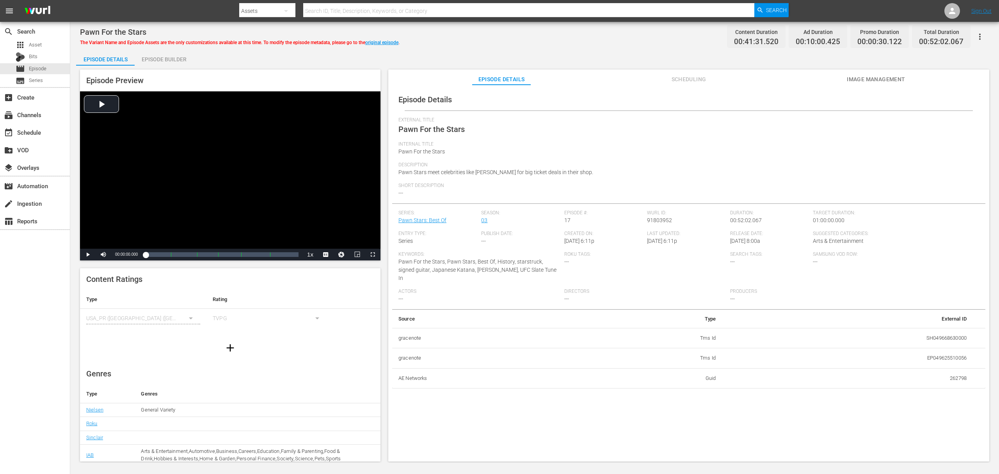
click at [166, 55] on div "Episode Builder" at bounding box center [164, 59] width 59 height 19
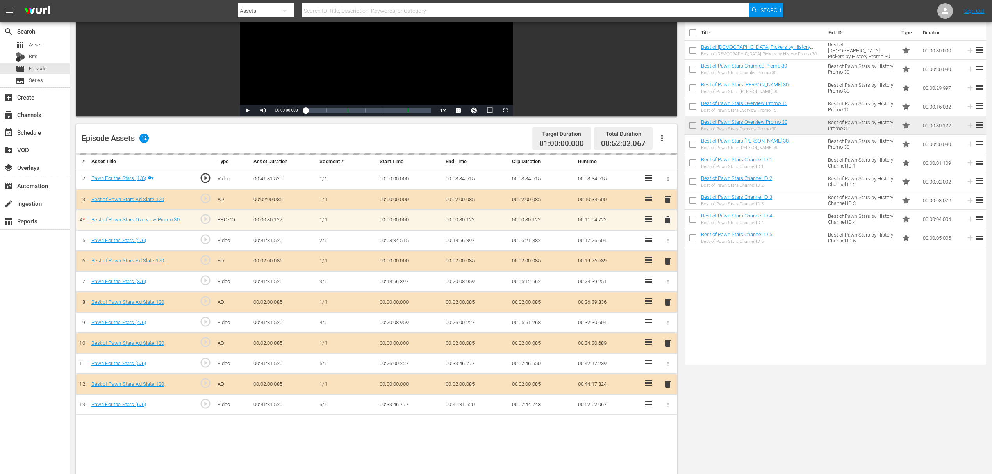
scroll to position [104, 0]
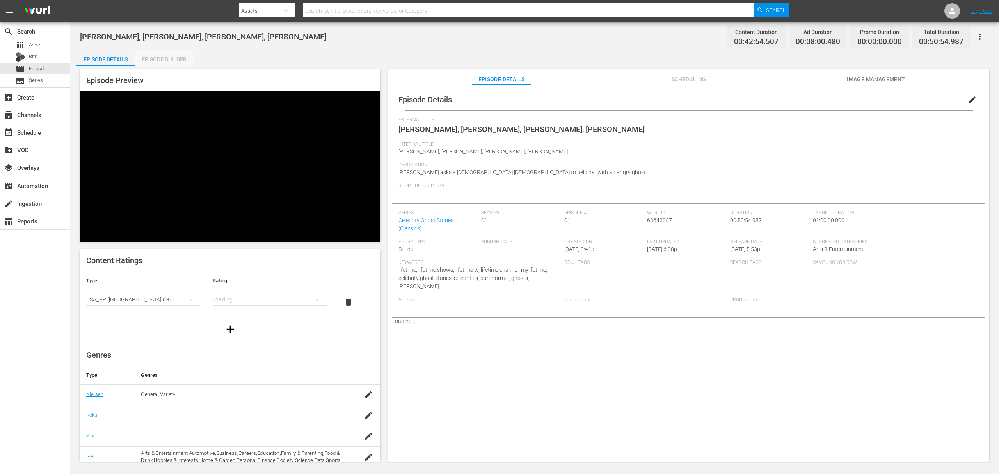
click at [155, 58] on div "Episode Builder" at bounding box center [164, 59] width 59 height 19
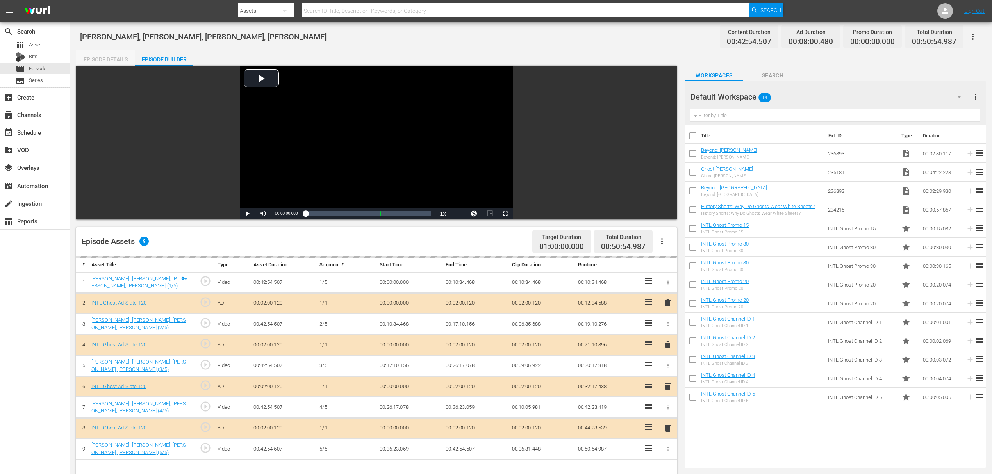
click at [100, 58] on div "Episode Details" at bounding box center [105, 59] width 59 height 19
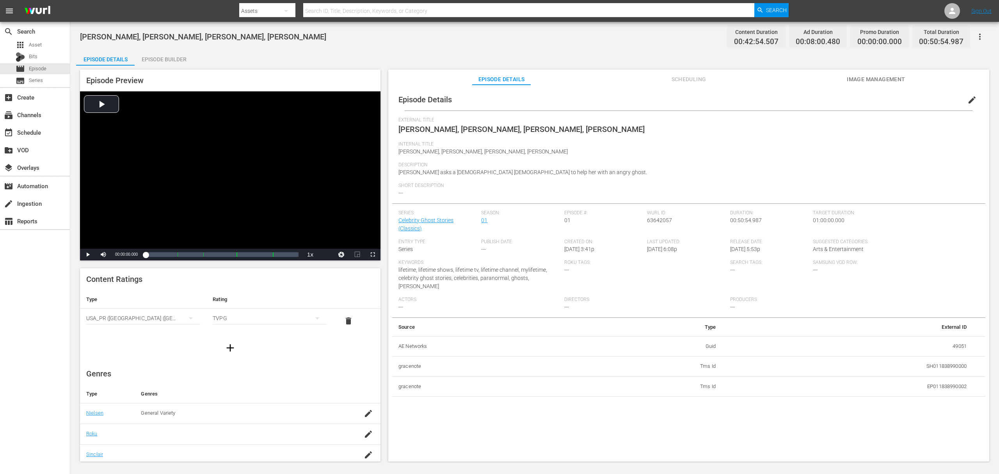
click at [162, 62] on div "Episode Builder" at bounding box center [164, 59] width 59 height 19
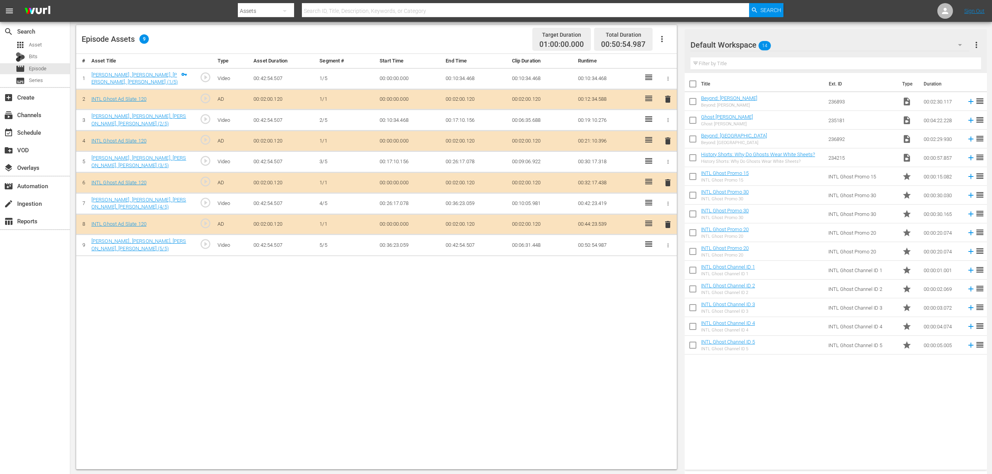
scroll to position [203, 0]
click at [668, 140] on span "delete" at bounding box center [667, 139] width 9 height 9
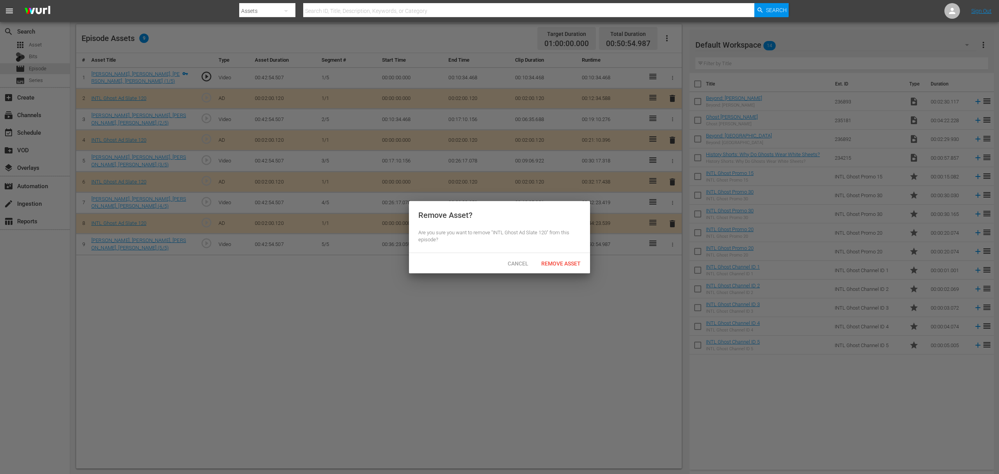
click at [561, 260] on span "Remove Asset" at bounding box center [561, 263] width 52 height 6
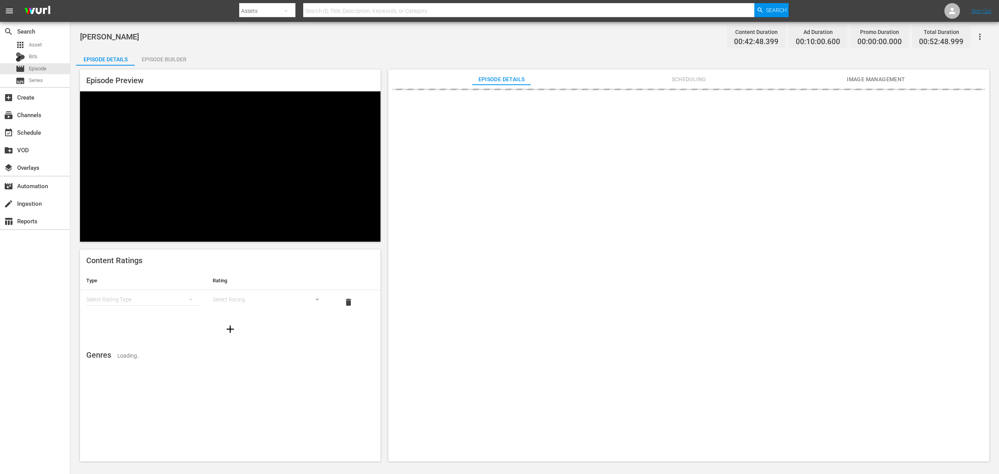
click at [177, 60] on div "Episode Builder" at bounding box center [164, 59] width 59 height 19
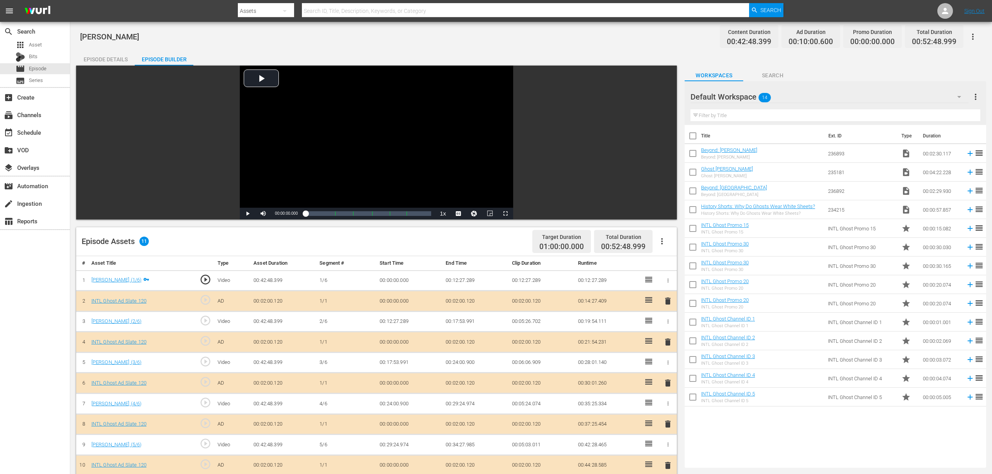
scroll to position [156, 0]
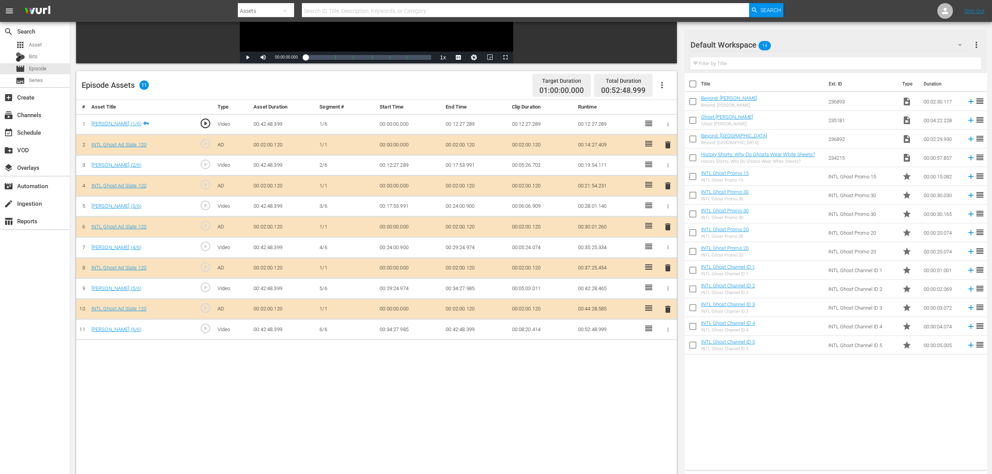
click at [664, 184] on span "delete" at bounding box center [667, 185] width 9 height 9
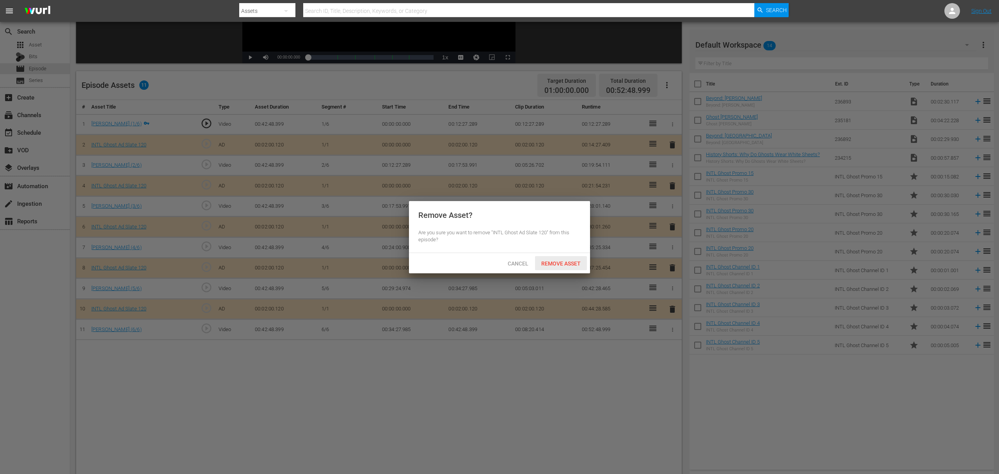
click at [558, 266] on span "Remove Asset" at bounding box center [561, 263] width 52 height 6
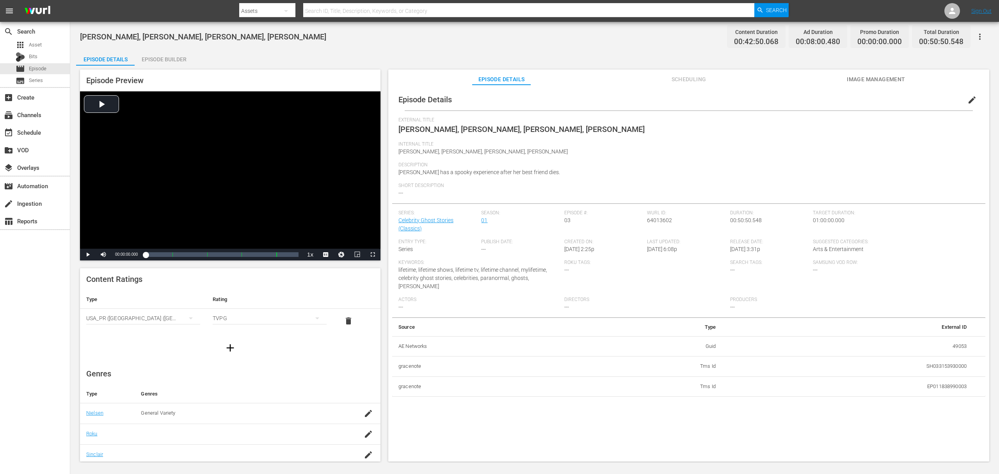
click at [168, 64] on div "Episode Builder" at bounding box center [164, 59] width 59 height 19
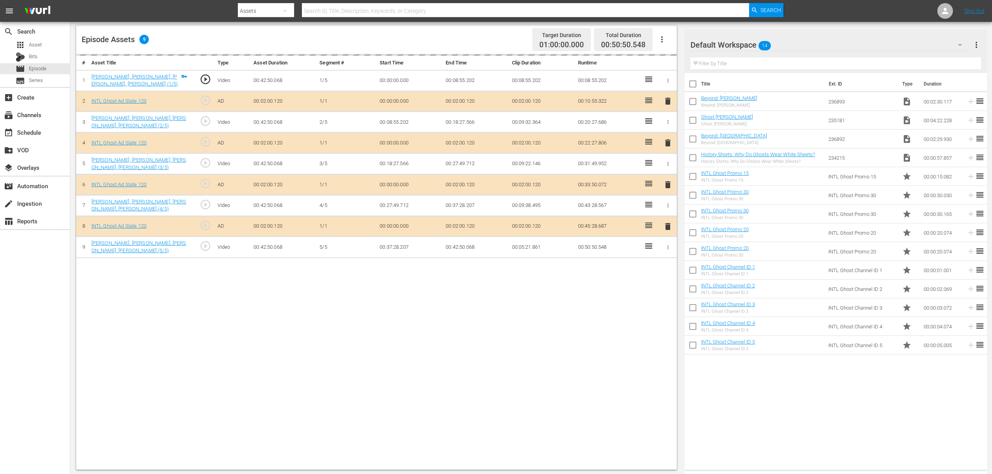
scroll to position [203, 0]
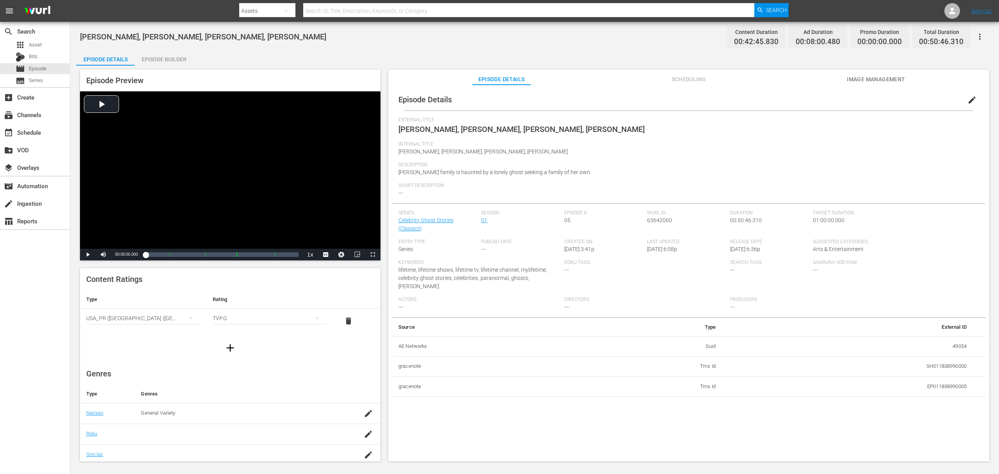
click at [173, 64] on div "Episode Builder" at bounding box center [164, 59] width 59 height 19
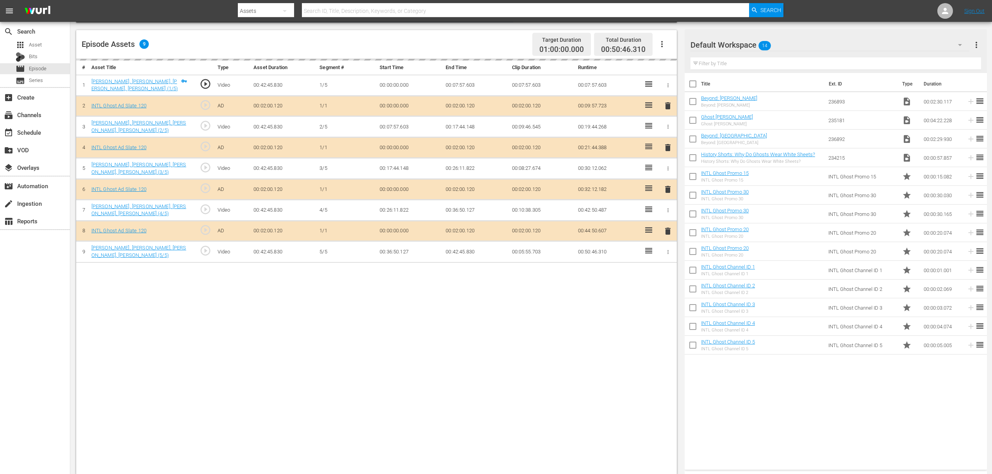
scroll to position [203, 0]
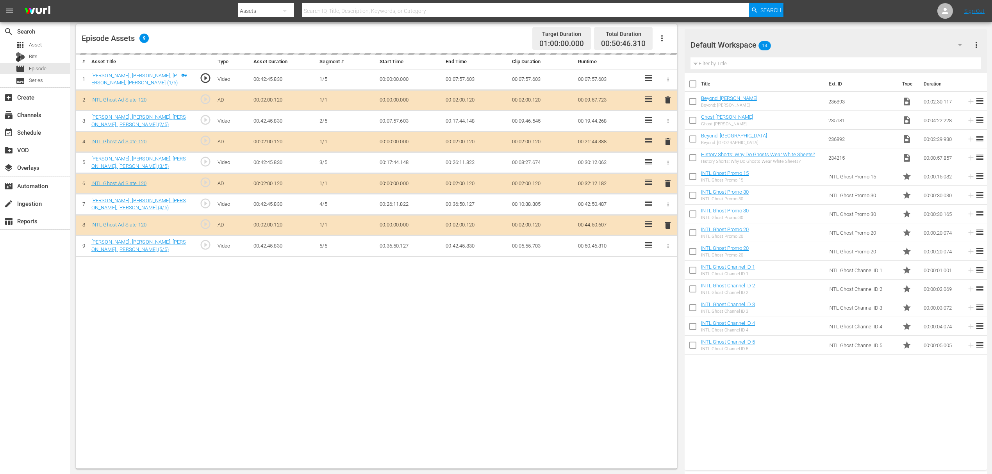
click at [668, 143] on div "delete" at bounding box center [668, 141] width 12 height 11
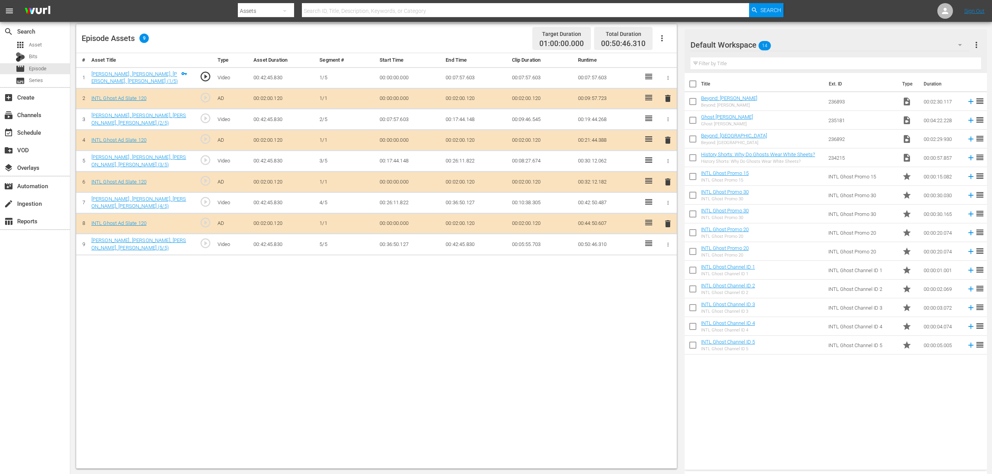
click at [668, 143] on span "delete" at bounding box center [667, 139] width 9 height 9
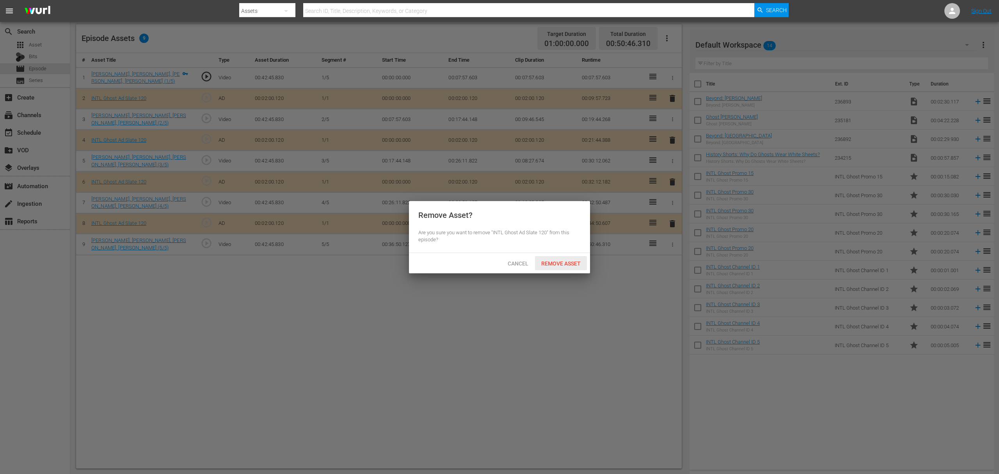
click at [553, 265] on span "Remove Asset" at bounding box center [561, 263] width 52 height 6
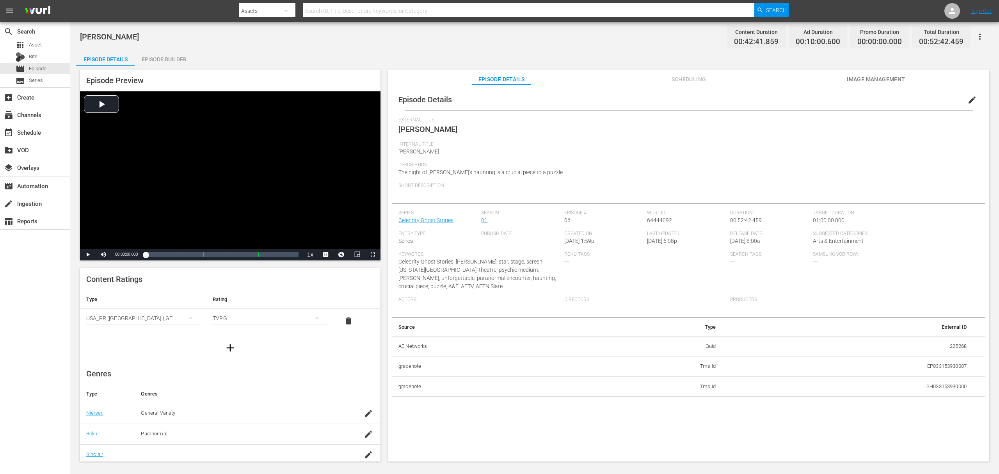
click at [171, 66] on div "Episode Preview Video Player is loading. Play Video Play Mute Current Time 00:0…" at bounding box center [534, 267] width 917 height 402
click at [176, 57] on div "Episode Builder" at bounding box center [164, 59] width 59 height 19
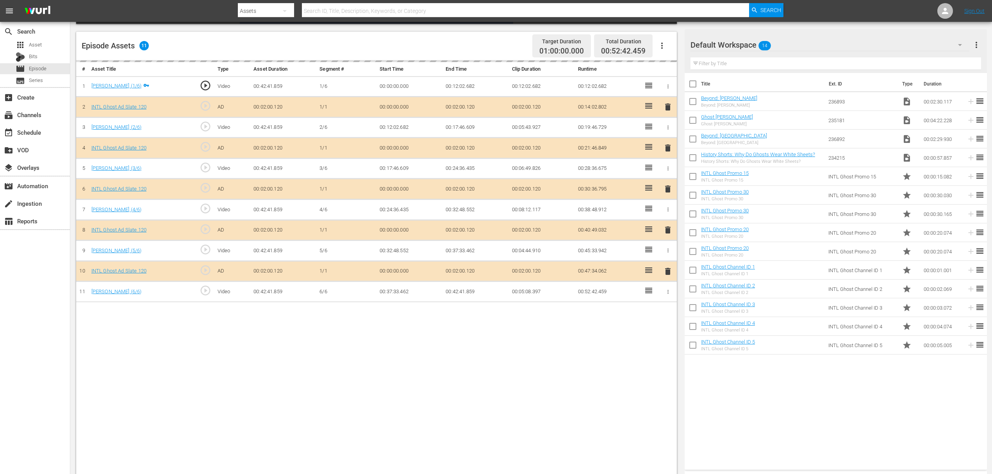
scroll to position [203, 0]
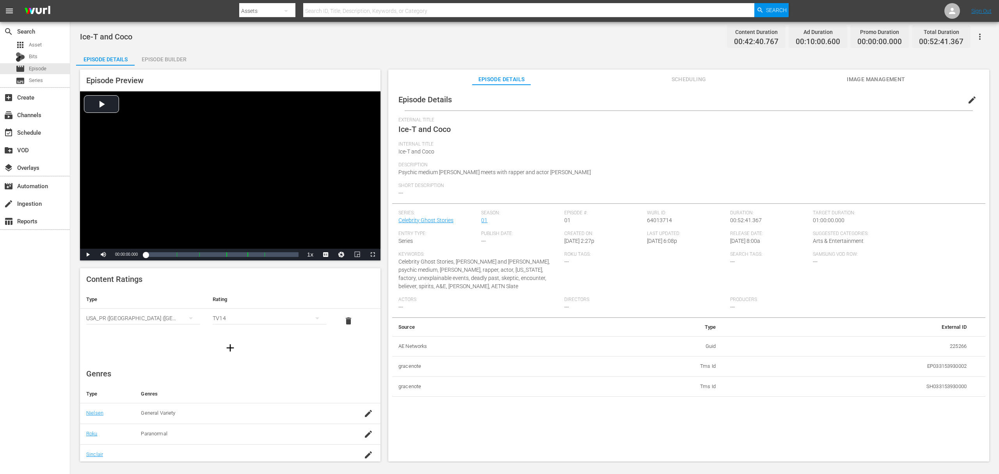
click at [162, 55] on div "Episode Builder" at bounding box center [164, 59] width 59 height 19
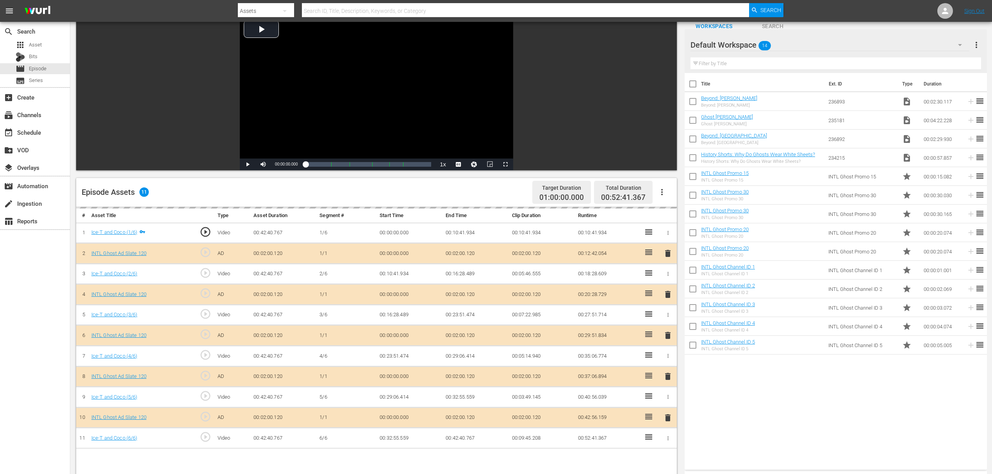
scroll to position [203, 0]
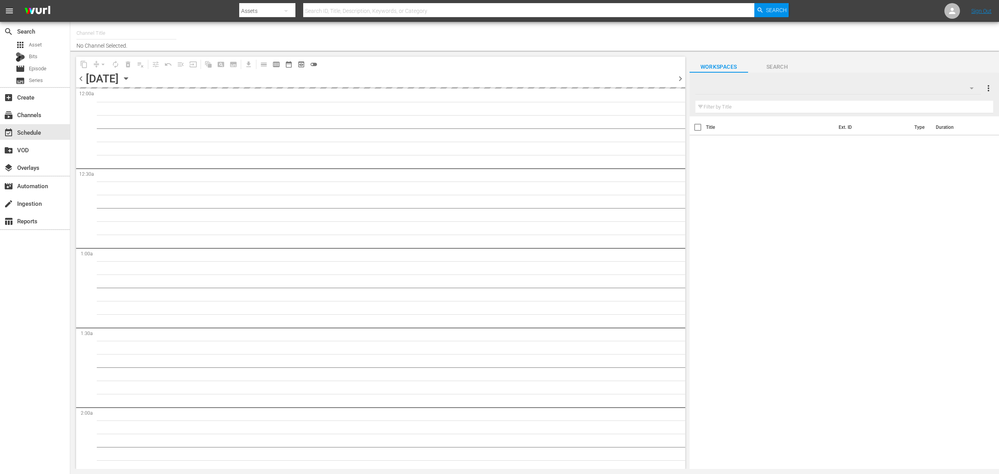
type input "Ghost INTL (1820)"
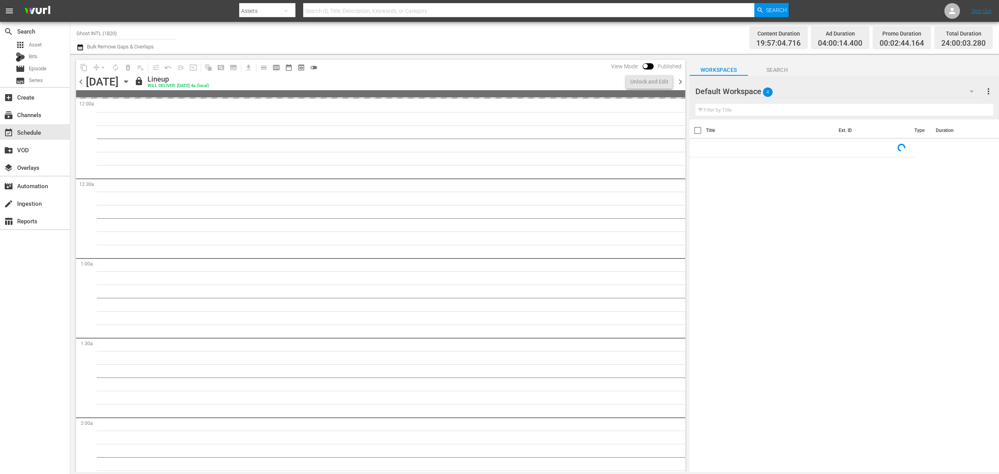
click at [680, 84] on span "chevron_right" at bounding box center [681, 82] width 10 height 10
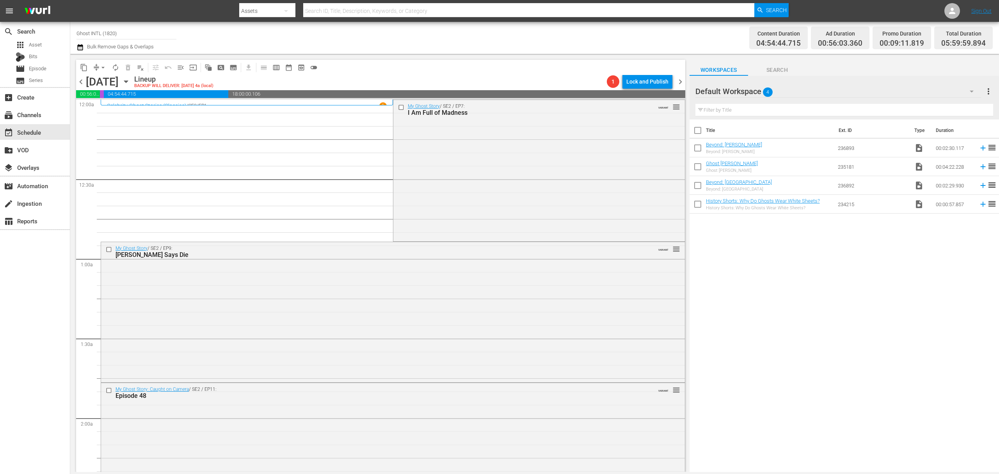
click at [558, 166] on div "My Ghost Story / SE2 / EP7: I Am Full of Madness VARIANT reorder" at bounding box center [540, 170] width 292 height 140
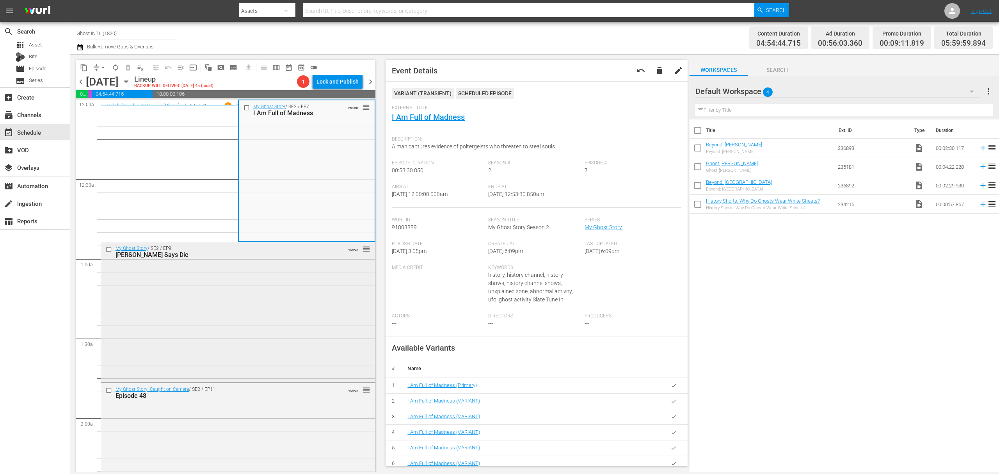
click at [338, 299] on div "My Ghost Story / SE2 / EP9: Simon Says Die VARIANT reorder" at bounding box center [238, 311] width 274 height 139
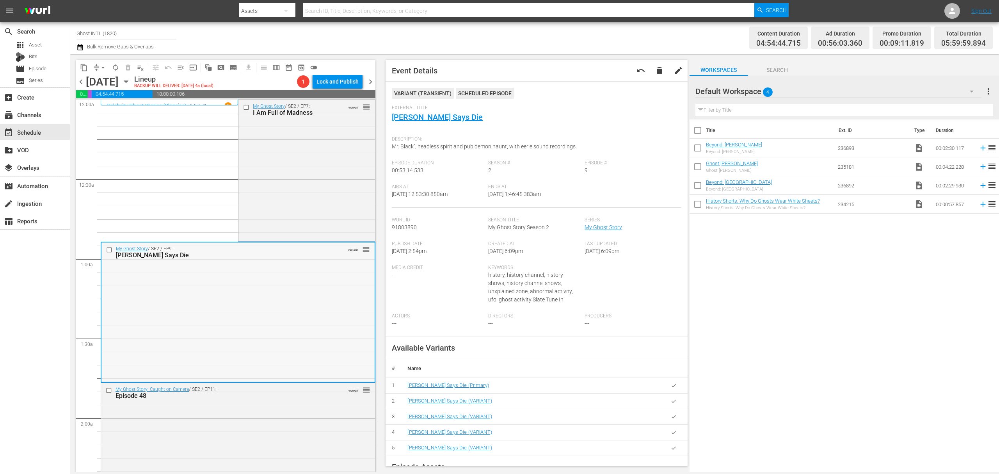
click at [257, 315] on div "My Ghost Story / SE2 / EP9: Simon Says Die VARIANT reorder" at bounding box center [238, 311] width 273 height 139
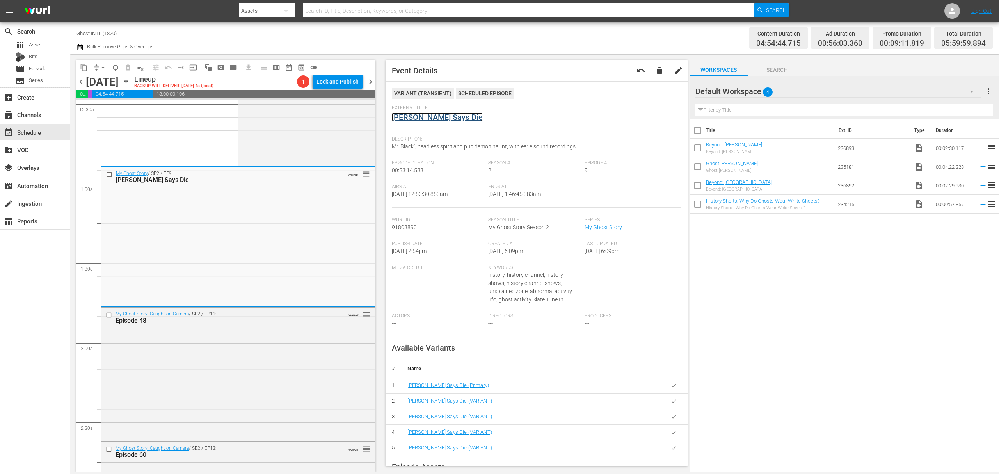
scroll to position [208, 0]
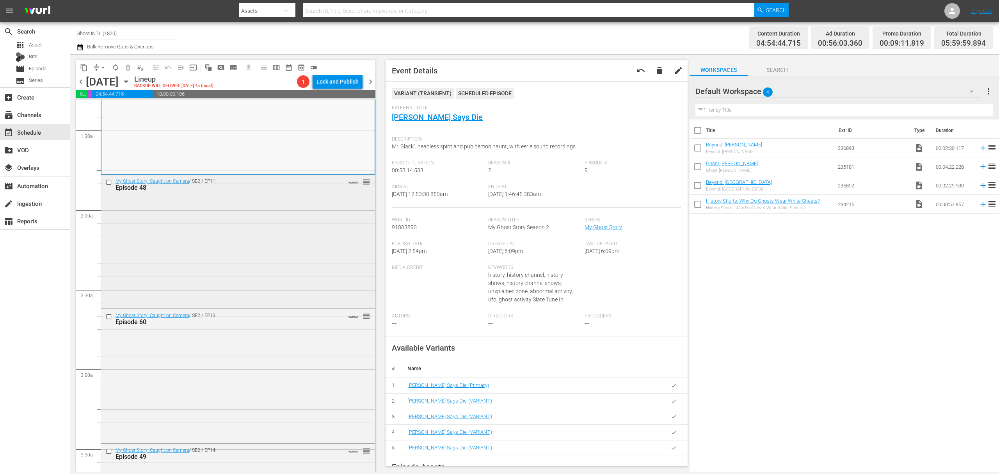
click at [287, 238] on div "My Ghost Story: Caught on Camera / SE2 / EP11: Episode 48 VARIANT reorder" at bounding box center [238, 241] width 274 height 132
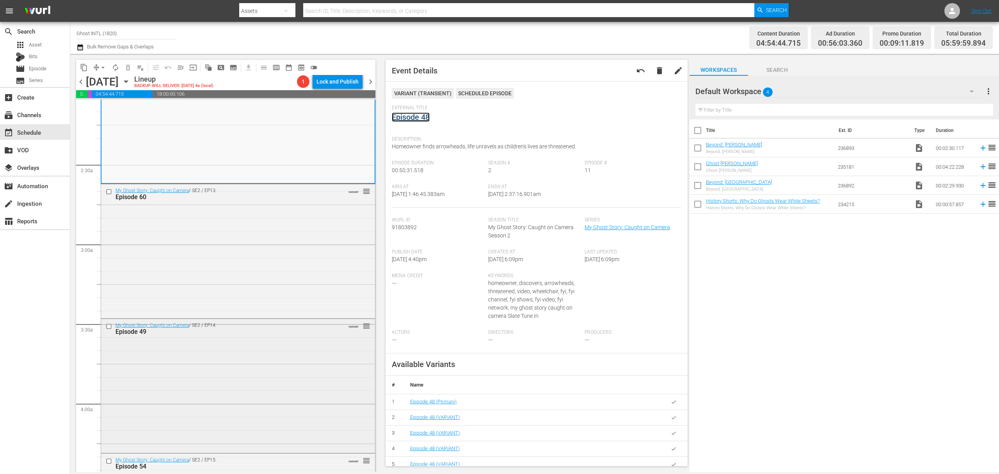
scroll to position [364, 0]
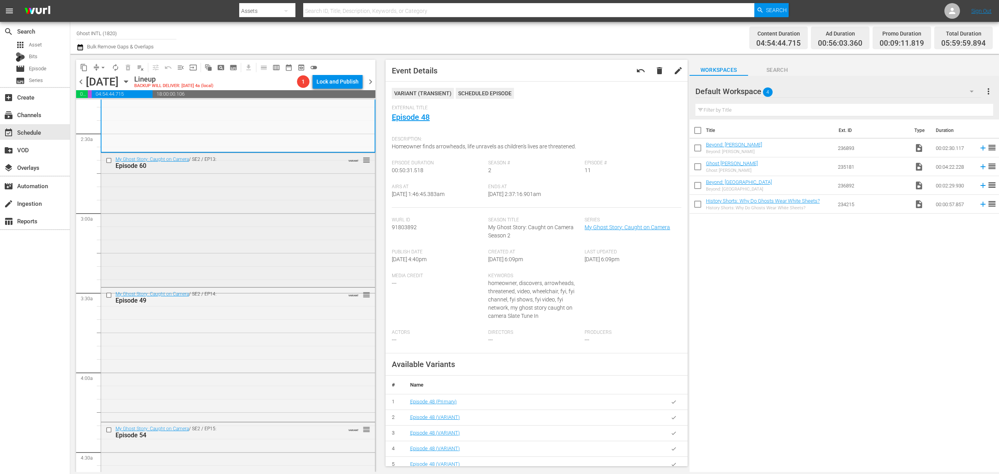
click at [275, 236] on div "My Ghost Story: Caught on Camera / SE2 / EP13: Episode 60 VARIANT reorder" at bounding box center [238, 219] width 274 height 132
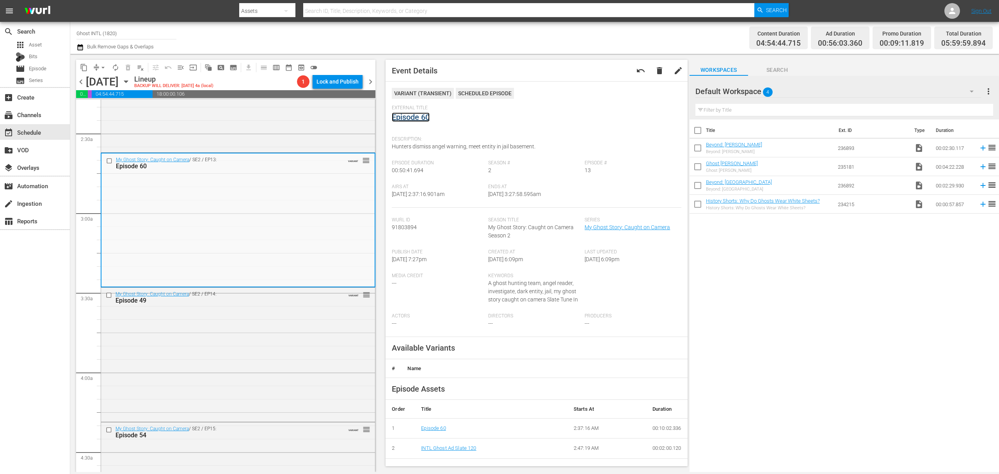
scroll to position [468, 0]
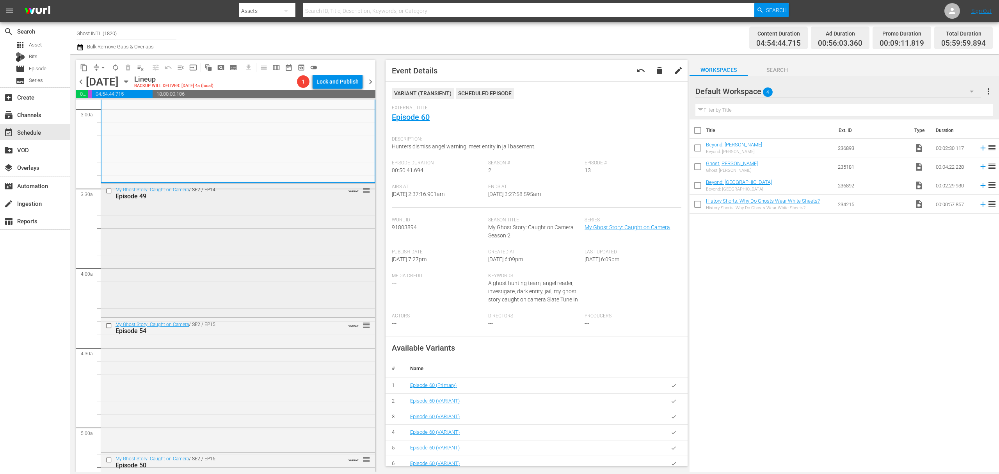
click at [269, 246] on div "My Ghost Story: Caught on Camera / SE2 / EP14: Episode 49 VARIANT reorder" at bounding box center [238, 249] width 274 height 132
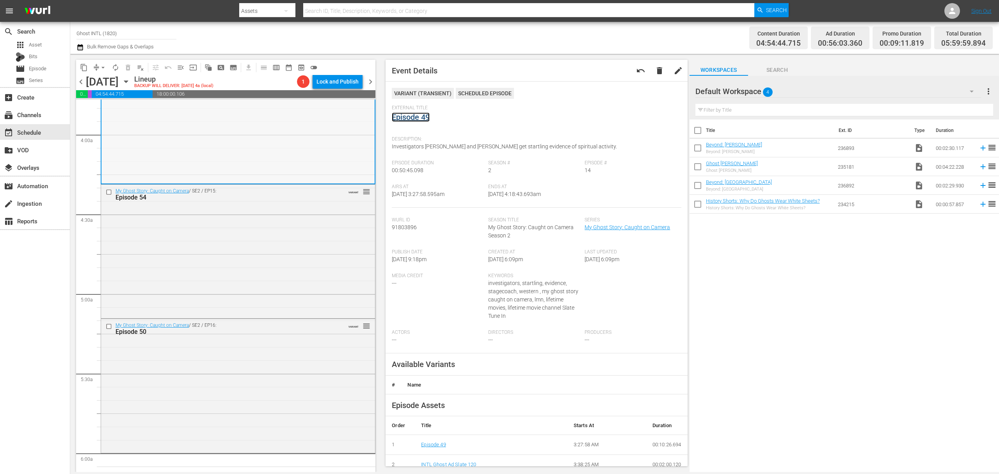
scroll to position [677, 0]
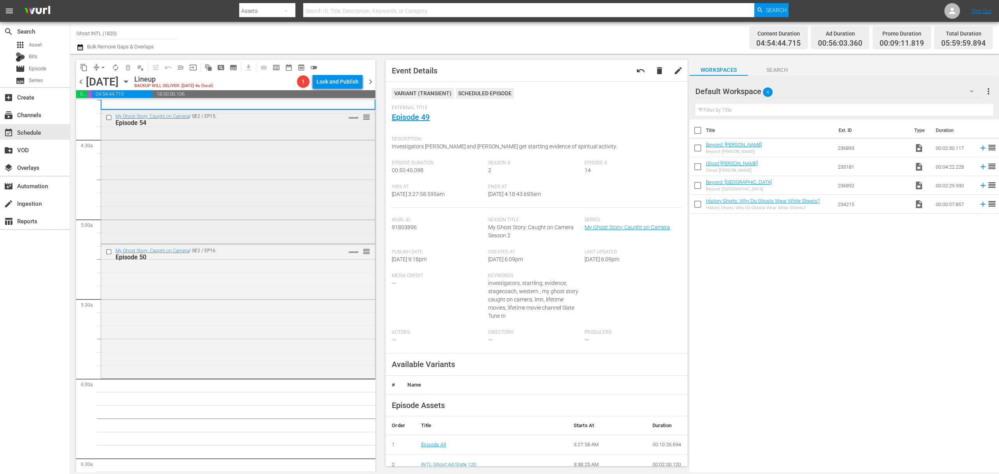
click at [287, 174] on div "My Ghost Story: Caught on Camera / SE2 / EP15: Episode 54 VARIANT reorder" at bounding box center [238, 176] width 274 height 132
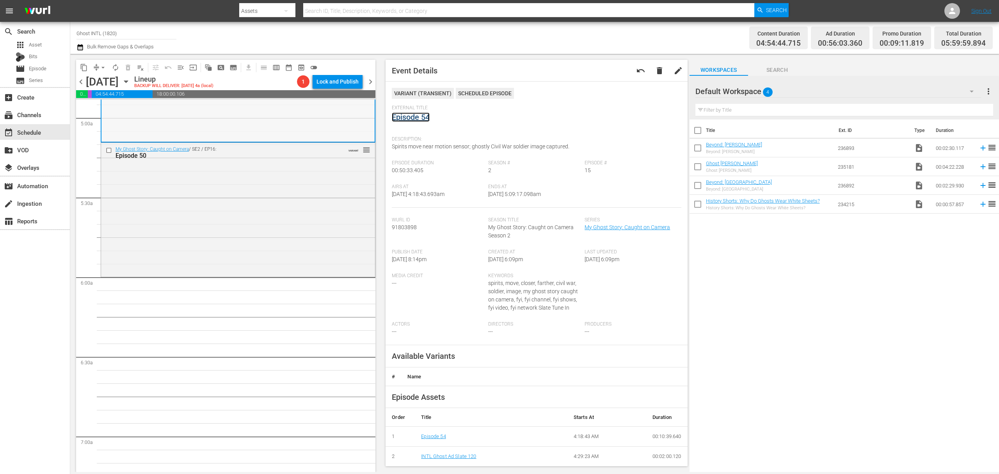
scroll to position [781, 0]
click at [275, 189] on div "My Ghost Story: Caught on Camera / SE2 / EP16: Episode 50 VARIANT reorder" at bounding box center [238, 206] width 274 height 132
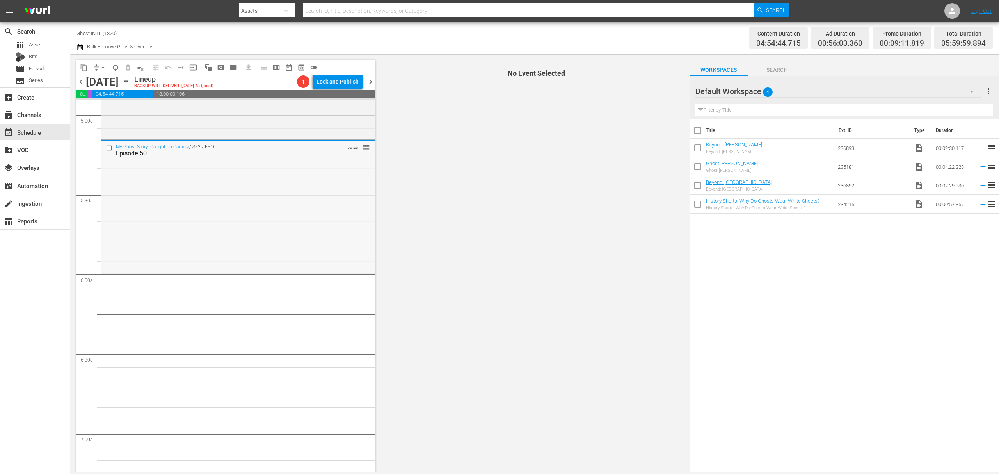
click at [316, 178] on div "My Ghost Story: Caught on Camera / SE2 / EP16: Episode 50 VARIANT reorder" at bounding box center [238, 207] width 273 height 132
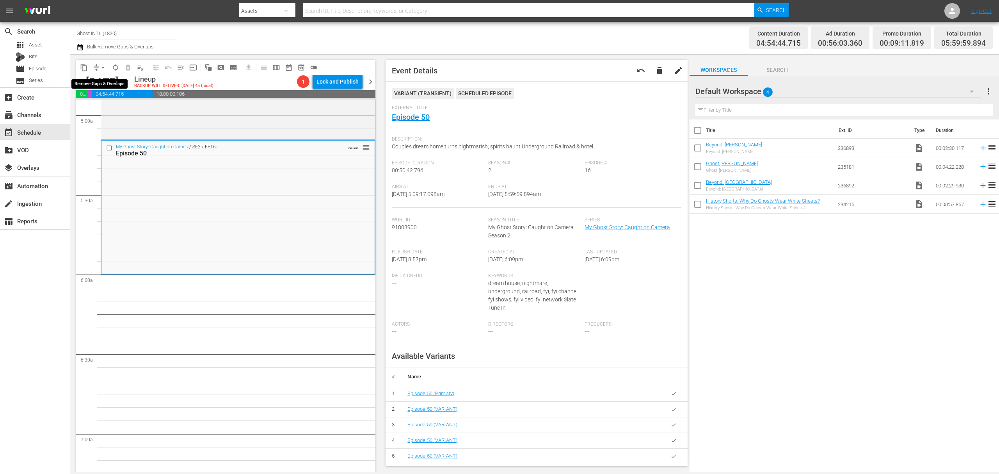
click at [97, 65] on button "arrow_drop_down" at bounding box center [103, 67] width 12 height 12
click at [100, 79] on li "Align to Midnight" at bounding box center [103, 83] width 82 height 13
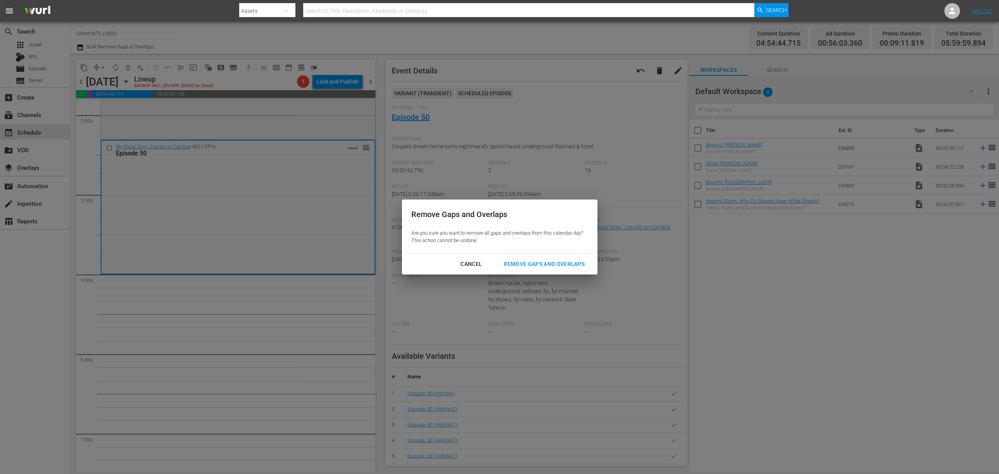
click at [527, 262] on div "Remove Gaps and Overlaps" at bounding box center [544, 264] width 93 height 10
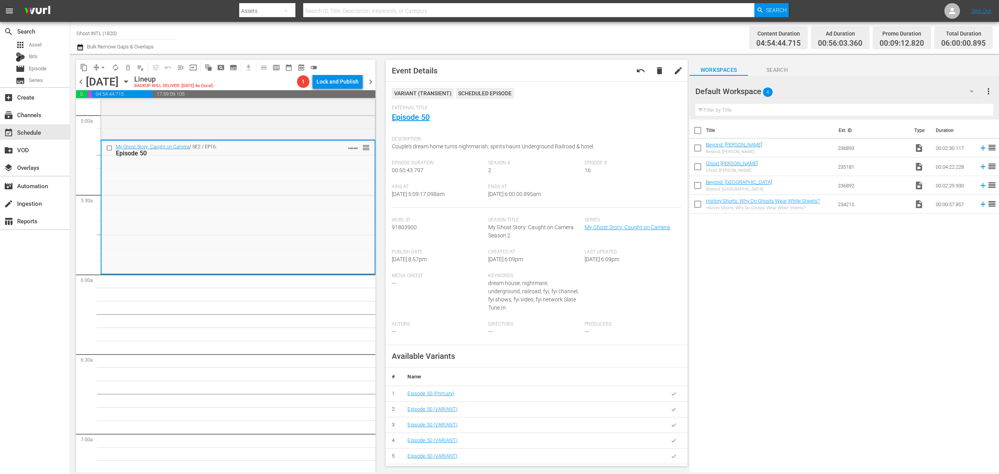
click at [114, 71] on button "autorenew_outlined" at bounding box center [115, 67] width 12 height 12
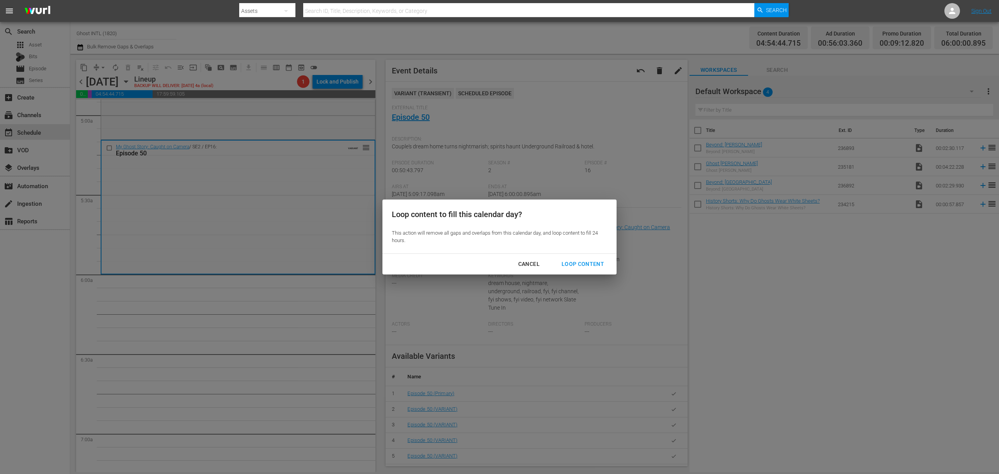
click at [599, 266] on div "Loop Content" at bounding box center [583, 264] width 55 height 10
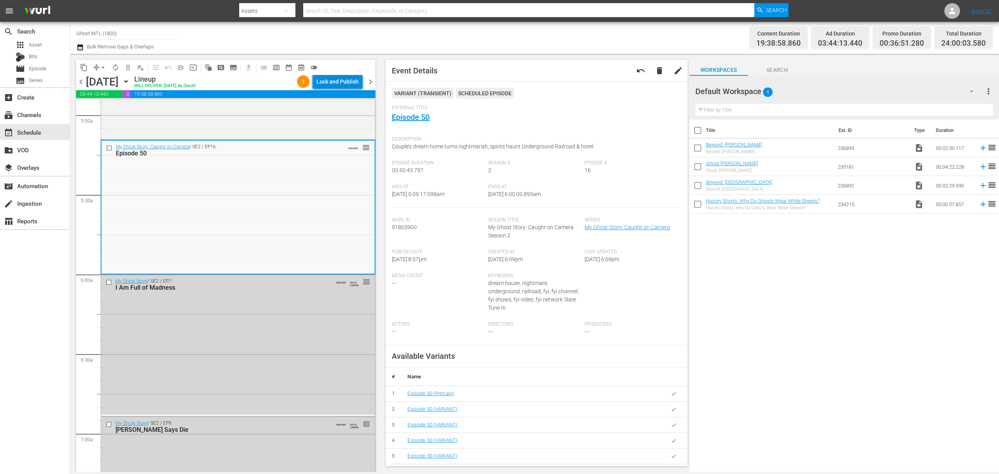
click at [337, 80] on div "Lock and Publish" at bounding box center [338, 82] width 42 height 14
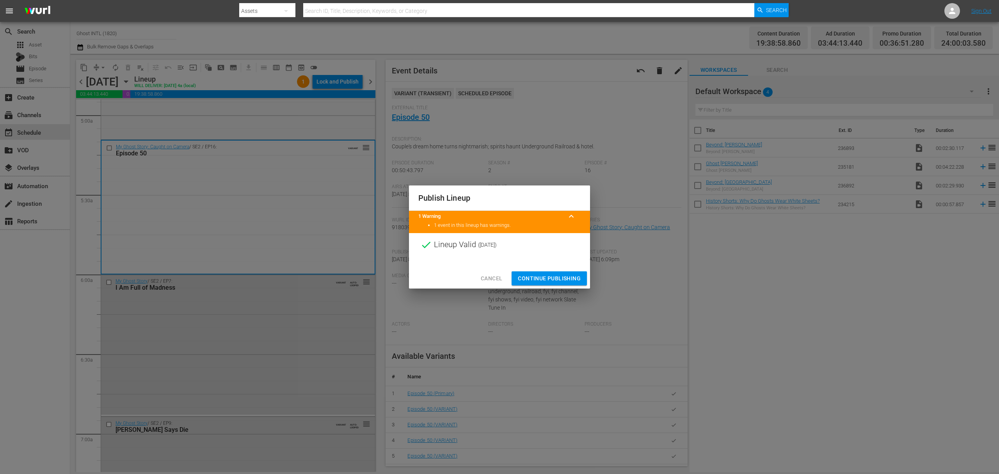
click at [537, 276] on span "Continue Publishing" at bounding box center [549, 279] width 63 height 10
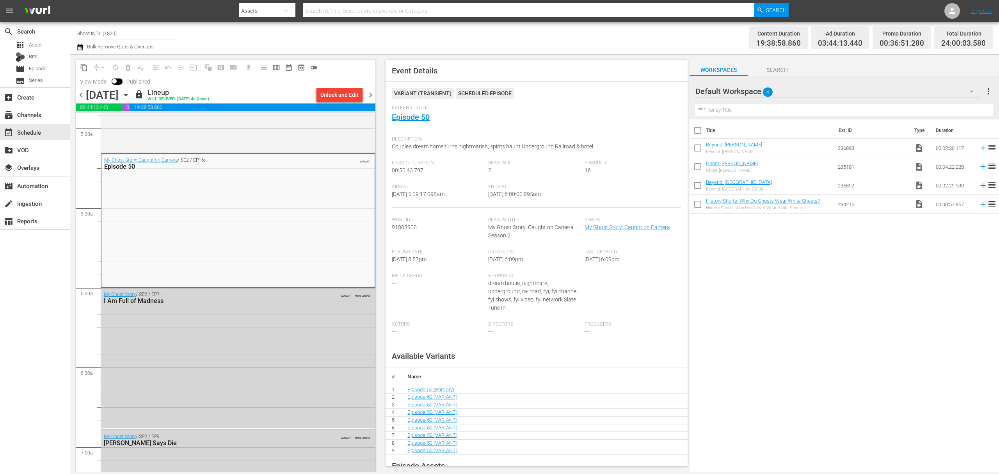
click at [83, 94] on span "chevron_left" at bounding box center [81, 95] width 10 height 10
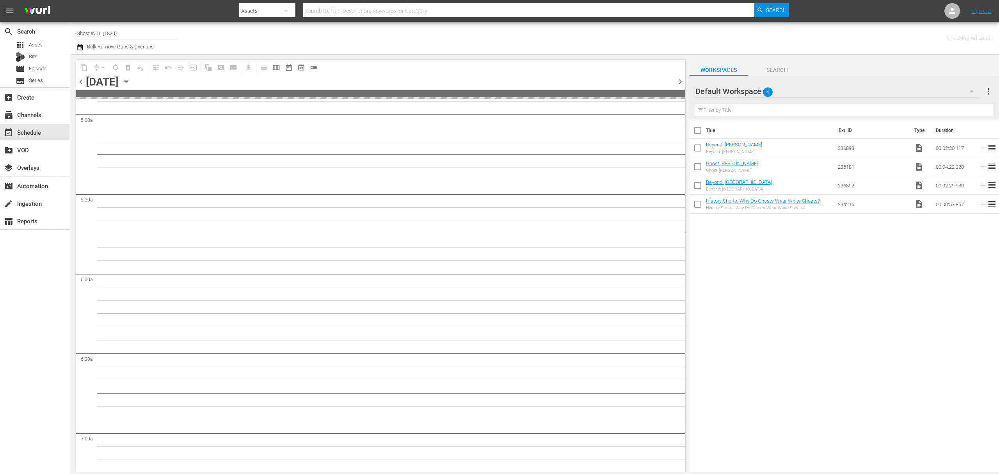
scroll to position [860, 0]
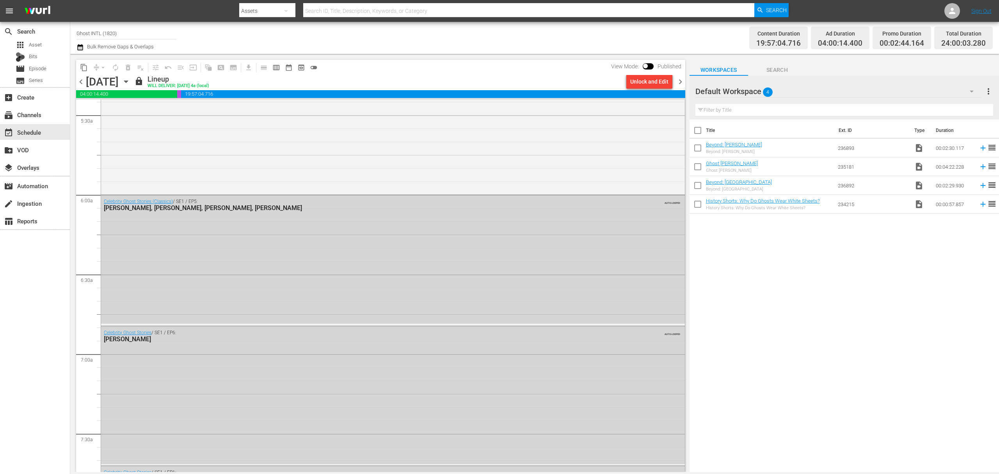
click at [680, 83] on span "chevron_right" at bounding box center [681, 82] width 10 height 10
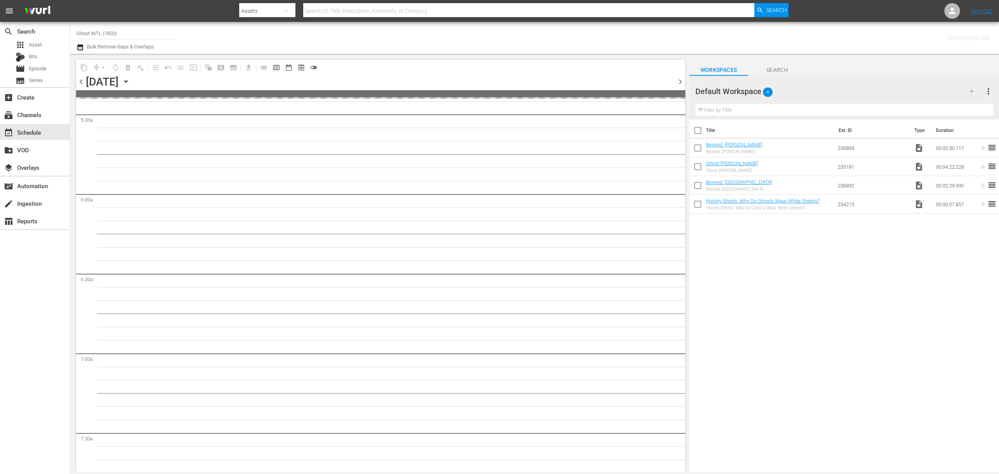
scroll to position [900, 0]
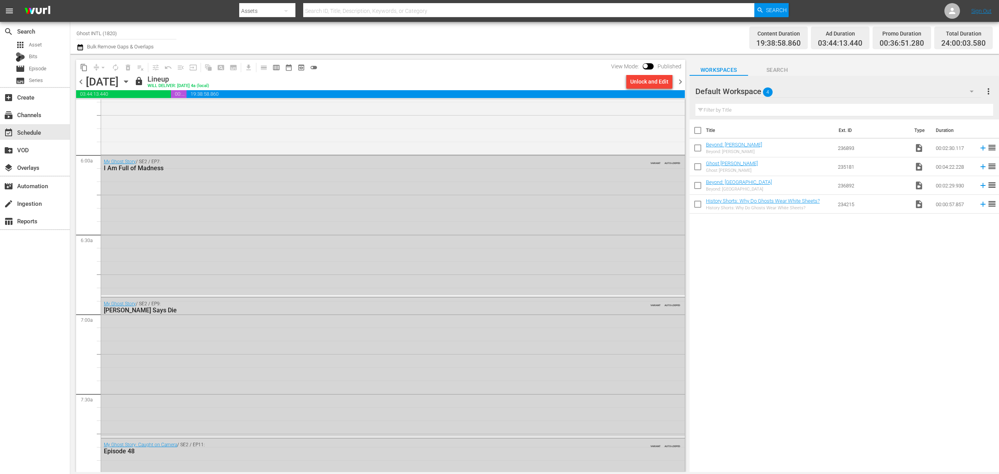
click at [681, 83] on span "chevron_right" at bounding box center [681, 82] width 10 height 10
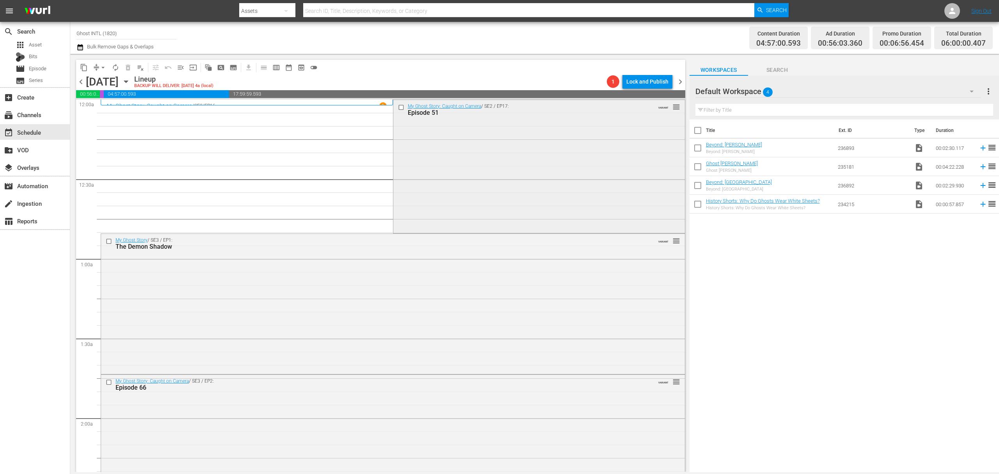
click at [504, 161] on div "My Ghost Story: Caught on Camera / SE2 / EP17: Episode 51 VARIANT reorder" at bounding box center [540, 166] width 292 height 132
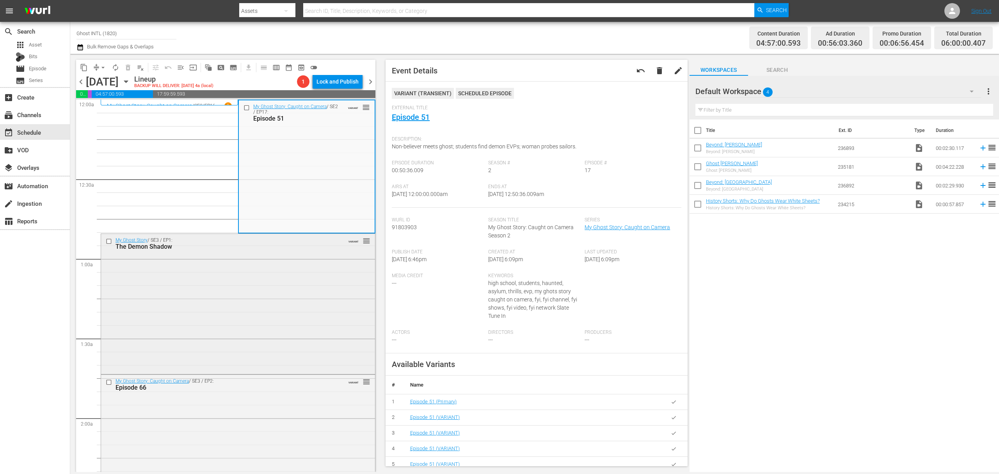
click at [298, 288] on div "My Ghost Story / SE3 / EP1: The Demon Shadow VARIANT reorder" at bounding box center [238, 303] width 274 height 138
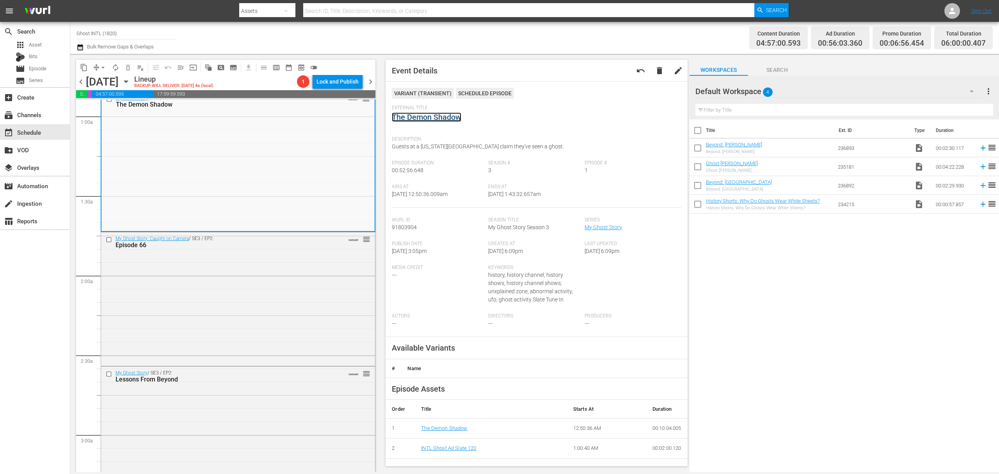
scroll to position [156, 0]
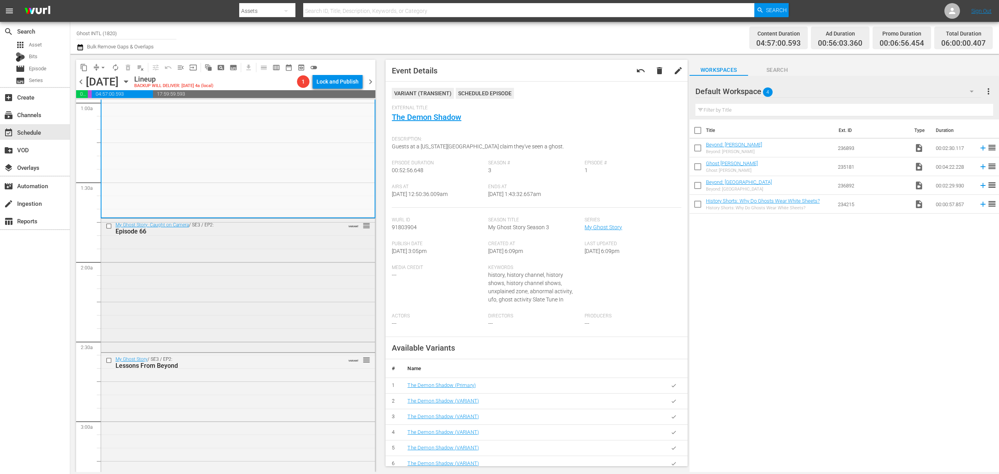
click at [286, 262] on div "My Ghost Story: Caught on Camera / SE3 / EP2: Episode 66 VARIANT reorder" at bounding box center [238, 285] width 274 height 132
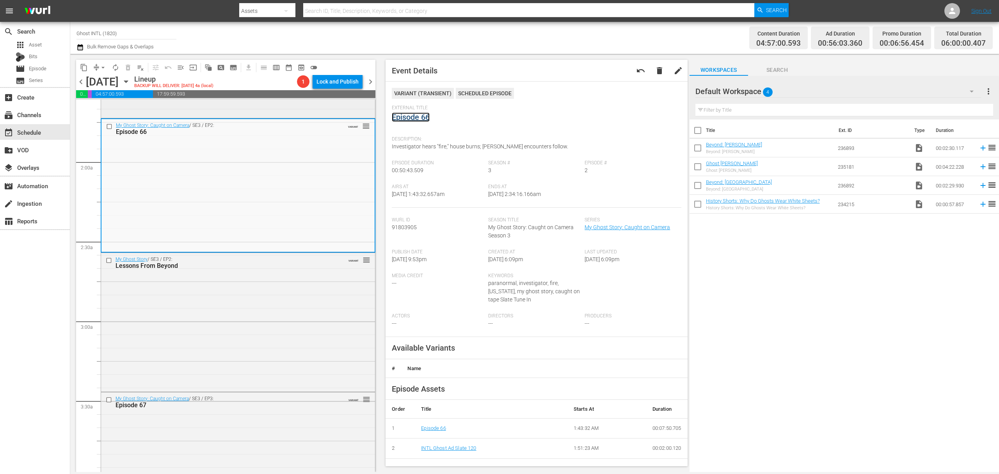
scroll to position [260, 0]
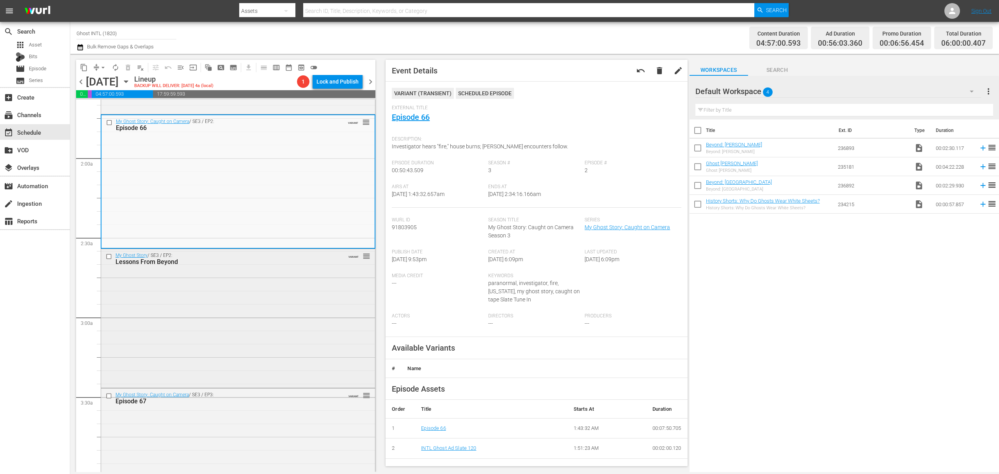
click at [263, 290] on div "My Ghost Story / SE3 / EP2: Lessons From Beyond VARIANT reorder" at bounding box center [238, 317] width 274 height 137
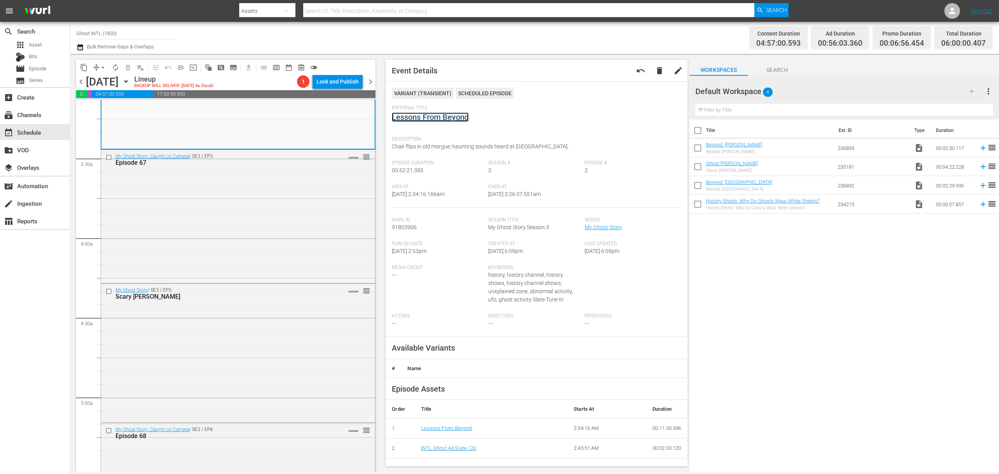
scroll to position [520, 0]
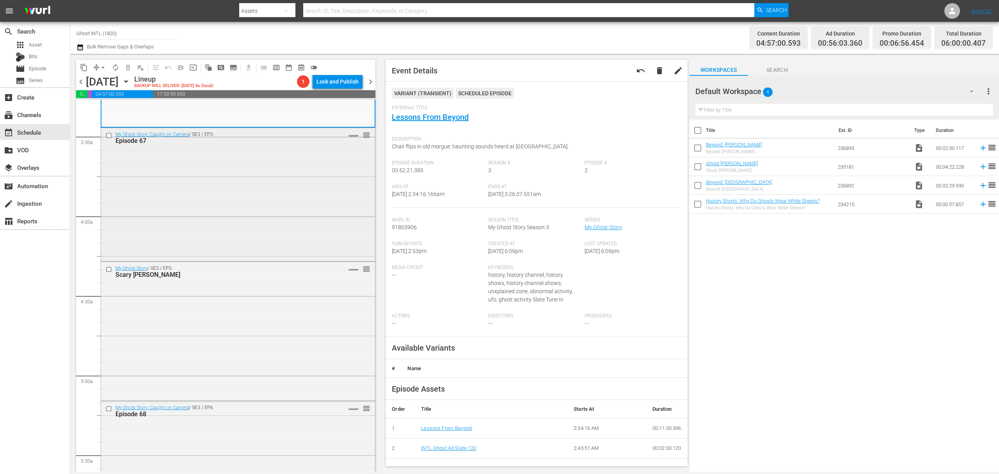
click at [276, 180] on div "My Ghost Story: Caught on Camera / SE3 / EP3: Episode 67 VARIANT reorder" at bounding box center [238, 194] width 274 height 132
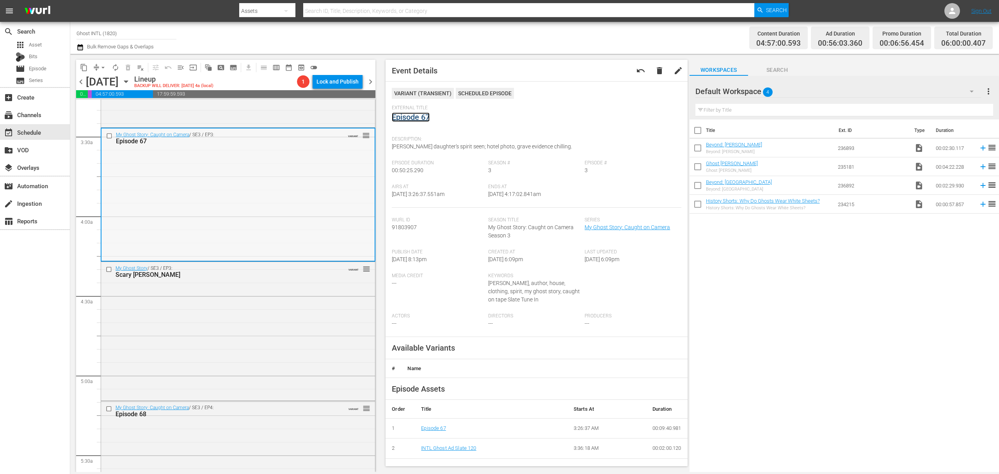
scroll to position [572, 0]
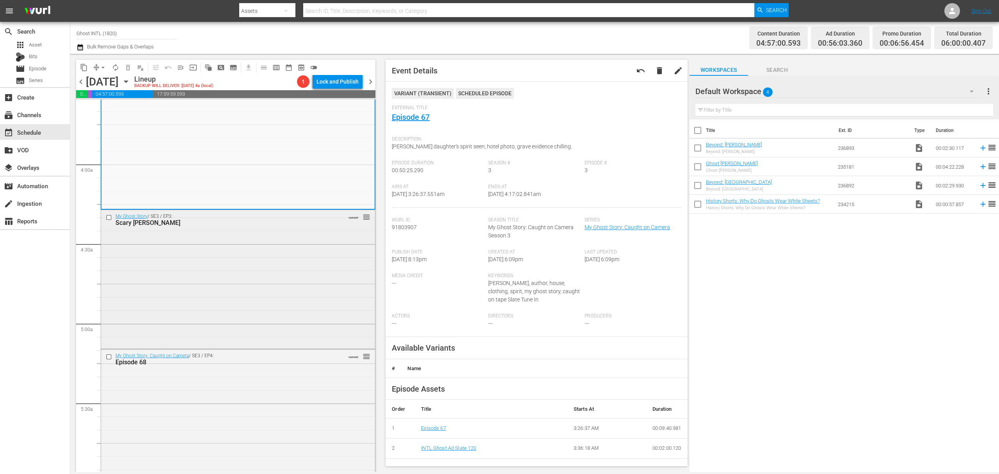
click at [252, 266] on div "My Ghost Story / SE3 / EP3: Scary Mary VARIANT reorder" at bounding box center [238, 278] width 274 height 137
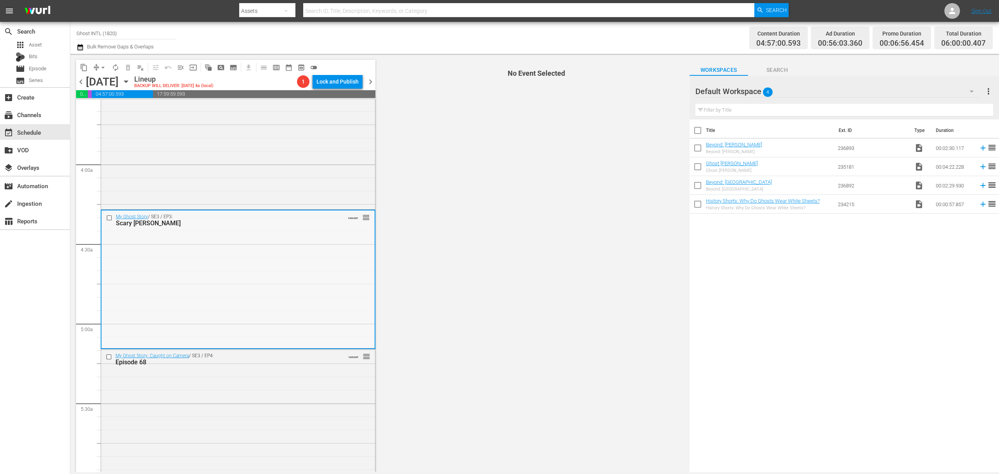
click at [290, 246] on div "My Ghost Story / SE3 / EP3: Scary Mary VARIANT reorder" at bounding box center [238, 278] width 273 height 137
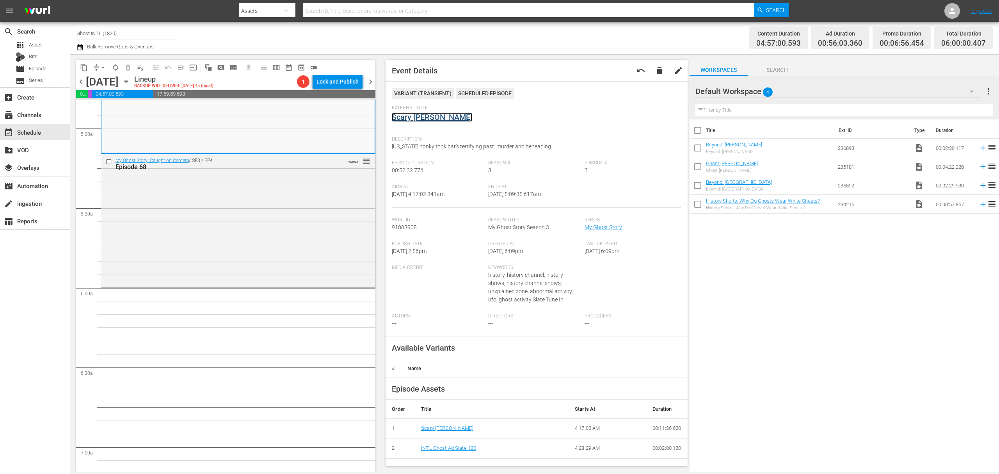
scroll to position [781, 0]
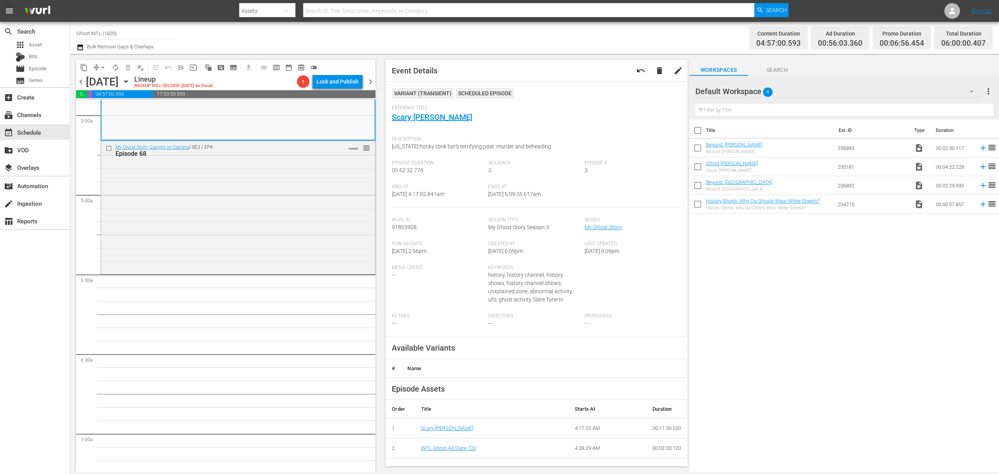
click at [303, 205] on div "My Ghost Story: Caught on Camera / SE3 / EP4: Episode 68 VARIANT reorder" at bounding box center [238, 207] width 274 height 132
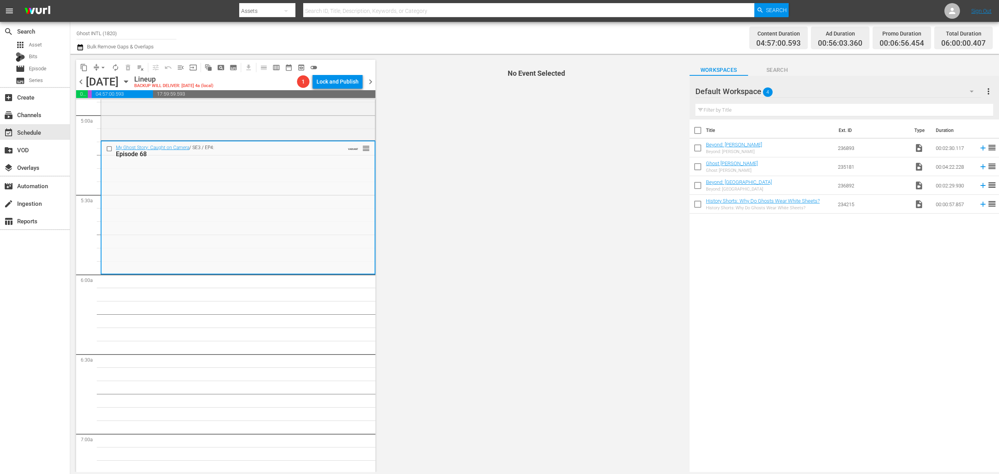
click at [303, 205] on div "My Ghost Story: Caught on Camera / SE3 / EP4: Episode 68 VARIANT reorder" at bounding box center [238, 207] width 273 height 132
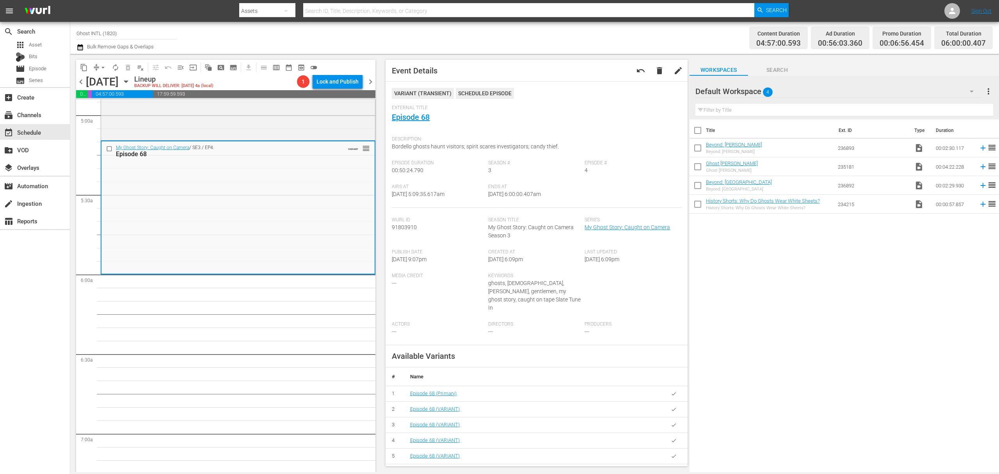
click at [117, 69] on span "autorenew_outlined" at bounding box center [116, 68] width 8 height 8
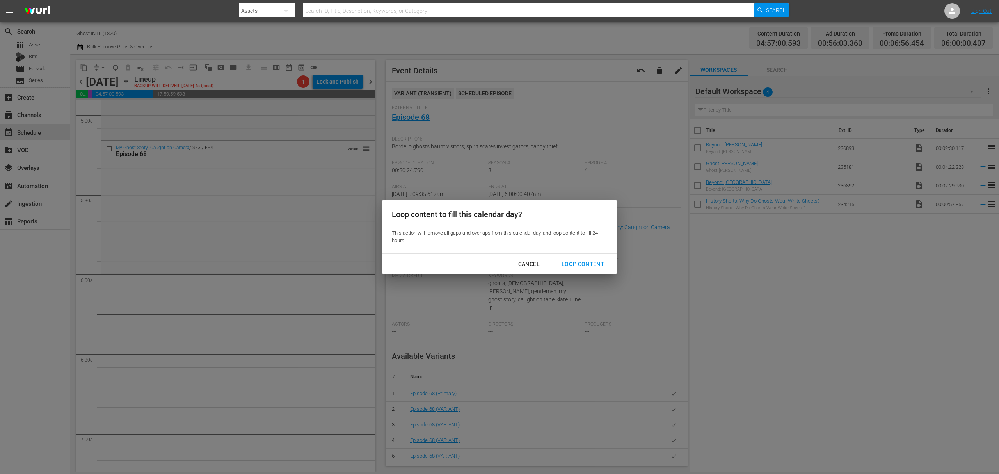
click at [572, 262] on div "Loop Content" at bounding box center [583, 264] width 55 height 10
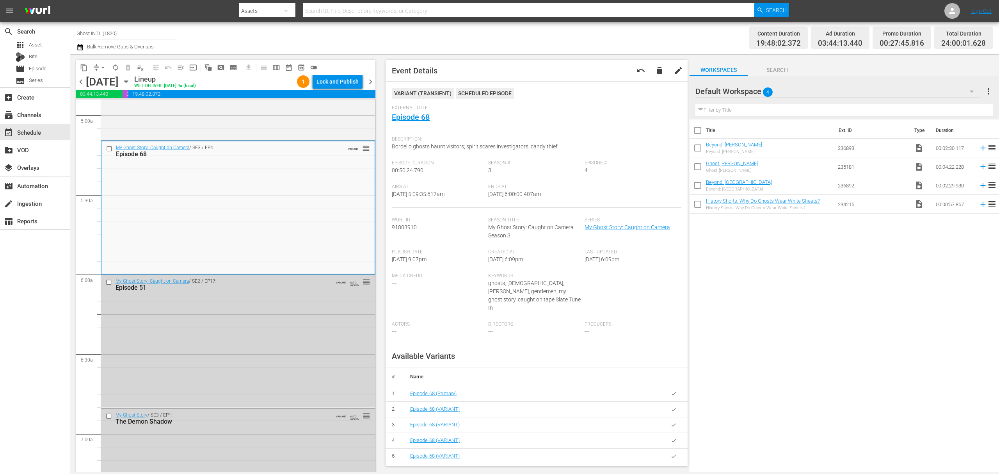
click at [342, 81] on div "Lock and Publish" at bounding box center [338, 82] width 42 height 14
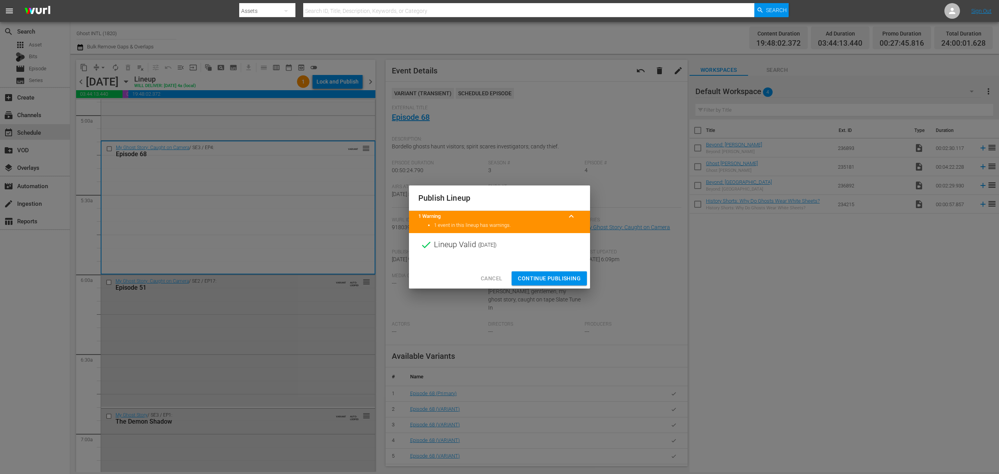
click at [550, 276] on span "Continue Publishing" at bounding box center [549, 279] width 63 height 10
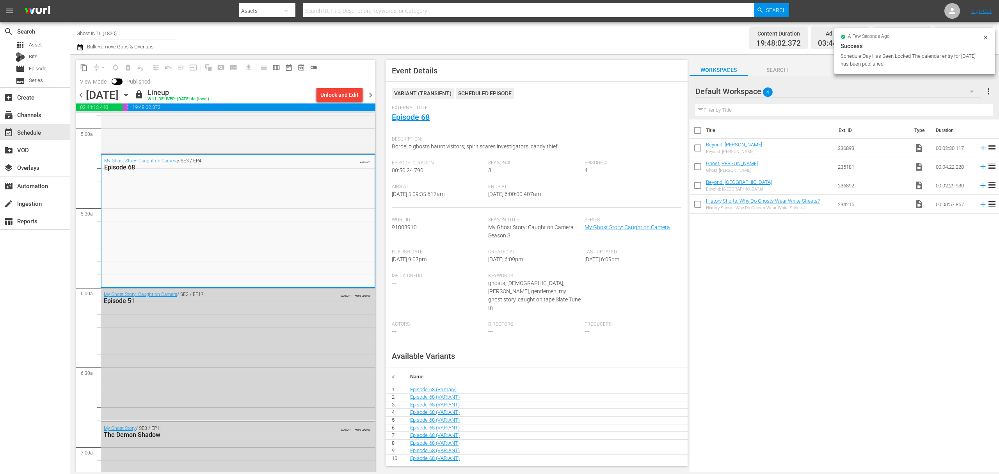
click at [371, 96] on span "chevron_right" at bounding box center [371, 95] width 10 height 10
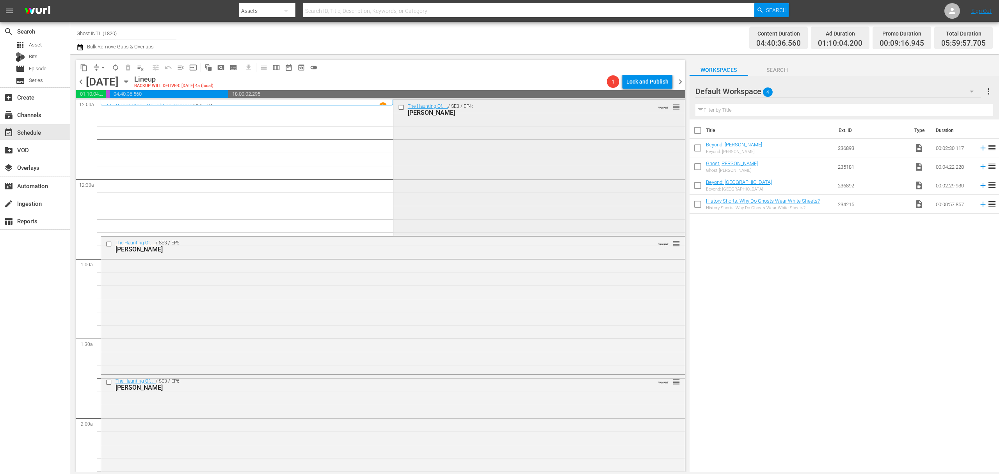
click at [479, 155] on div "The Haunting Of. . . / SE3 / EP4: Billy Ray Cyrus VARIANT reorder" at bounding box center [540, 167] width 292 height 135
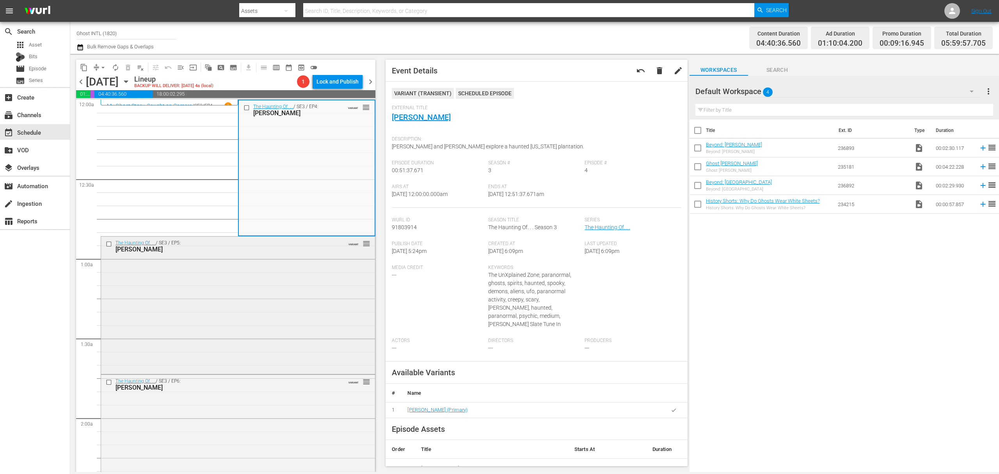
click at [286, 277] on div "The Haunting Of. . . / SE3 / EP5: Greg Grunberg VARIANT reorder" at bounding box center [238, 304] width 274 height 135
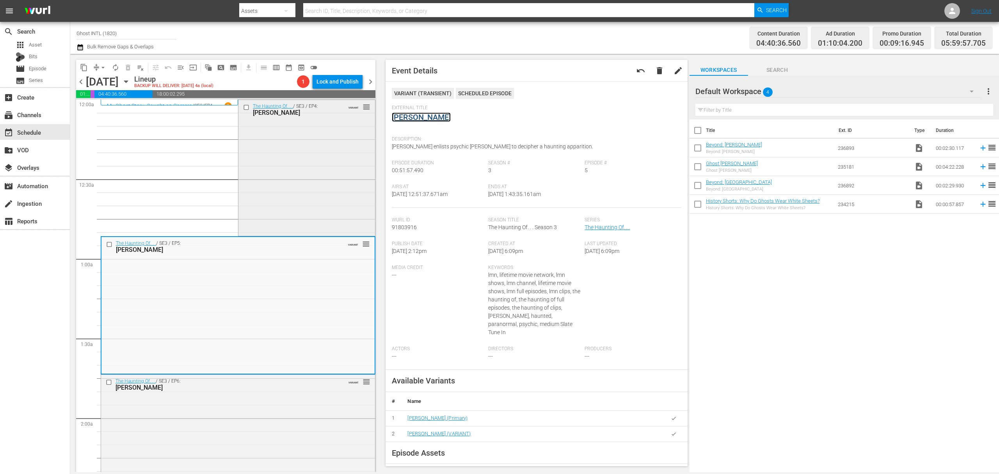
scroll to position [104, 0]
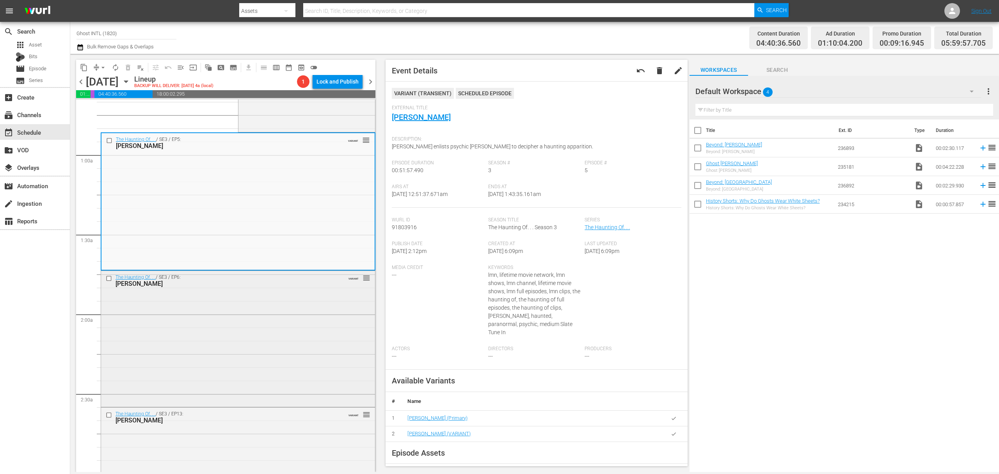
click at [318, 331] on div "The Haunting Of. . . / SE3 / EP6: Tatum O'Neal VARIANT reorder" at bounding box center [238, 338] width 274 height 134
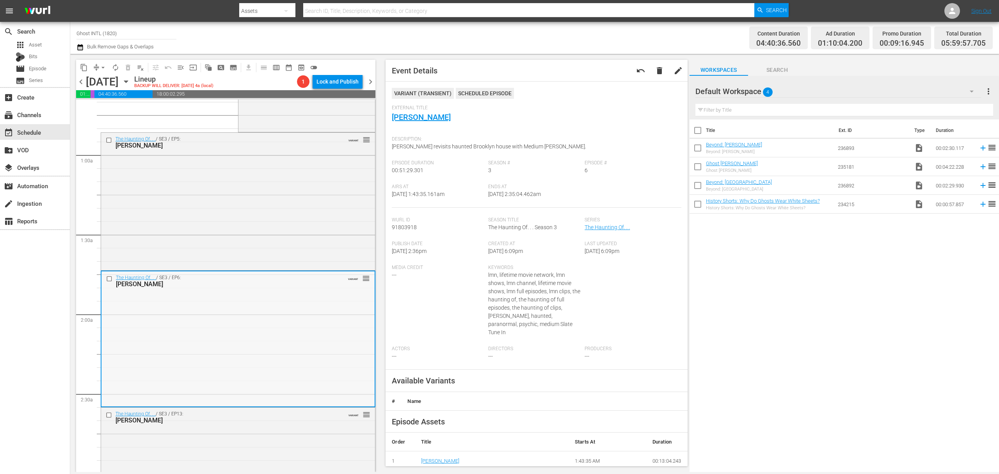
click at [296, 306] on div "The Haunting Of. . . / SE3 / EP6: Tatum O'Neal VARIANT reorder" at bounding box center [238, 338] width 273 height 134
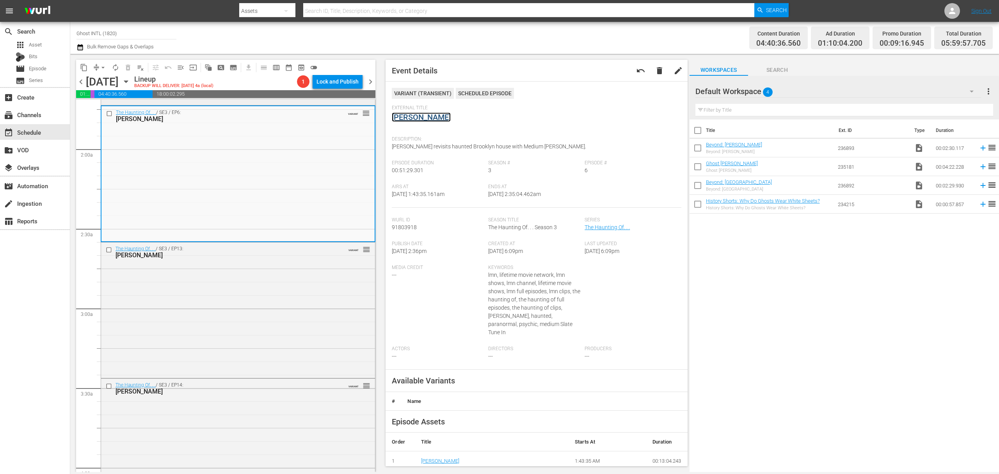
scroll to position [364, 0]
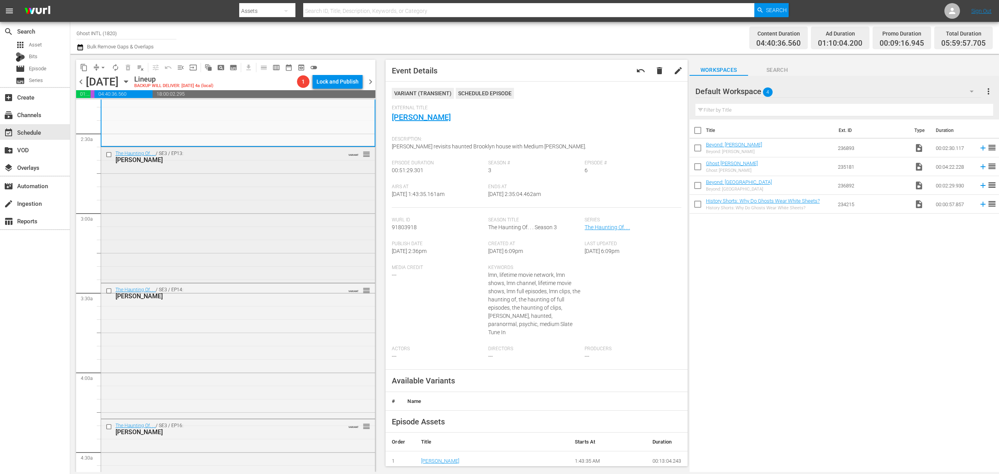
click at [282, 212] on div "The Haunting Of. . . / SE3 / EP13: Loni Love VARIANT reorder" at bounding box center [238, 214] width 274 height 134
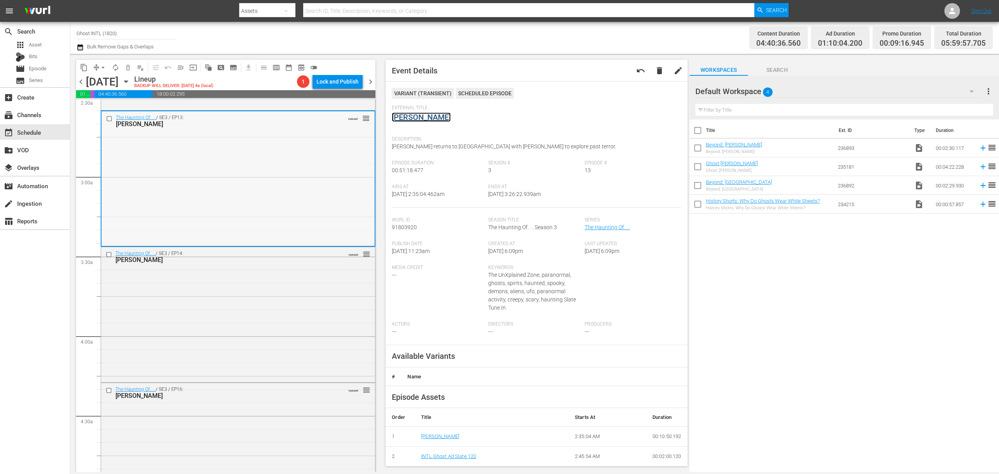
scroll to position [468, 0]
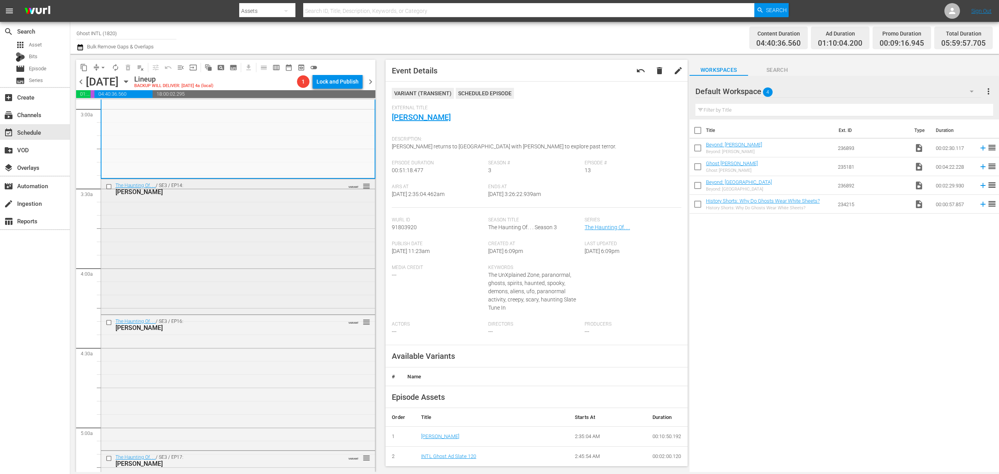
click at [300, 248] on div "The Haunting Of. . . / SE3 / EP14: Lou Gossett Jr. VARIANT reorder" at bounding box center [238, 246] width 274 height 134
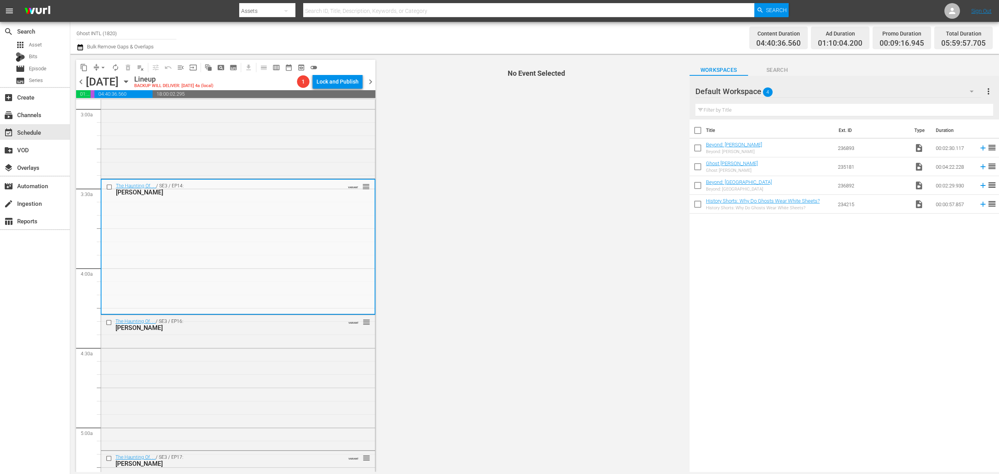
click at [278, 271] on div "The Haunting Of. . . / SE3 / EP14: Lou Gossett Jr. VARIANT reorder" at bounding box center [238, 247] width 273 height 134
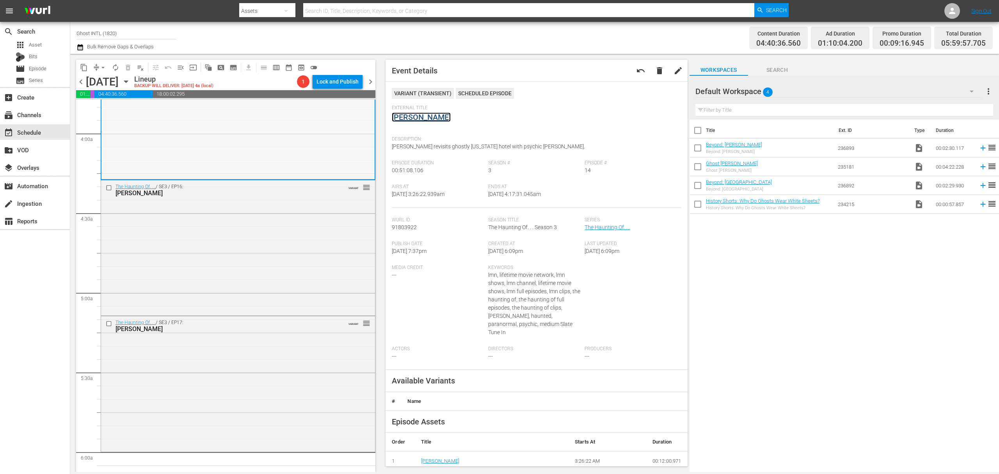
scroll to position [625, 0]
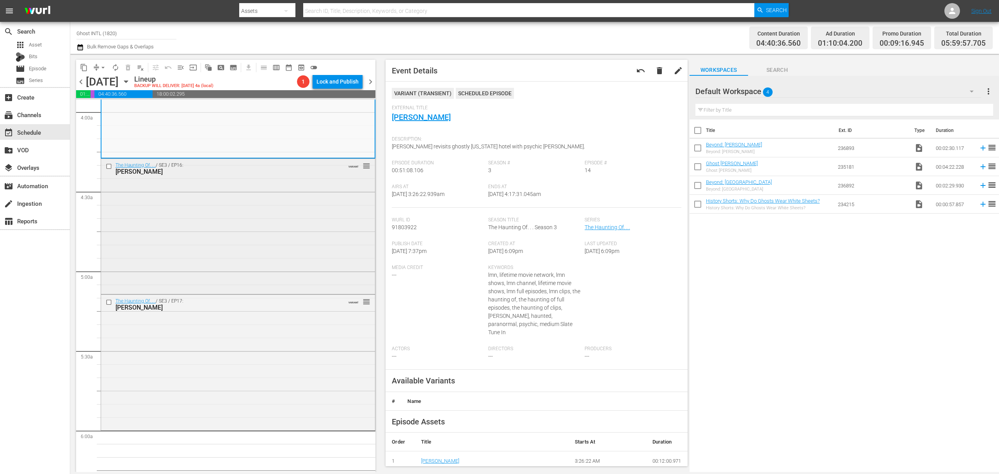
click at [283, 217] on div "The Haunting Of. . . / SE3 / EP16: Joanna Cassidy VARIANT reorder" at bounding box center [238, 226] width 274 height 134
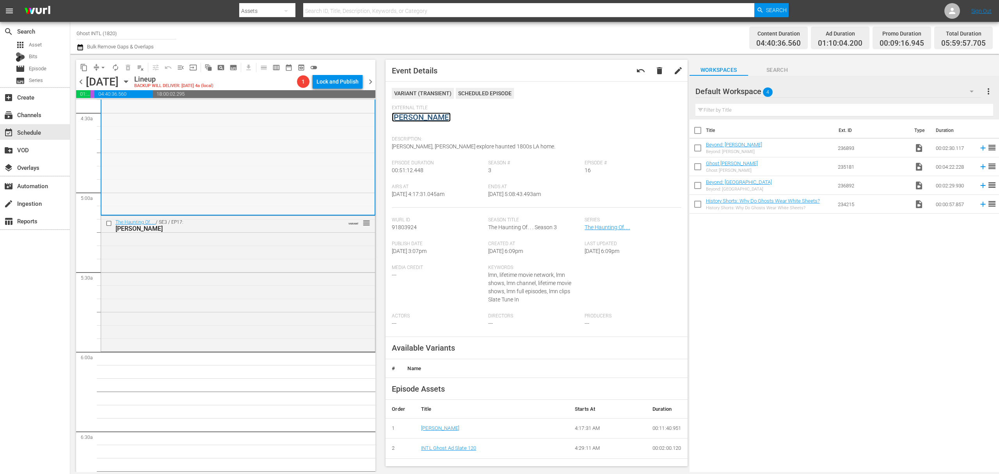
scroll to position [729, 0]
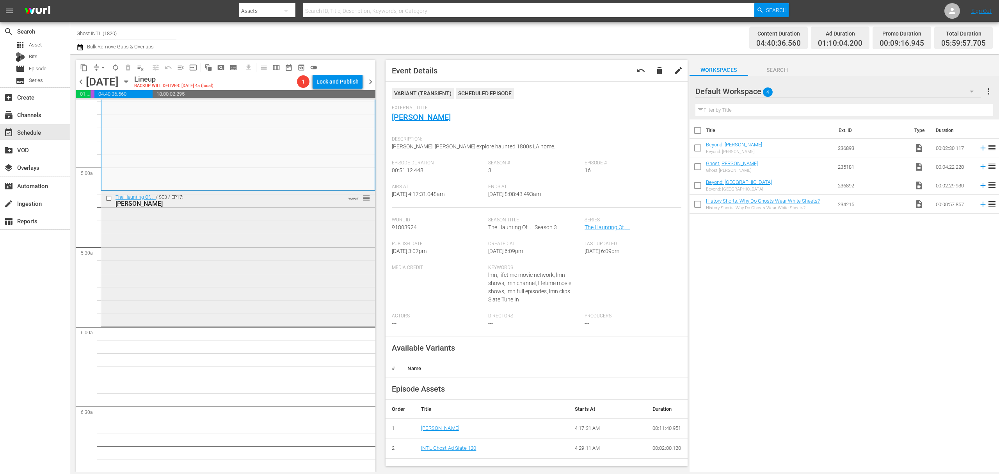
click at [289, 271] on div "The Haunting Of. . . / SE3 / EP17: Anthony Michael Hall VARIANT reorder" at bounding box center [238, 258] width 274 height 134
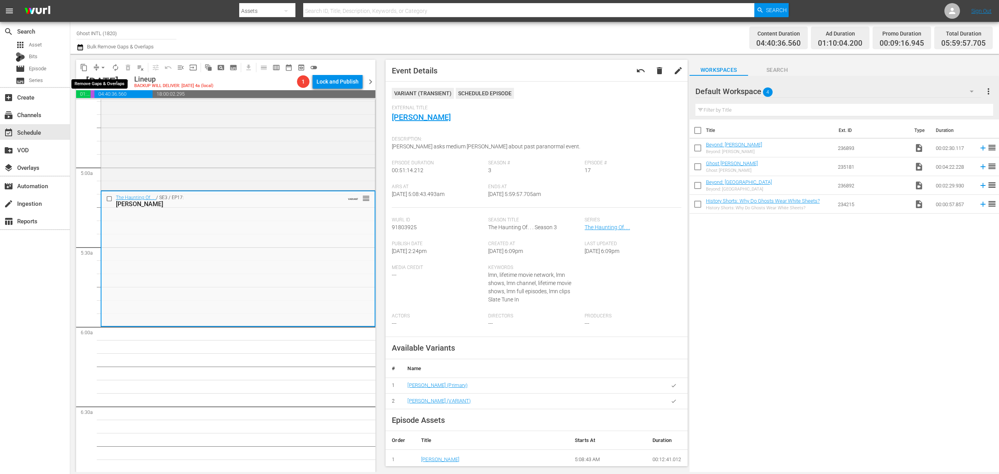
click at [99, 67] on span "arrow_drop_down" at bounding box center [103, 68] width 8 height 8
click at [97, 79] on li "Align to Midnight" at bounding box center [103, 83] width 82 height 13
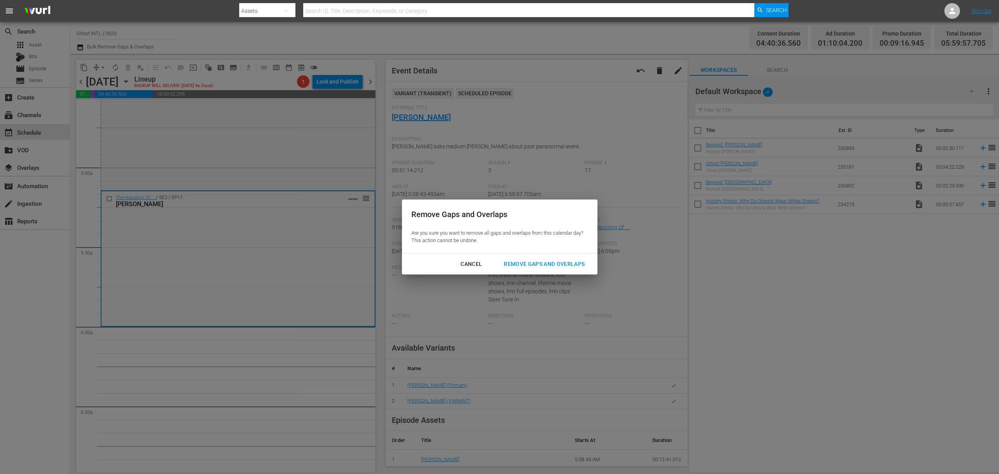
click at [543, 263] on div "Remove Gaps and Overlaps" at bounding box center [544, 264] width 93 height 10
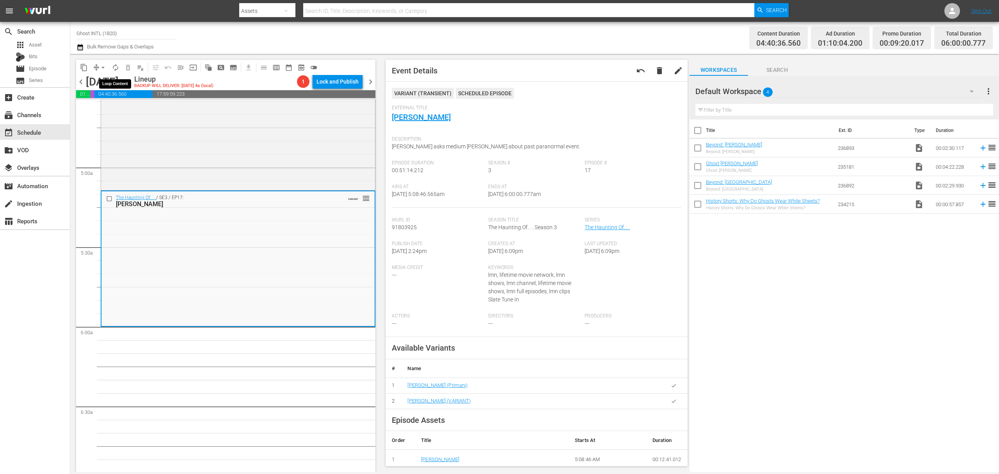
click at [119, 68] on span "autorenew_outlined" at bounding box center [116, 68] width 8 height 8
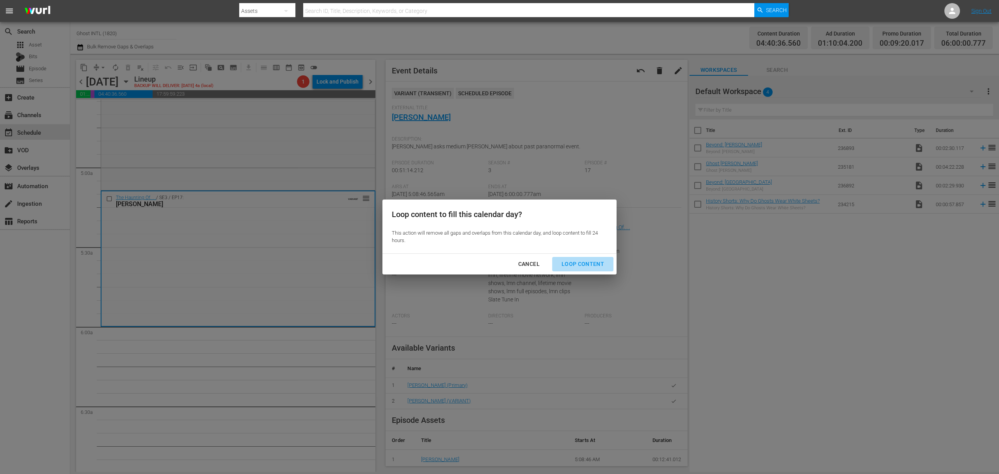
click at [584, 262] on div "Loop Content" at bounding box center [583, 264] width 55 height 10
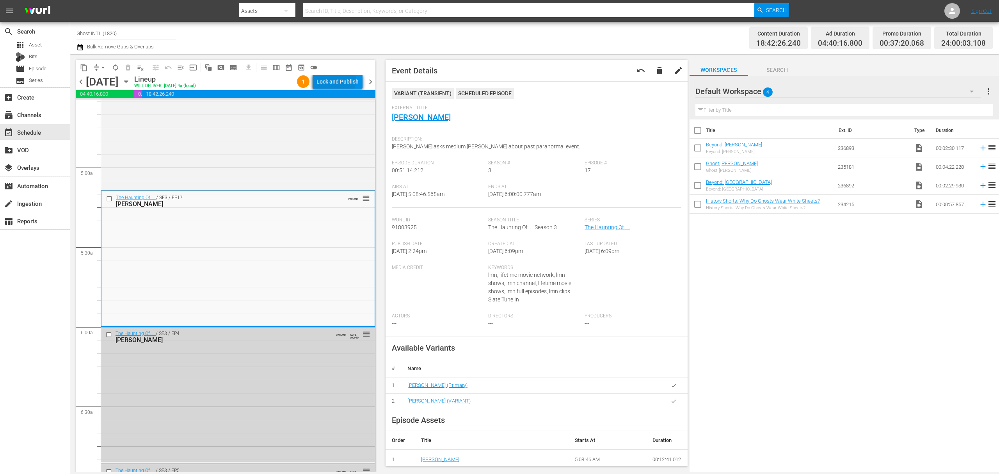
click at [338, 80] on div "Lock and Publish" at bounding box center [338, 82] width 42 height 14
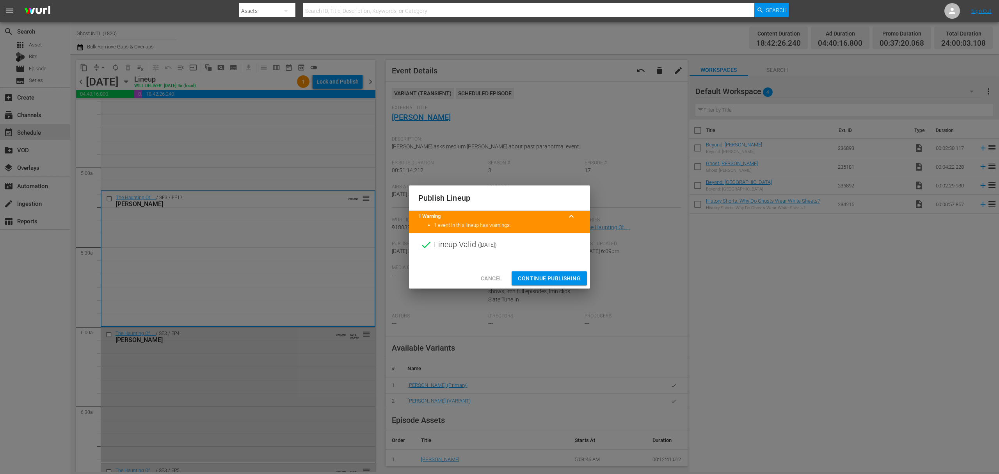
click at [551, 280] on span "Continue Publishing" at bounding box center [549, 279] width 63 height 10
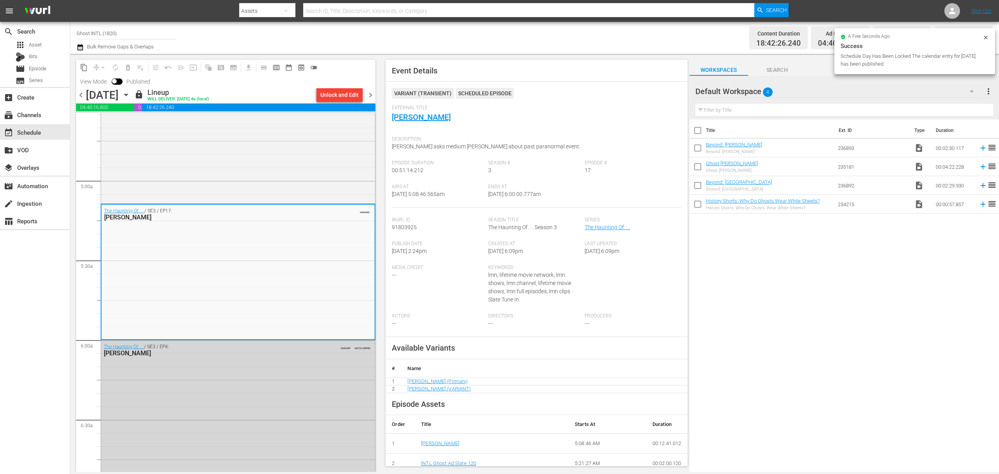
click at [371, 96] on span "chevron_right" at bounding box center [371, 95] width 10 height 10
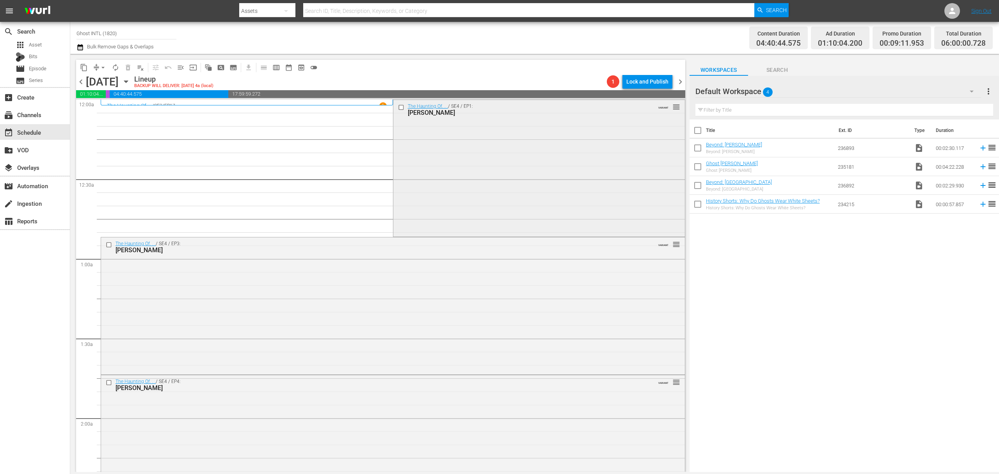
click at [499, 147] on div "The Haunting Of. . . / SE4 / EP1: Orlando Jones VARIANT reorder" at bounding box center [540, 167] width 292 height 135
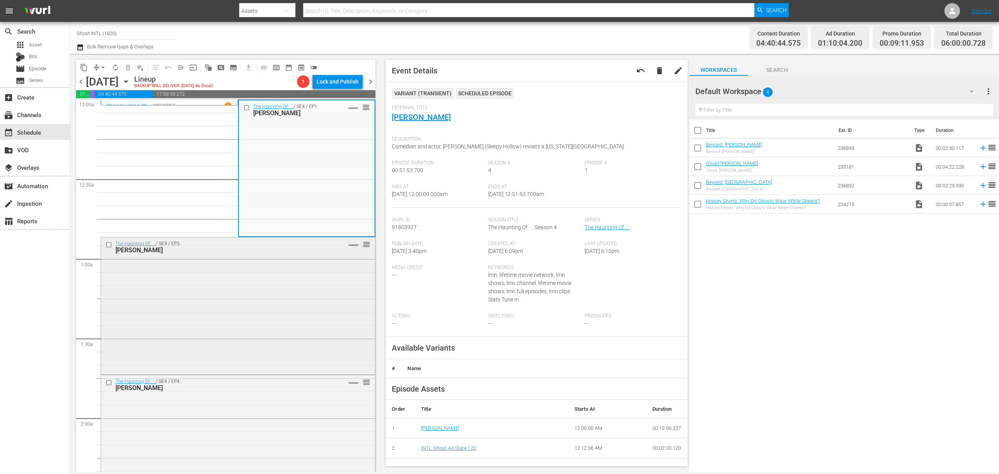
click at [252, 316] on div "The Haunting Of. . . / SE4 / EP3: Patti Stanger VARIANT reorder" at bounding box center [238, 304] width 274 height 135
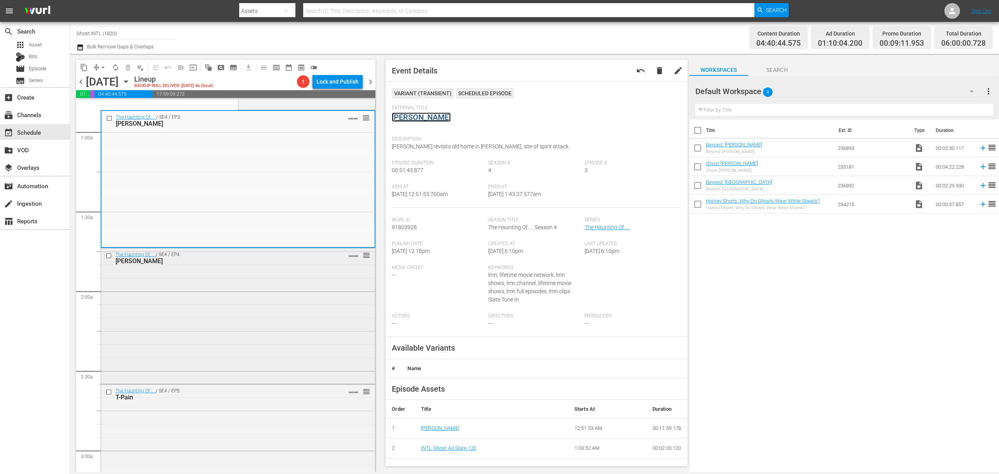
scroll to position [156, 0]
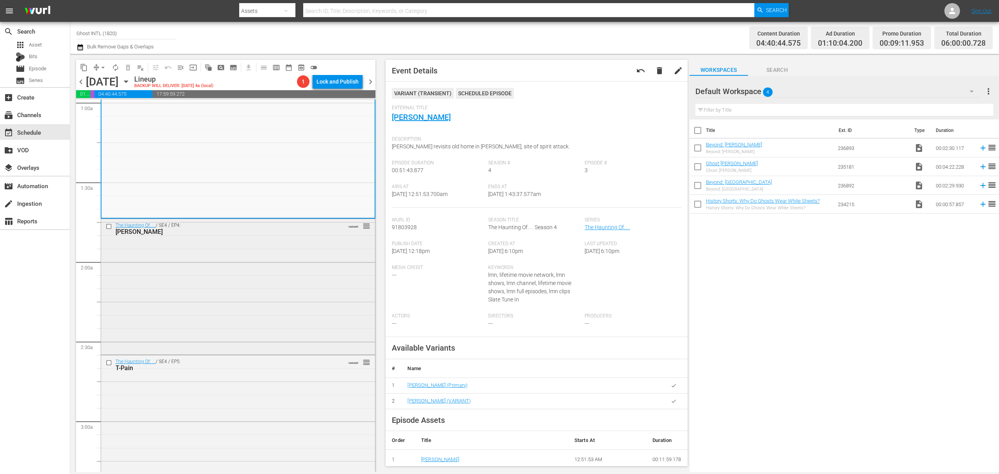
click at [289, 257] on div "The Haunting Of. . . / SE4 / EP4: Audrina Patridge VARIANT reorder" at bounding box center [238, 286] width 274 height 134
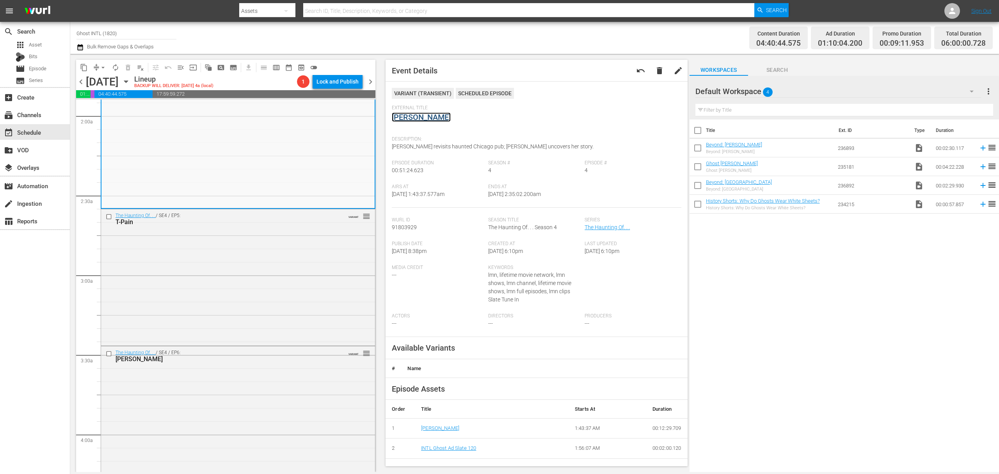
scroll to position [312, 0]
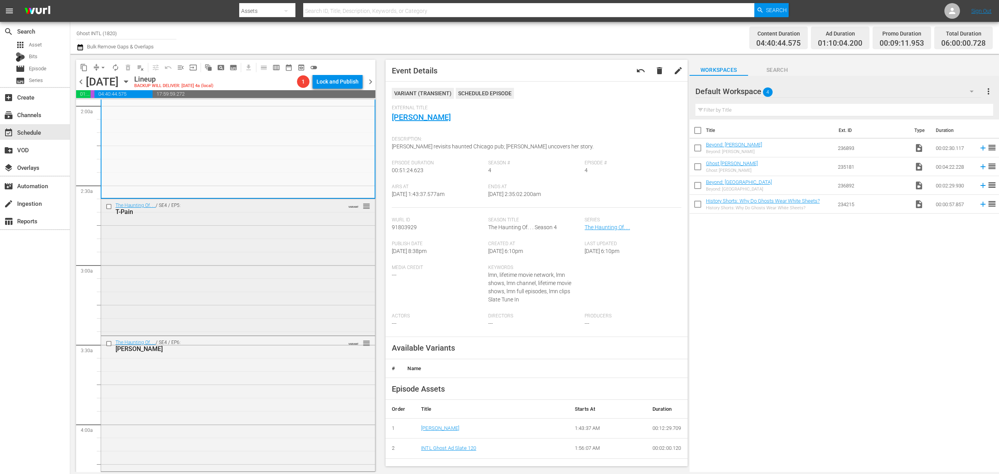
click at [283, 239] on div "The Haunting Of. . . / SE4 / EP5: T-Pain VARIANT reorder" at bounding box center [238, 266] width 274 height 135
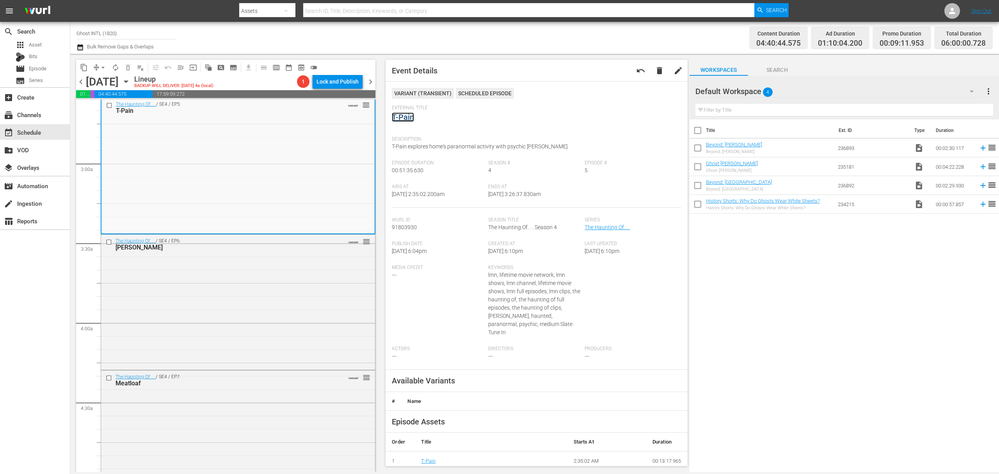
scroll to position [468, 0]
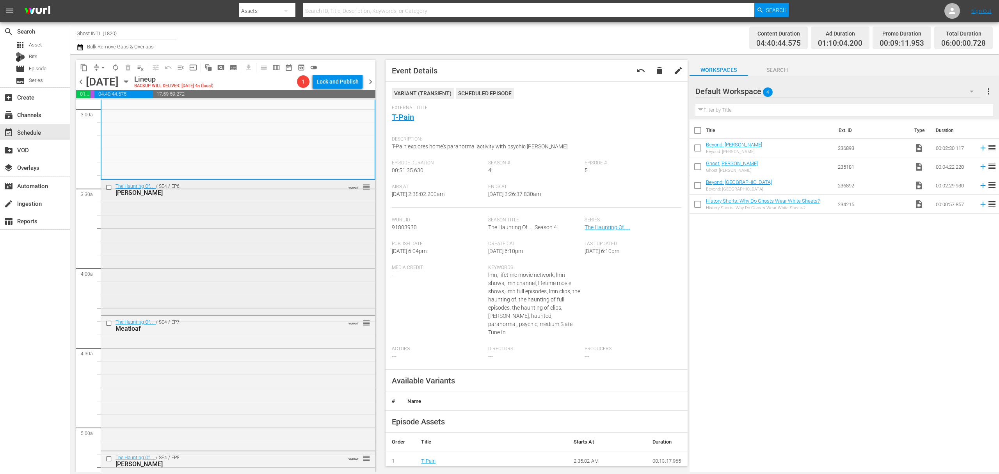
click at [294, 233] on div "The Haunting Of. . . / SE4 / EP6: Karina Smirnoff VARIANT reorder" at bounding box center [238, 247] width 274 height 134
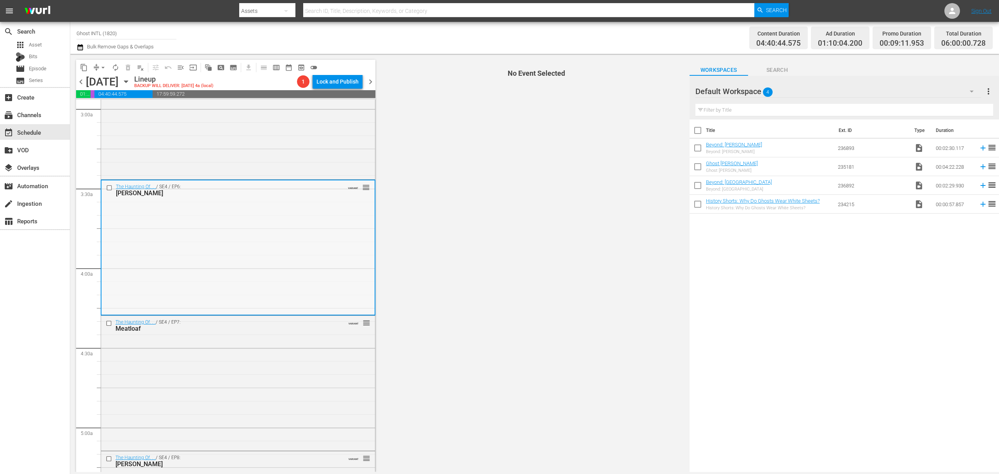
click at [340, 217] on div "The Haunting Of. . . / SE4 / EP6: Karina Smirnoff VARIANT reorder" at bounding box center [238, 247] width 273 height 134
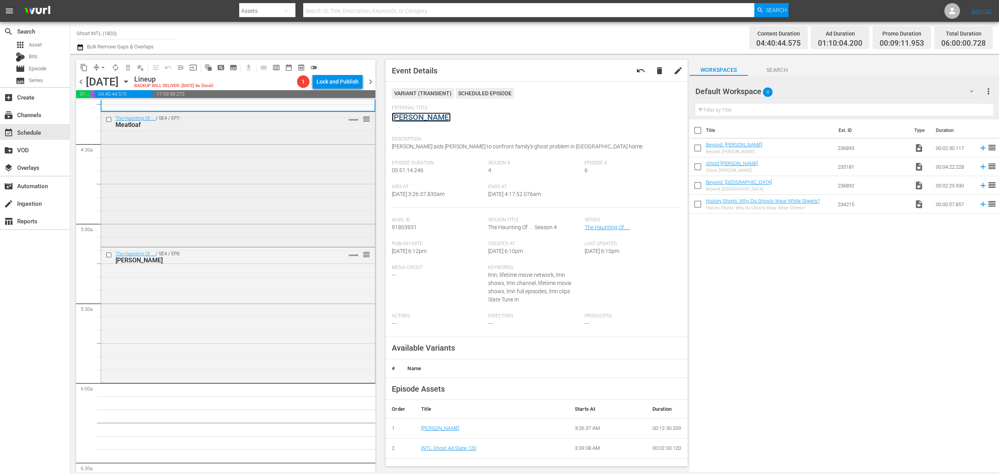
scroll to position [677, 0]
click at [300, 198] on div "The Haunting Of. . . / SE4 / EP7: Meatloaf VARIANT reorder" at bounding box center [238, 174] width 274 height 133
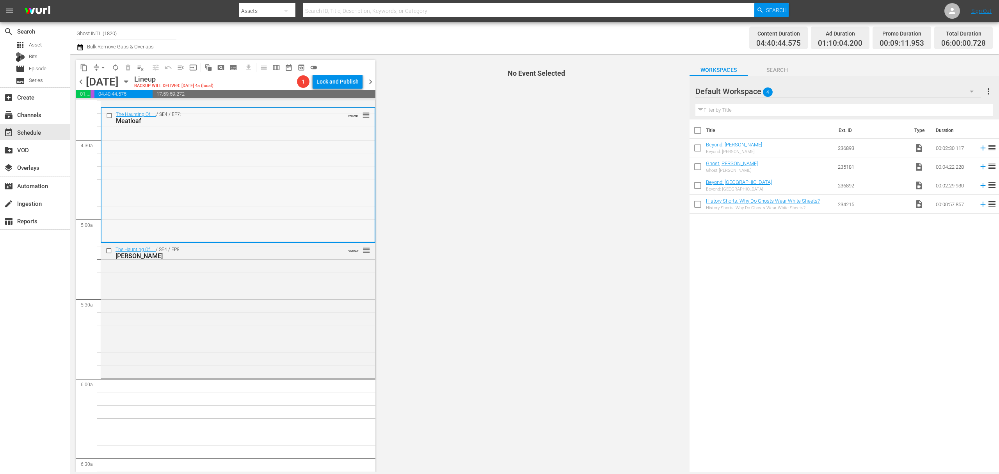
click at [324, 175] on div "The Haunting Of. . . / SE4 / EP7: Meatloaf VARIANT reorder" at bounding box center [238, 174] width 273 height 133
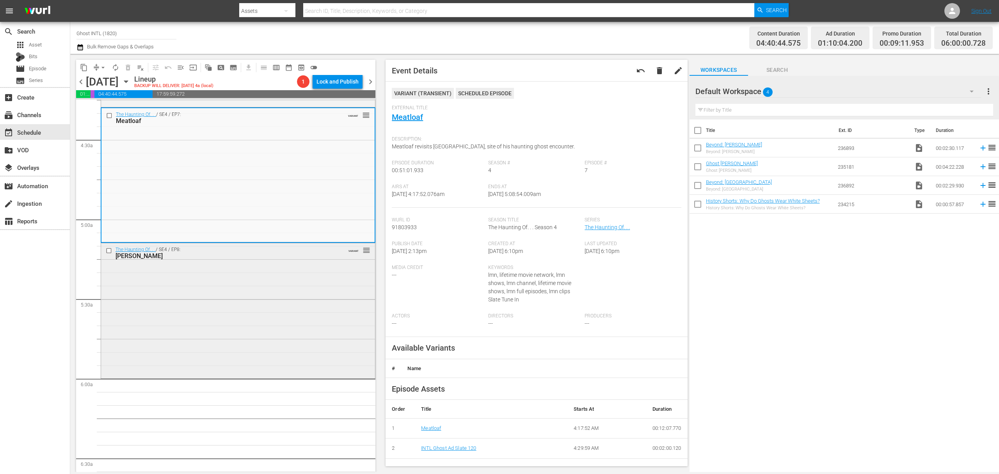
click at [258, 300] on div "The Haunting Of. . . / SE4 / EP8: Melody Thomas Scott VARIANT reorder" at bounding box center [238, 310] width 274 height 134
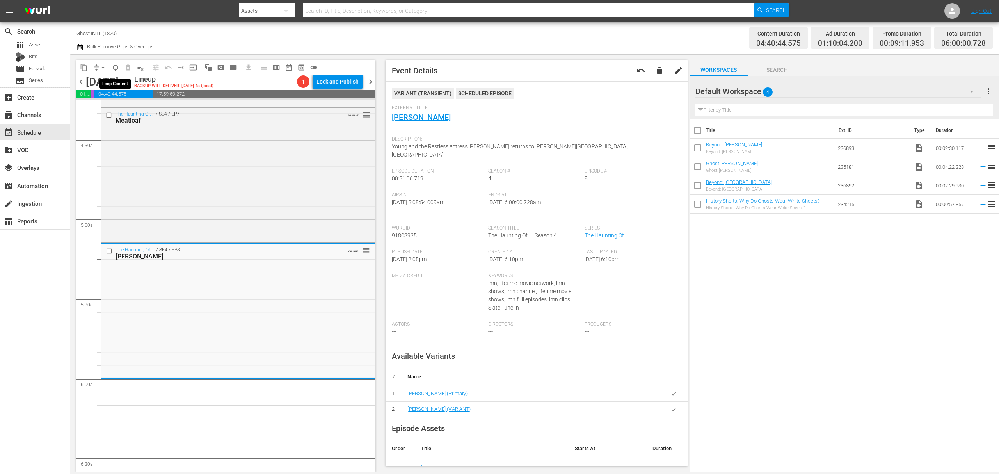
click at [113, 69] on span "autorenew_outlined" at bounding box center [116, 68] width 8 height 8
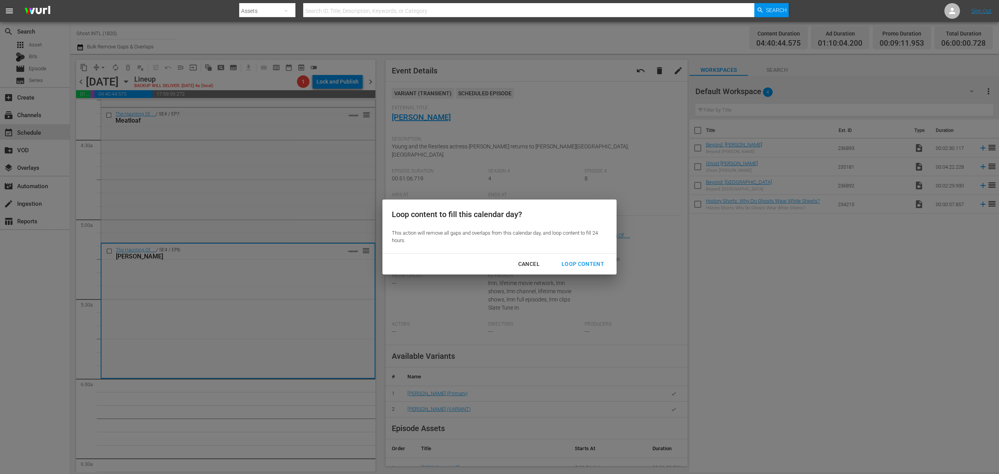
click at [583, 265] on div "Loop Content" at bounding box center [583, 264] width 55 height 10
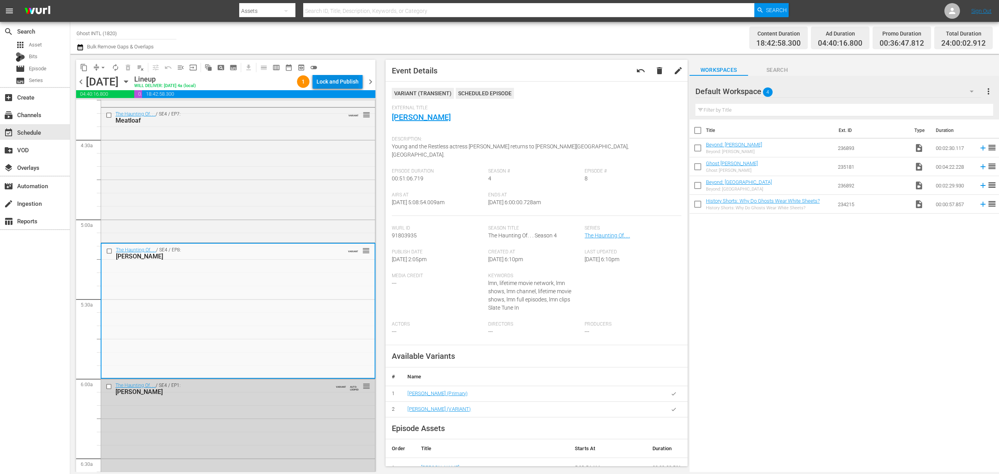
click at [340, 77] on div "Lock and Publish" at bounding box center [338, 82] width 42 height 14
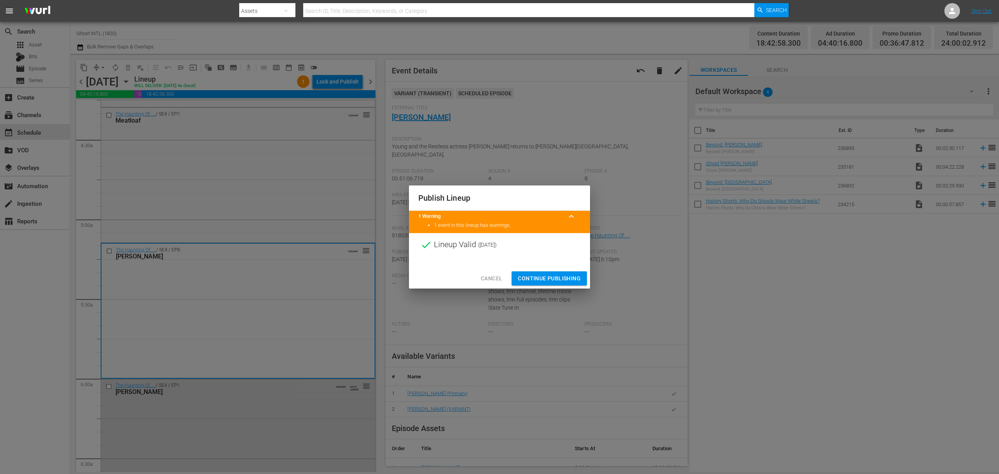
click at [552, 276] on span "Continue Publishing" at bounding box center [549, 279] width 63 height 10
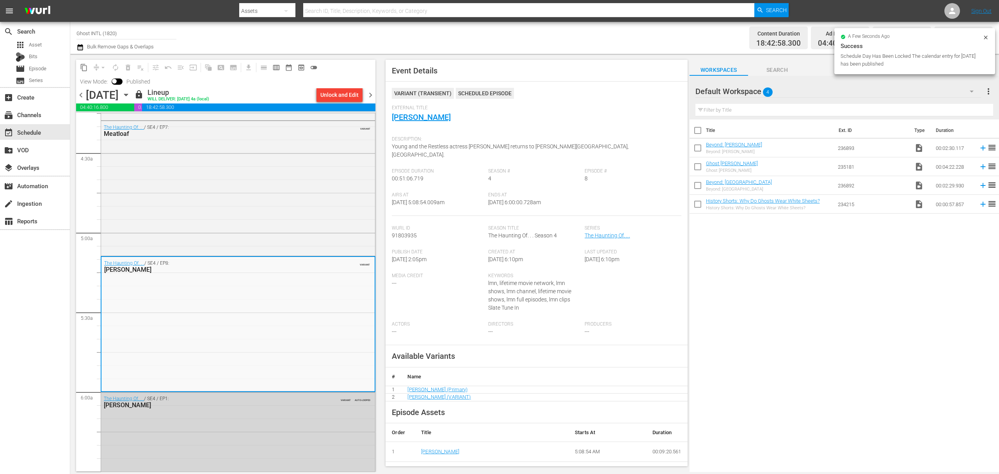
click at [372, 94] on span "chevron_right" at bounding box center [371, 95] width 10 height 10
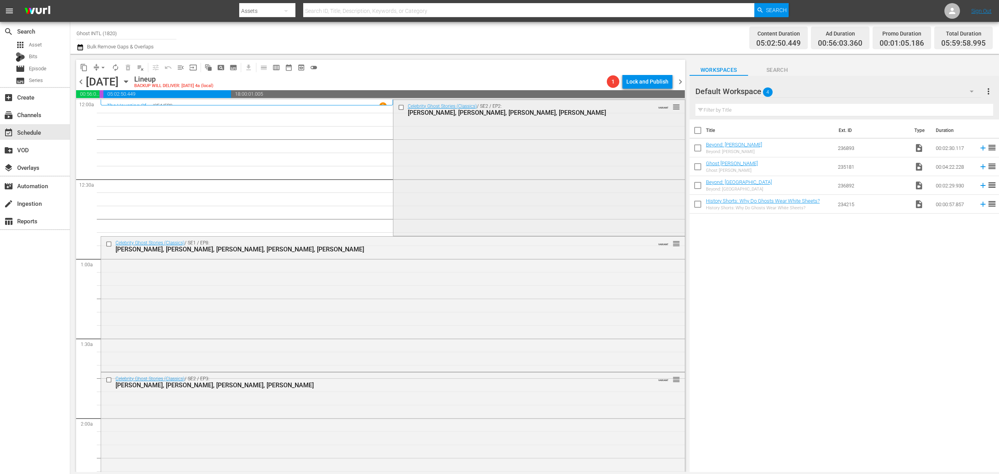
click at [514, 175] on div "Celebrity Ghost Stories (Classics) / SE2 / EP2: Tracey Gold, Alice Cooper, Fred…" at bounding box center [540, 167] width 292 height 135
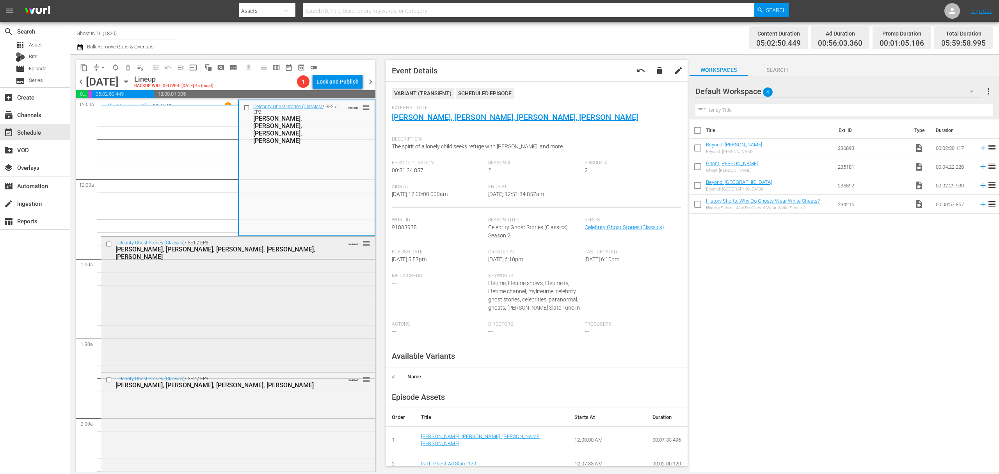
click at [278, 281] on div "Celebrity Ghost Stories (Classics) / SE1 / EP8: Ali Landry, Gina Gershon, Ernie…" at bounding box center [238, 304] width 274 height 134
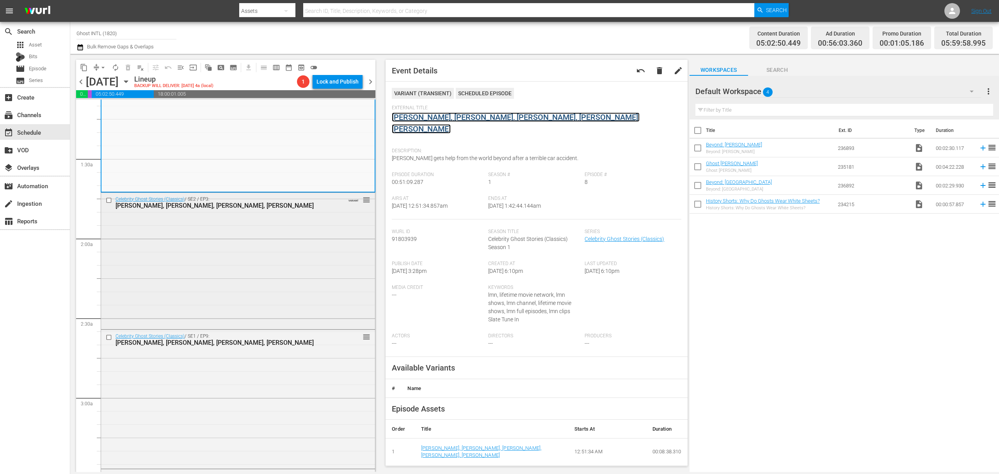
scroll to position [260, 0]
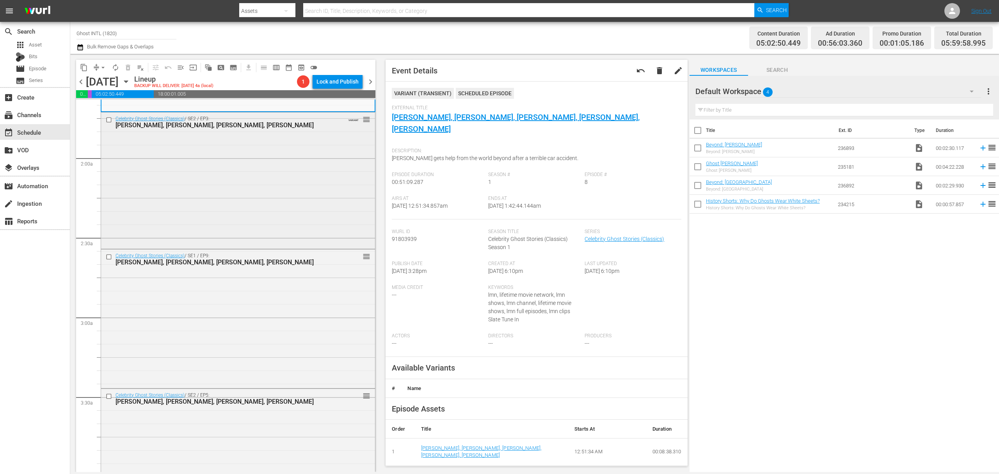
click at [297, 180] on div "Celebrity Ghost Stories (Classics) / SE2 / EP3: Billy Baldwin, Tempestt Bledsoe…" at bounding box center [238, 179] width 274 height 135
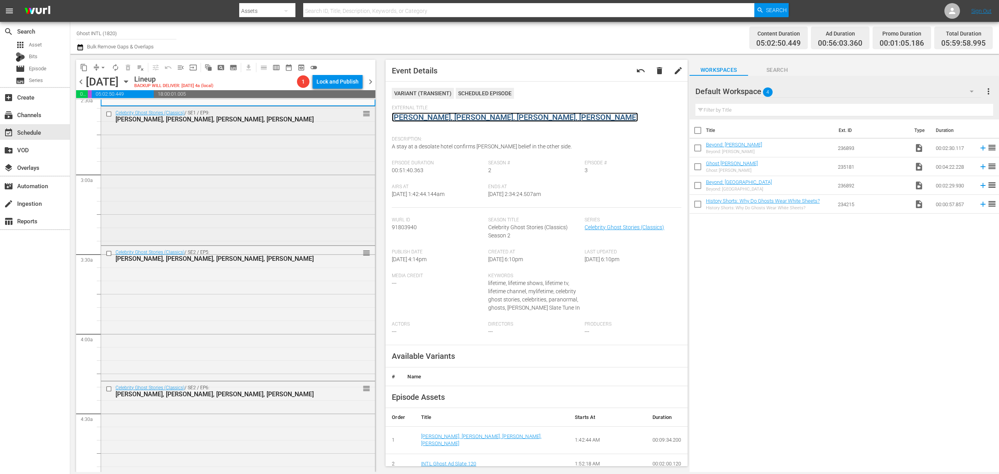
scroll to position [416, 0]
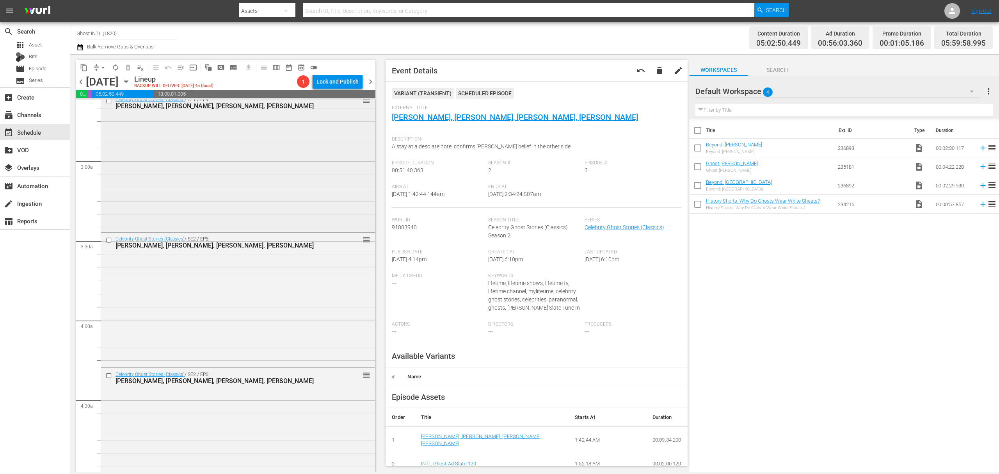
click at [283, 150] on div "Celebrity Ghost Stories (Classics) / SE1 / EP9: Morgan Fairchild, Lili Taylor, …" at bounding box center [238, 161] width 274 height 137
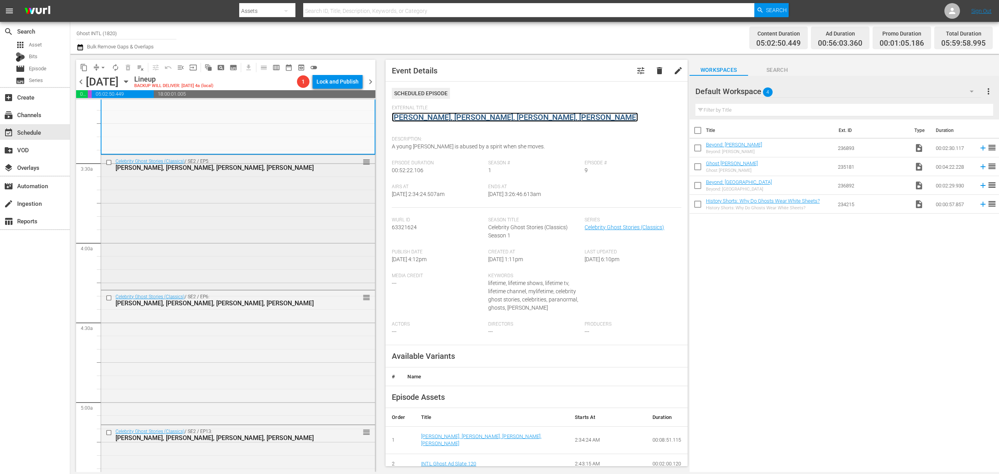
scroll to position [520, 0]
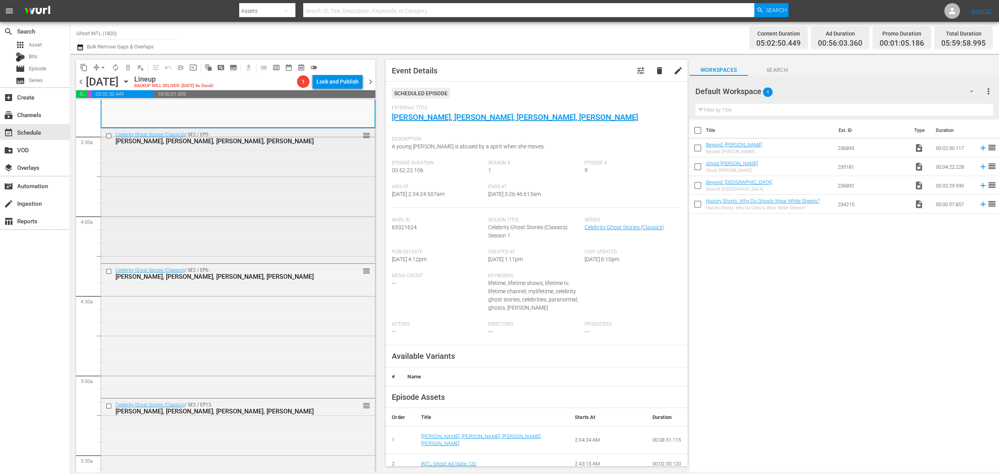
click at [297, 185] on div "Celebrity Ghost Stories (Classics) / SE2 / EP5: Shirley Jones, Lindsay Wagner, …" at bounding box center [238, 194] width 274 height 133
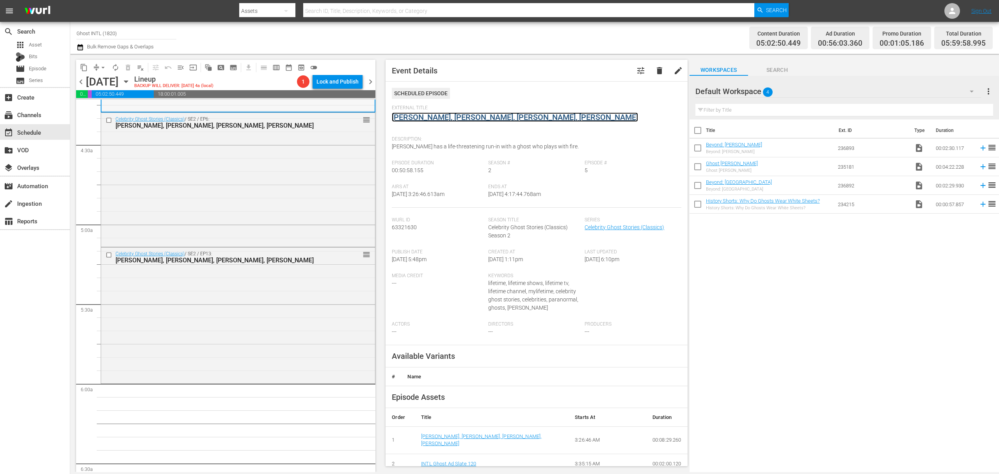
scroll to position [677, 0]
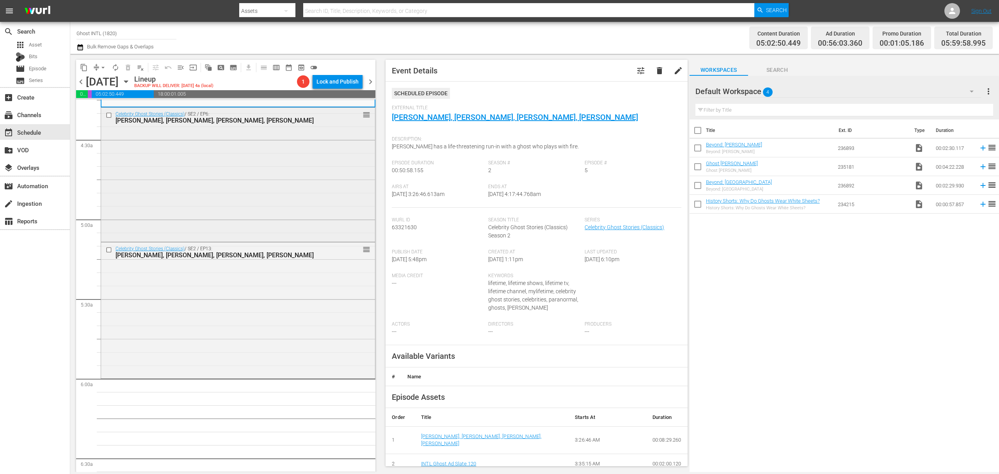
click at [300, 164] on div "Celebrity Ghost Stories (Classics) / SE2 / EP6: Jermaine Jackson, Karina Smirno…" at bounding box center [238, 174] width 274 height 133
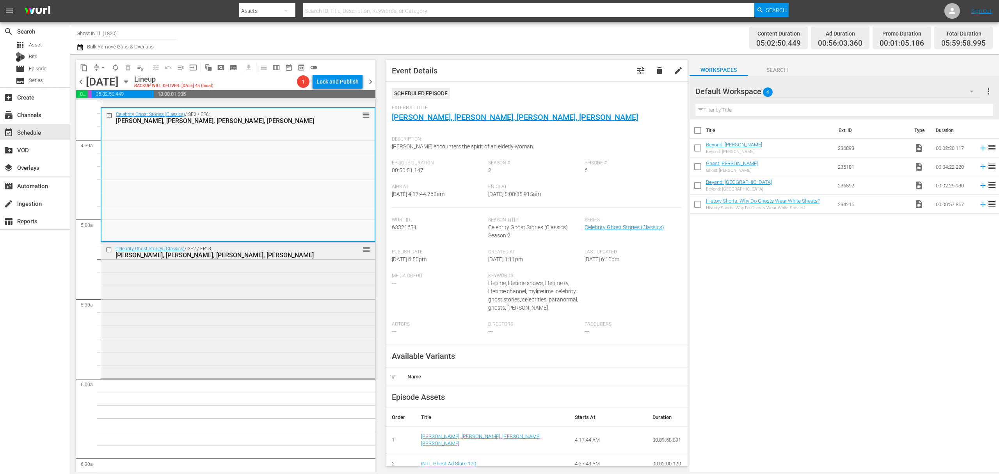
click at [299, 318] on div "Celebrity Ghost Stories (Classics) / SE2 / EP13: Don Most, Gena Lee Nolin, Fred…" at bounding box center [238, 309] width 274 height 134
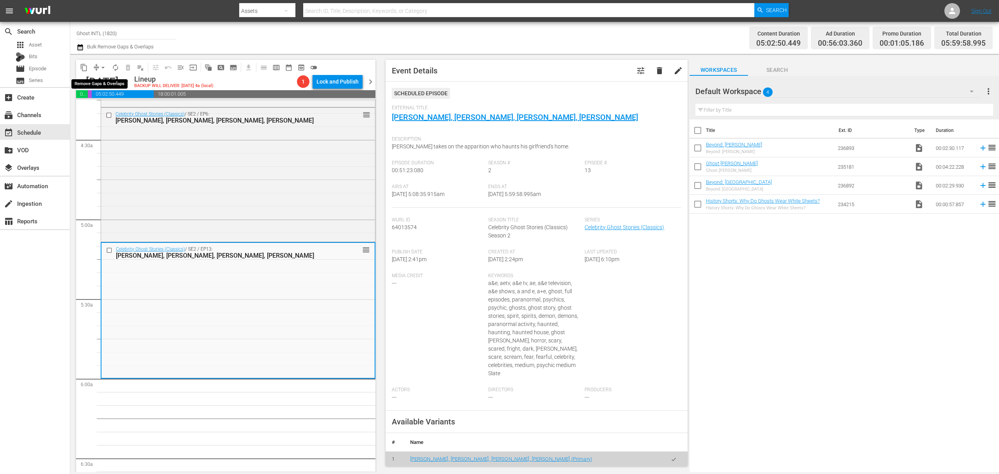
click at [97, 66] on button "arrow_drop_down" at bounding box center [103, 67] width 12 height 12
click at [97, 79] on li "Align to Midnight" at bounding box center [103, 83] width 82 height 13
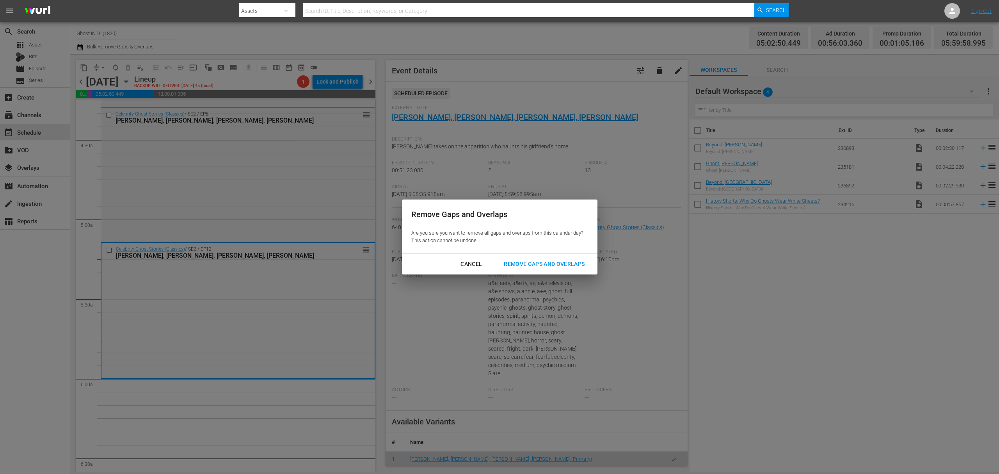
click at [555, 258] on button "Remove Gaps and Overlaps" at bounding box center [545, 264] width 100 height 14
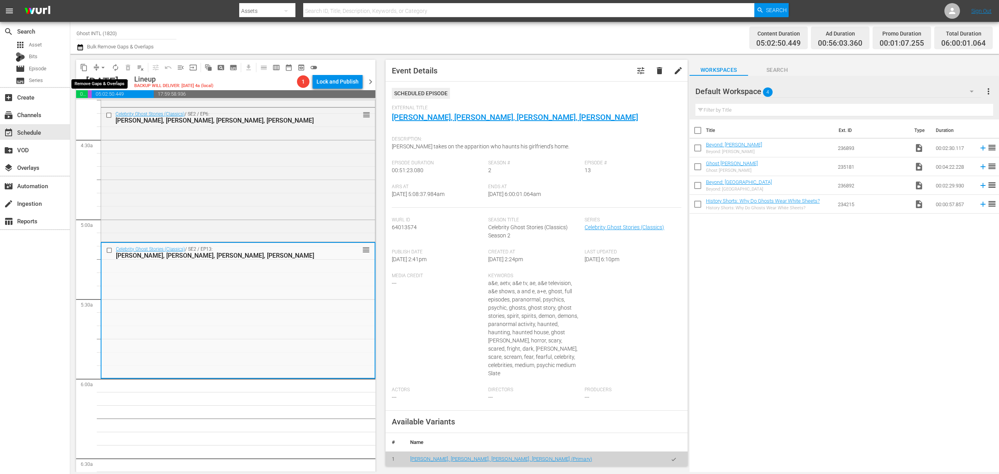
click at [100, 67] on span "arrow_drop_down" at bounding box center [103, 68] width 8 height 8
click at [100, 80] on li "Align to Midnight" at bounding box center [103, 83] width 82 height 13
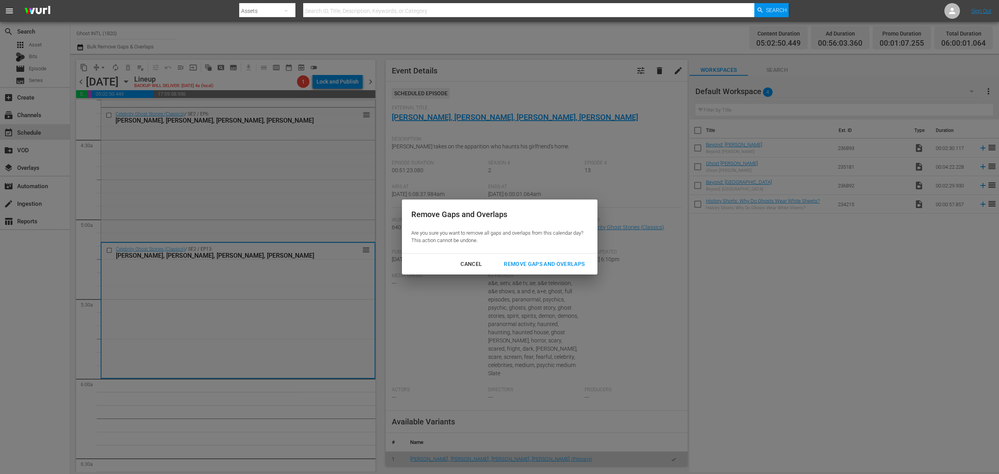
click at [544, 262] on div "Remove Gaps and Overlaps" at bounding box center [544, 264] width 93 height 10
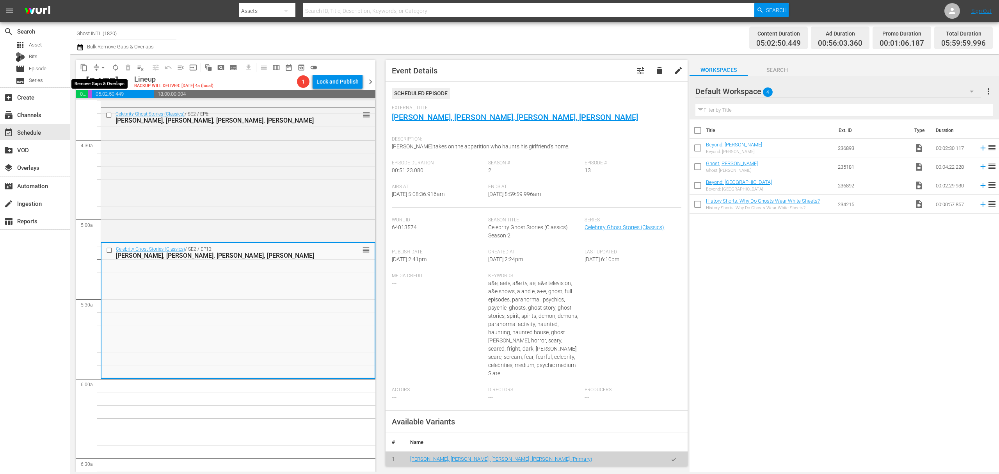
click at [103, 68] on span "arrow_drop_down" at bounding box center [103, 68] width 8 height 8
click at [102, 81] on li "Align to Midnight" at bounding box center [103, 83] width 82 height 13
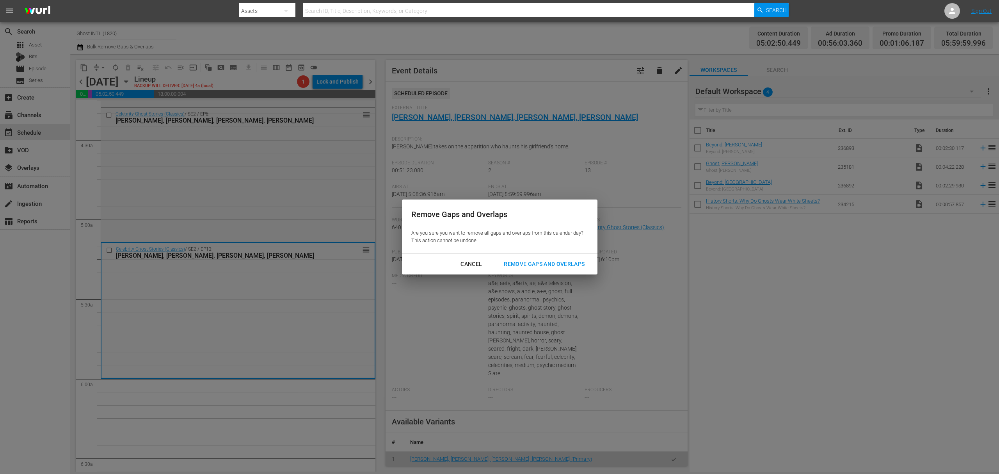
click at [535, 264] on div "Remove Gaps and Overlaps" at bounding box center [544, 264] width 93 height 10
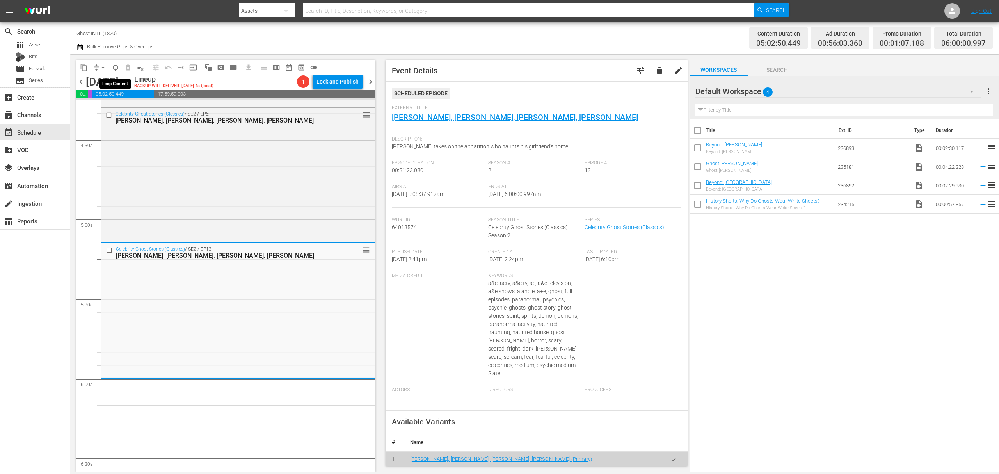
click at [116, 65] on span "autorenew_outlined" at bounding box center [116, 68] width 8 height 8
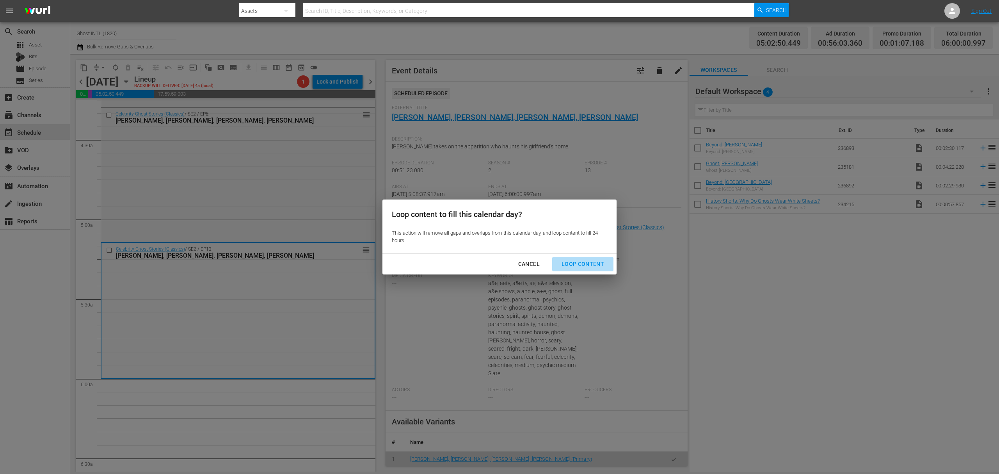
click at [588, 261] on div "Loop Content" at bounding box center [583, 264] width 55 height 10
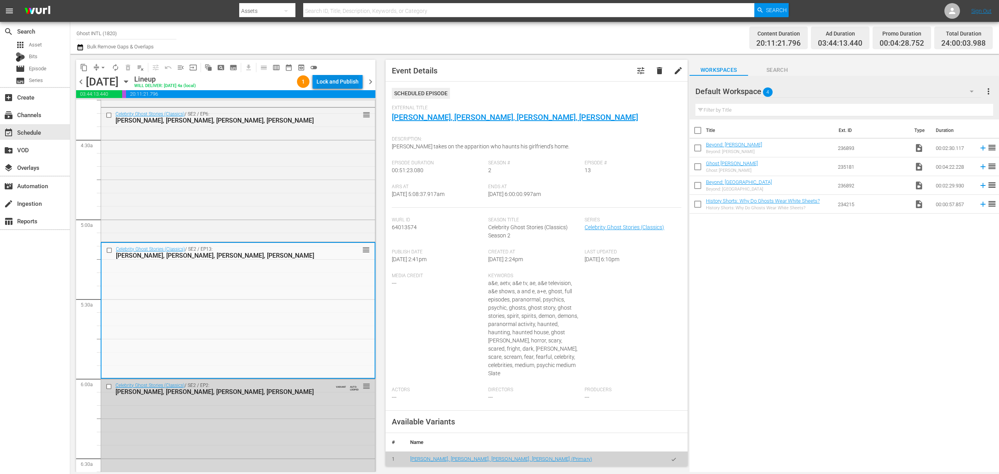
click at [345, 78] on div "Lock and Publish" at bounding box center [338, 82] width 42 height 14
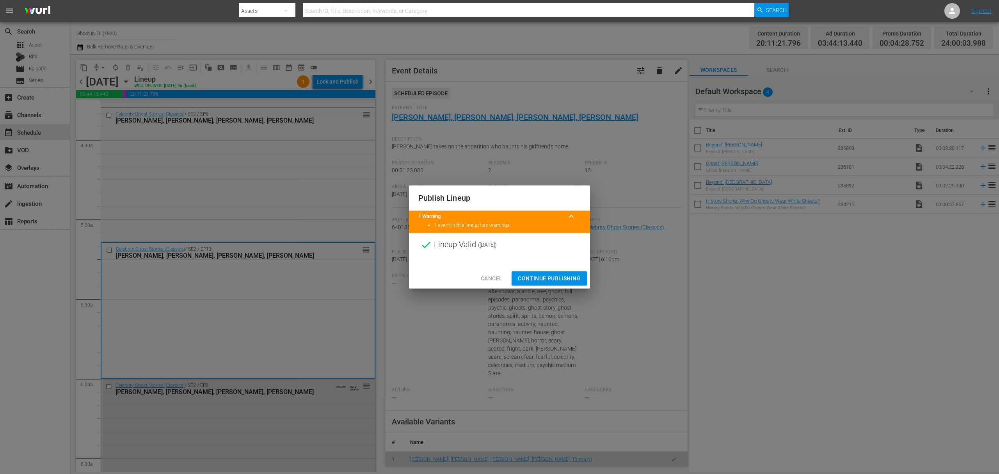
click at [545, 277] on span "Continue Publishing" at bounding box center [549, 279] width 63 height 10
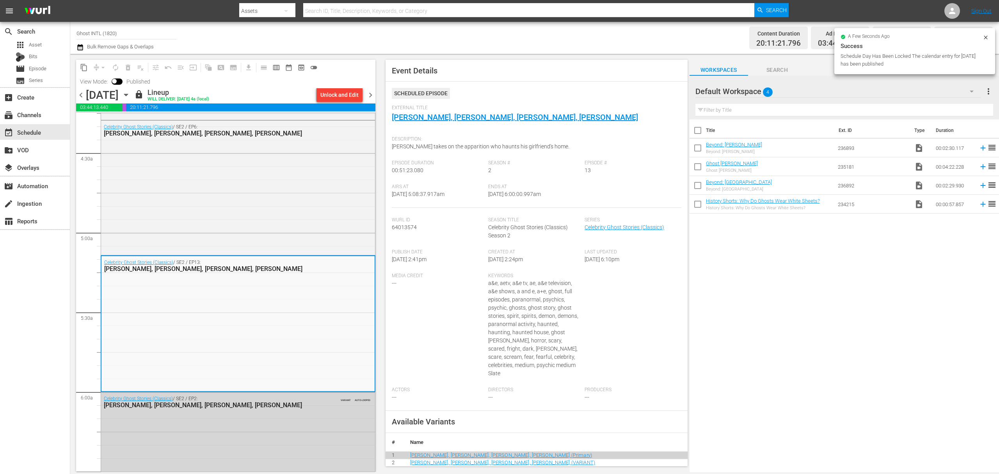
click at [130, 93] on icon "button" at bounding box center [126, 95] width 9 height 9
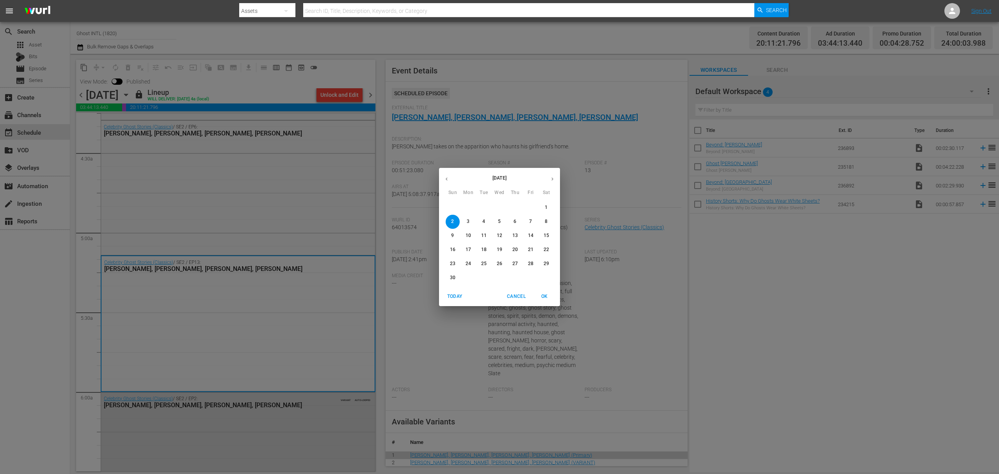
click at [444, 183] on button "button" at bounding box center [446, 178] width 15 height 15
click at [467, 264] on p "27" at bounding box center [468, 263] width 5 height 7
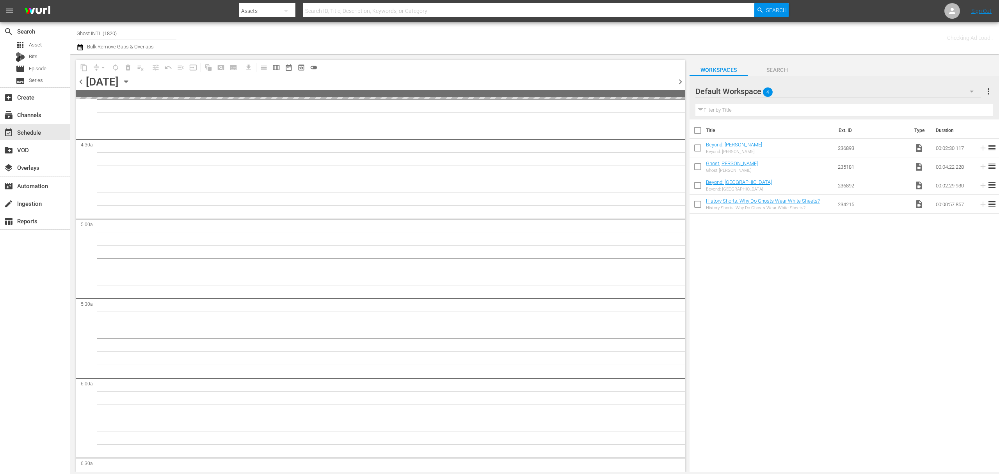
scroll to position [730, 0]
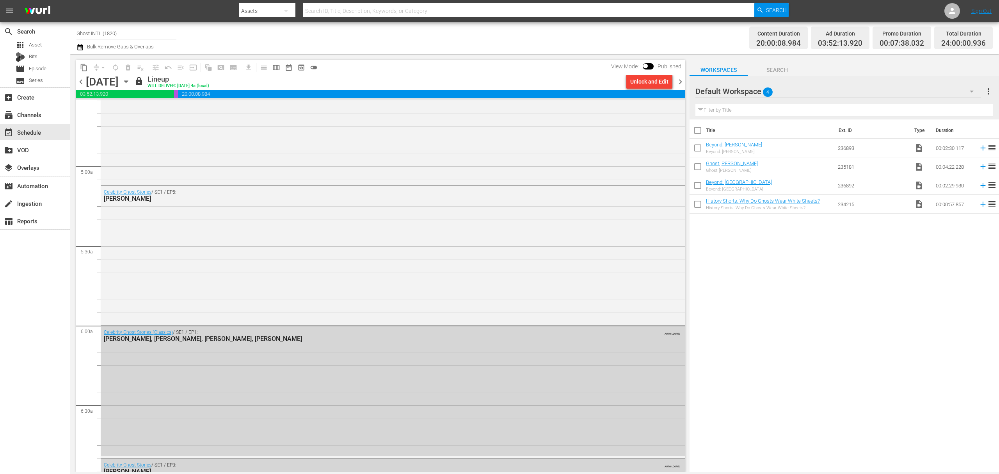
click at [679, 80] on span "chevron_right" at bounding box center [681, 82] width 10 height 10
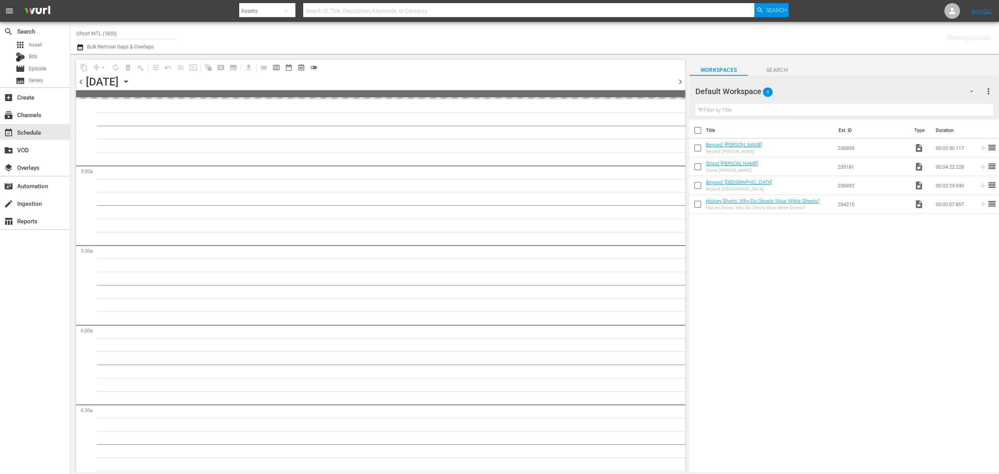
scroll to position [783, 0]
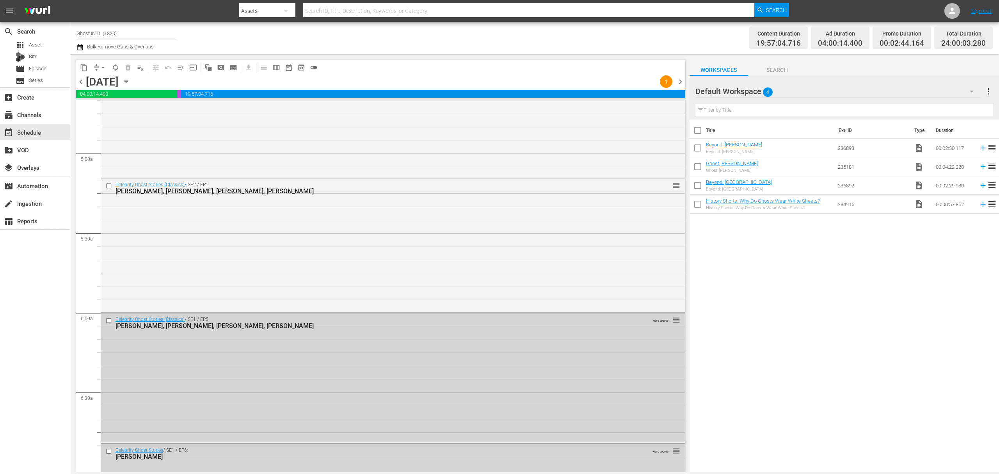
click at [81, 80] on span "chevron_left" at bounding box center [81, 82] width 10 height 10
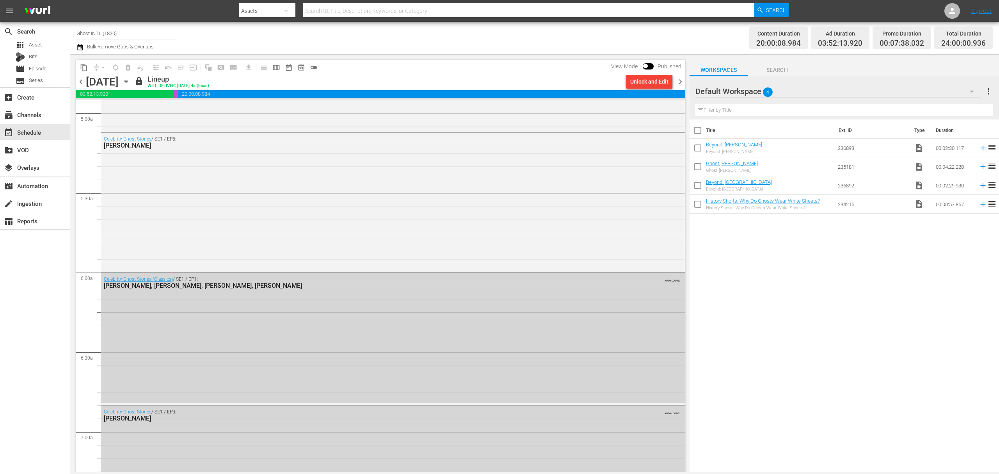
scroll to position [730, 0]
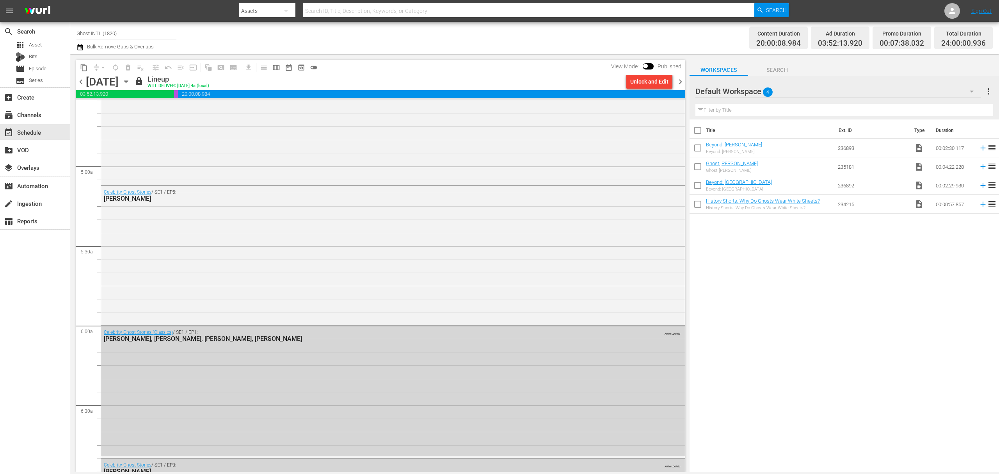
click at [682, 83] on span "chevron_right" at bounding box center [681, 82] width 10 height 10
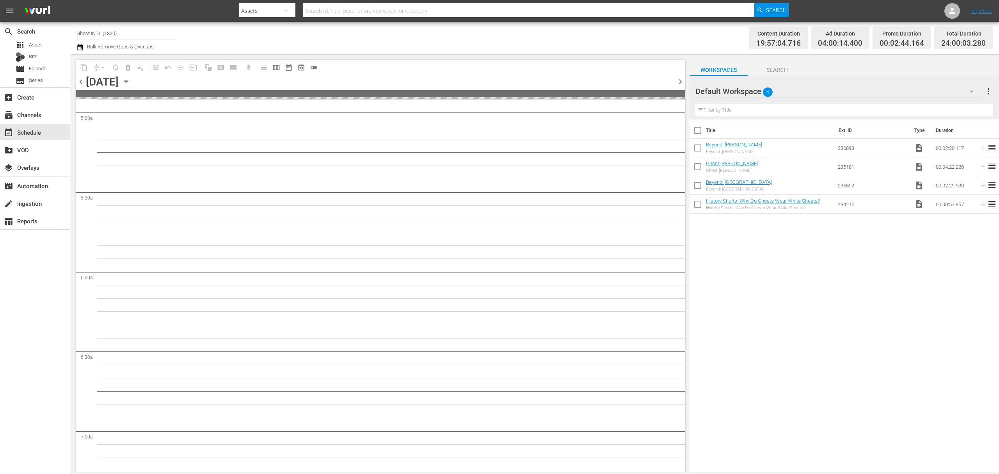
scroll to position [743, 0]
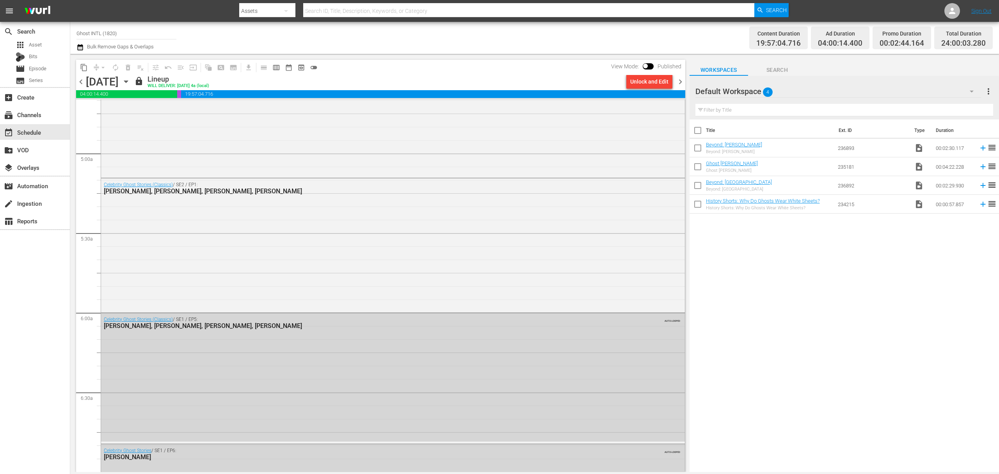
click at [682, 83] on span "chevron_right" at bounding box center [681, 82] width 10 height 10
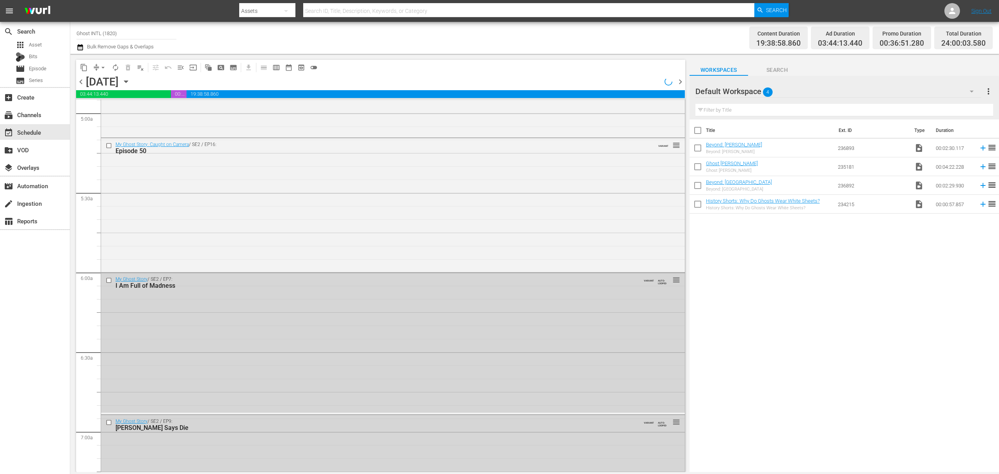
scroll to position [703, 0]
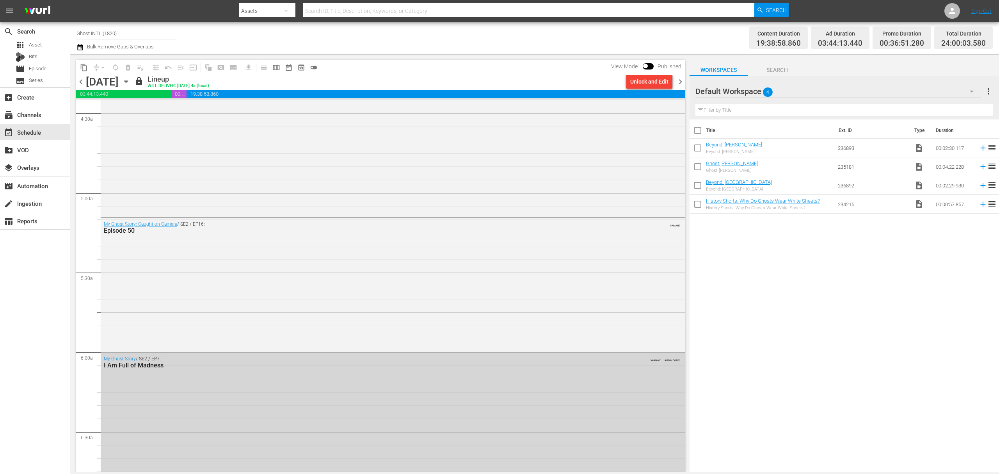
click at [682, 83] on span "chevron_right" at bounding box center [681, 82] width 10 height 10
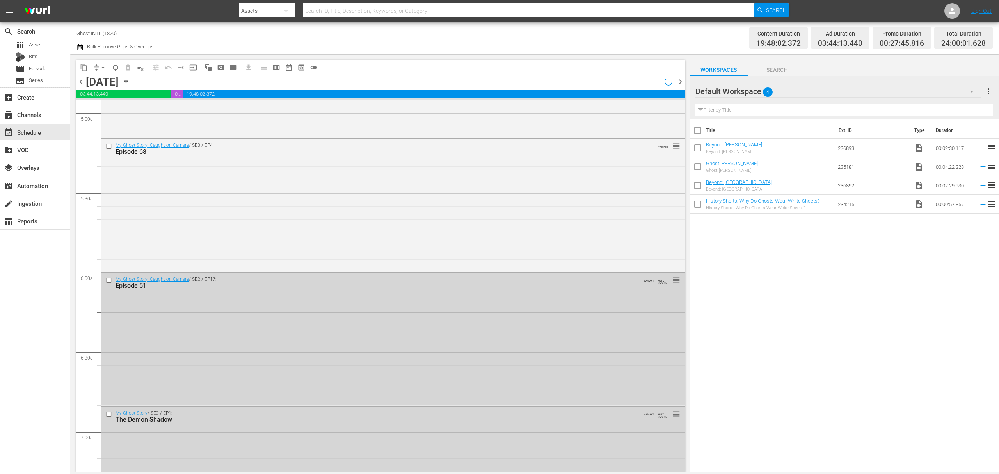
scroll to position [730, 0]
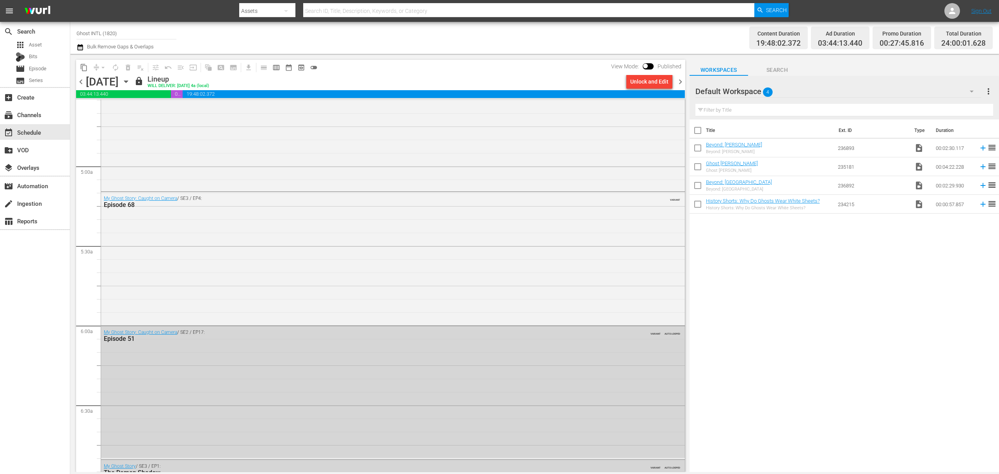
click at [682, 83] on span "chevron_right" at bounding box center [681, 82] width 10 height 10
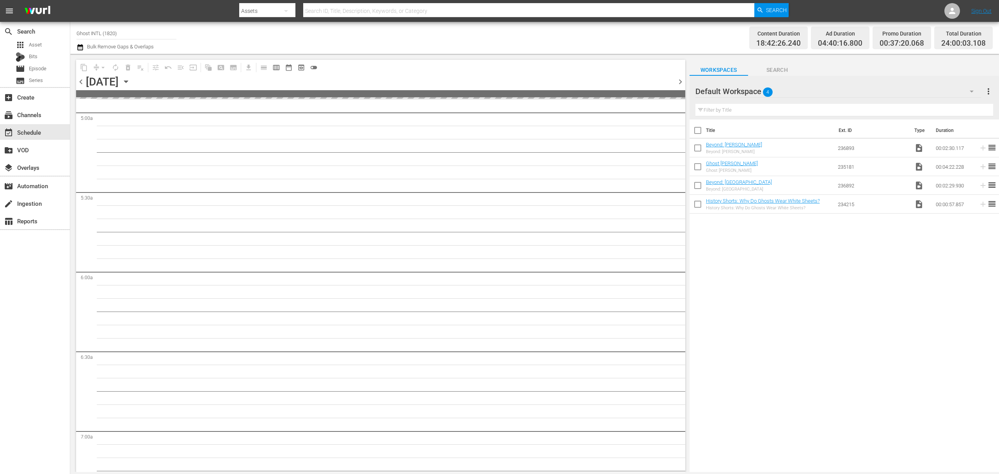
scroll to position [716, 0]
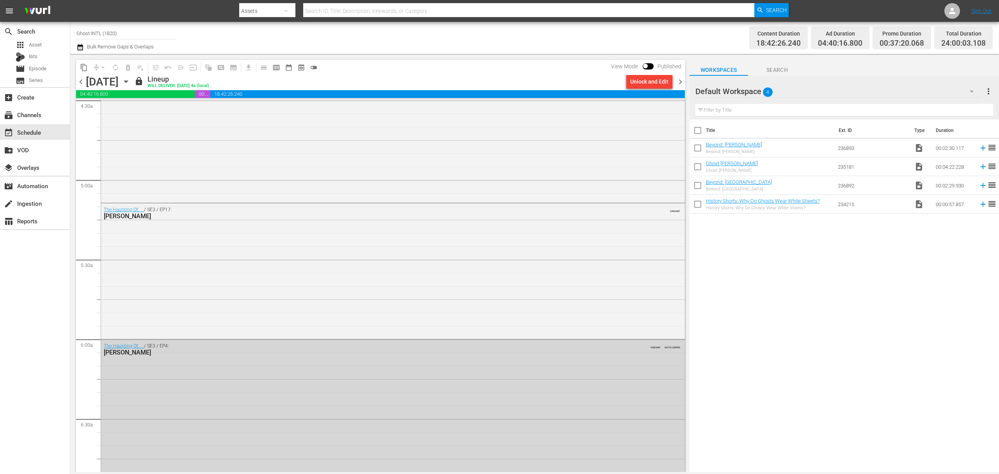
click at [682, 83] on span "chevron_right" at bounding box center [681, 82] width 10 height 10
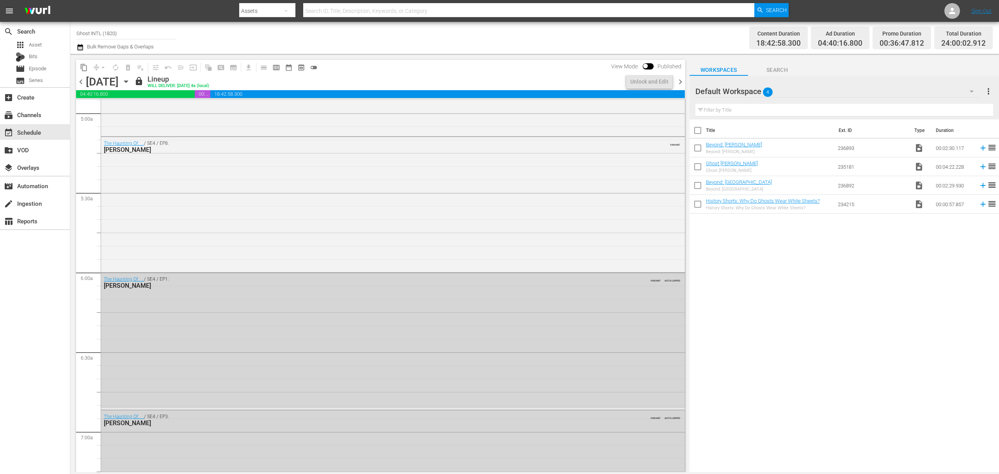
scroll to position [716, 0]
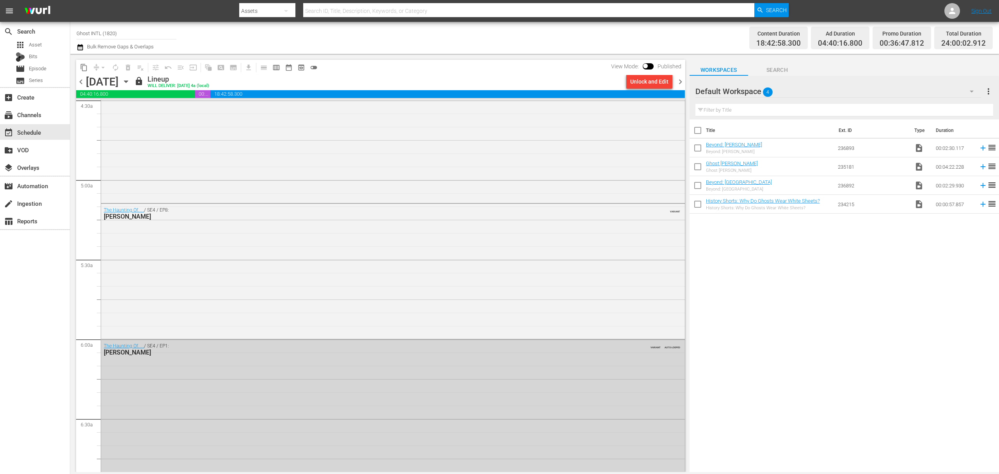
click at [682, 83] on span "chevron_right" at bounding box center [681, 82] width 10 height 10
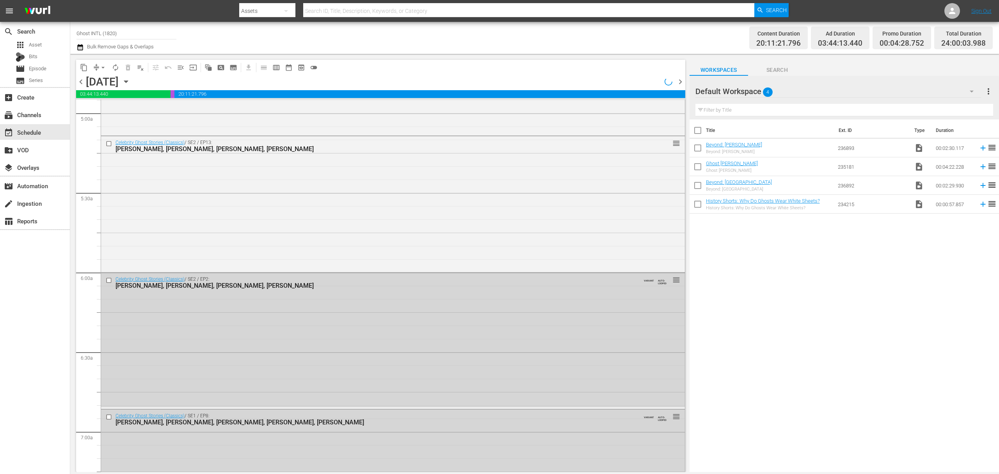
scroll to position [716, 0]
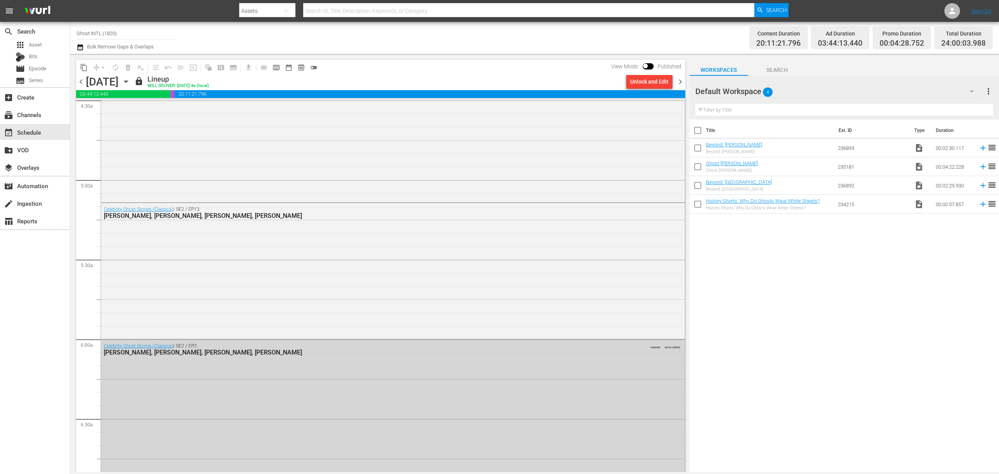
click at [682, 83] on span "chevron_right" at bounding box center [681, 82] width 10 height 10
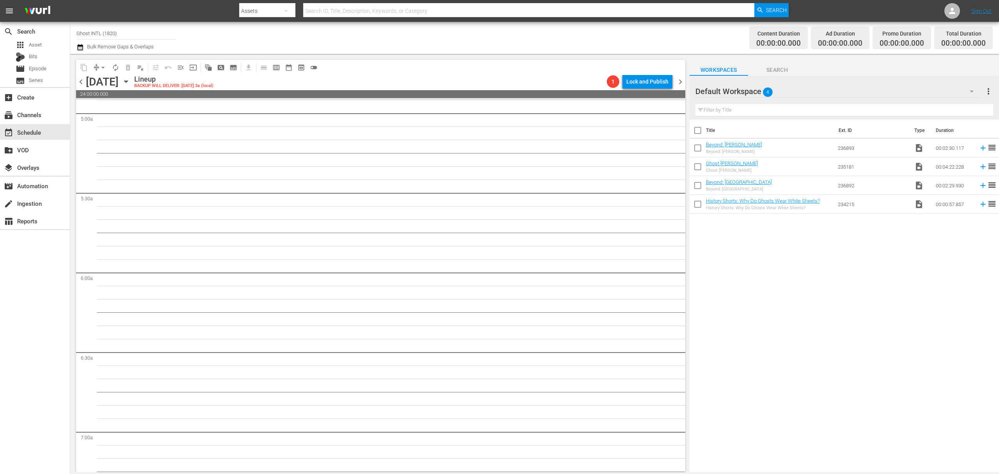
scroll to position [769, 0]
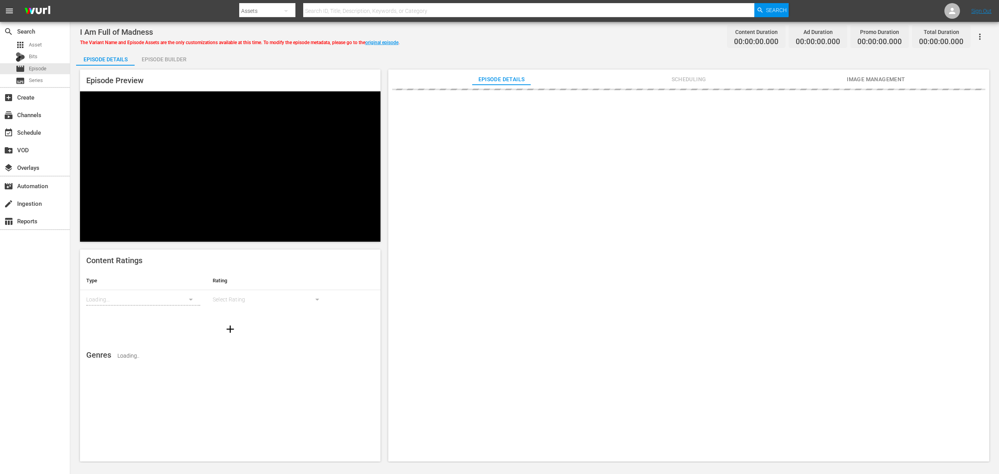
click at [160, 64] on div "Episode Builder" at bounding box center [164, 59] width 59 height 19
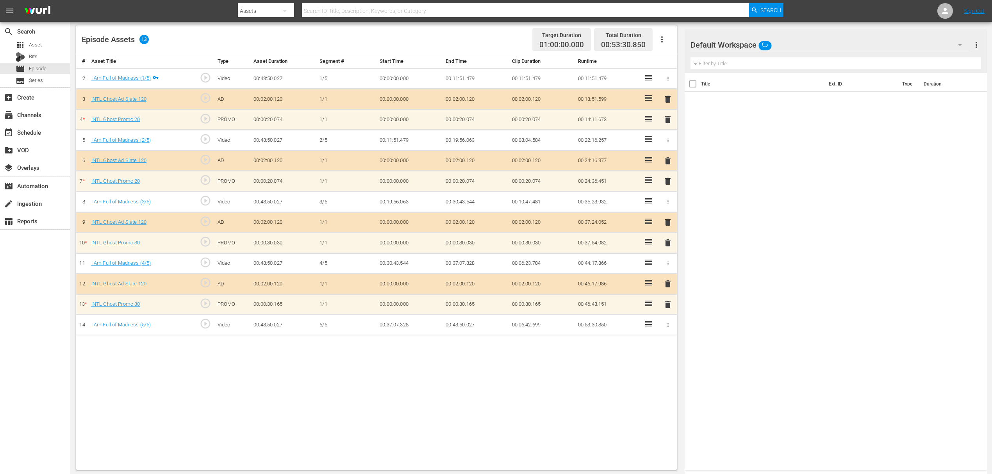
scroll to position [203, 0]
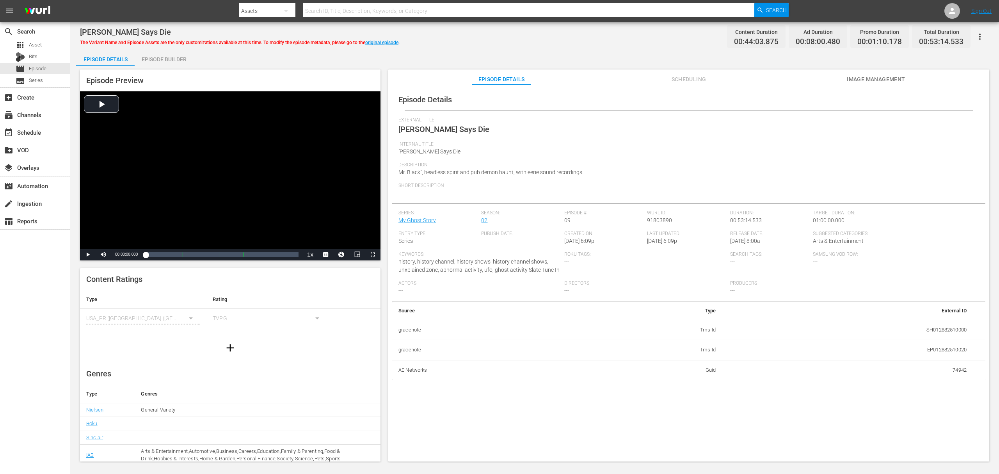
click at [165, 56] on div "Episode Builder" at bounding box center [164, 59] width 59 height 19
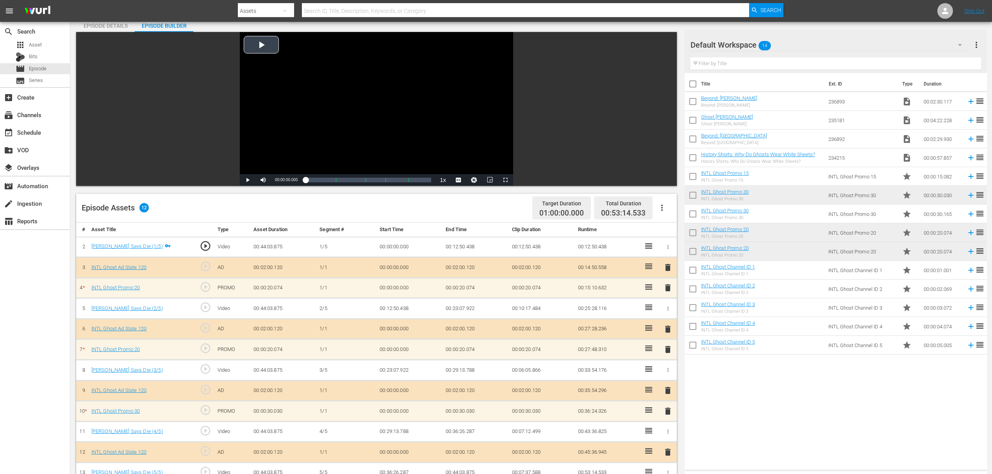
scroll to position [203, 0]
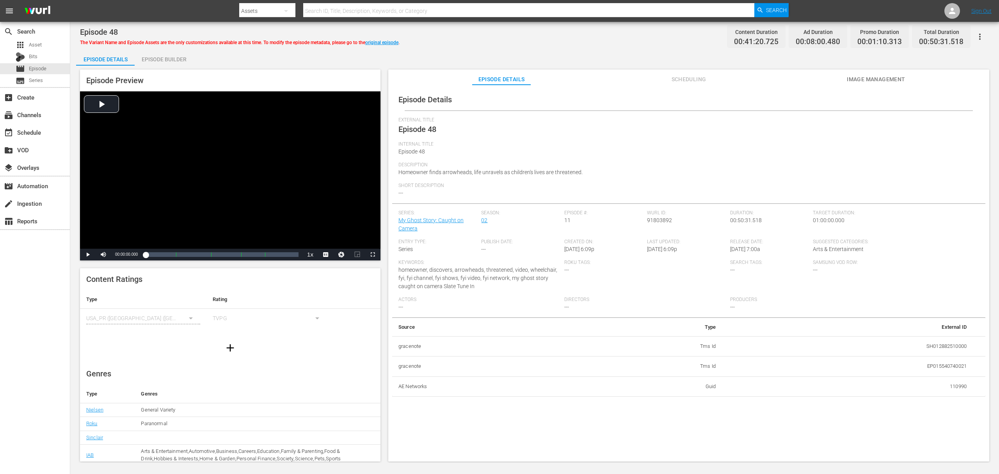
click at [183, 64] on div "Episode Builder" at bounding box center [164, 59] width 59 height 19
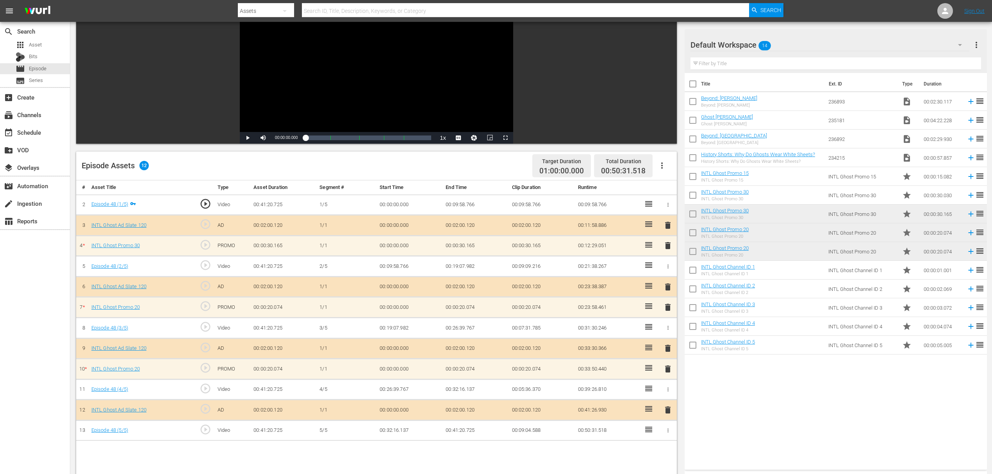
scroll to position [203, 0]
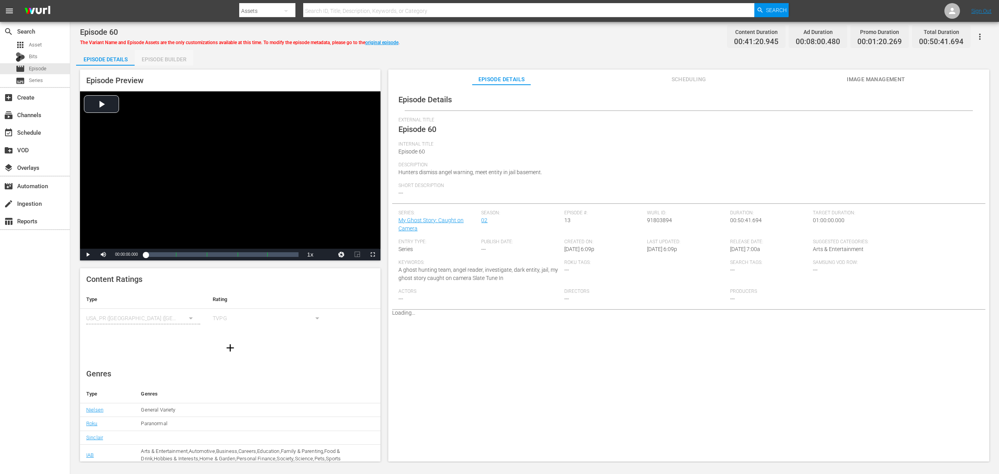
click at [174, 60] on div "Episode Builder" at bounding box center [164, 59] width 59 height 19
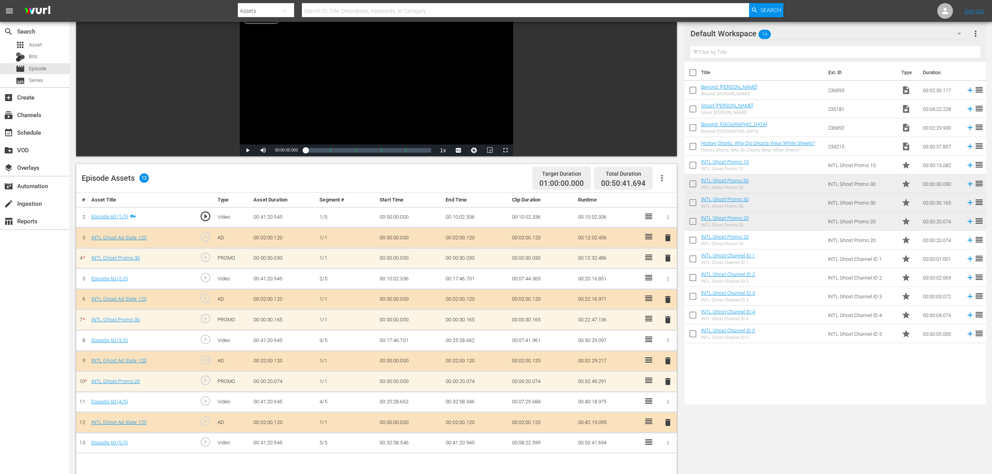
scroll to position [203, 0]
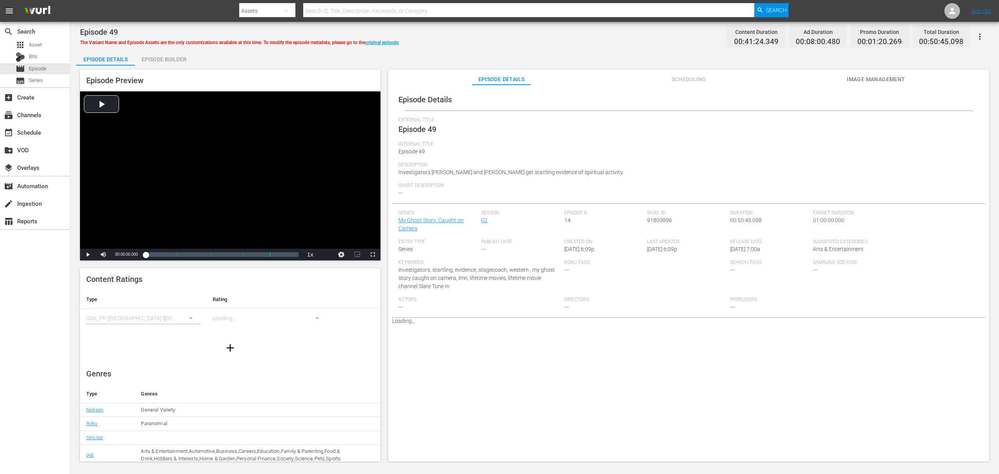
click at [175, 65] on div "Episode Builder" at bounding box center [164, 59] width 59 height 19
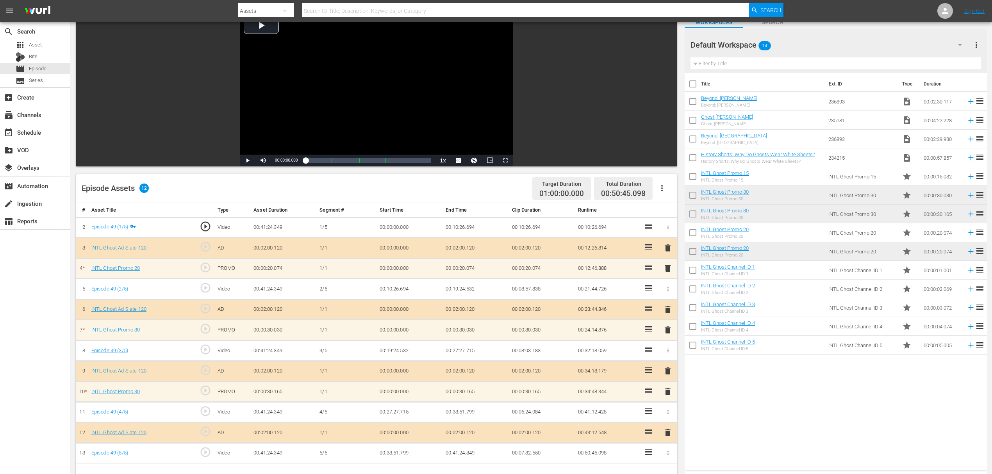
scroll to position [203, 0]
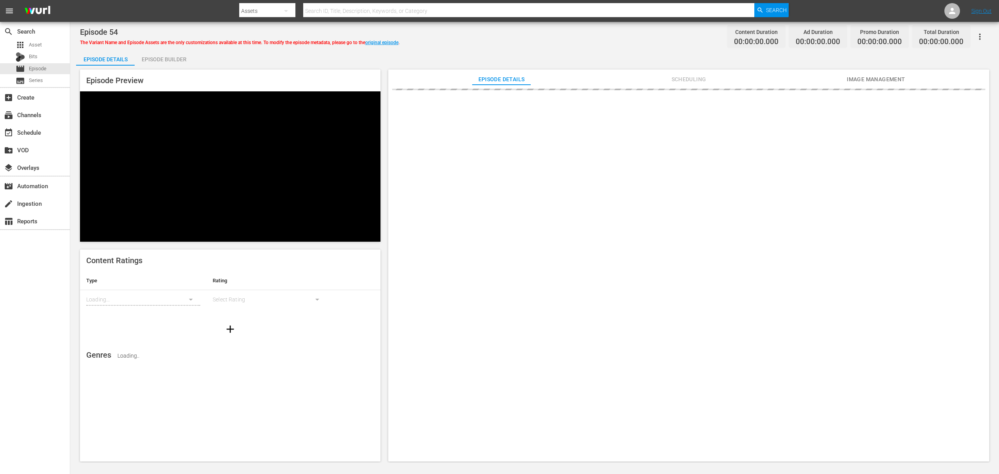
click at [175, 60] on div "Episode Builder" at bounding box center [164, 59] width 59 height 19
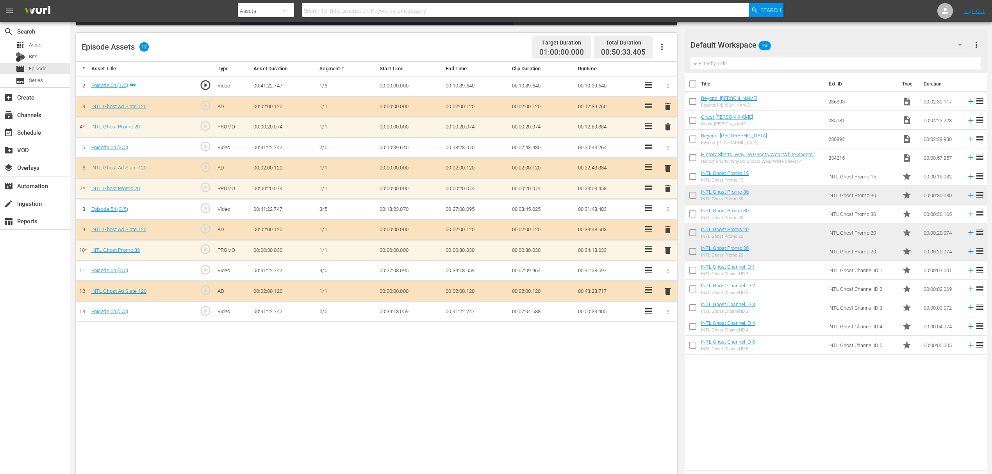
scroll to position [203, 0]
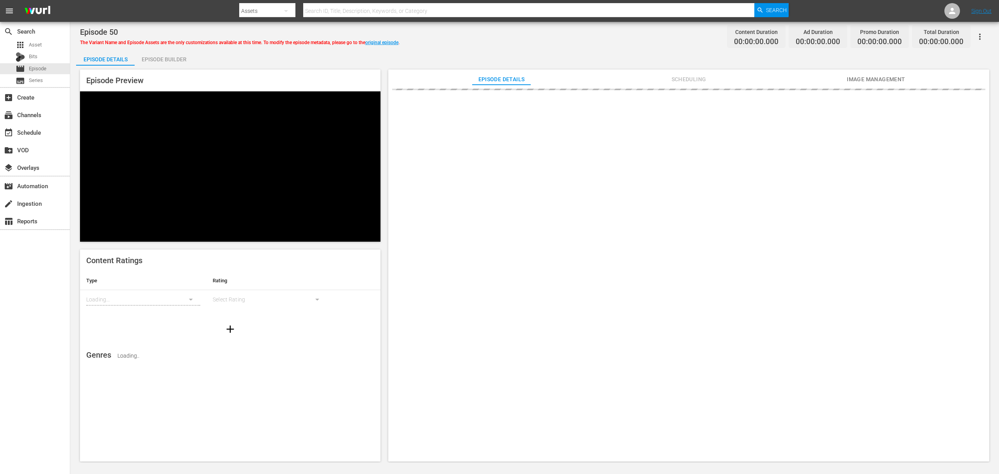
click at [177, 59] on div "Episode Builder" at bounding box center [164, 59] width 59 height 19
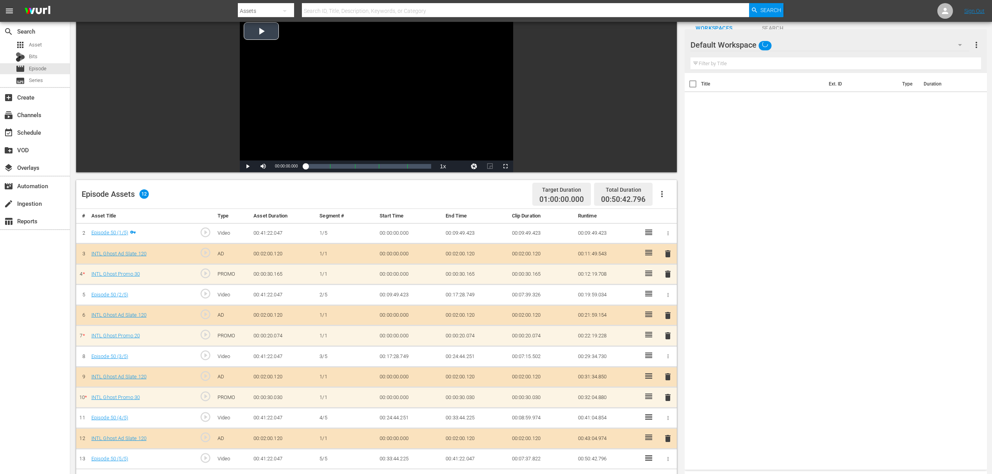
scroll to position [203, 0]
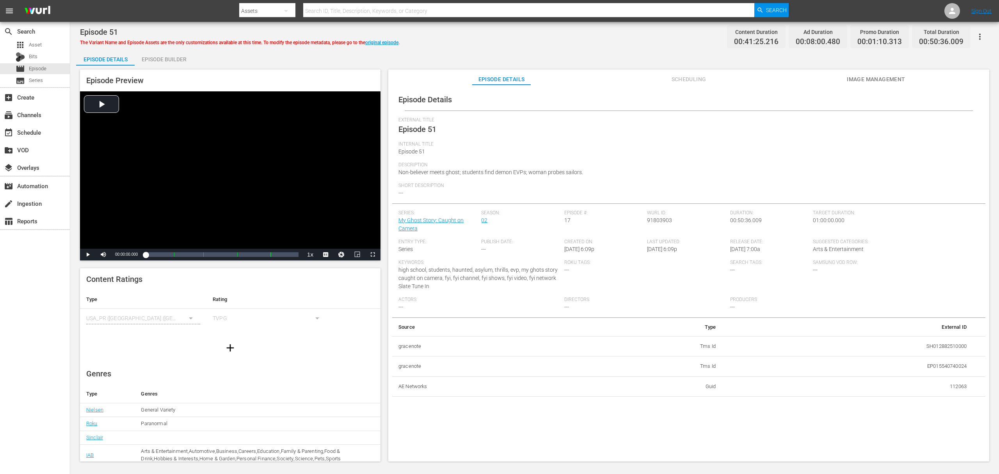
click at [157, 55] on div "Episode Builder" at bounding box center [164, 59] width 59 height 19
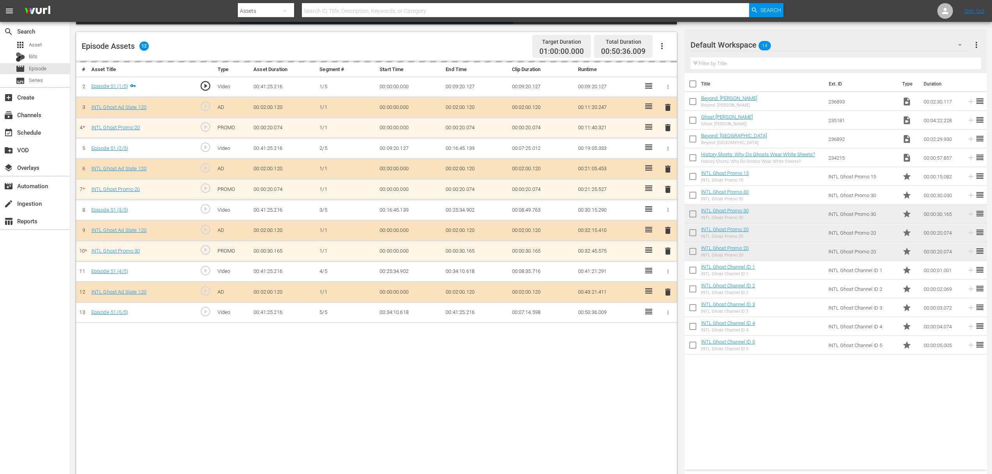
scroll to position [203, 0]
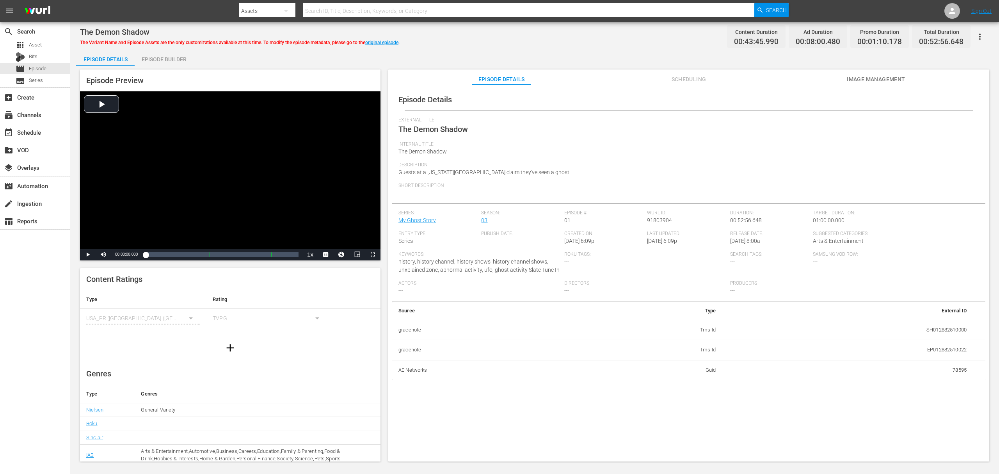
click at [158, 60] on div "Episode Builder" at bounding box center [164, 59] width 59 height 19
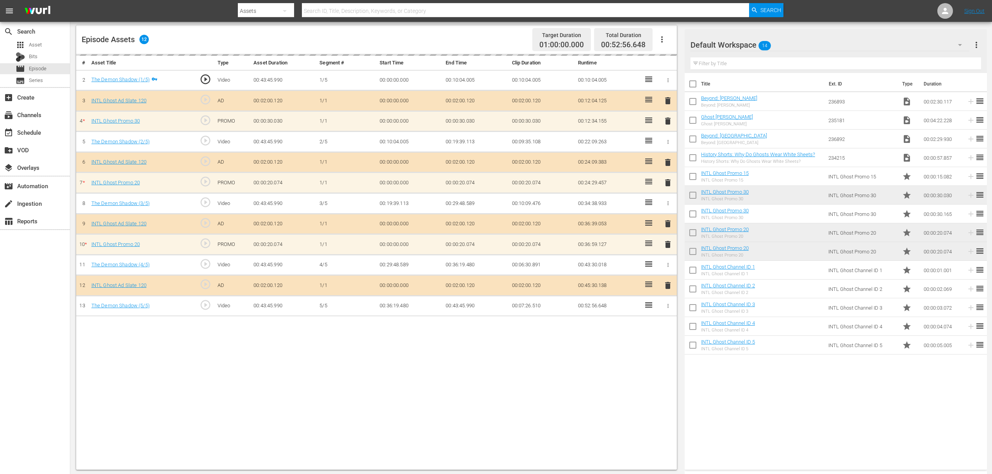
scroll to position [203, 0]
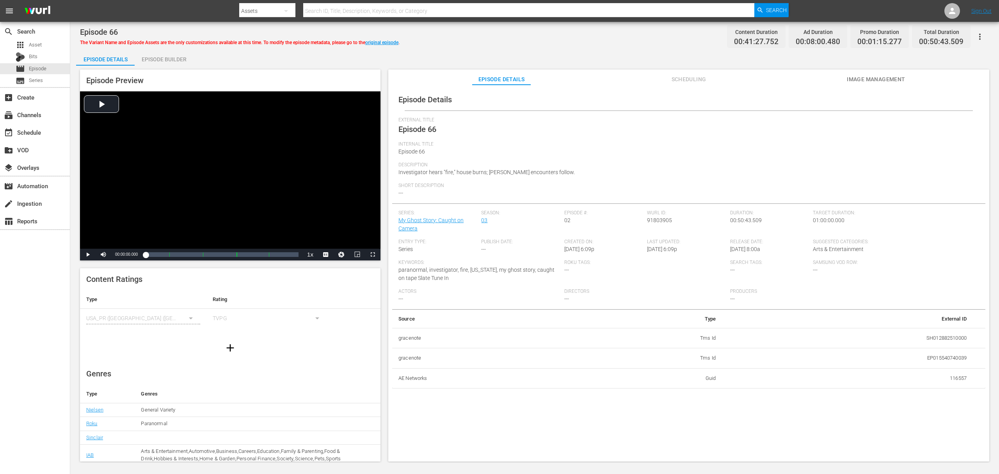
click at [177, 46] on div "Episode 66 The Variant Name and Episode Assets are the only customizations avai…" at bounding box center [534, 242] width 929 height 441
click at [185, 59] on div "Episode Builder" at bounding box center [164, 59] width 59 height 19
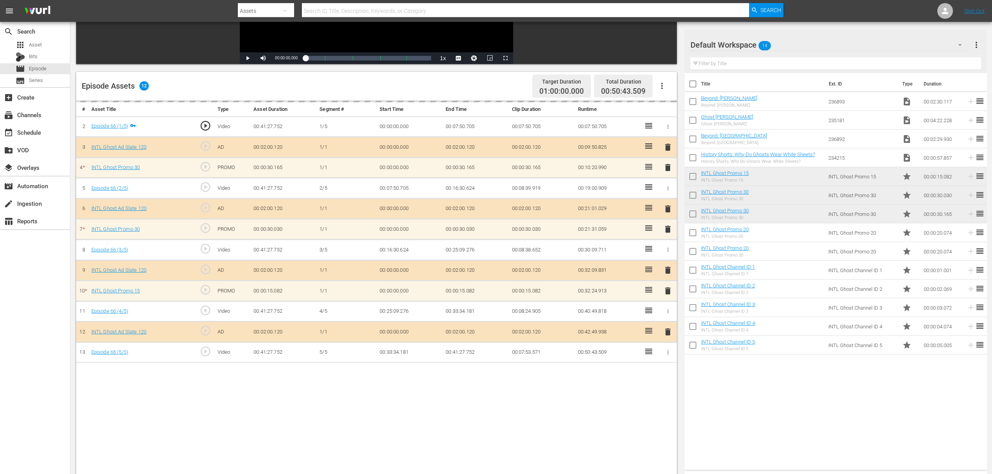
scroll to position [156, 0]
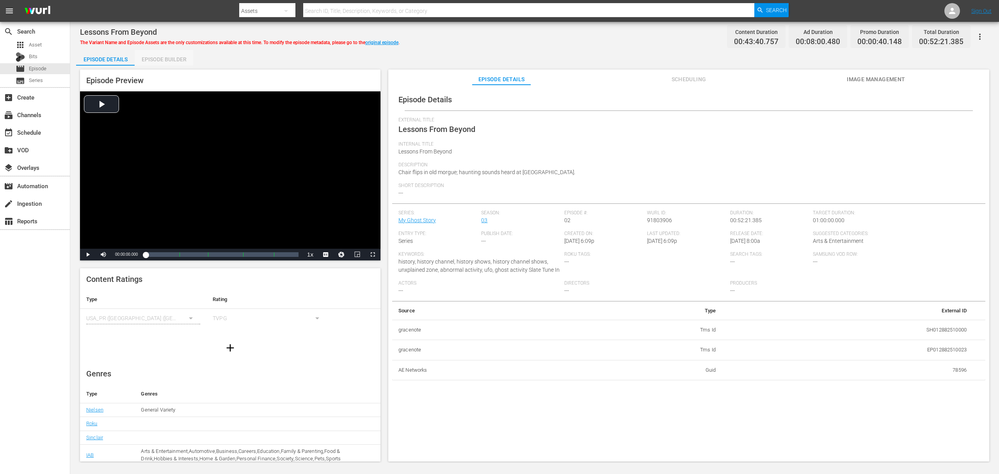
click at [176, 55] on div "Episode Builder" at bounding box center [164, 59] width 59 height 19
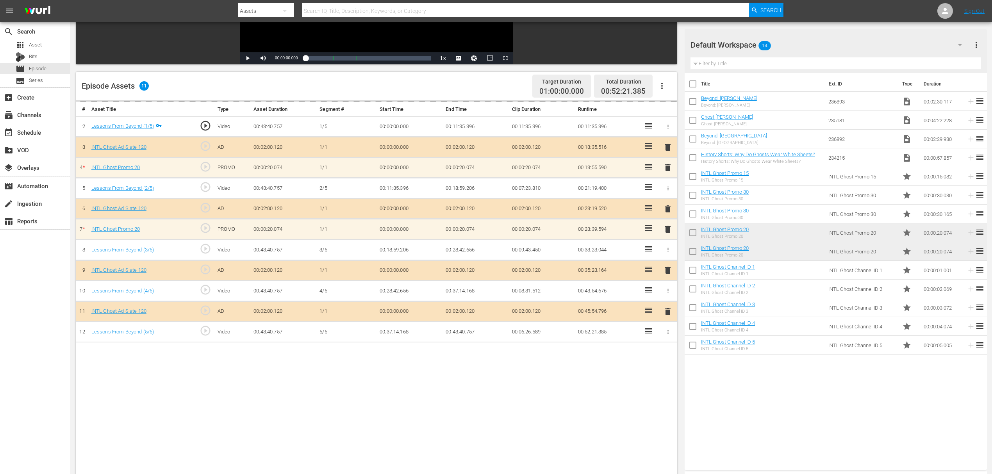
scroll to position [156, 0]
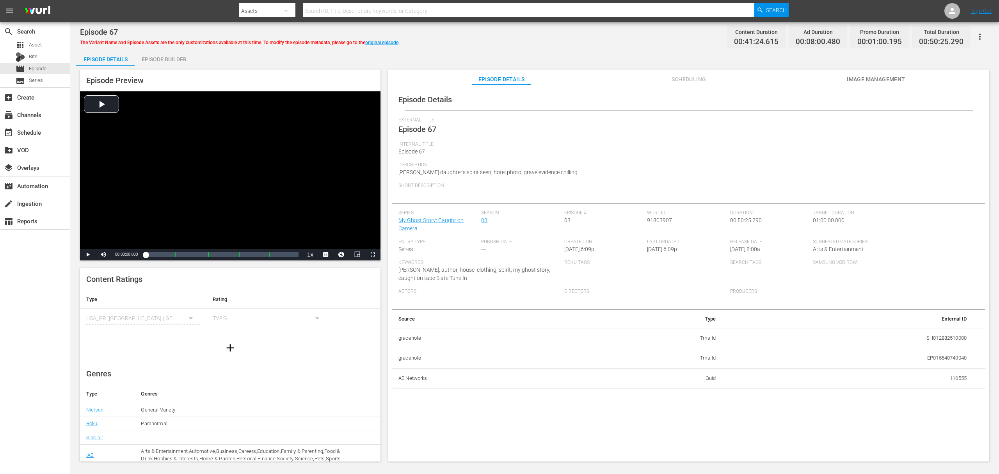
click at [155, 52] on div "Episode Builder" at bounding box center [164, 59] width 59 height 19
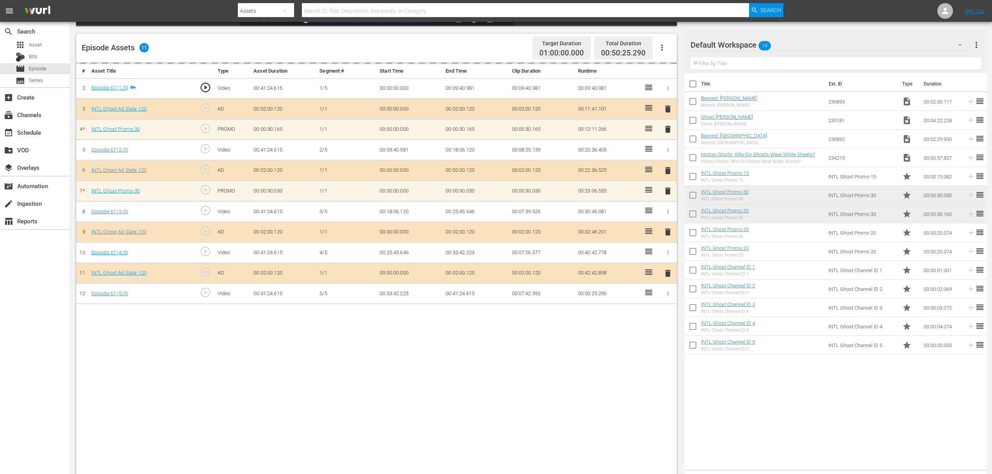
scroll to position [203, 0]
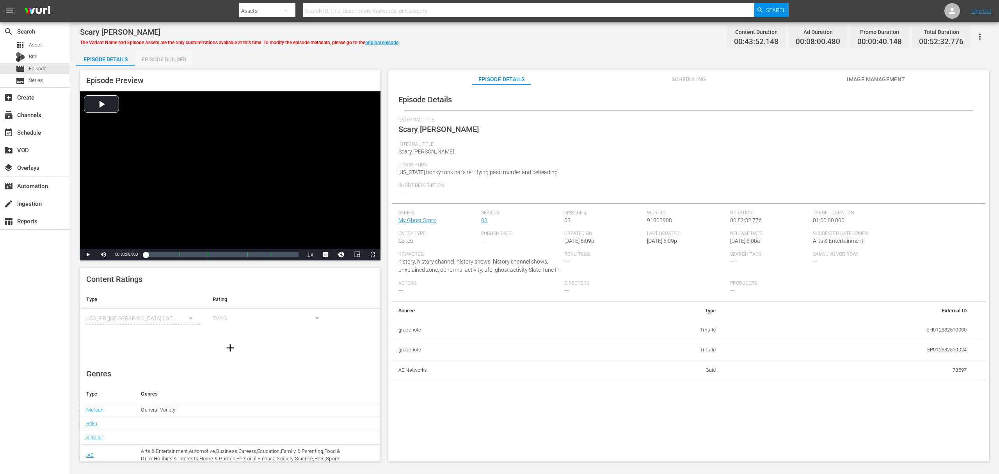
click at [175, 60] on div "Episode Builder" at bounding box center [164, 59] width 59 height 19
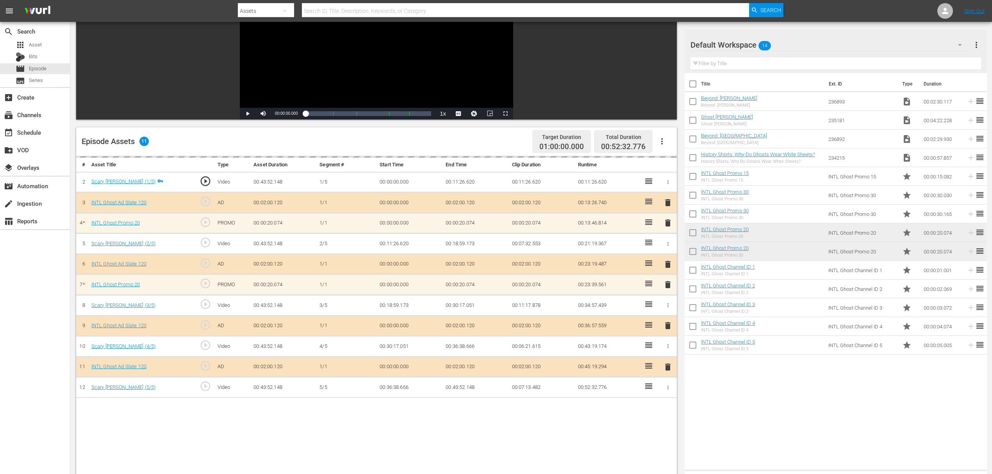
scroll to position [203, 0]
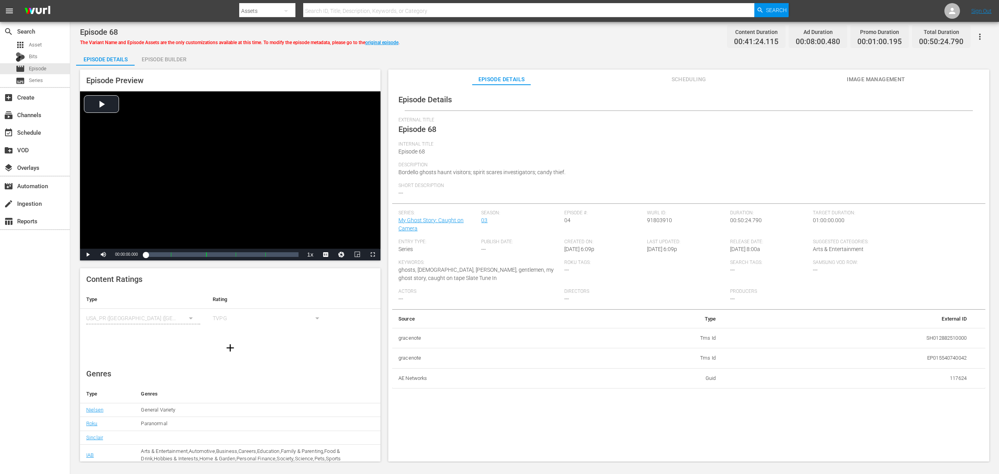
click at [166, 61] on div "Episode Builder" at bounding box center [164, 59] width 59 height 19
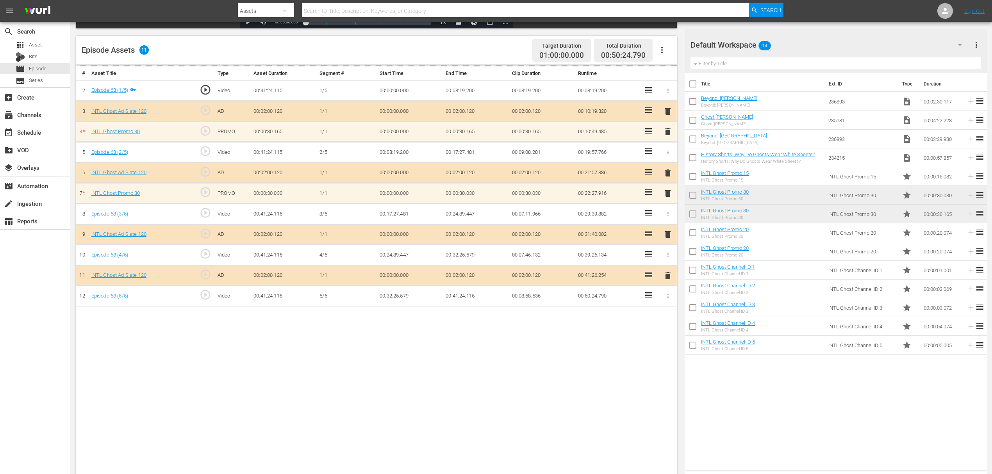
scroll to position [203, 0]
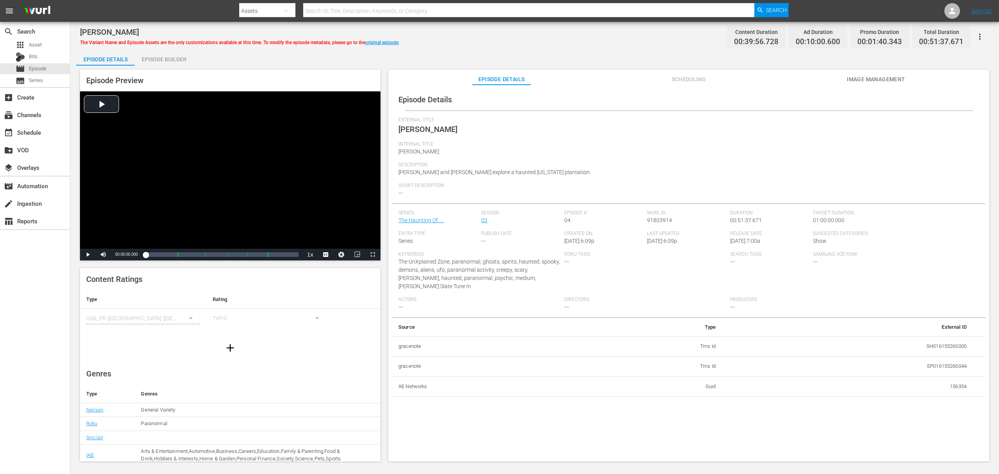
click at [166, 52] on div "Episode Builder" at bounding box center [164, 59] width 59 height 19
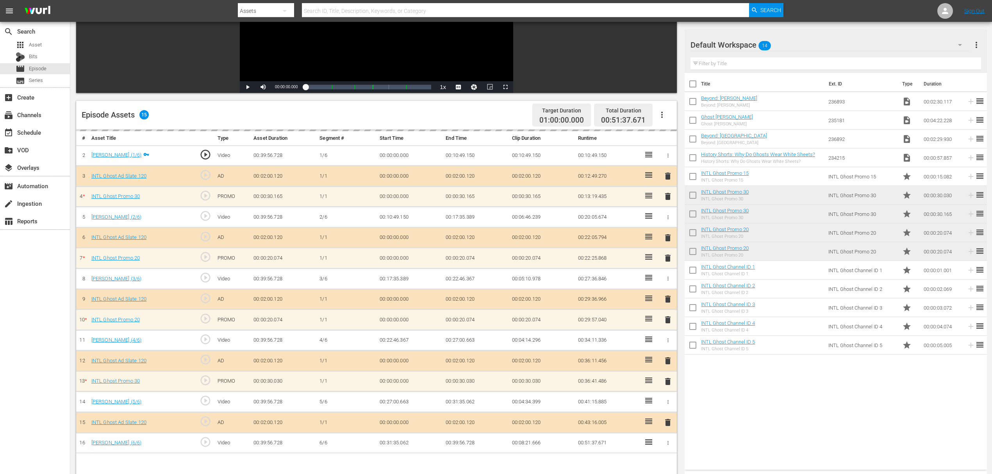
scroll to position [156, 0]
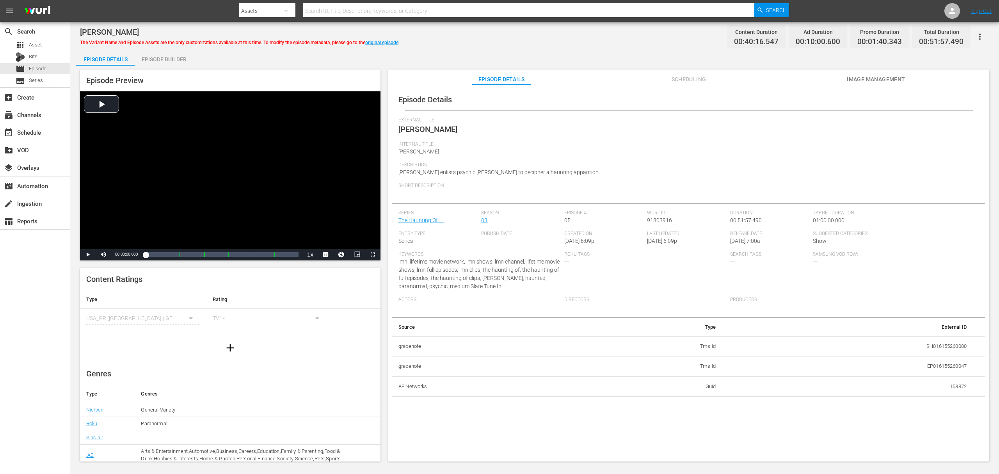
click at [179, 61] on div "Episode Builder" at bounding box center [164, 59] width 59 height 19
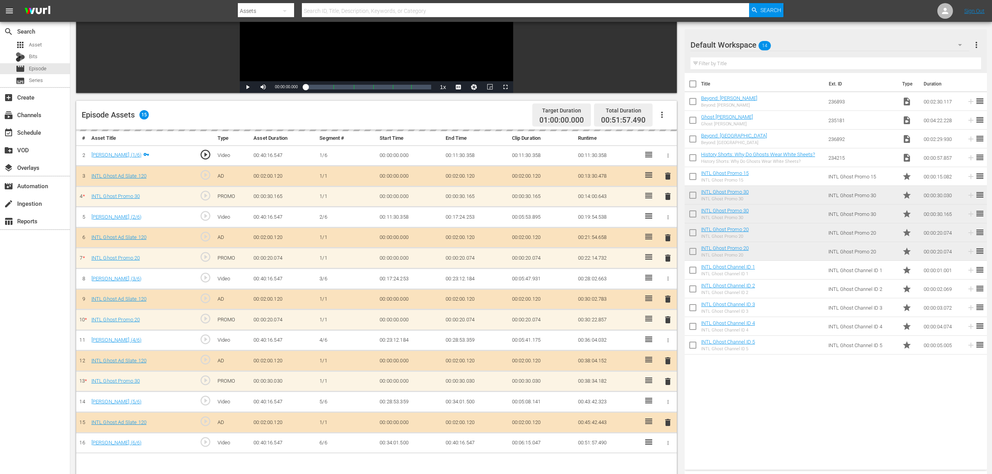
scroll to position [156, 0]
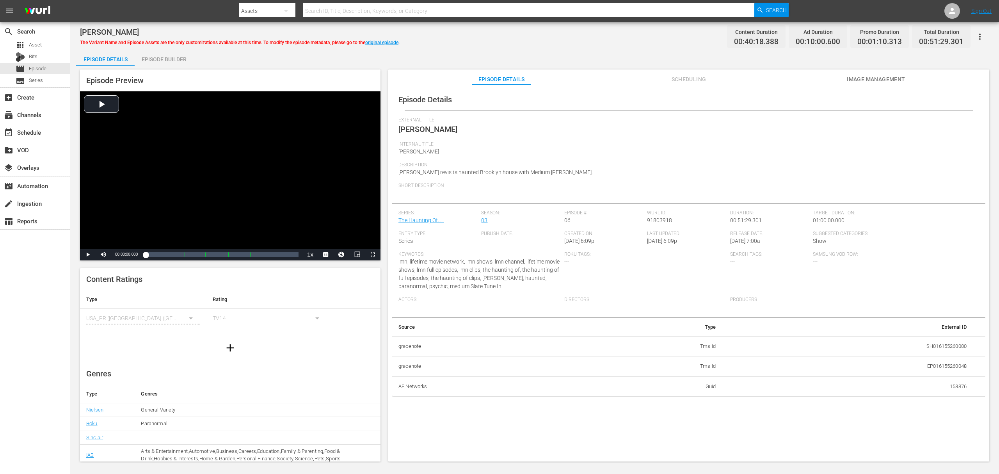
click at [174, 61] on div "Episode Builder" at bounding box center [164, 59] width 59 height 19
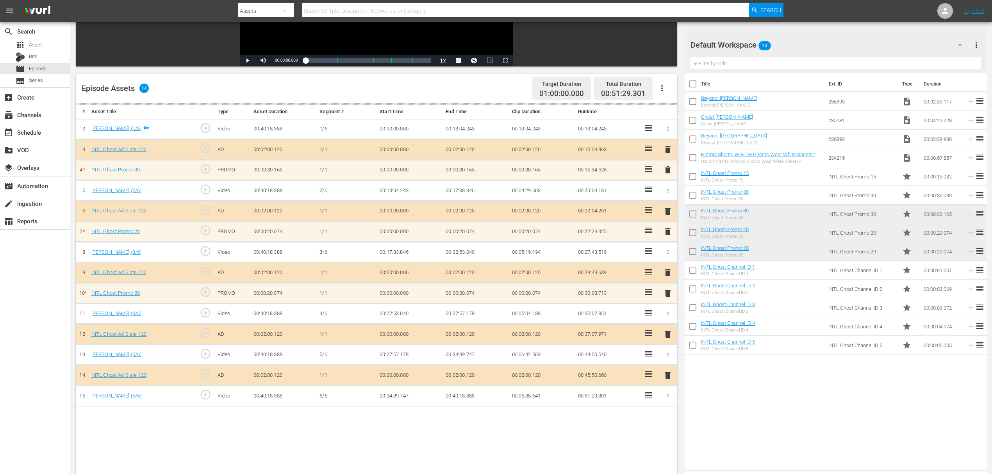
scroll to position [203, 0]
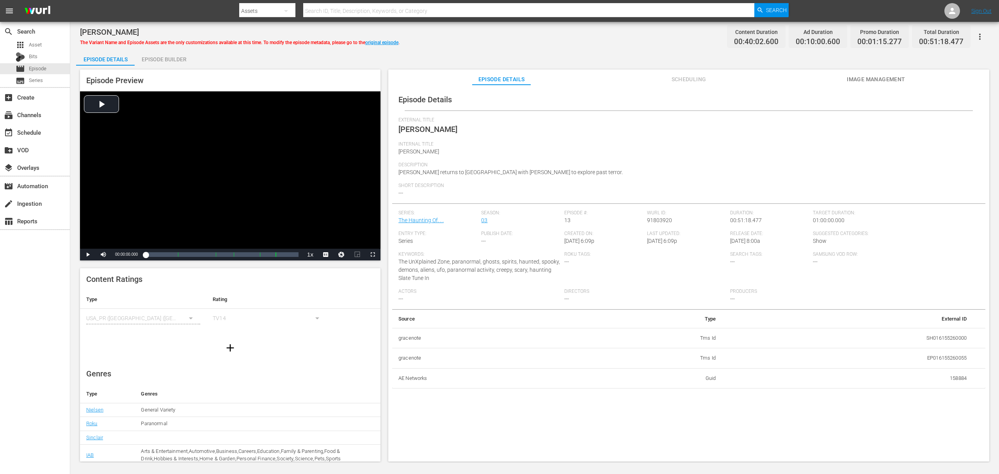
click at [195, 53] on div "Episode Details Episode Builder Episode Preview Video Player is loading. Play V…" at bounding box center [534, 259] width 917 height 418
click at [172, 59] on div "Episode Builder" at bounding box center [164, 59] width 59 height 19
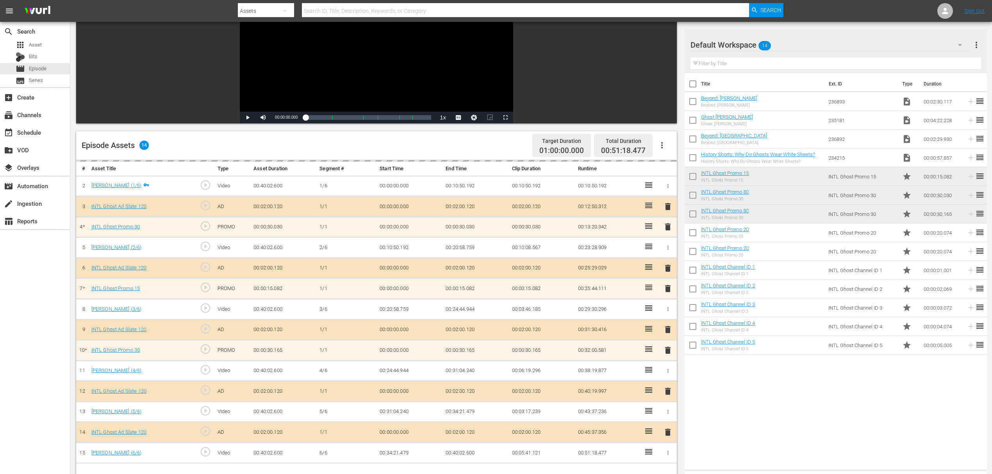
scroll to position [203, 0]
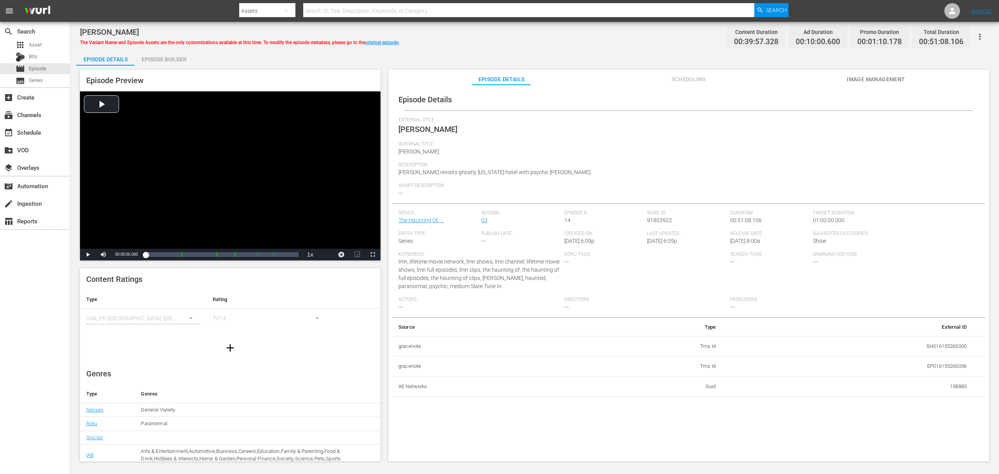
click at [166, 57] on div "Episode Builder" at bounding box center [164, 59] width 59 height 19
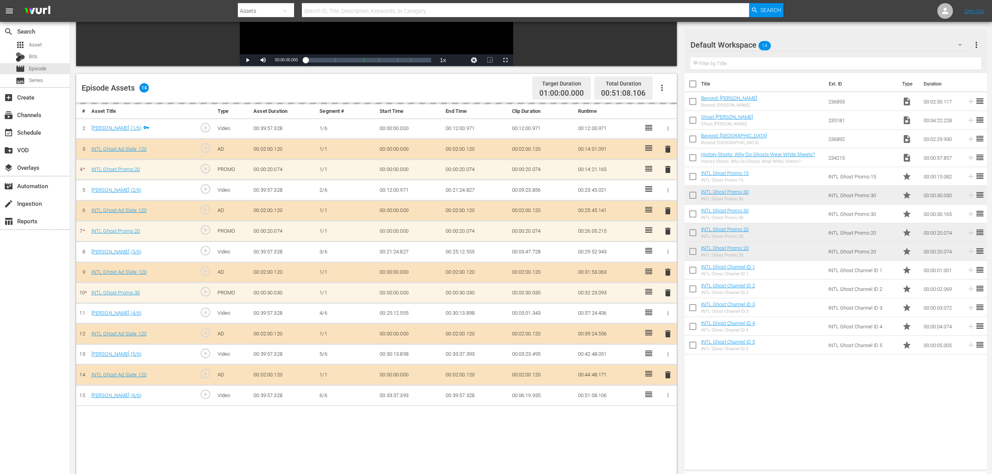
scroll to position [156, 0]
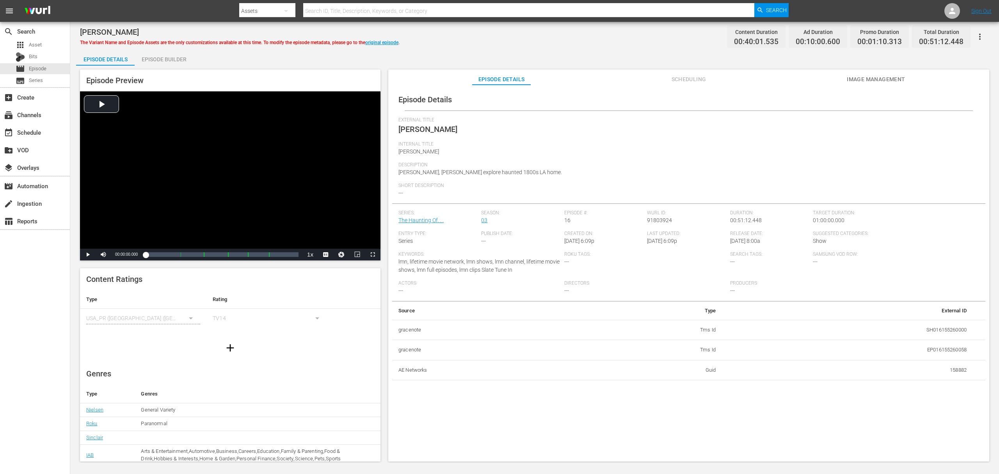
click at [174, 57] on div "Episode Builder" at bounding box center [164, 59] width 59 height 19
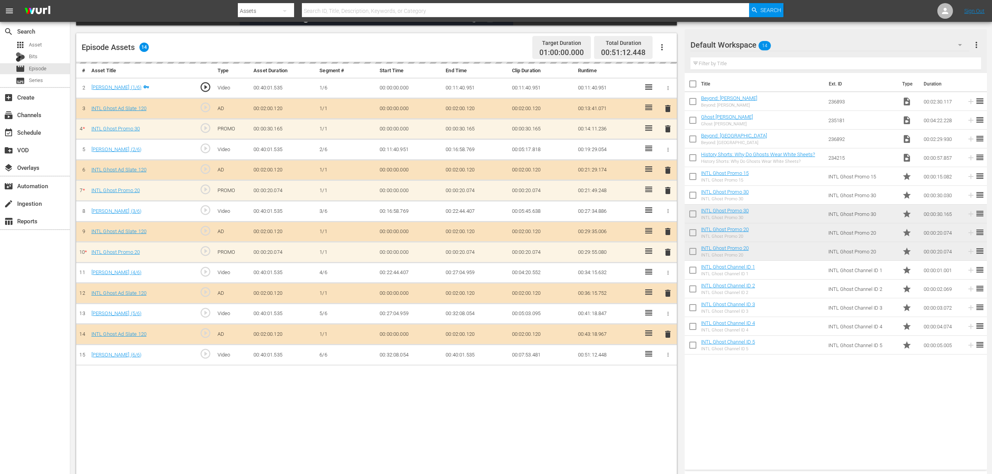
scroll to position [203, 0]
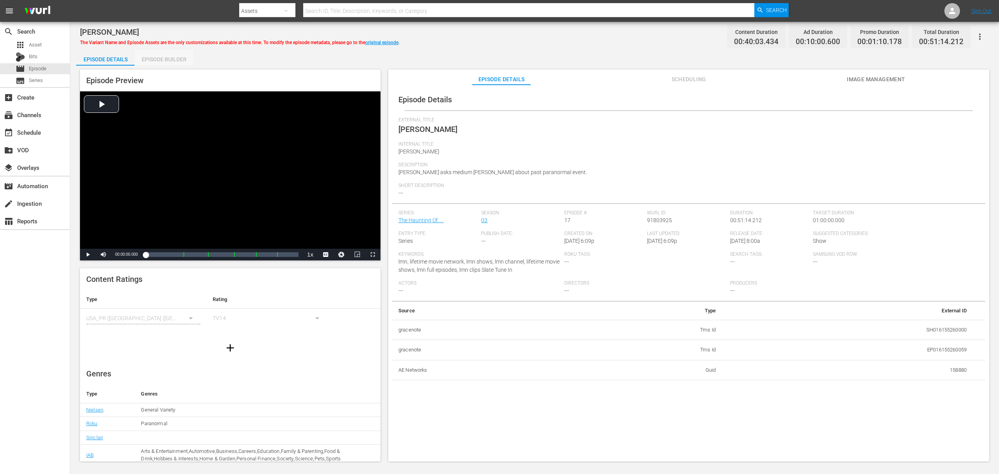
click at [183, 58] on div "Episode Builder" at bounding box center [164, 59] width 59 height 19
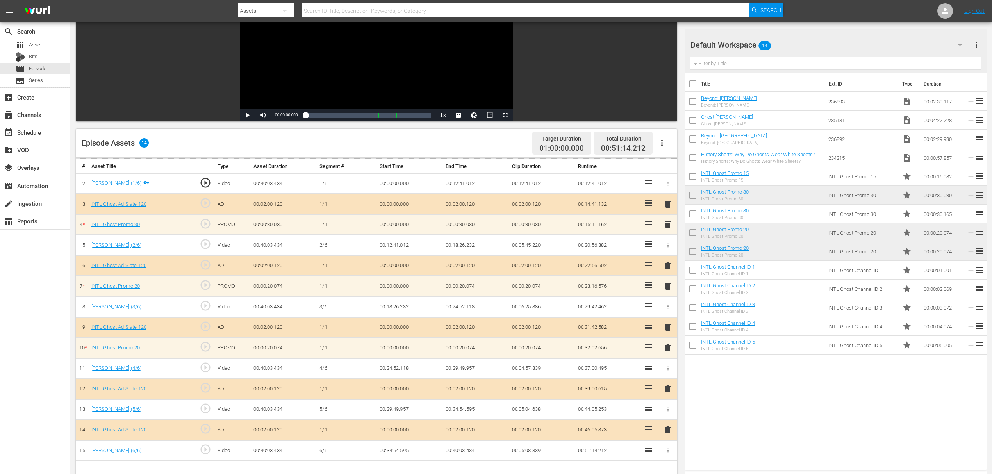
scroll to position [203, 0]
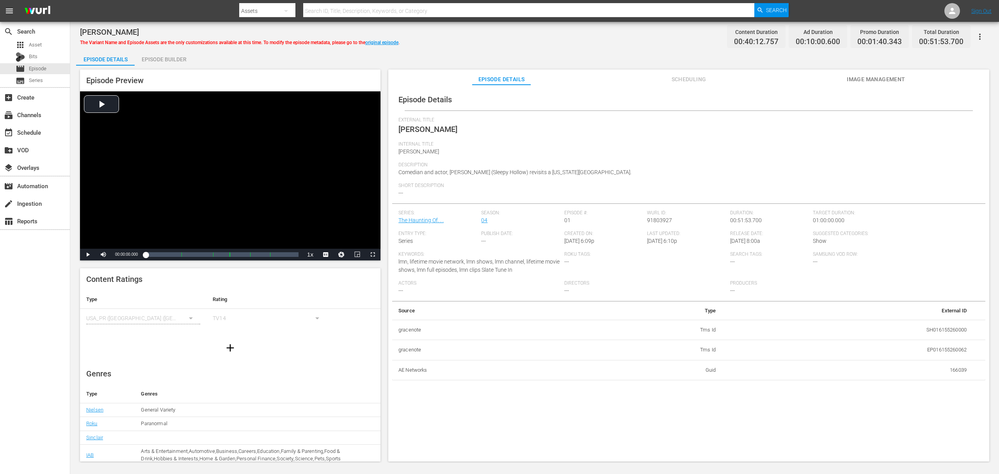
click at [169, 55] on div "Episode Builder" at bounding box center [164, 59] width 59 height 19
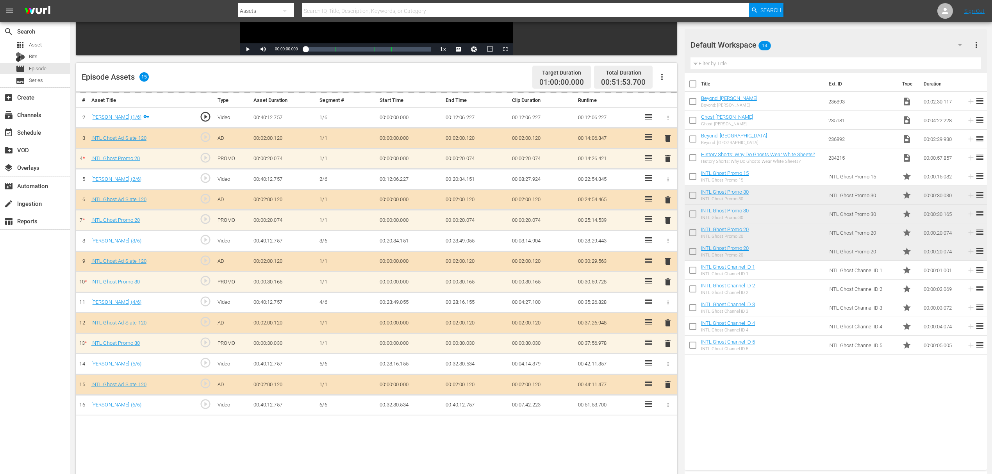
scroll to position [203, 0]
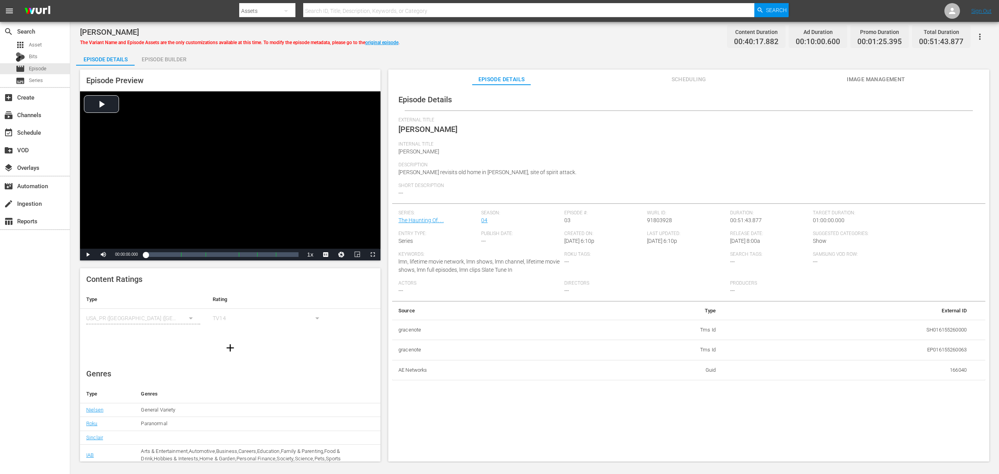
click at [178, 59] on div "Episode Builder" at bounding box center [164, 59] width 59 height 19
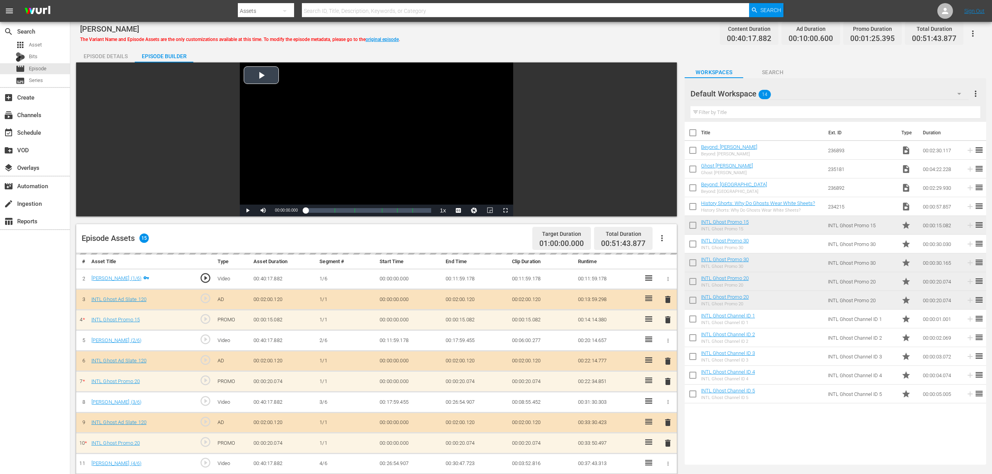
scroll to position [156, 0]
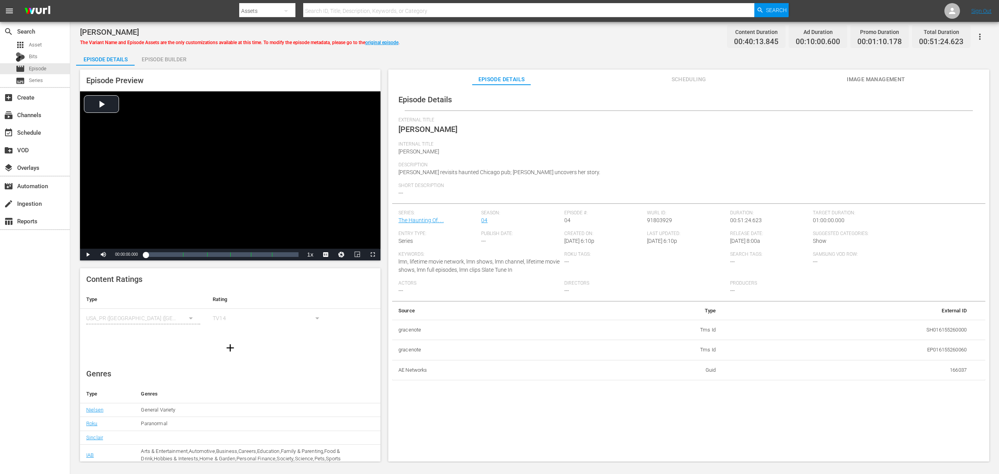
click at [169, 52] on div "Episode Builder" at bounding box center [164, 59] width 59 height 19
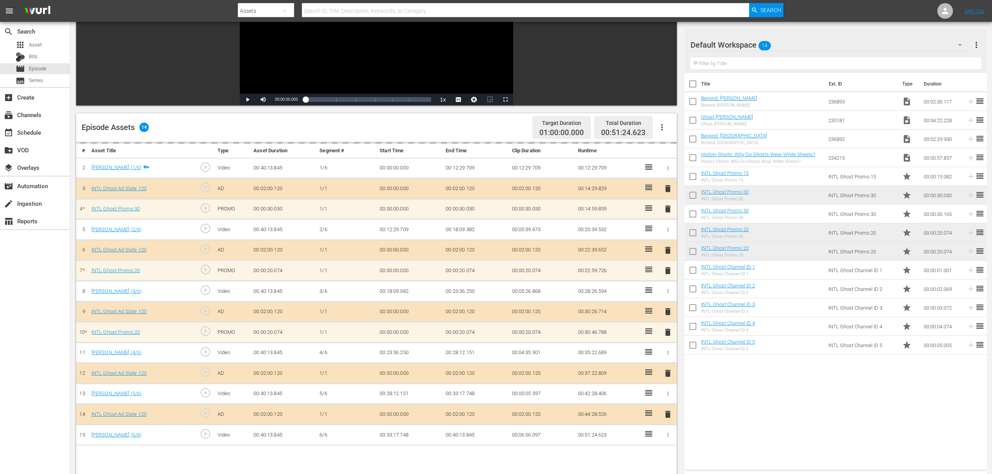
scroll to position [156, 0]
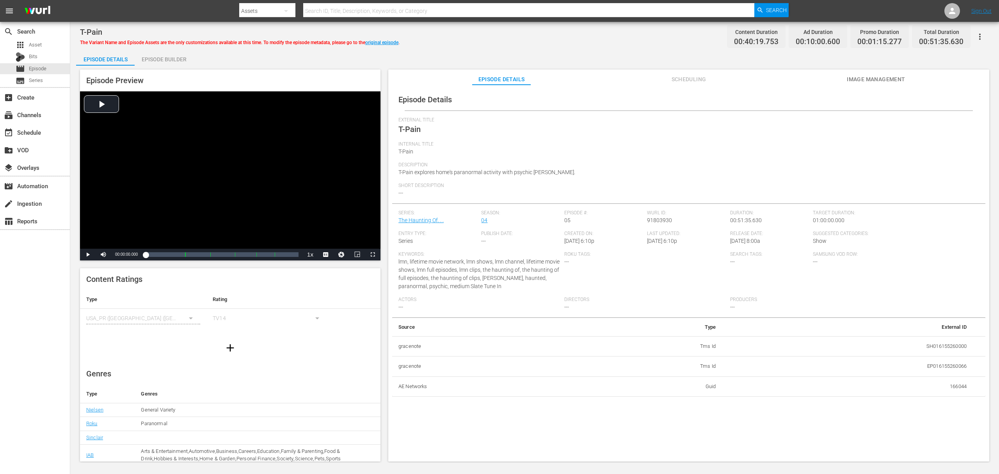
click at [159, 55] on div "Episode Builder" at bounding box center [164, 59] width 59 height 19
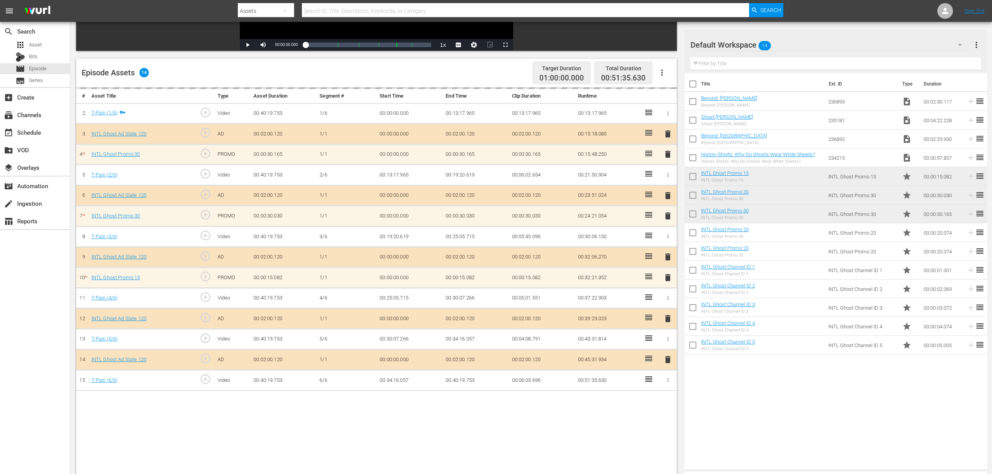
scroll to position [203, 0]
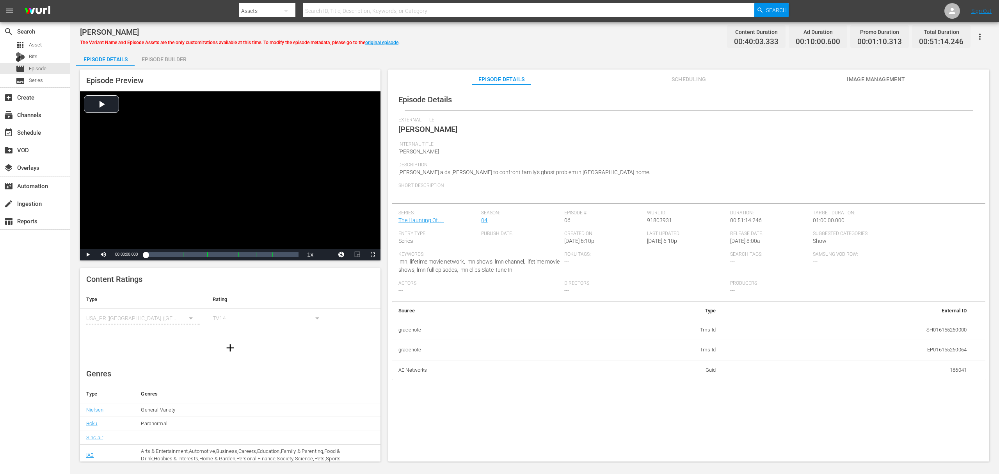
click at [194, 63] on div "Episode Details Episode Builder Episode Preview Video Player is loading. Play V…" at bounding box center [534, 259] width 917 height 418
click at [176, 52] on div "Episode Builder" at bounding box center [164, 59] width 59 height 19
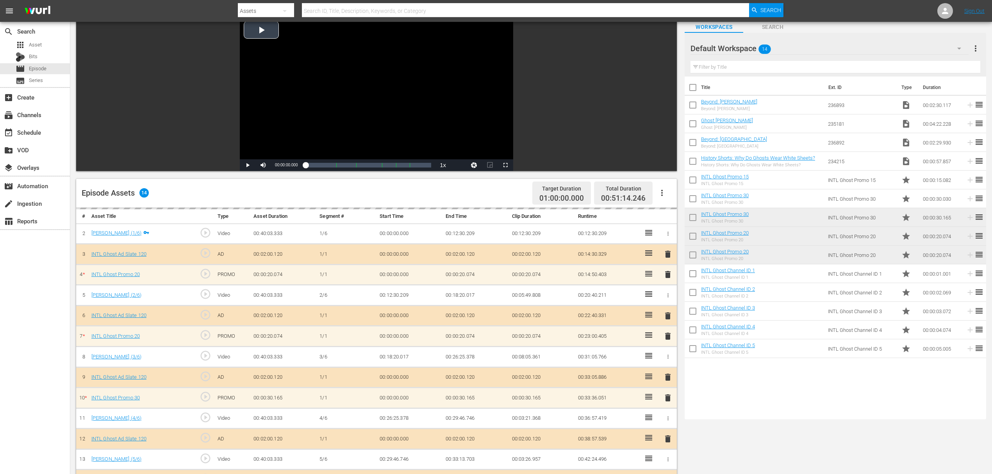
scroll to position [203, 0]
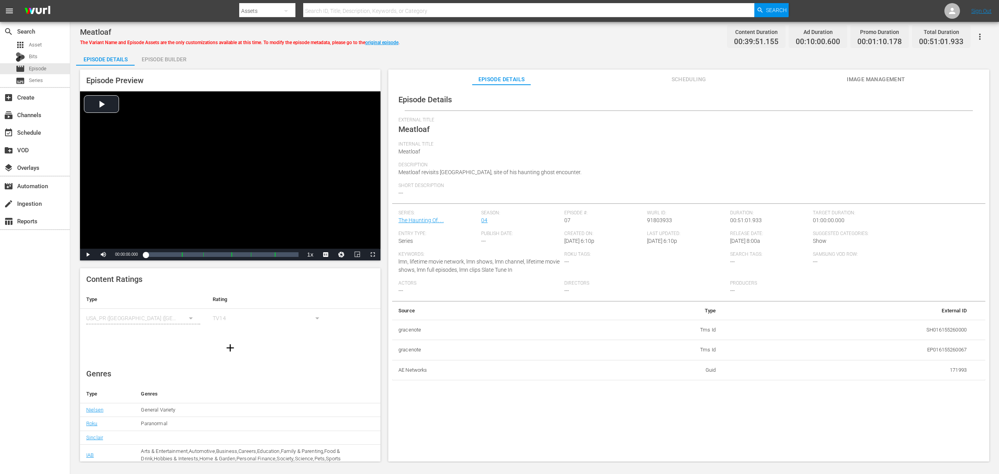
click at [176, 49] on div "Meatloaf The Variant Name and Episode Assets are the only customizations availa…" at bounding box center [534, 242] width 929 height 441
click at [183, 64] on div "Episode Builder" at bounding box center [164, 59] width 59 height 19
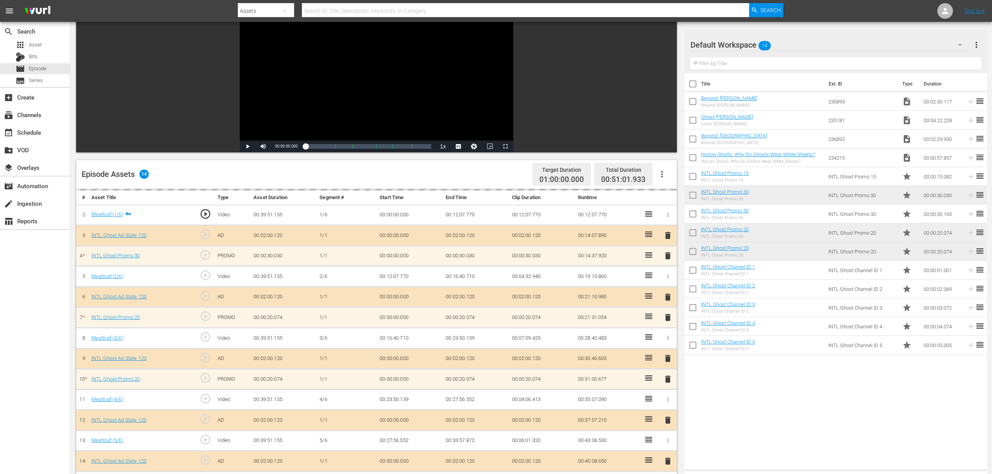
scroll to position [203, 0]
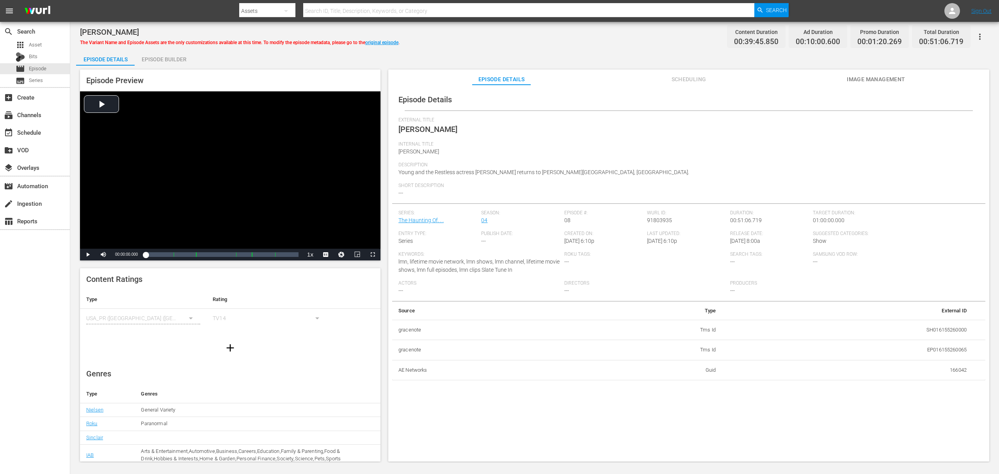
click at [187, 49] on div "[PERSON_NAME] The Variant Name and Episode Assets are the only customizations a…" at bounding box center [534, 242] width 929 height 441
click at [181, 58] on div "Episode Builder" at bounding box center [164, 59] width 59 height 19
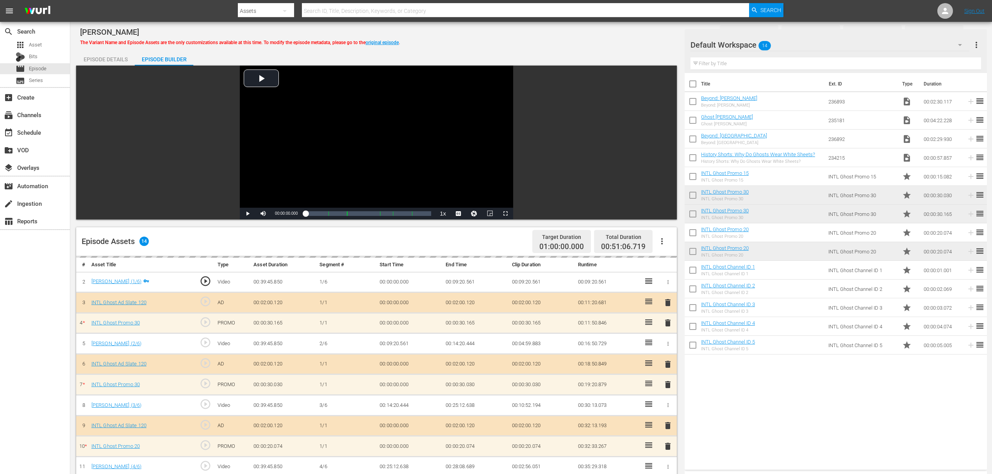
scroll to position [203, 0]
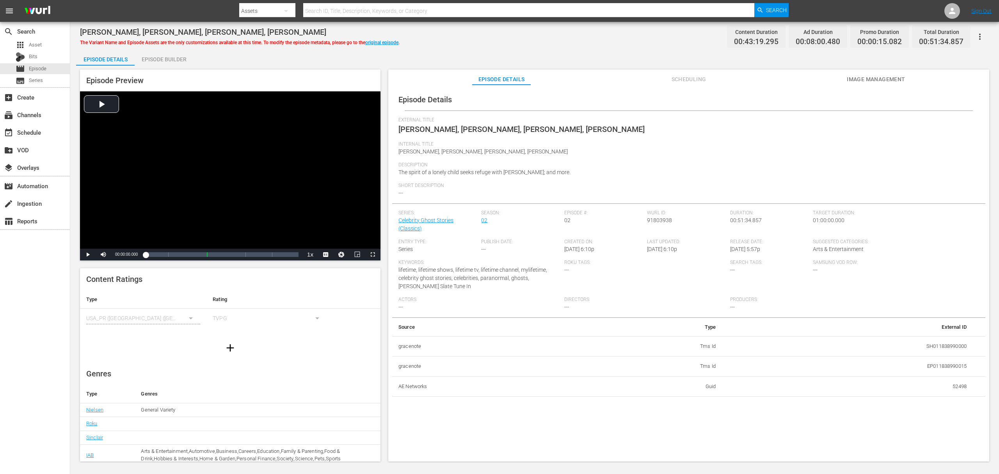
click at [169, 69] on div "Episode Preview Video Player is loading. Play Video Play Mute Current Time 00:0…" at bounding box center [230, 164] width 301 height 191
click at [171, 66] on div "Episode Preview Video Player is loading. Play Video Play Mute Current Time 00:0…" at bounding box center [534, 267] width 917 height 402
click at [178, 59] on div "Episode Builder" at bounding box center [164, 59] width 59 height 19
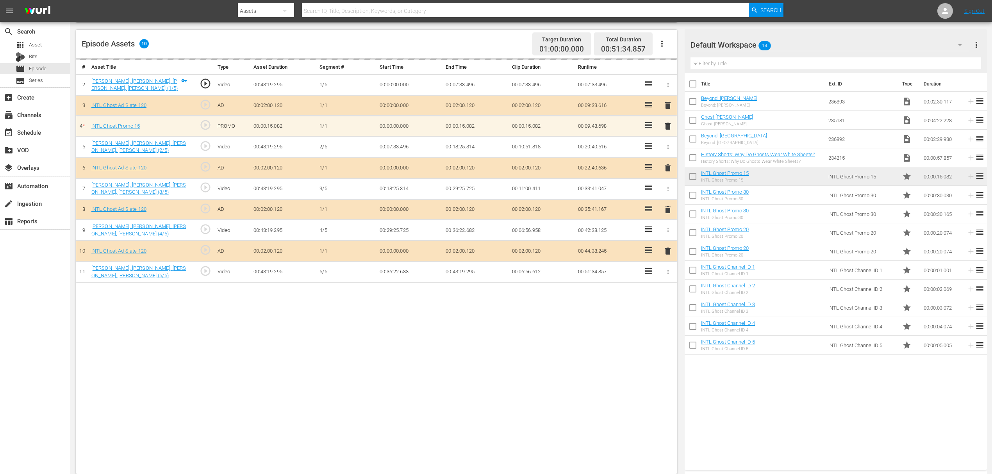
scroll to position [203, 0]
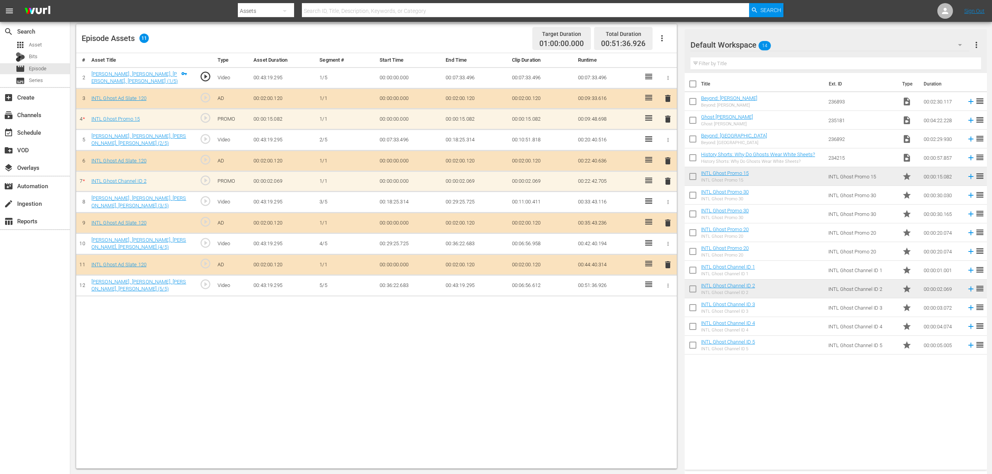
click at [666, 180] on span "delete" at bounding box center [667, 180] width 9 height 9
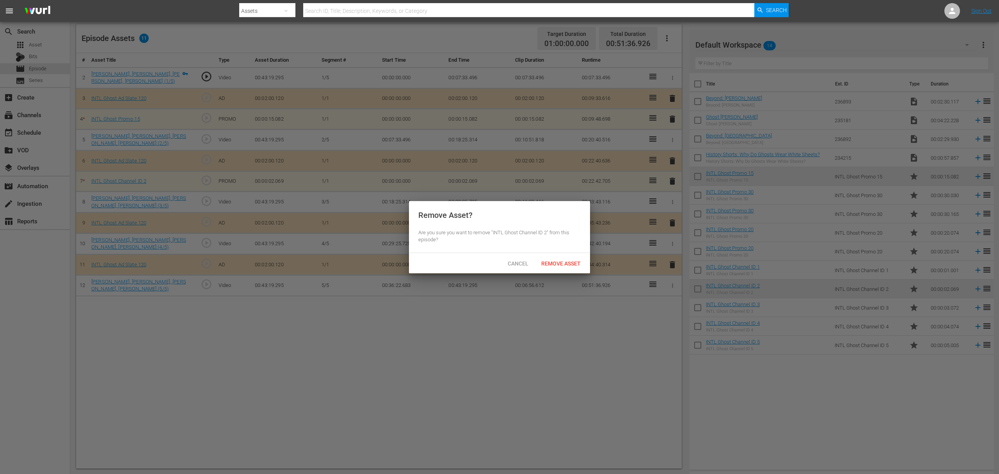
click at [550, 263] on span "Remove Asset" at bounding box center [561, 263] width 52 height 6
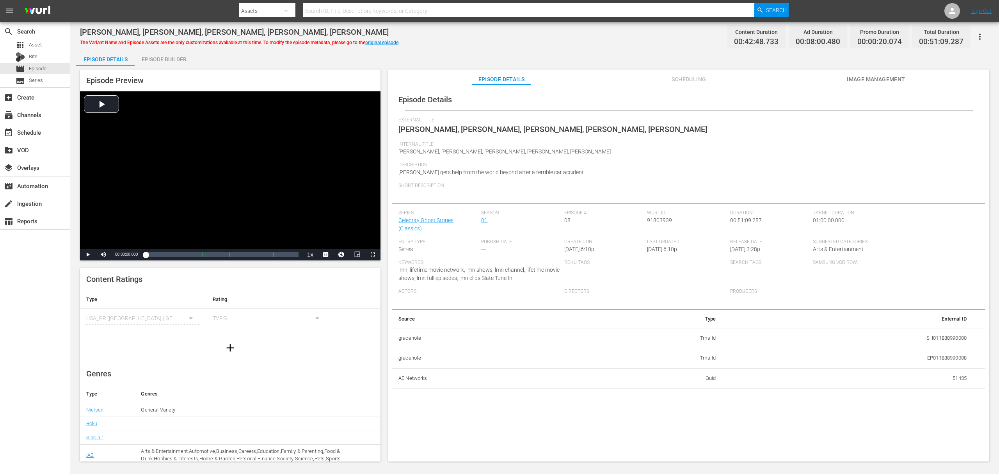
click at [162, 59] on div "Episode Builder" at bounding box center [164, 59] width 59 height 19
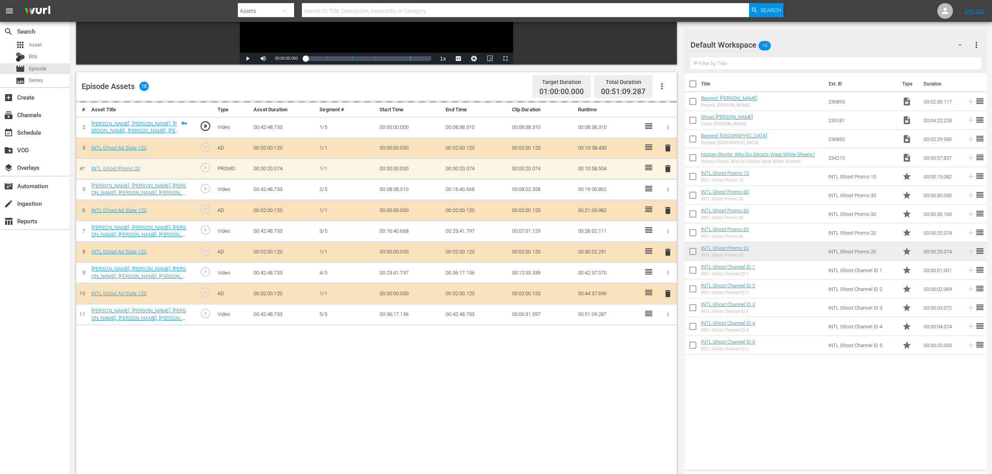
scroll to position [156, 0]
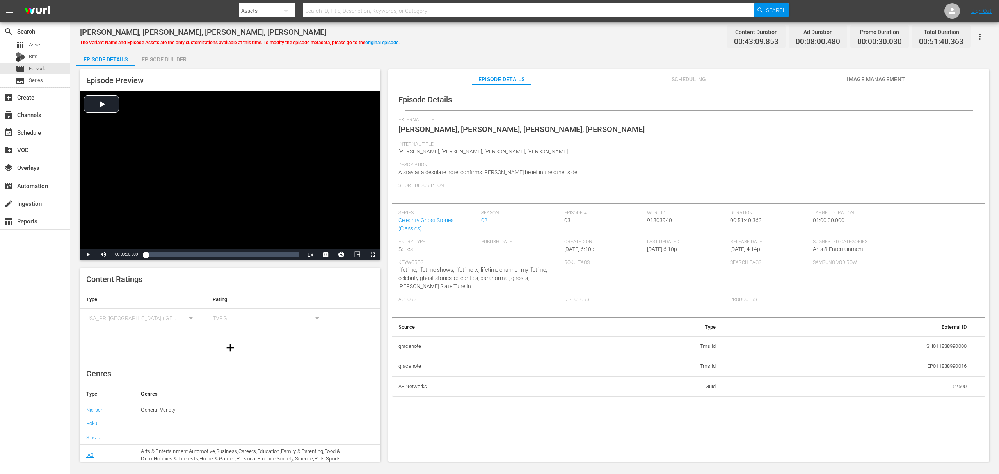
click at [184, 58] on div "Episode Builder" at bounding box center [164, 59] width 59 height 19
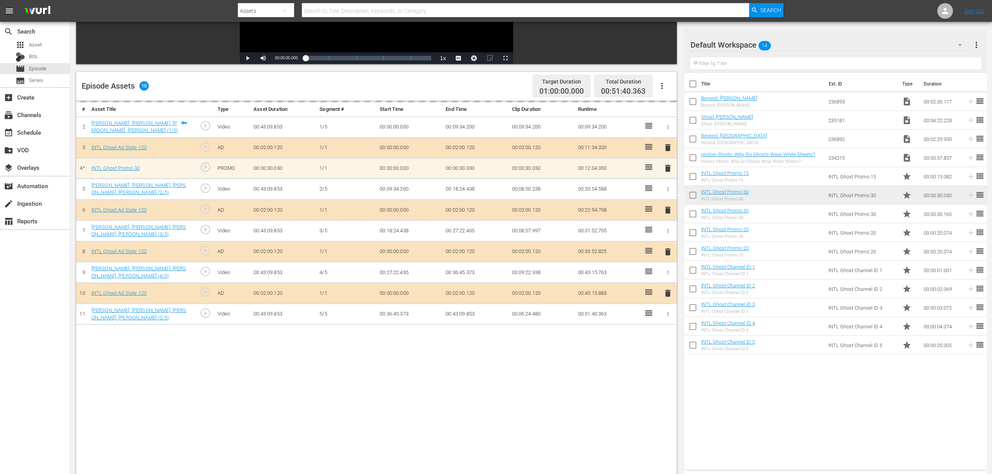
scroll to position [156, 0]
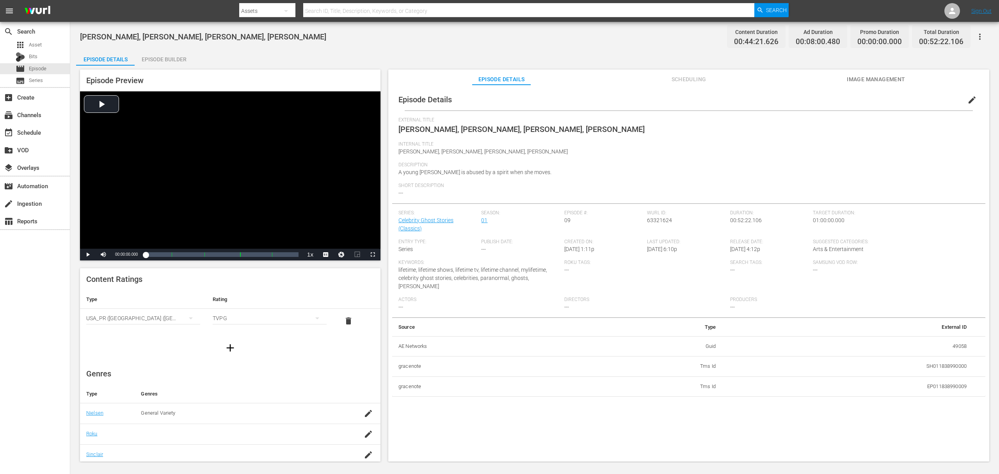
click at [172, 59] on div "Episode Builder" at bounding box center [164, 59] width 59 height 19
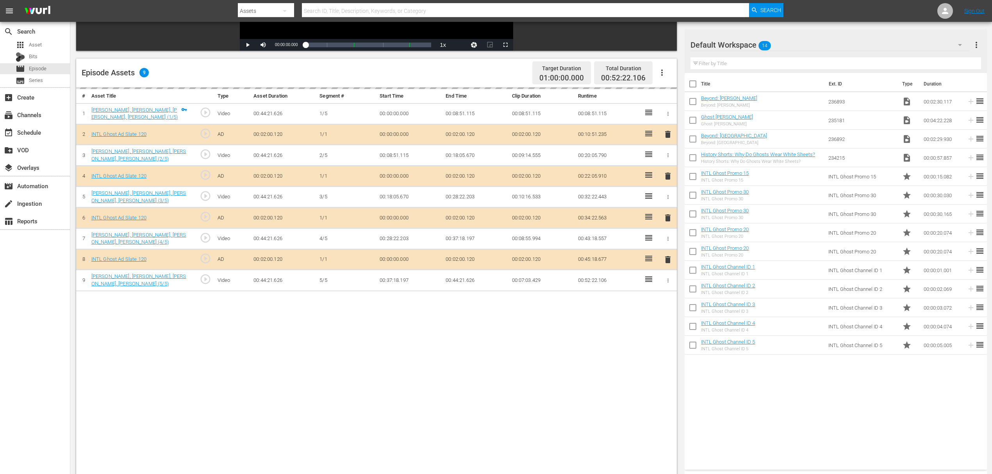
scroll to position [203, 0]
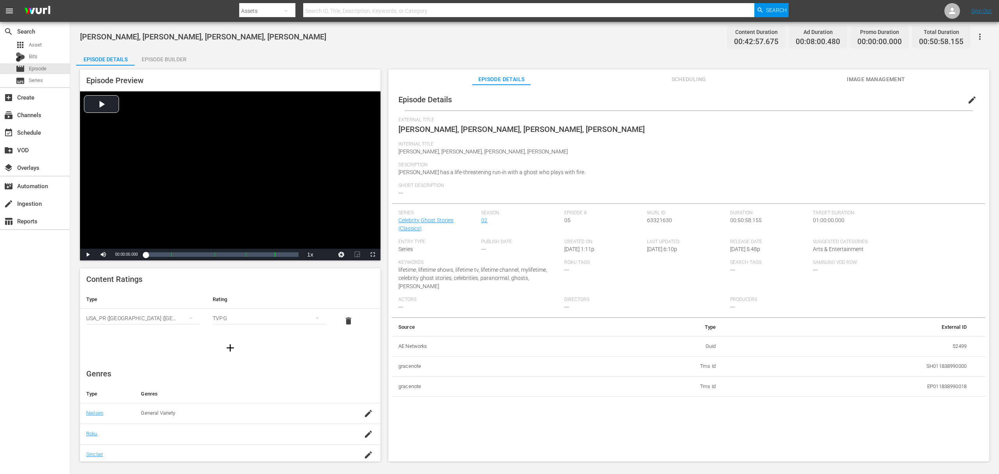
click at [171, 58] on div "Episode Builder" at bounding box center [164, 59] width 59 height 19
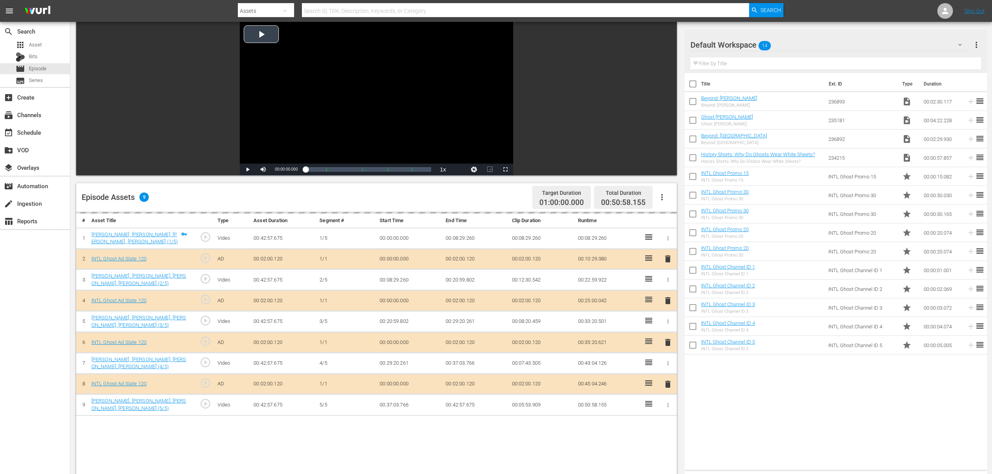
scroll to position [156, 0]
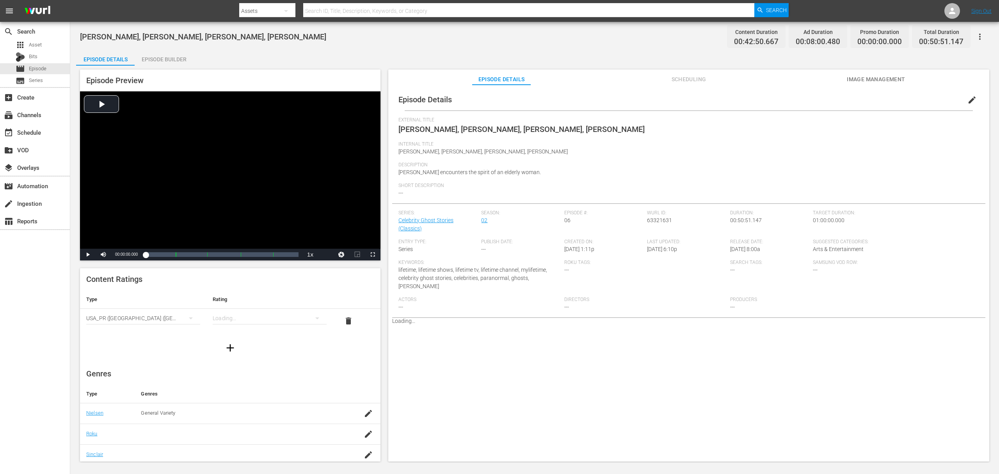
click at [172, 58] on div "Episode Builder" at bounding box center [164, 59] width 59 height 19
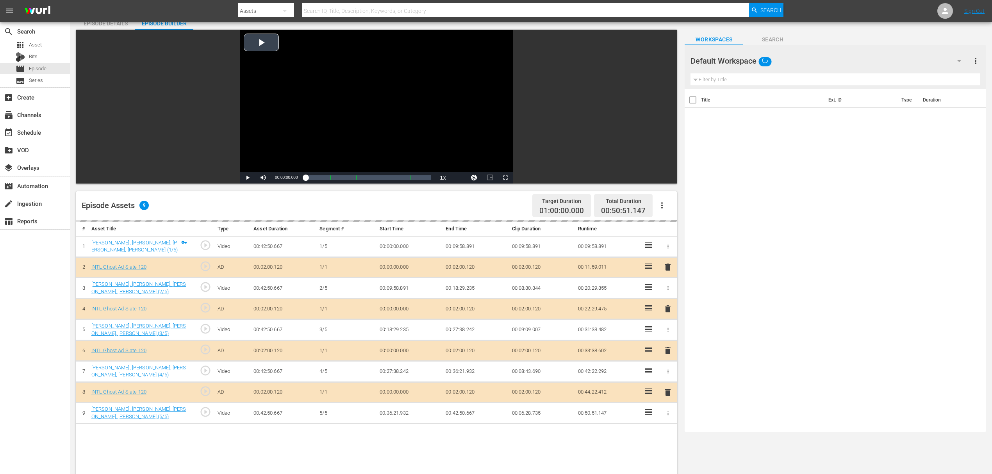
scroll to position [203, 0]
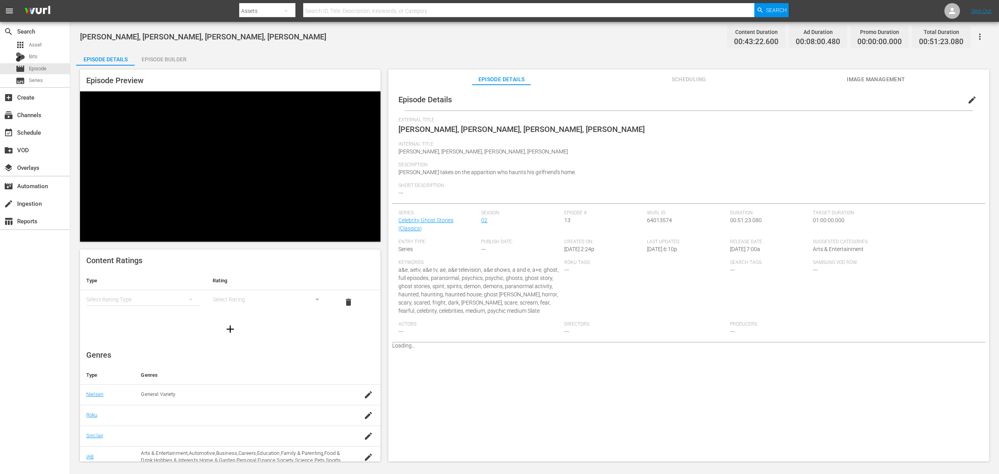
click at [160, 52] on div "Episode Builder" at bounding box center [164, 59] width 59 height 19
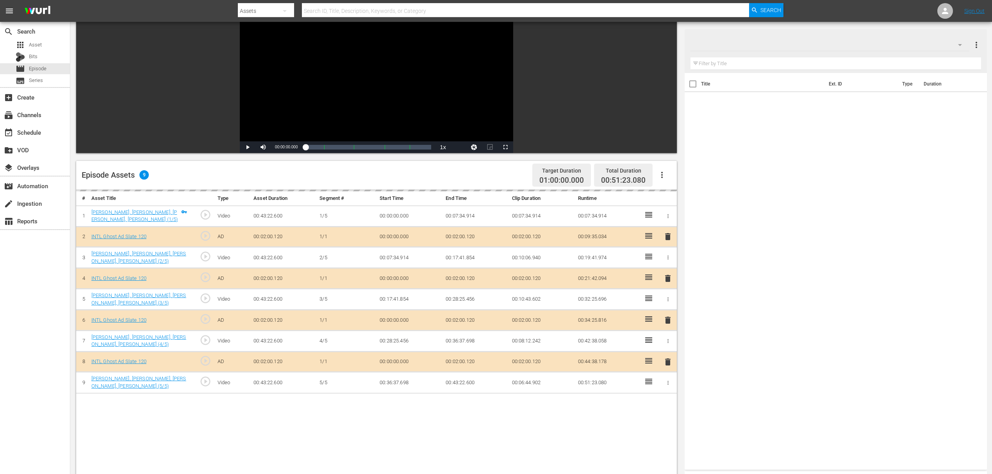
scroll to position [203, 0]
